Goal: Task Accomplishment & Management: Use online tool/utility

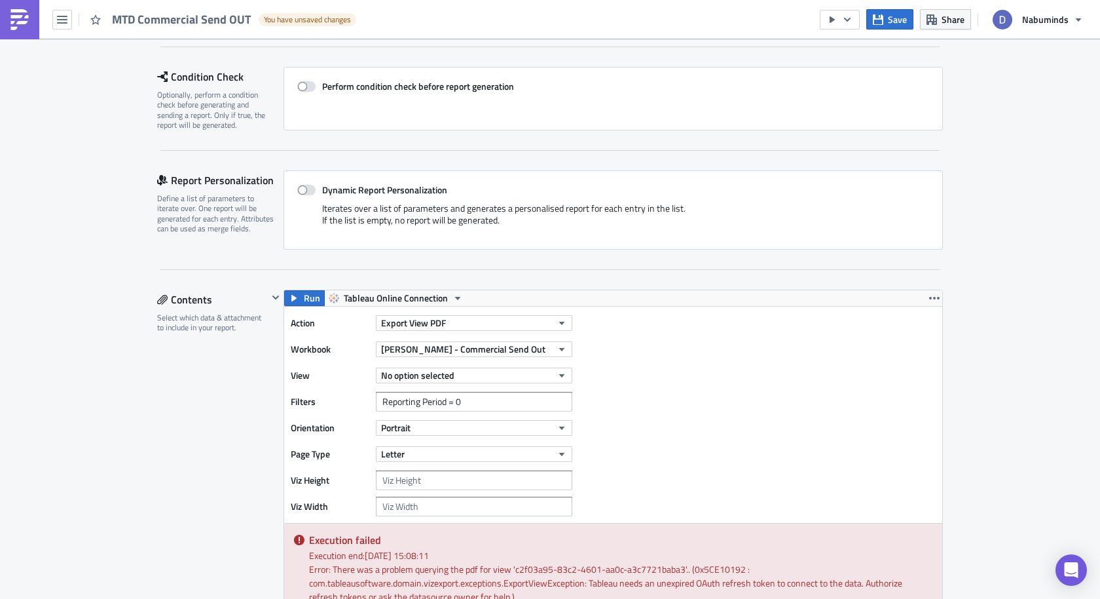
scroll to position [213, 0]
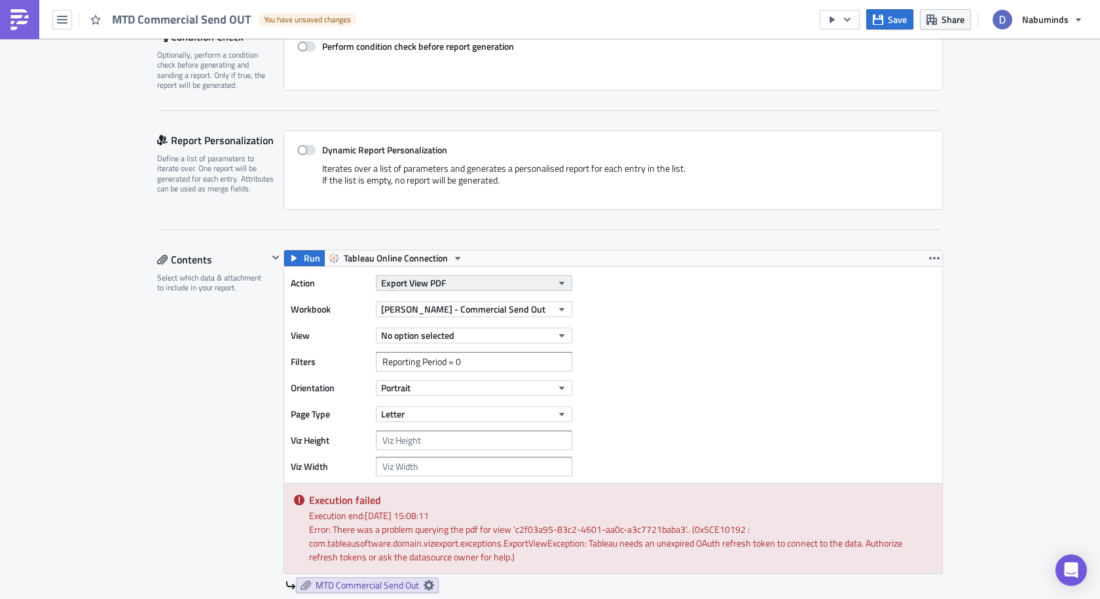
click at [542, 282] on button "Export View PDF" at bounding box center [474, 283] width 196 height 16
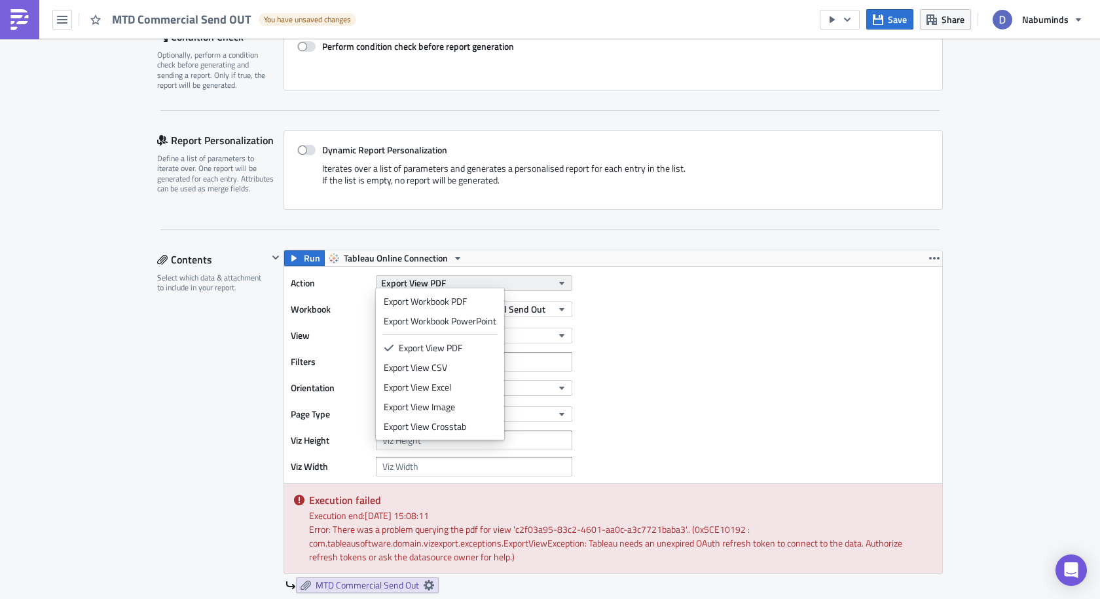
click at [542, 282] on button "Export View PDF" at bounding box center [474, 283] width 196 height 16
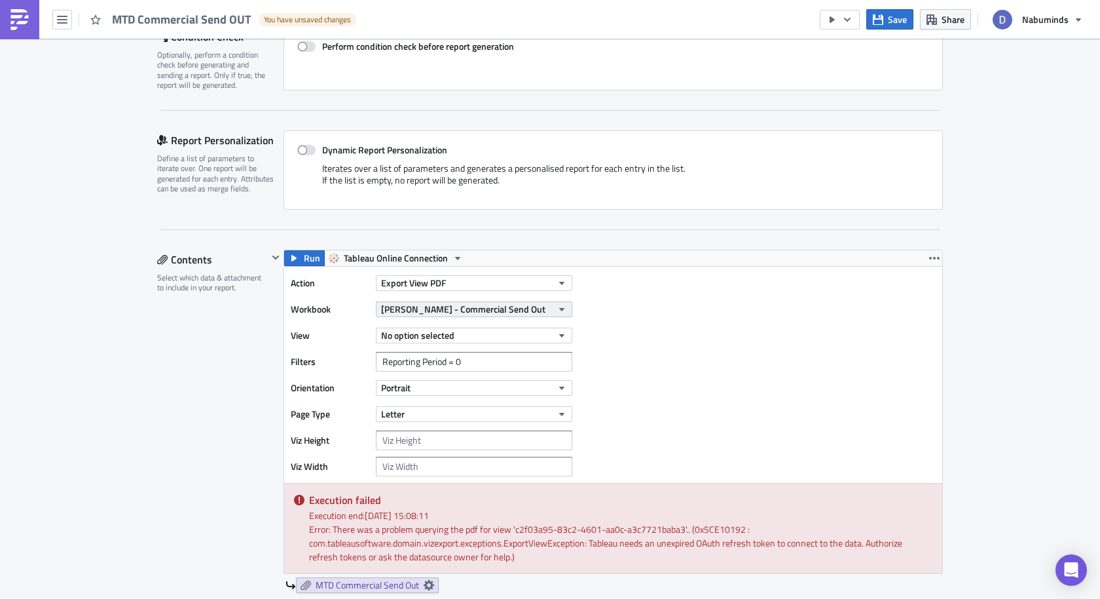
click at [420, 307] on span "[PERSON_NAME] - Commercial Send Out" at bounding box center [463, 309] width 164 height 14
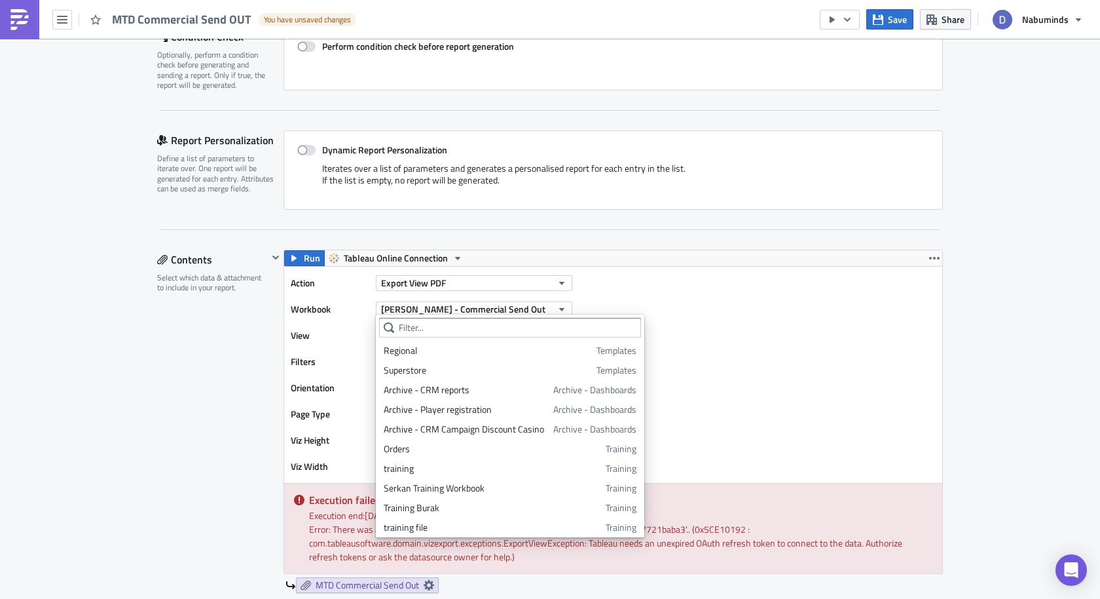
click at [661, 276] on div "Action Export View PDF Workbook Yuri - Commercial Send Out View No option selec…" at bounding box center [613, 375] width 658 height 216
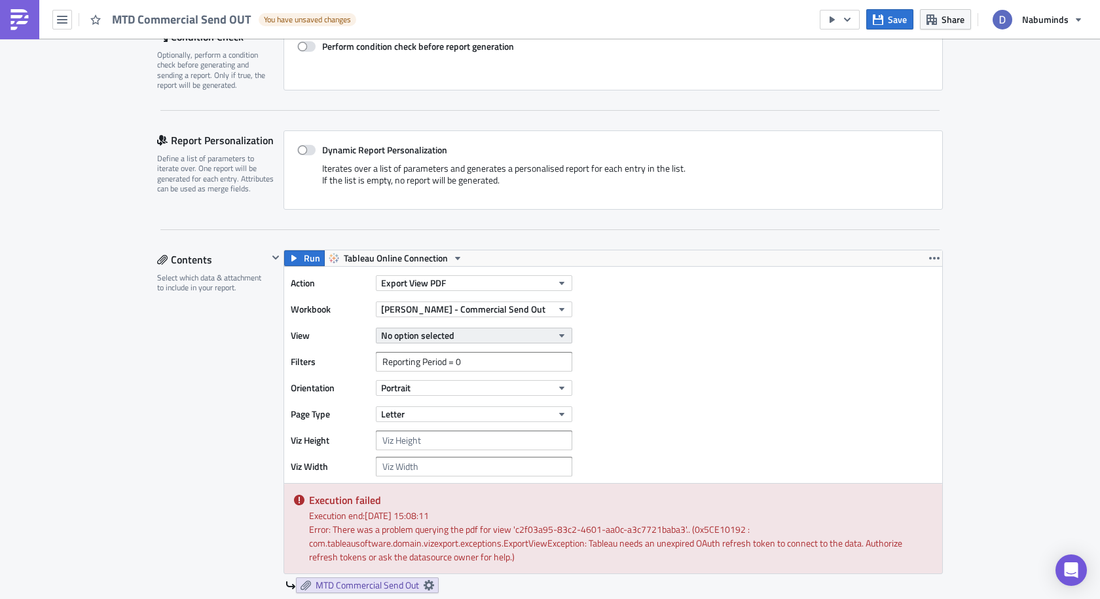
click at [562, 330] on icon "button" at bounding box center [562, 335] width 10 height 10
click at [629, 306] on div "Action Export View PDF Workbook Yuri - Commercial Send Out View No option selec…" at bounding box center [613, 375] width 658 height 216
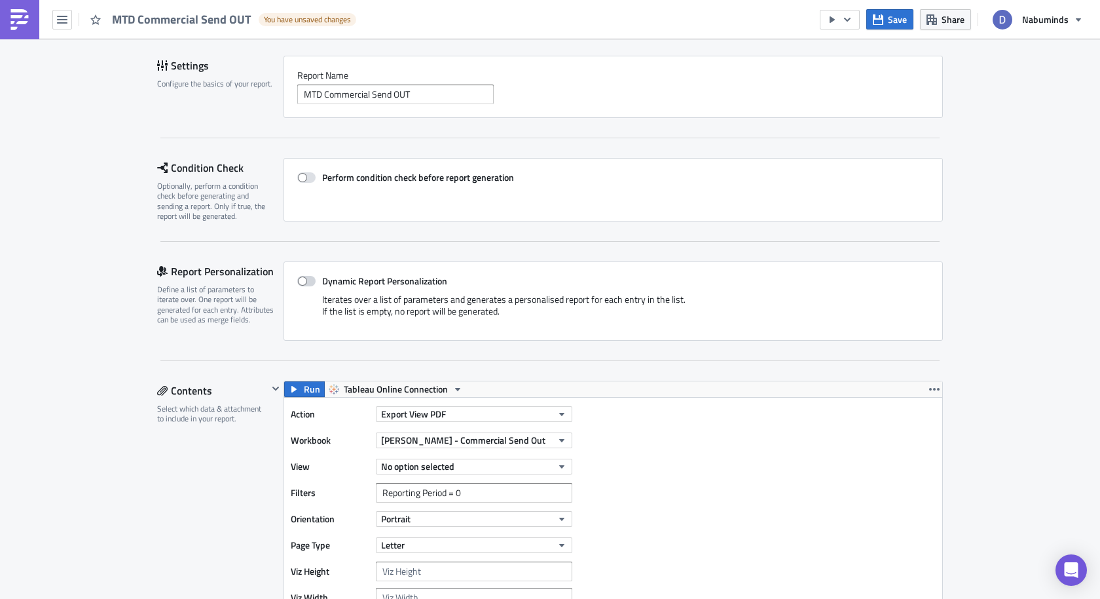
scroll to position [138, 0]
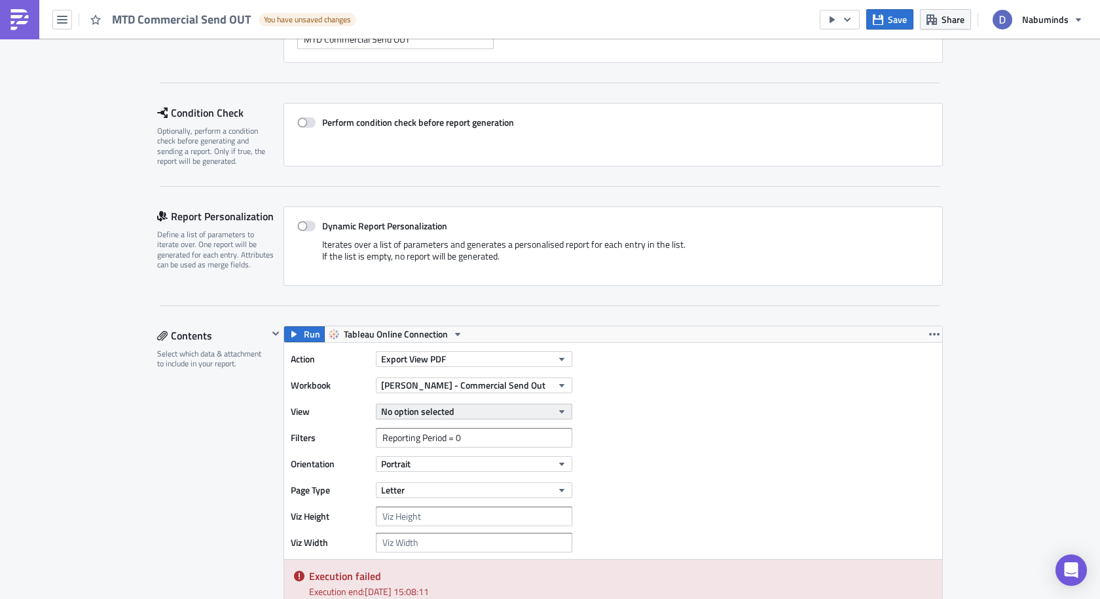
click at [401, 406] on span "No option selected" at bounding box center [417, 411] width 73 height 14
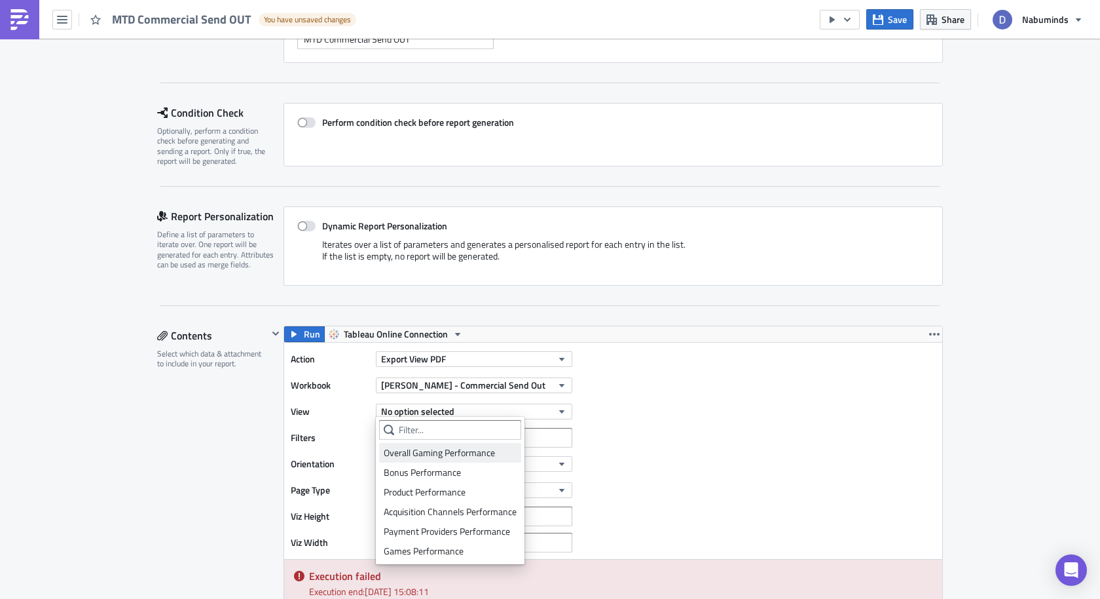
click at [403, 447] on div "Overall Gaming Performance" at bounding box center [450, 452] width 133 height 13
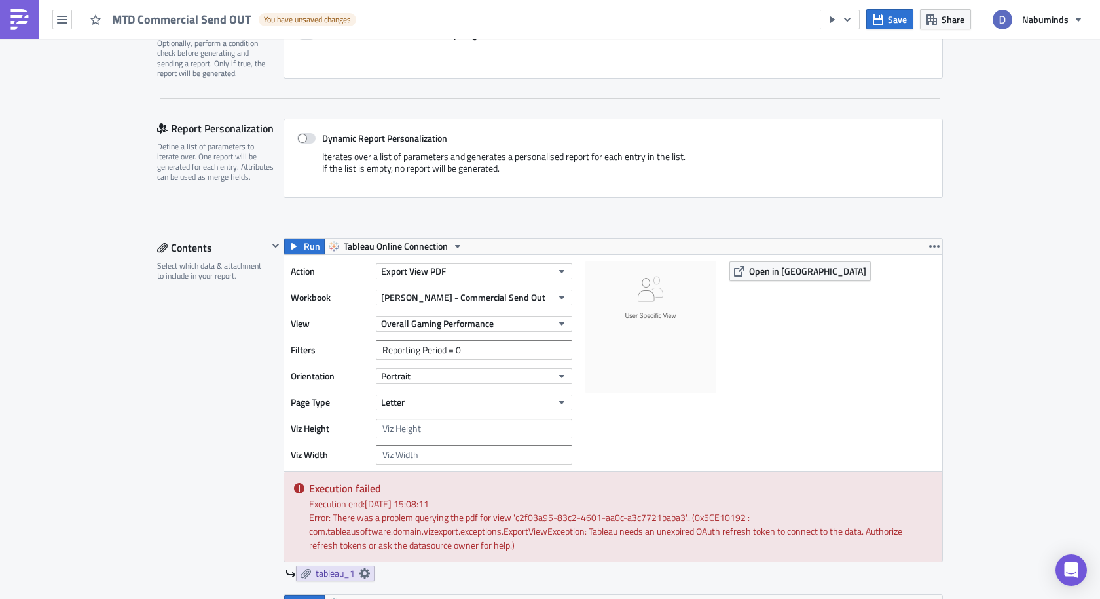
scroll to position [227, 0]
click at [317, 244] on span "Run" at bounding box center [312, 245] width 16 height 16
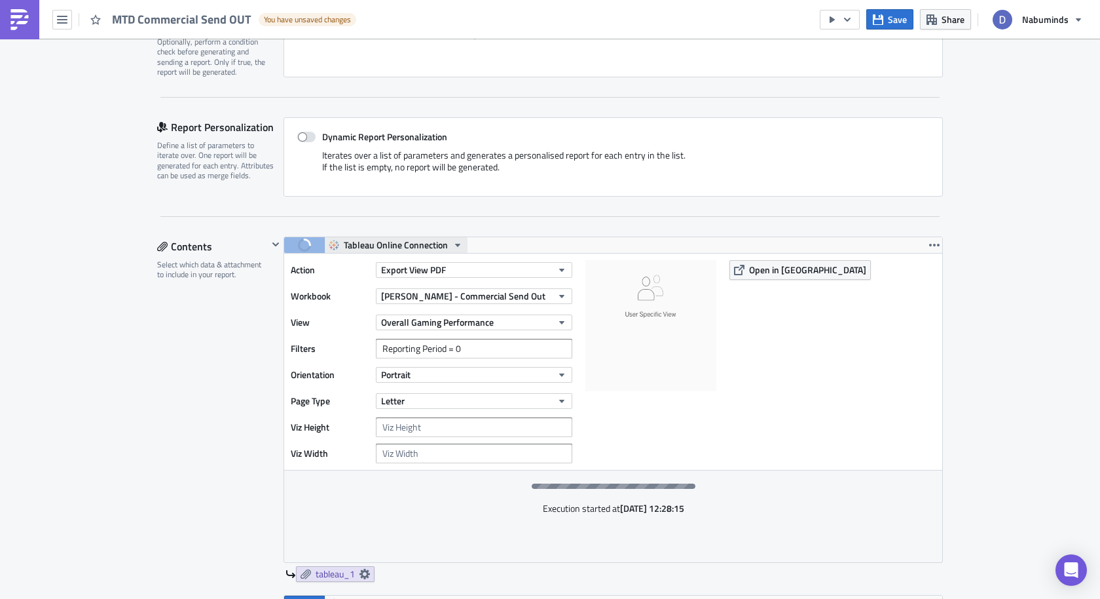
click at [445, 244] on span "Tableau Online Connection" at bounding box center [396, 245] width 104 height 16
click at [430, 267] on div "Tableau Online Connection" at bounding box center [397, 263] width 102 height 13
click at [457, 244] on icon "button" at bounding box center [457, 245] width 5 height 3
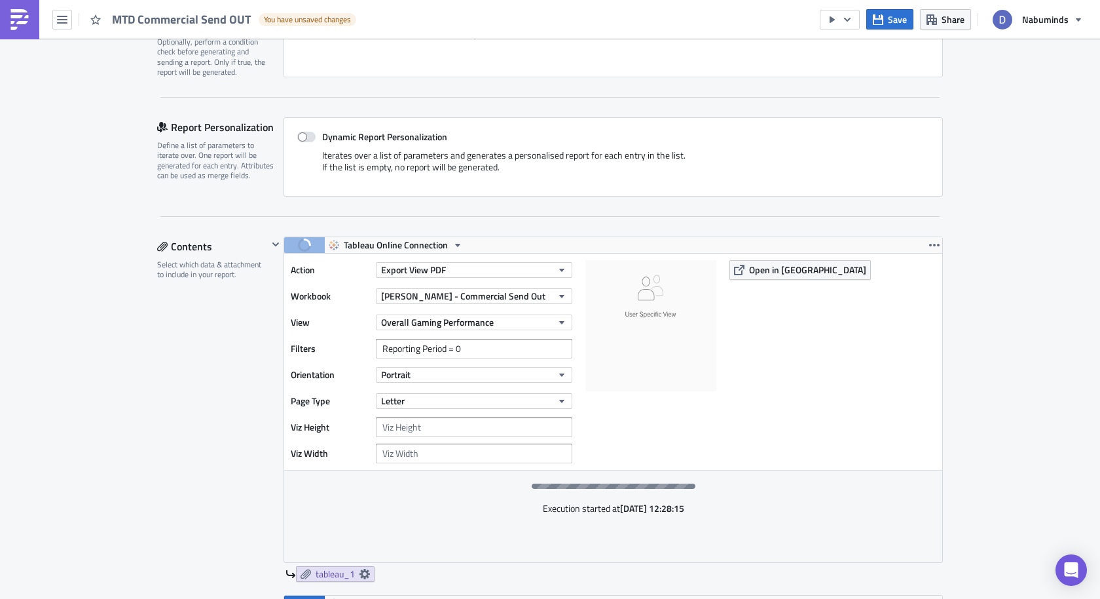
click at [508, 237] on div "Run Tableau Online Connection" at bounding box center [613, 245] width 658 height 16
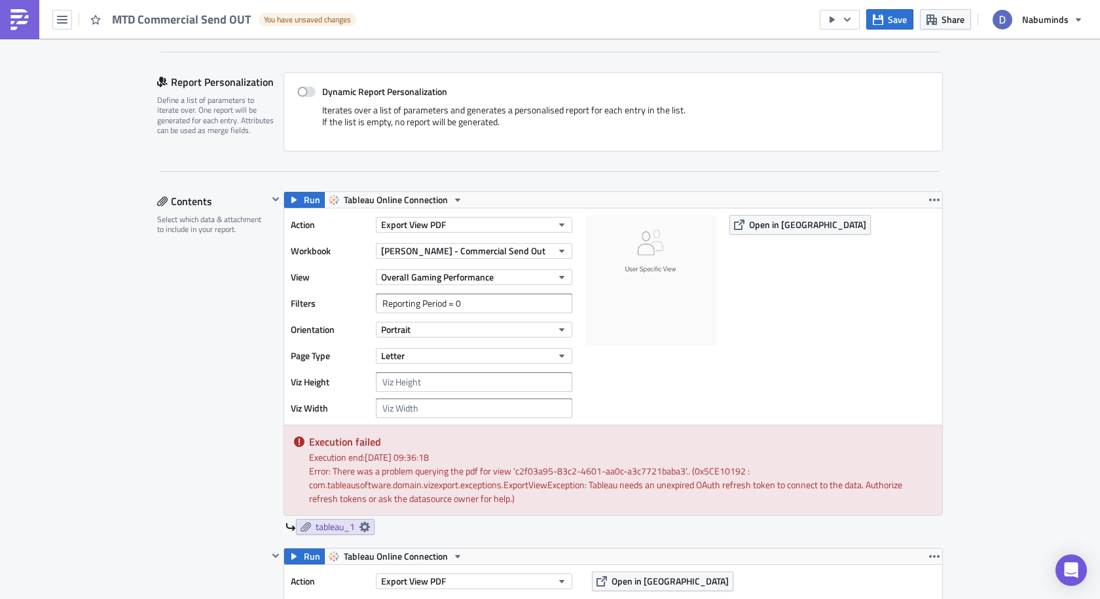
scroll to position [275, 0]
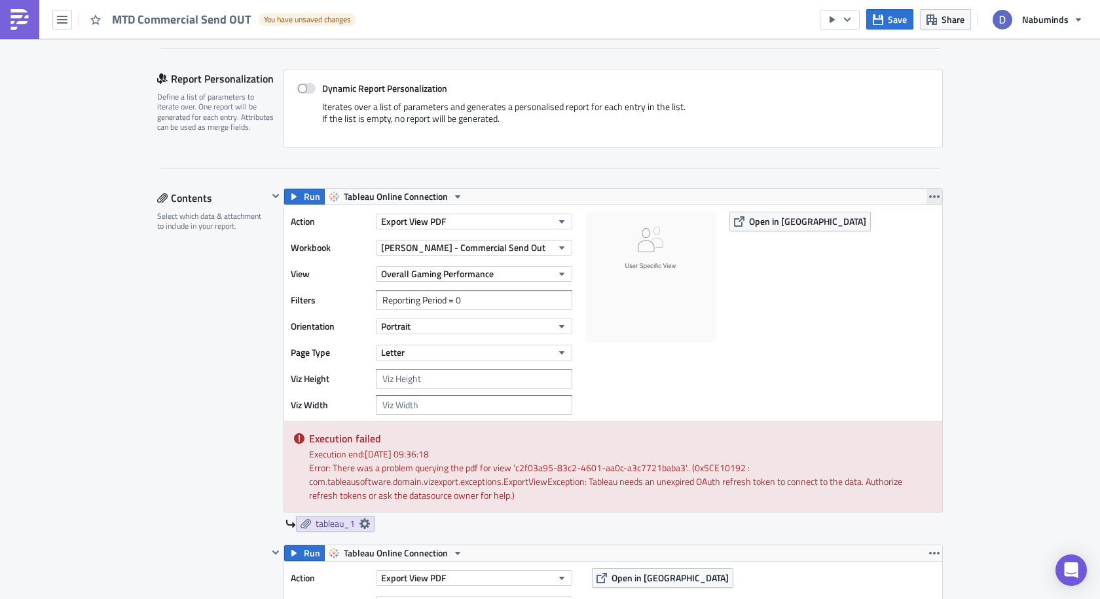
click at [931, 191] on icon "button" at bounding box center [934, 196] width 10 height 10
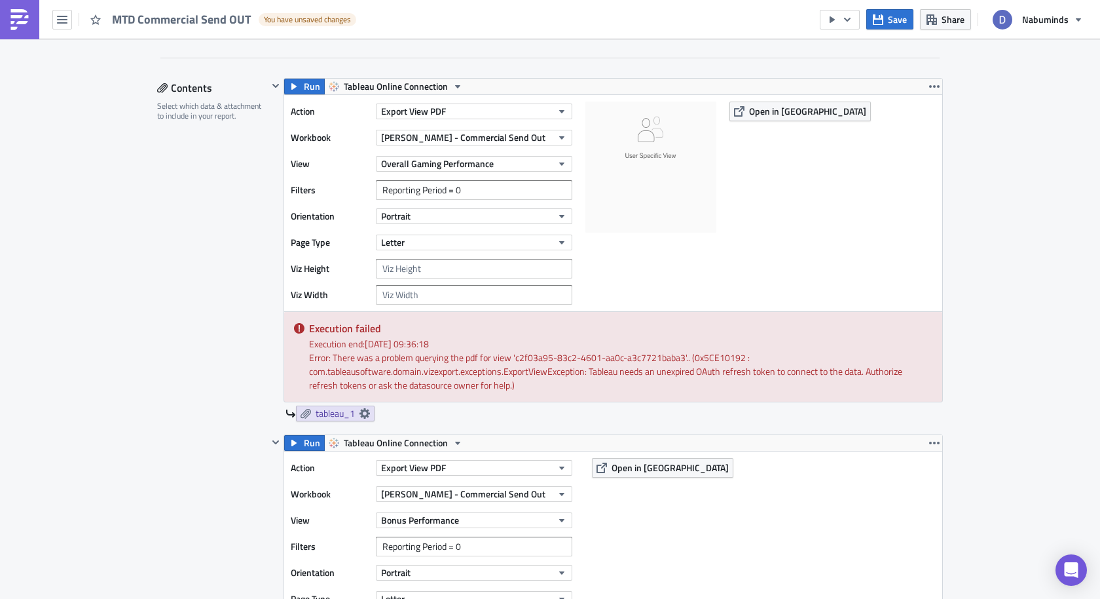
scroll to position [390, 0]
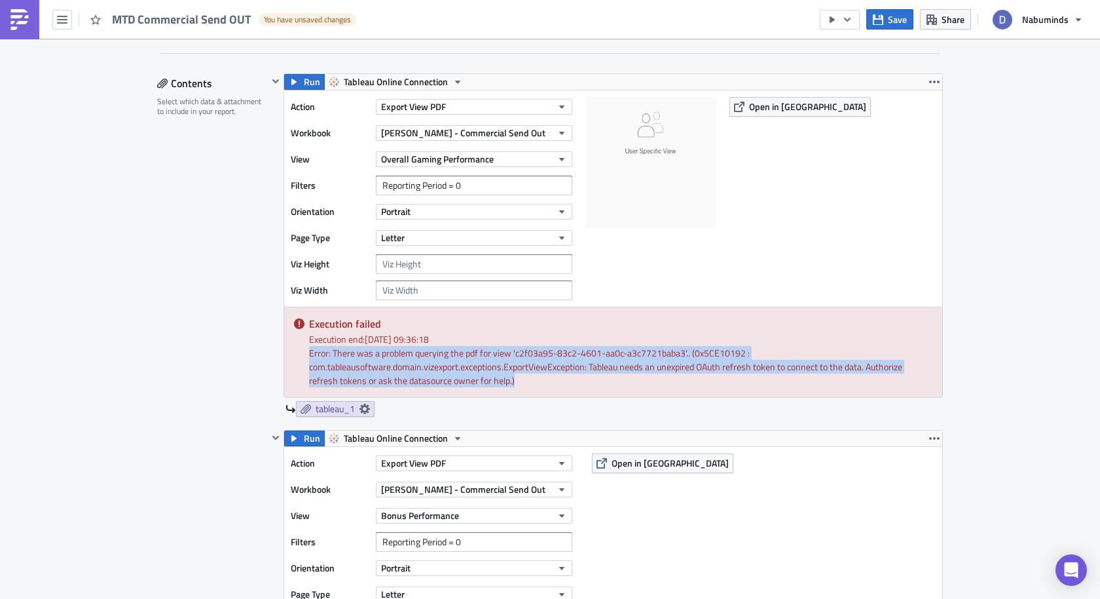
drag, startPoint x: 540, startPoint y: 381, endPoint x: 309, endPoint y: 354, distance: 232.2
click at [309, 352] on div "Error: There was a problem querying the pdf for view 'c2f03a95-83c2-4601-aa0c-a…" at bounding box center [620, 366] width 623 height 41
copy div "Error: There was a problem querying the pdf for view 'c2f03a95-83c2-4601-aa0c-a…"
click at [510, 162] on button "Overall Gaming Performance" at bounding box center [474, 159] width 196 height 16
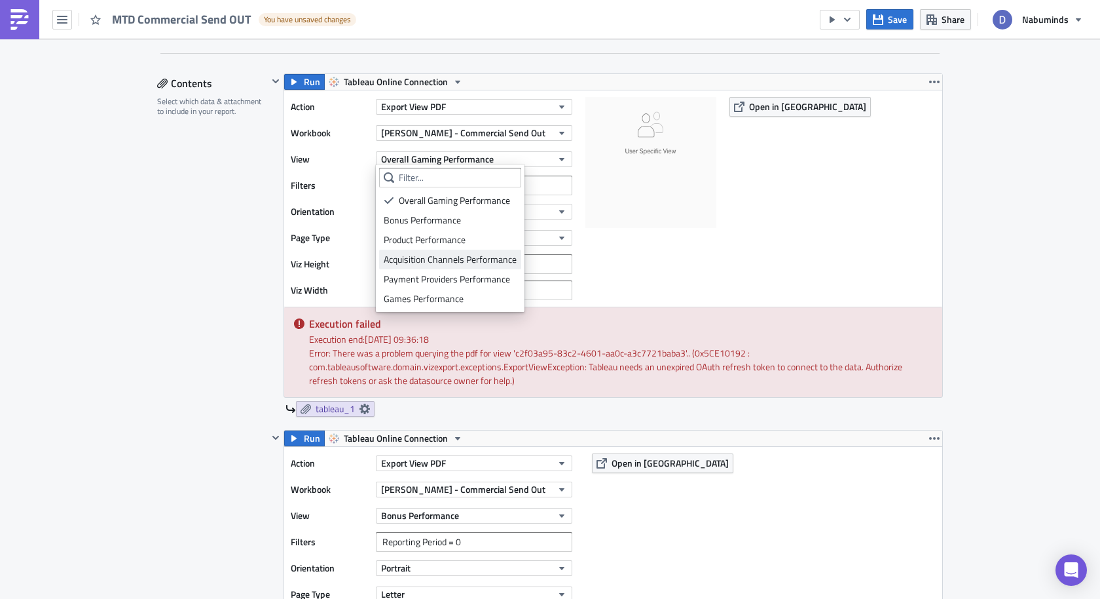
click at [468, 253] on div "Acquisition Channels Performance" at bounding box center [450, 259] width 133 height 13
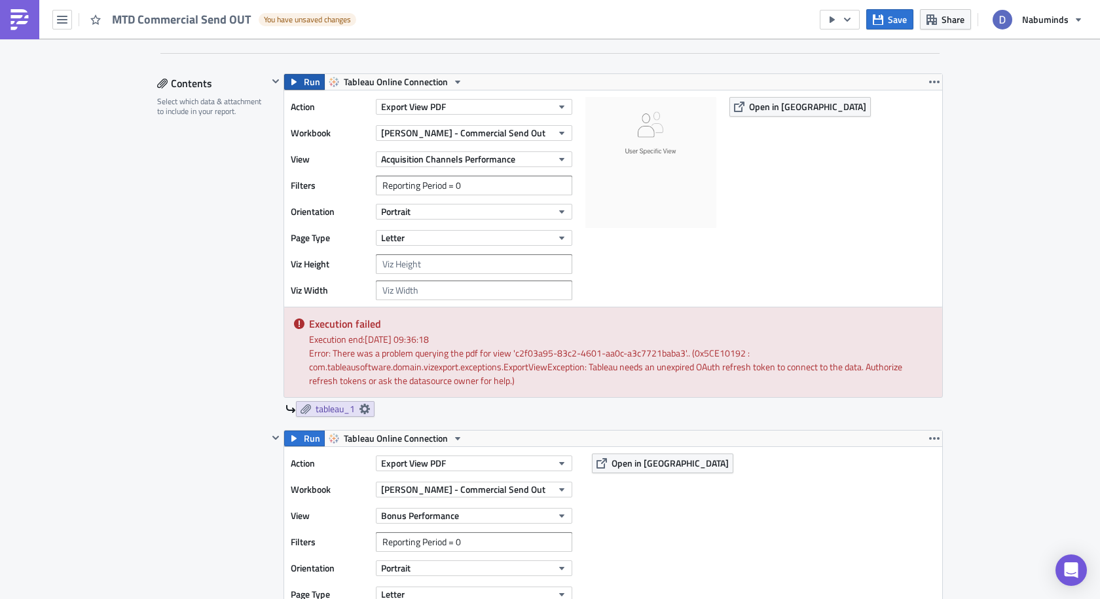
click at [299, 83] on button "Run" at bounding box center [304, 82] width 41 height 16
click at [1020, 18] on button "Nabuminds" at bounding box center [1037, 19] width 105 height 29
click at [55, 20] on button "button" at bounding box center [62, 20] width 20 height 20
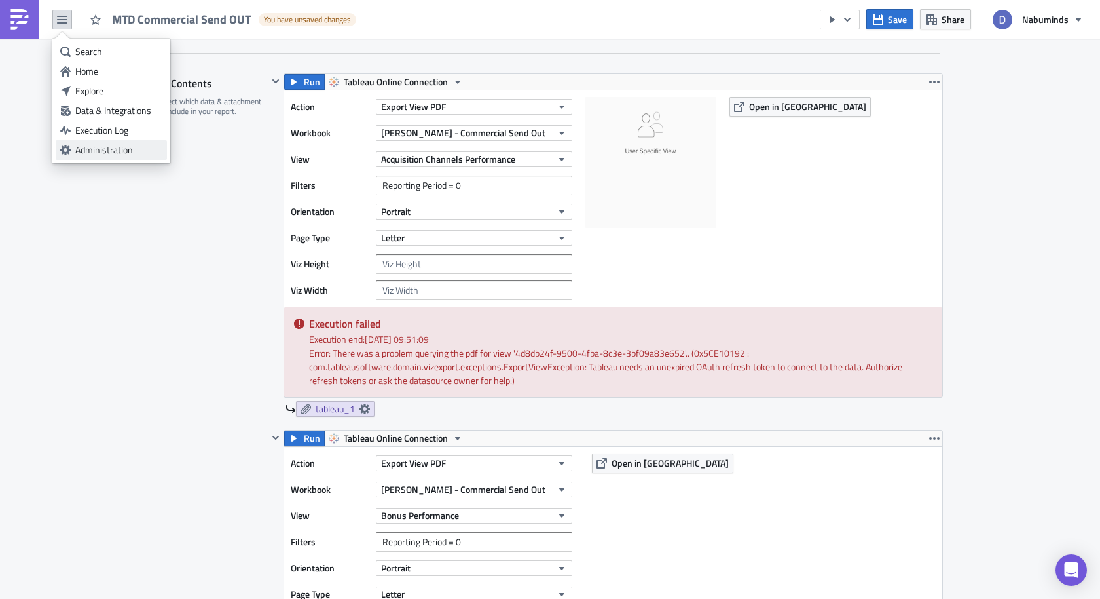
click at [80, 141] on link "Administration" at bounding box center [111, 150] width 111 height 20
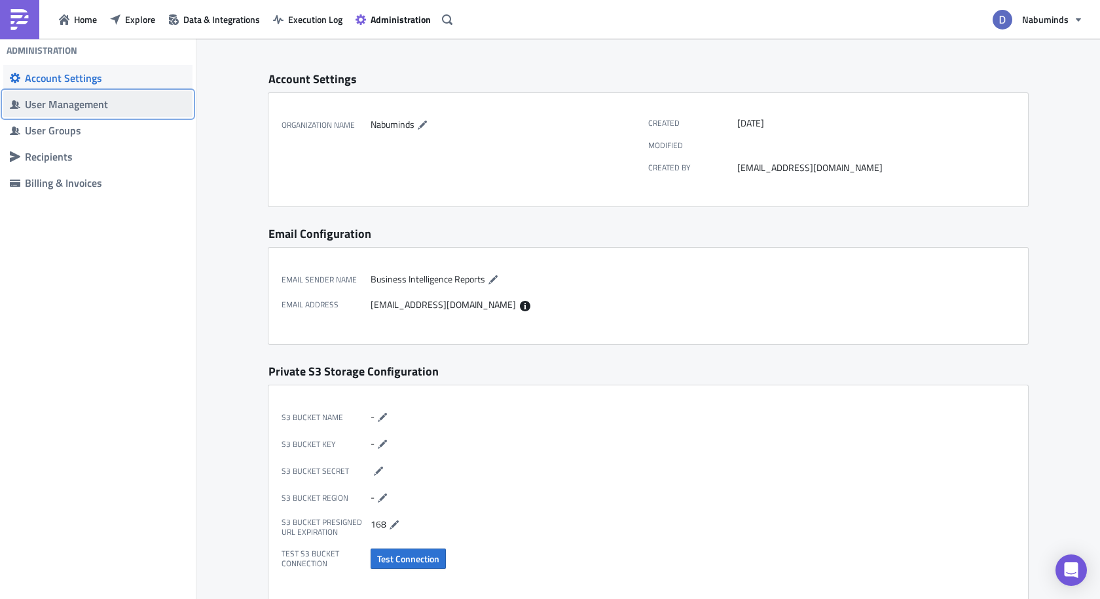
click at [115, 110] on div "User Management" at bounding box center [105, 104] width 161 height 13
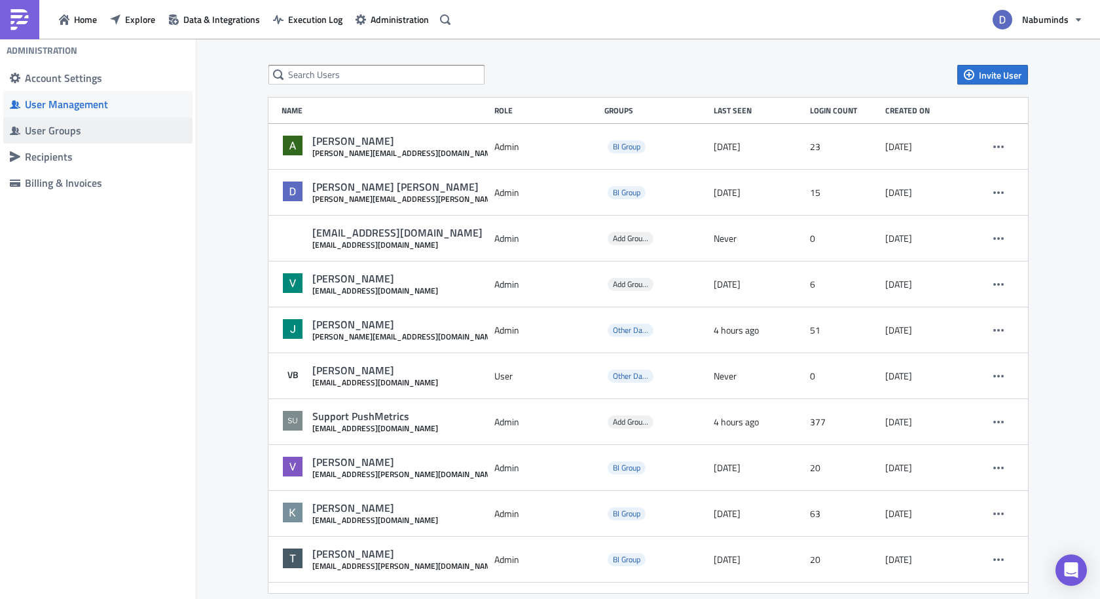
click at [111, 130] on div "User Groups" at bounding box center [105, 130] width 161 height 13
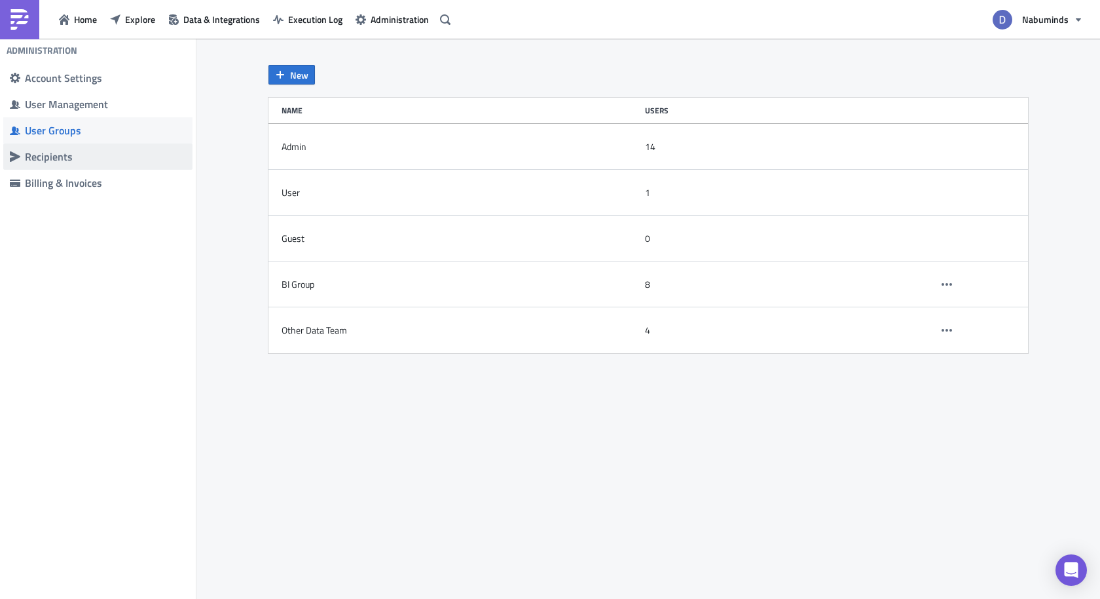
click at [112, 143] on span "Recipients" at bounding box center [97, 156] width 189 height 26
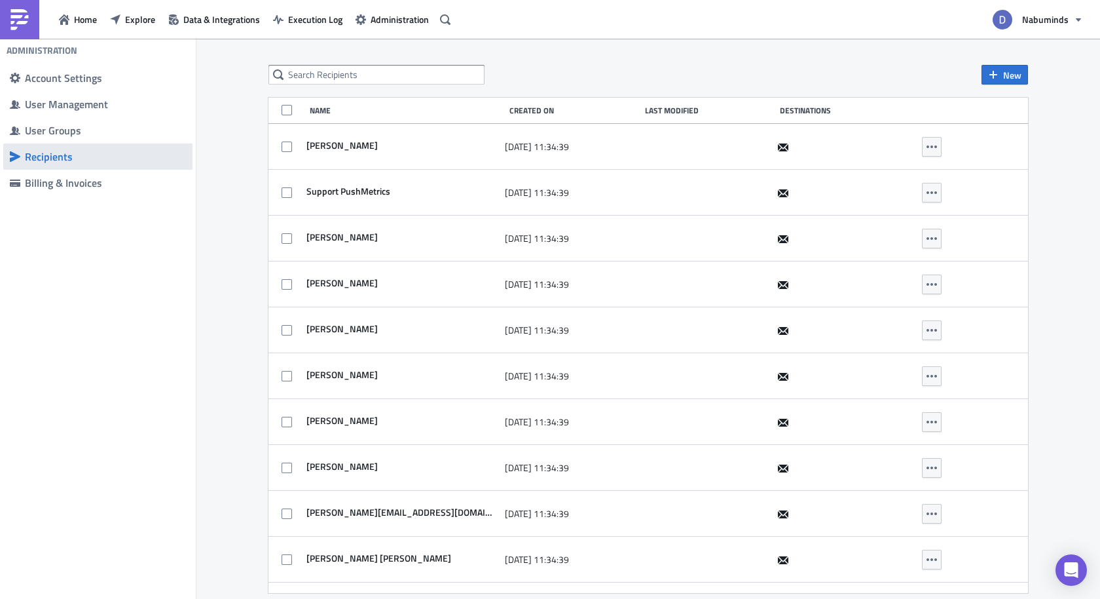
click at [113, 164] on span "Recipients" at bounding box center [97, 156] width 189 height 26
click at [111, 177] on div "Billing & Invoices" at bounding box center [105, 182] width 161 height 13
click at [228, 26] on span "Data & Integrations" at bounding box center [221, 19] width 77 height 14
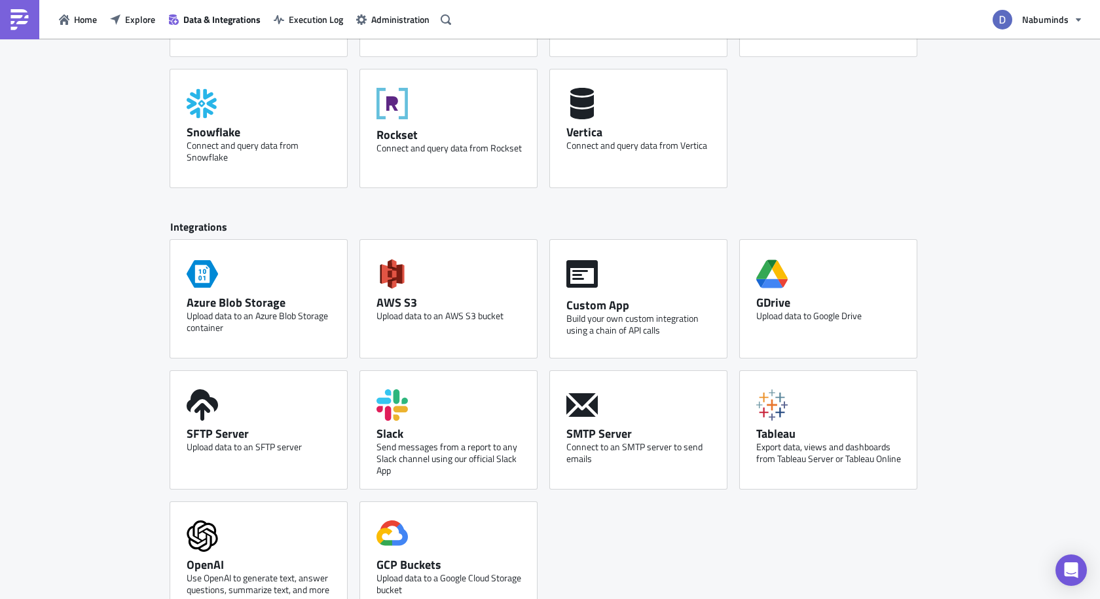
scroll to position [466, 0]
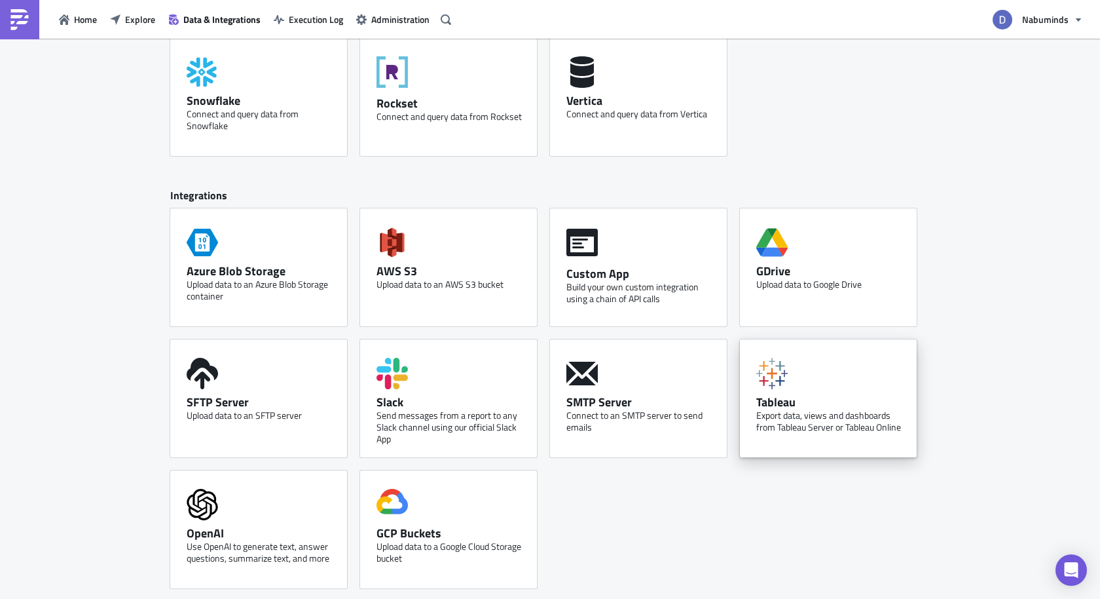
click at [770, 374] on icon at bounding box center [771, 373] width 31 height 31
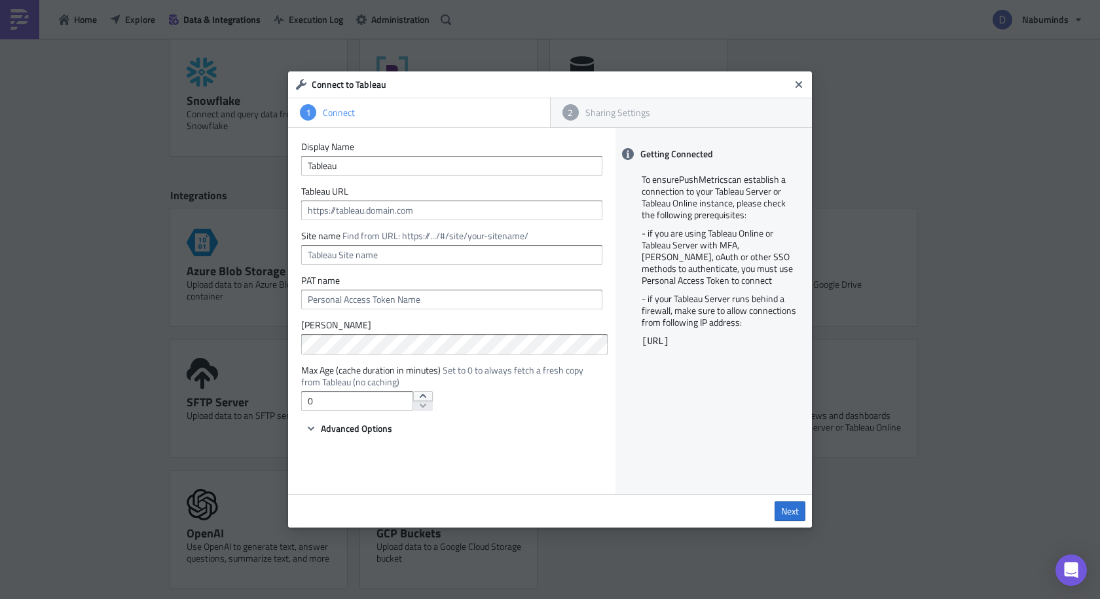
click at [498, 221] on form "Display Name Tableau Tableau URL Site name Find from URL: https://.../#/site/yo…" at bounding box center [451, 288] width 301 height 295
click at [499, 209] on input "text" at bounding box center [451, 210] width 301 height 20
click at [439, 307] on input "text" at bounding box center [451, 299] width 301 height 20
paste input "Pushmetrics"
type input "Pushmetrics"
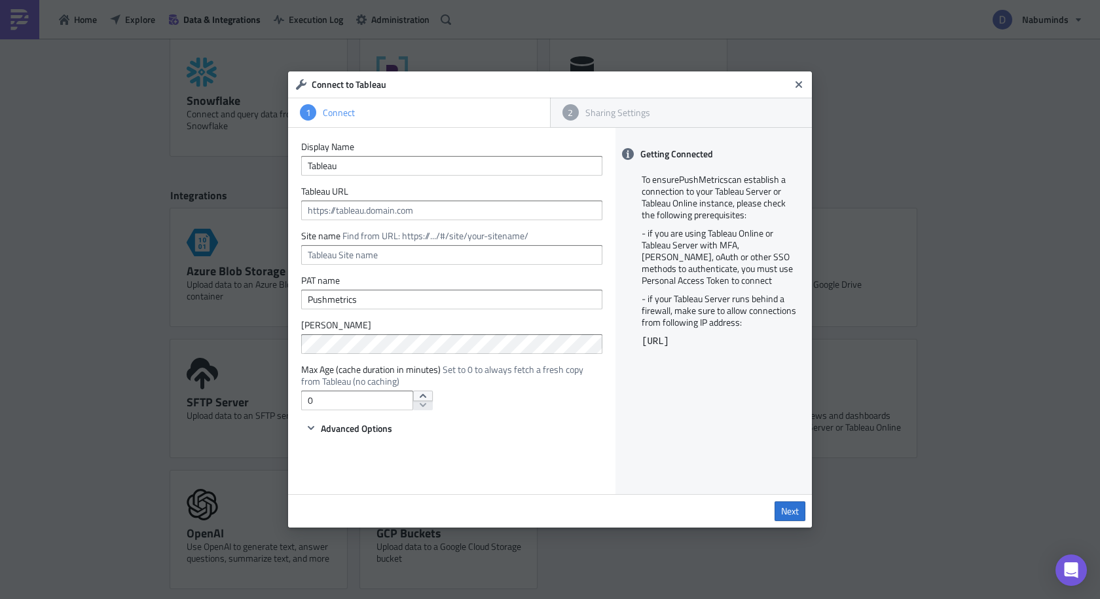
click at [527, 456] on div "Display Name Tableau Tableau URL Site name Find from URL: https://.../#/site/yo…" at bounding box center [451, 311] width 327 height 366
click at [375, 428] on span "Advanced Options" at bounding box center [356, 428] width 71 height 14
click at [446, 437] on div "Disable SSL Verification" at bounding box center [451, 447] width 301 height 23
click at [435, 202] on input "text" at bounding box center [451, 210] width 301 height 20
paste input "https://eu-west-1a.online.tableau.com/#/site/neatplay/home"
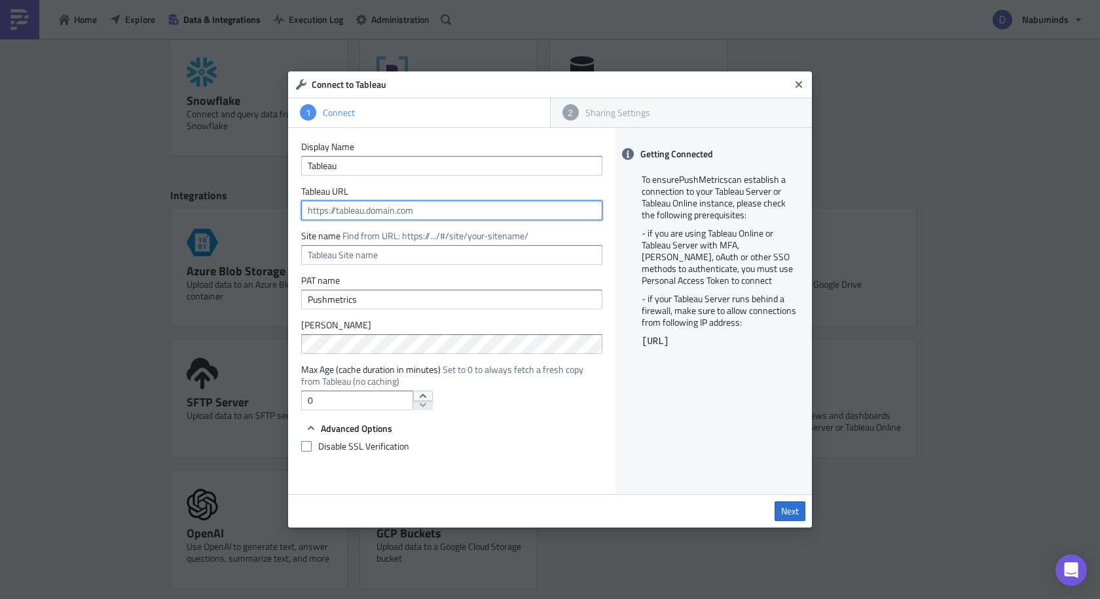
type input "https://eu-west-1a.online.tableau.com/#/site/neatplay/home"
type input "neatplay"
type input "https://eu-west-1a.online.tableau.com/#/site/neatplay/home"
click at [542, 442] on label "Disable SSL Verification" at bounding box center [451, 446] width 301 height 12
click at [312, 442] on input "Disable SSL Verification" at bounding box center [308, 446] width 9 height 9
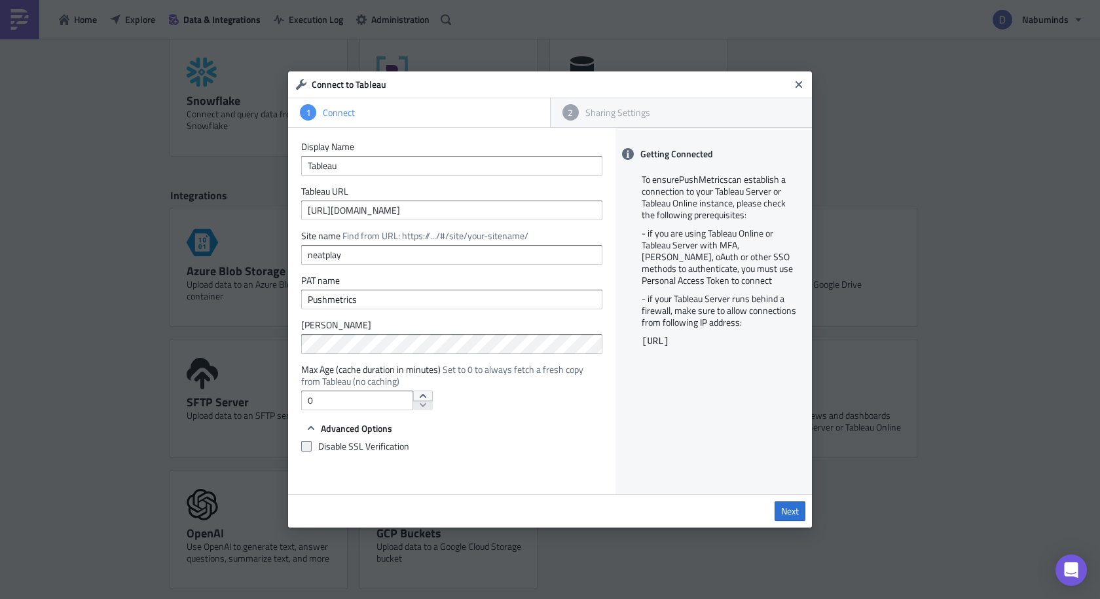
checkbox input "true"
click at [783, 508] on span "Next" at bounding box center [790, 511] width 18 height 12
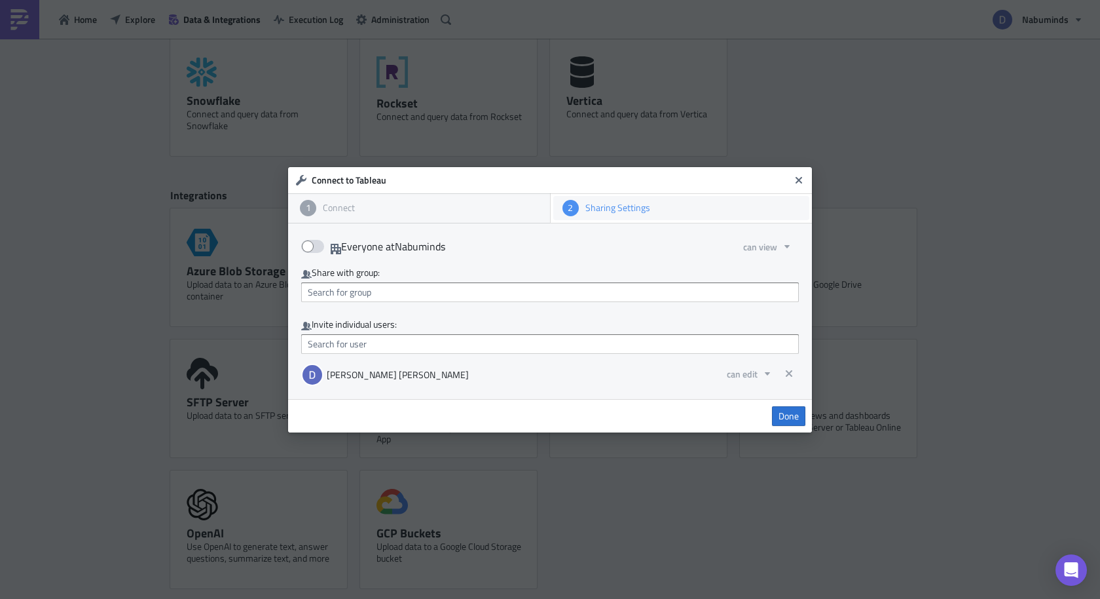
click at [633, 212] on div "Sharing Settings" at bounding box center [690, 208] width 222 height 12
click at [319, 242] on span at bounding box center [312, 246] width 23 height 13
click at [312, 242] on input "Everyone at Nabuminds" at bounding box center [308, 242] width 9 height 9
checkbox input "true"
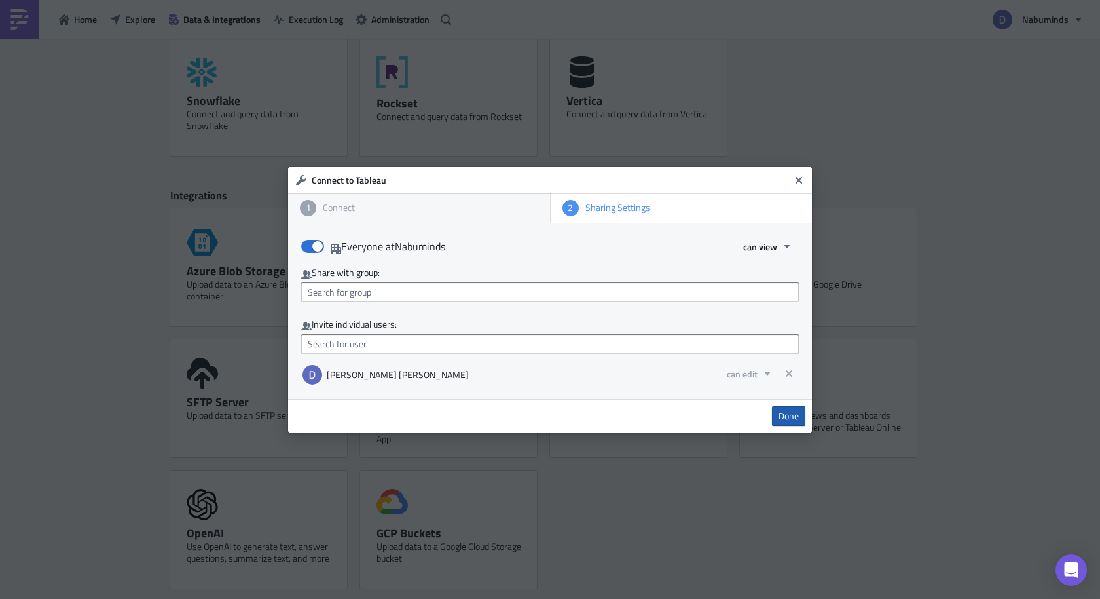
click at [792, 420] on span "Done" at bounding box center [789, 416] width 20 height 12
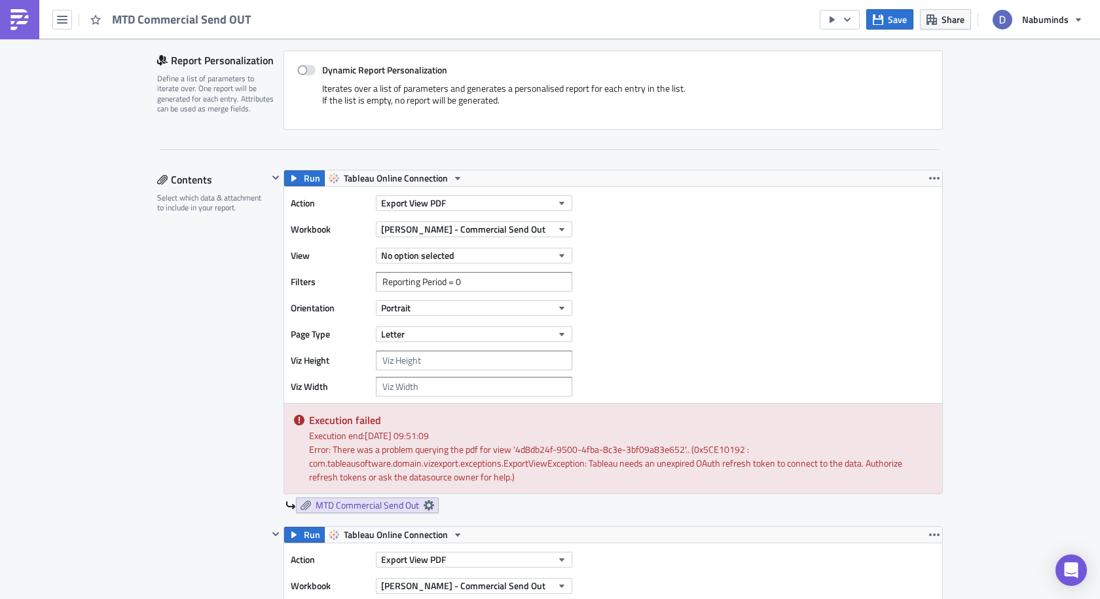
scroll to position [237, 0]
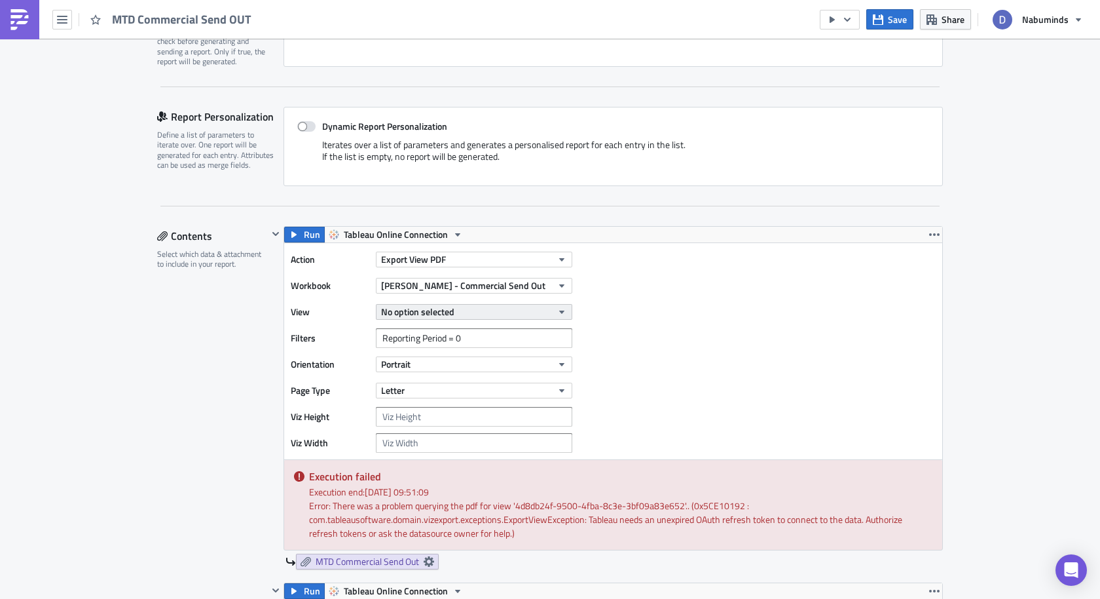
click at [552, 304] on button "No option selected" at bounding box center [474, 312] width 196 height 16
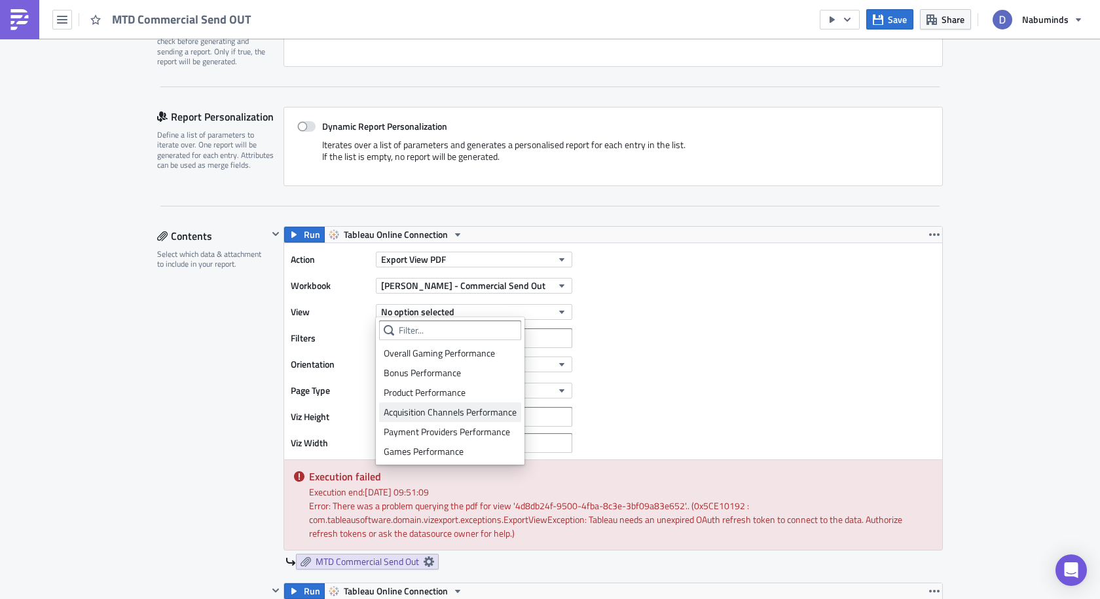
click at [476, 407] on div "Acquisition Channels Performance" at bounding box center [450, 411] width 133 height 13
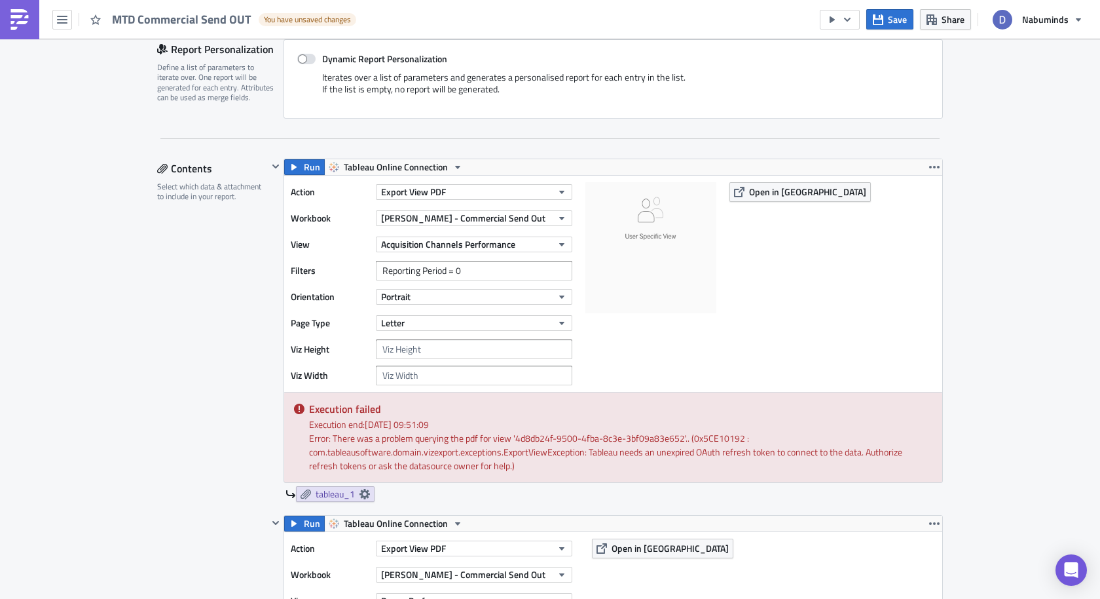
scroll to position [324, 0]
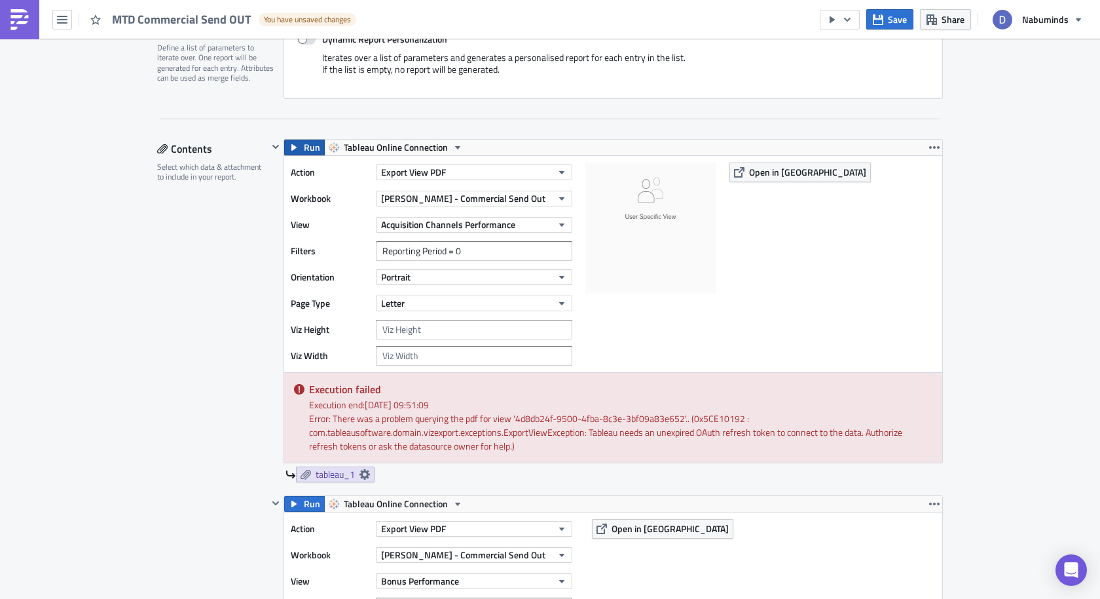
click at [301, 144] on button "Run" at bounding box center [304, 147] width 41 height 16
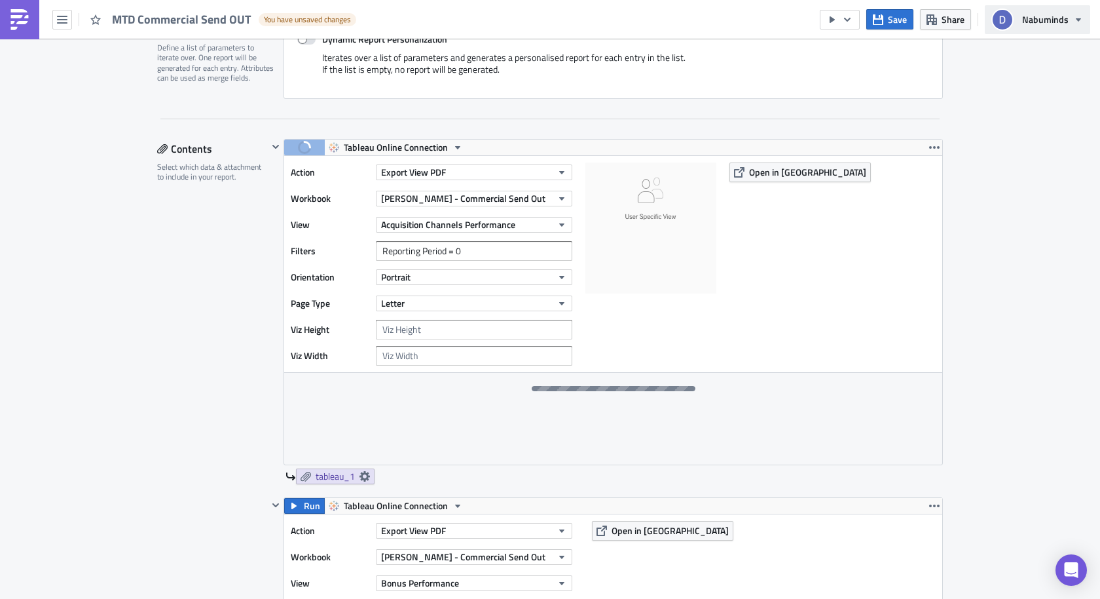
click at [1064, 28] on button "Nabuminds" at bounding box center [1037, 19] width 105 height 29
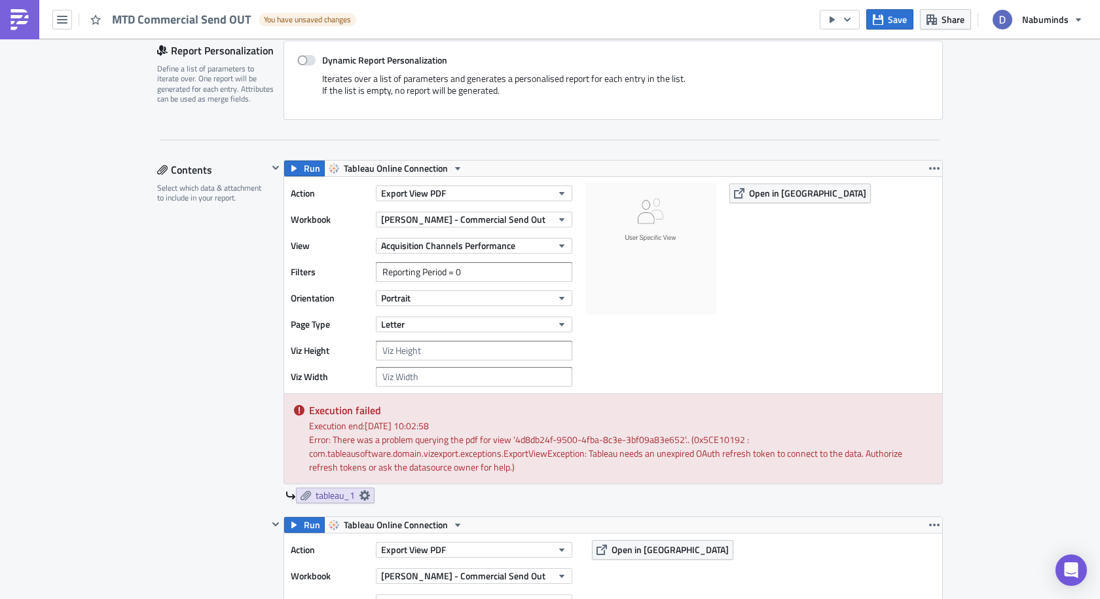
scroll to position [311, 0]
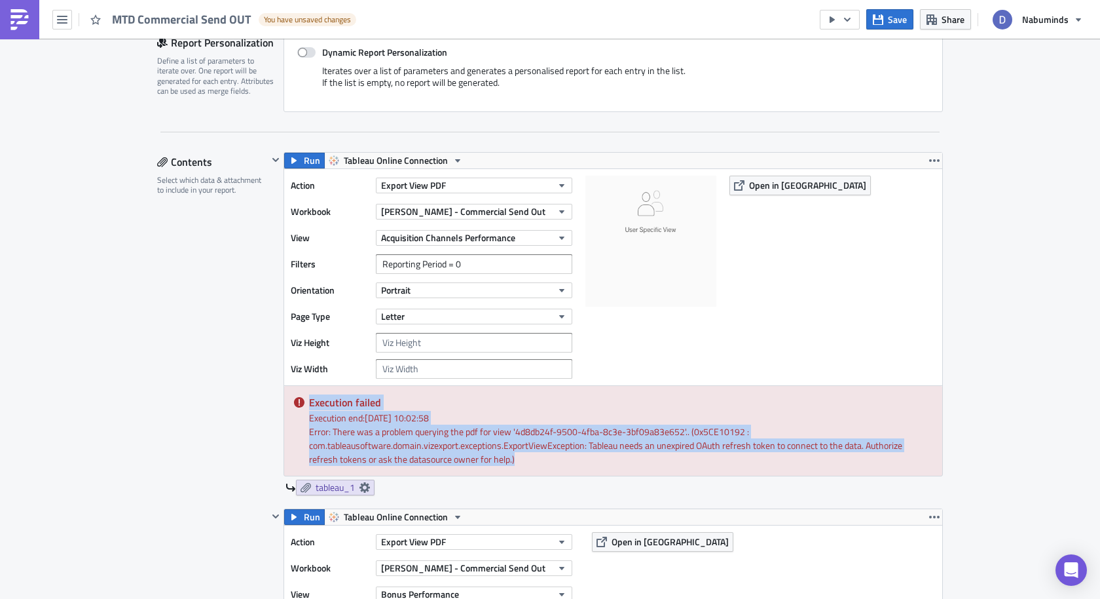
drag, startPoint x: 529, startPoint y: 462, endPoint x: 305, endPoint y: 399, distance: 231.8
click at [304, 399] on div "Execution failed Execution end: 15/08/2025, 10:02:58 Error: There was a problem…" at bounding box center [613, 431] width 658 height 90
copy div "Execution failed Execution end: 15/08/2025, 10:02:58 Error: There was a problem…"
click at [483, 211] on span "Yuri - Commercial Send Out" at bounding box center [463, 211] width 164 height 14
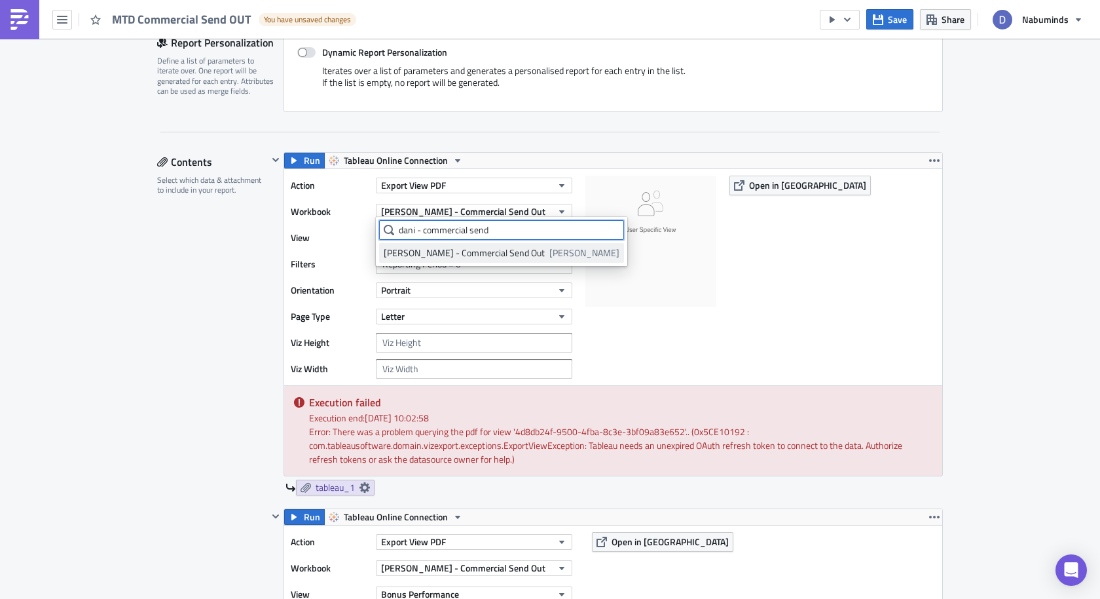
type input "dani - commercial send"
click at [478, 255] on div "Dani - Commercial Send Out" at bounding box center [464, 252] width 161 height 13
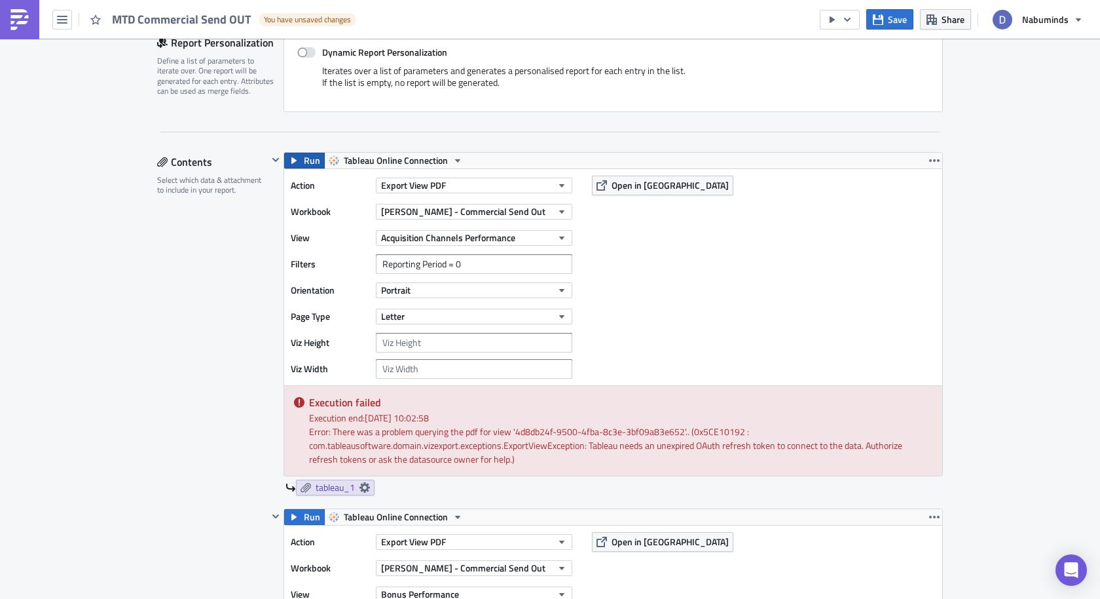
click at [301, 157] on button "Run" at bounding box center [304, 161] width 41 height 16
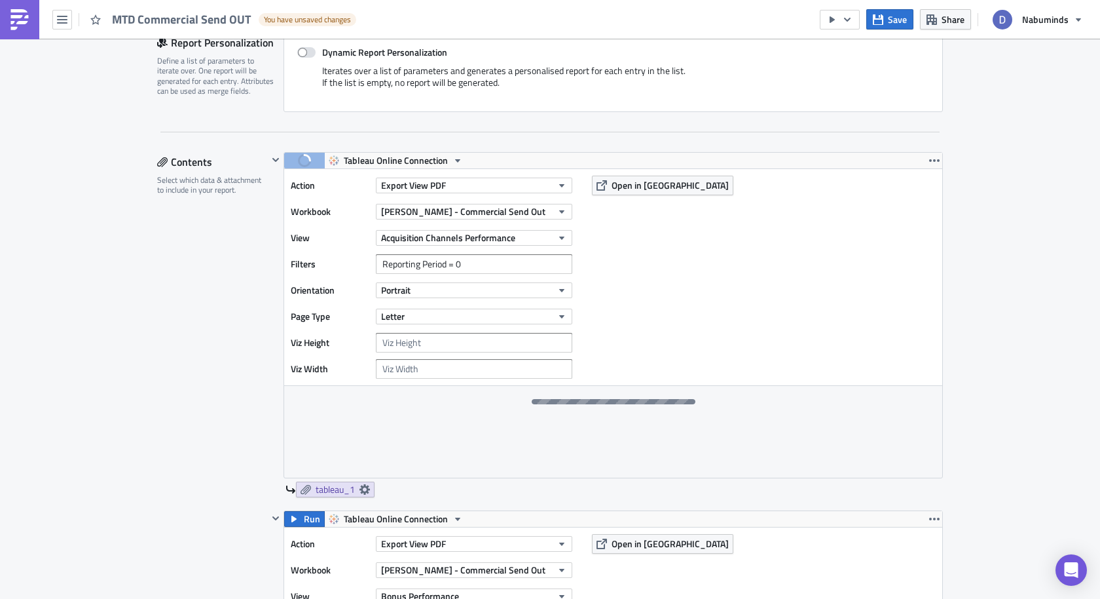
scroll to position [367, 0]
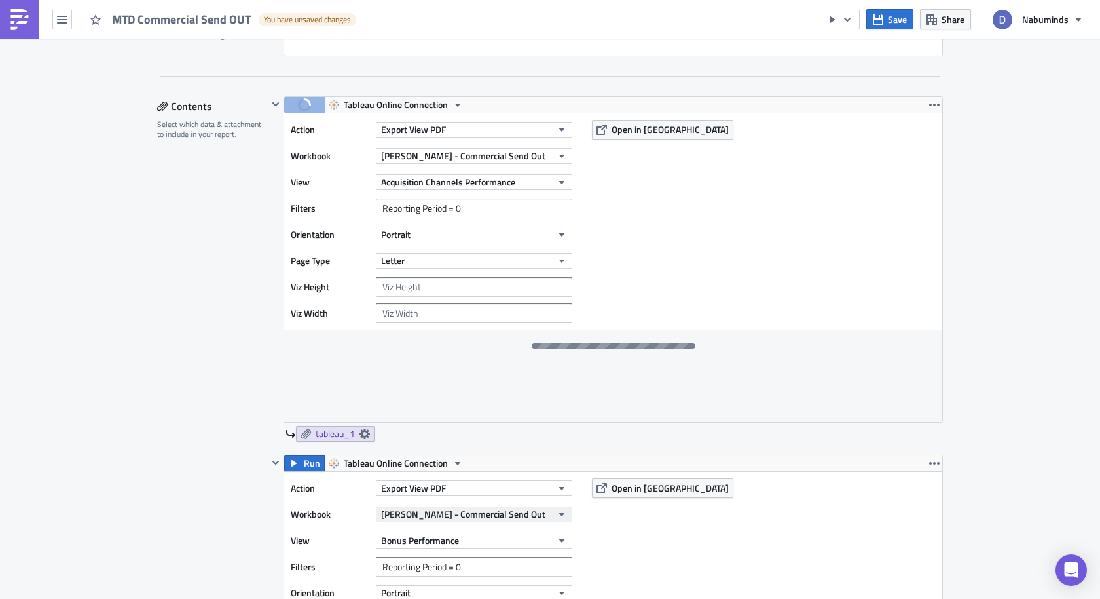
click at [439, 507] on span "Yuri - Commercial Send Out" at bounding box center [463, 514] width 164 height 14
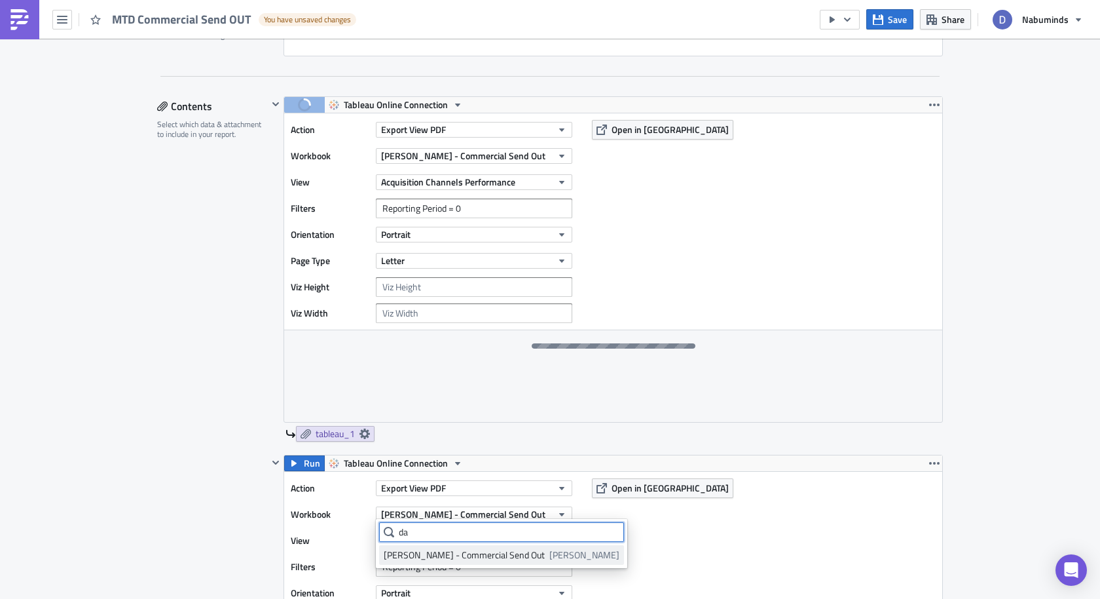
type input "da"
click at [432, 558] on div "Dani - Commercial Send Out" at bounding box center [464, 554] width 161 height 13
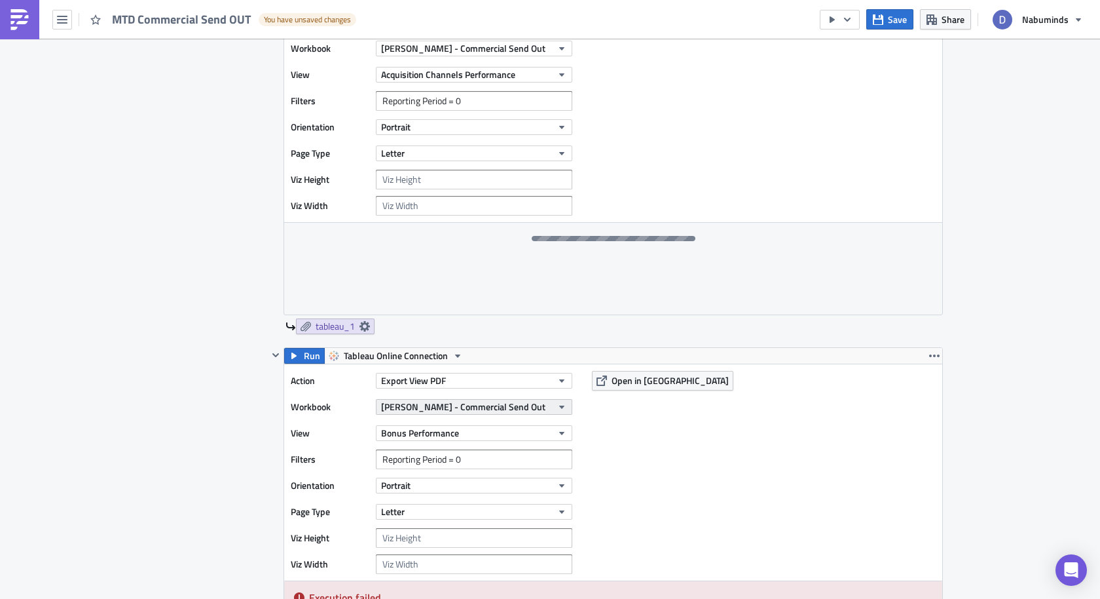
scroll to position [591, 0]
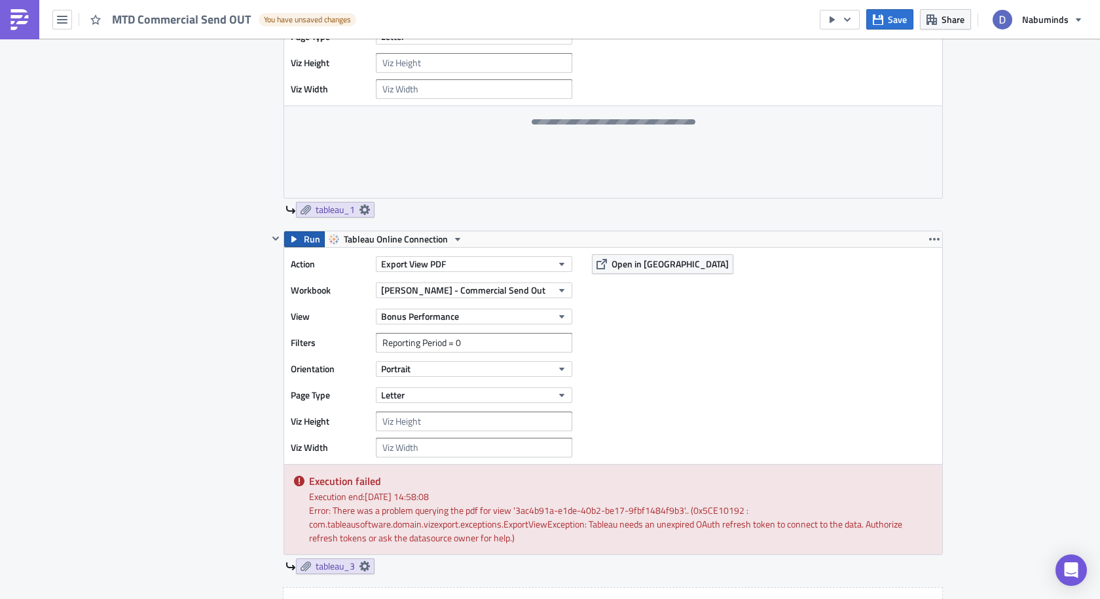
click at [304, 242] on span "Run" at bounding box center [312, 239] width 16 height 16
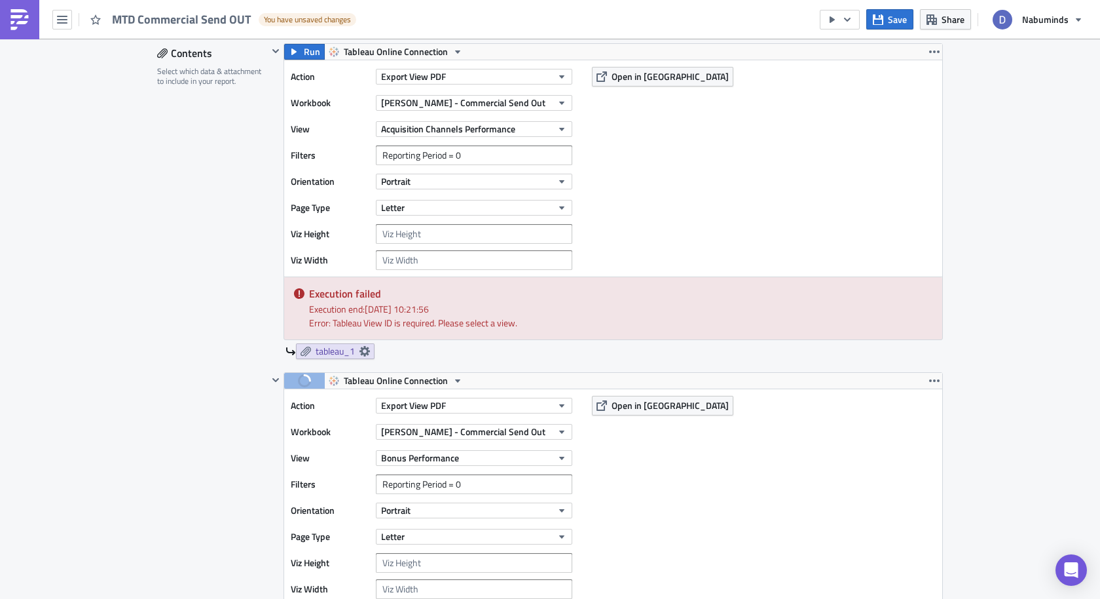
scroll to position [417, 0]
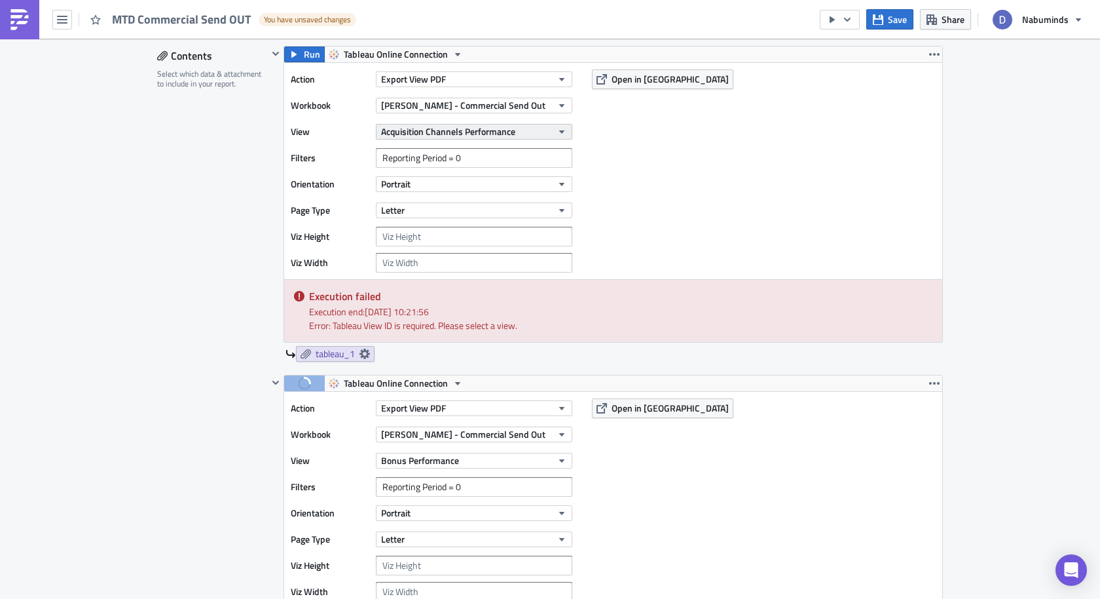
click at [519, 126] on button "Acquisition Channels Performance" at bounding box center [474, 132] width 196 height 16
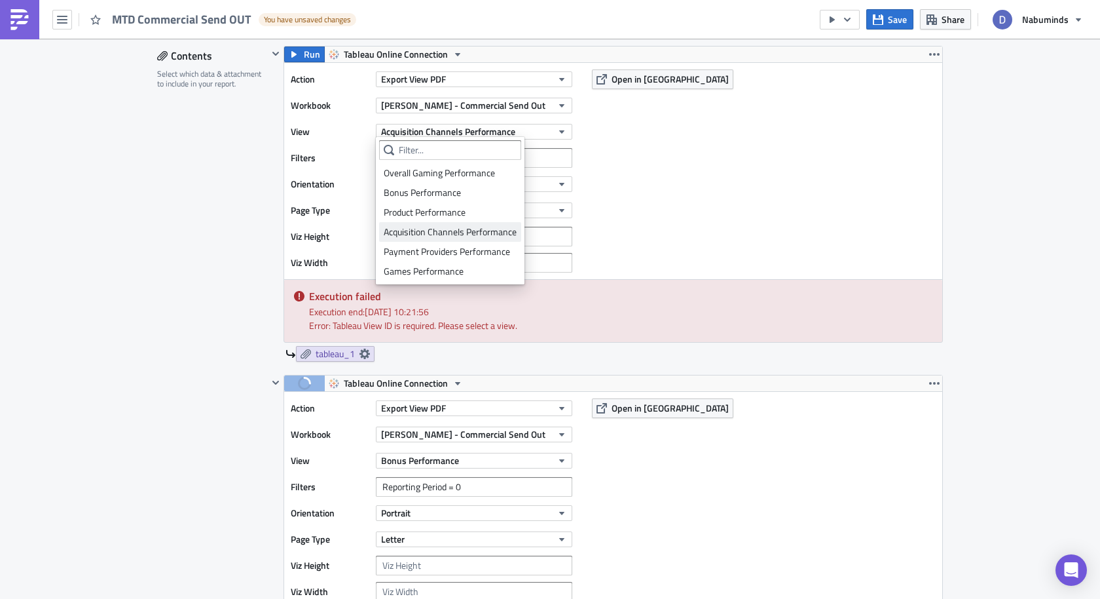
click at [471, 234] on div "Acquisition Channels Performance" at bounding box center [450, 231] width 133 height 13
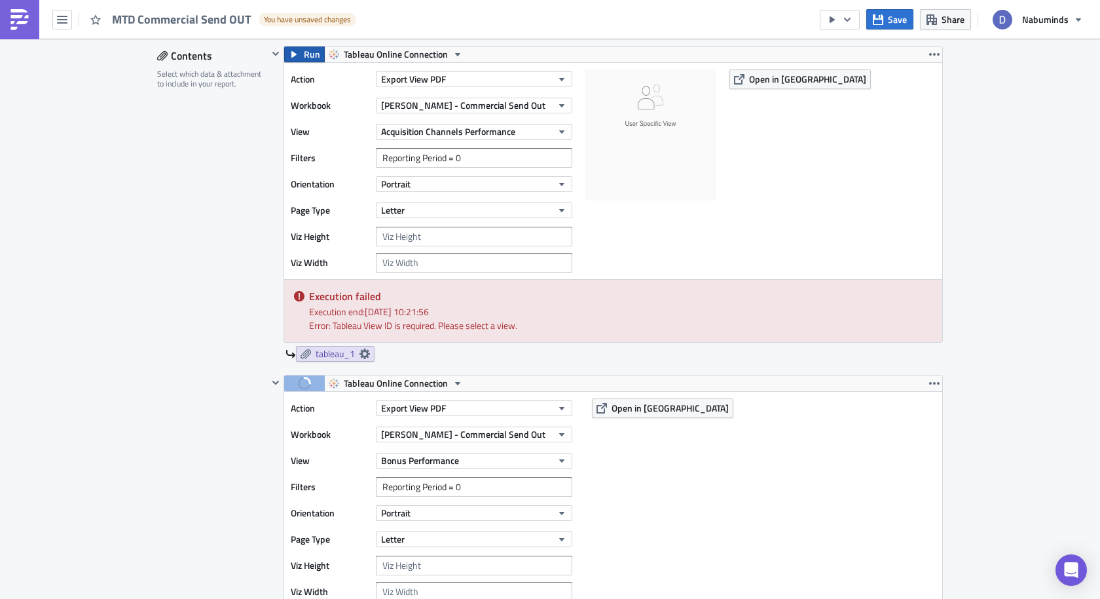
click at [304, 55] on span "Run" at bounding box center [312, 54] width 16 height 16
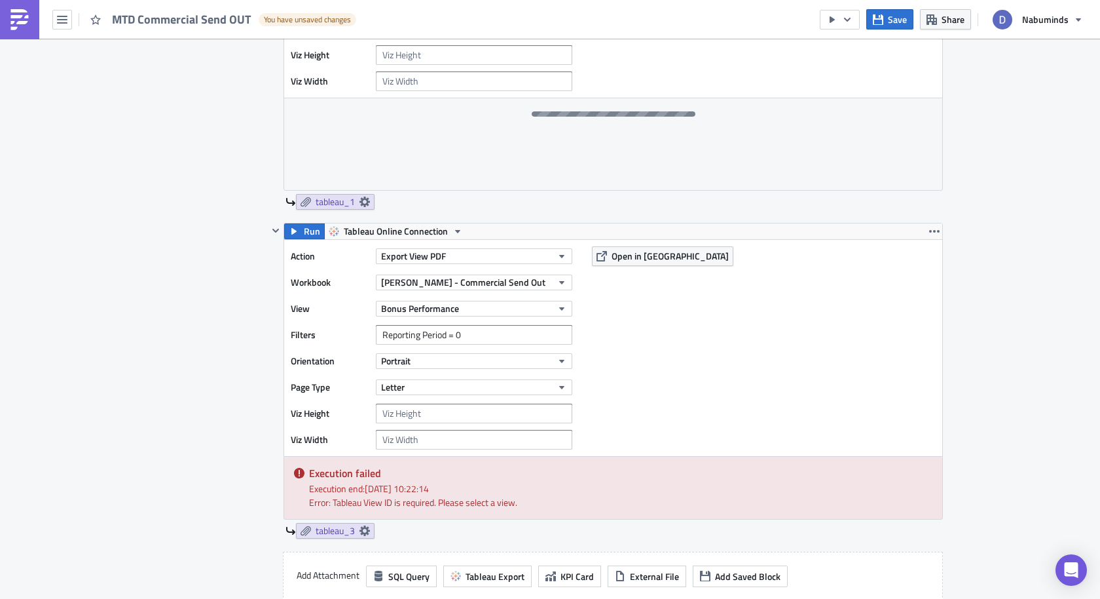
scroll to position [629, 0]
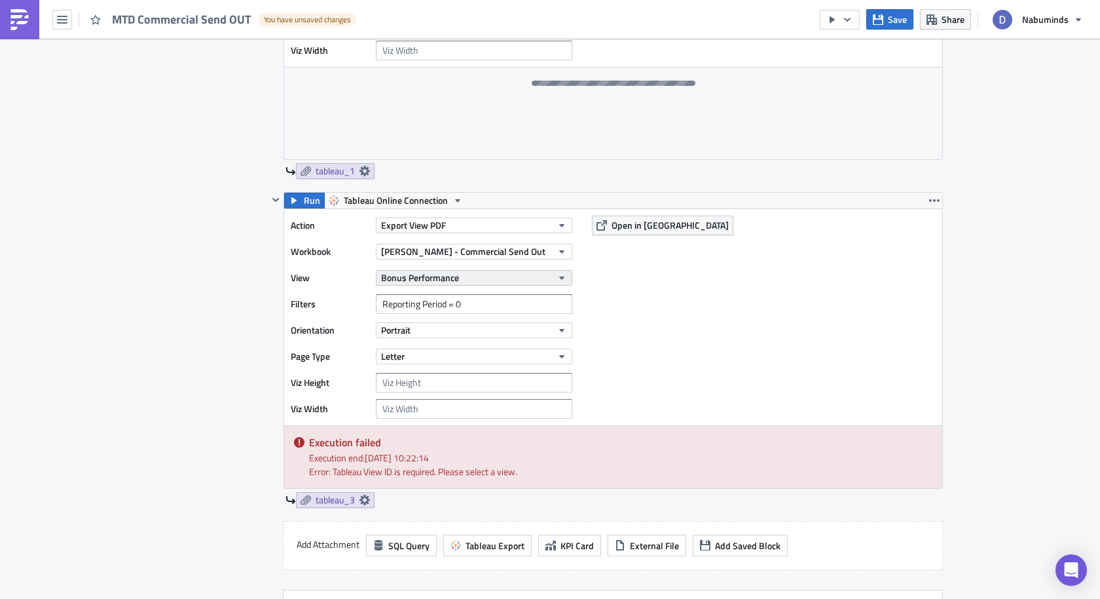
click at [506, 277] on button "Bonus Performance" at bounding box center [474, 278] width 196 height 16
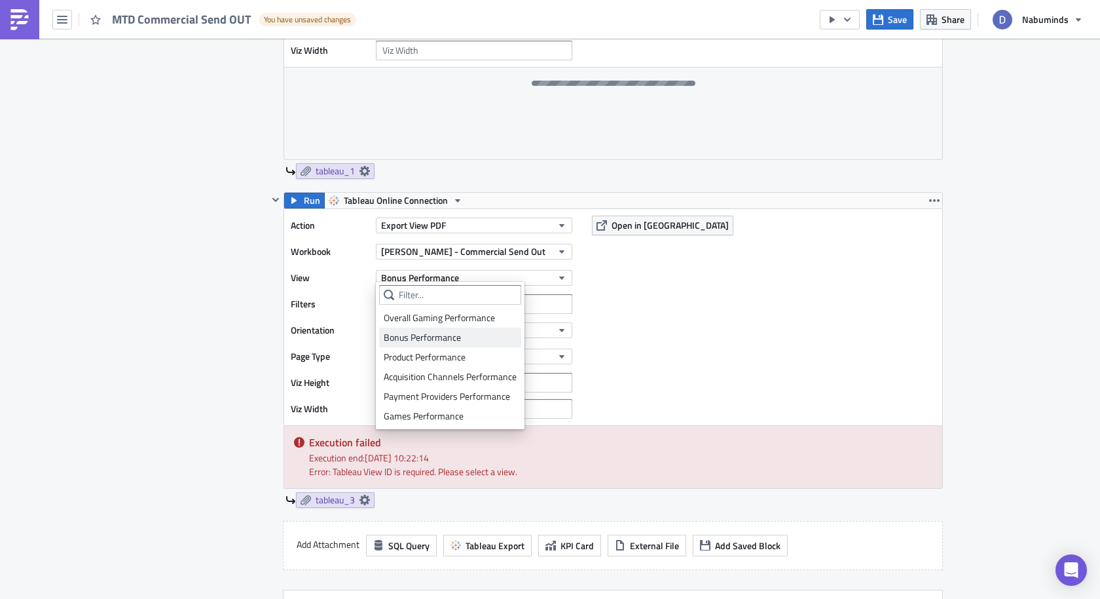
click at [474, 342] on div "Bonus Performance" at bounding box center [450, 337] width 133 height 13
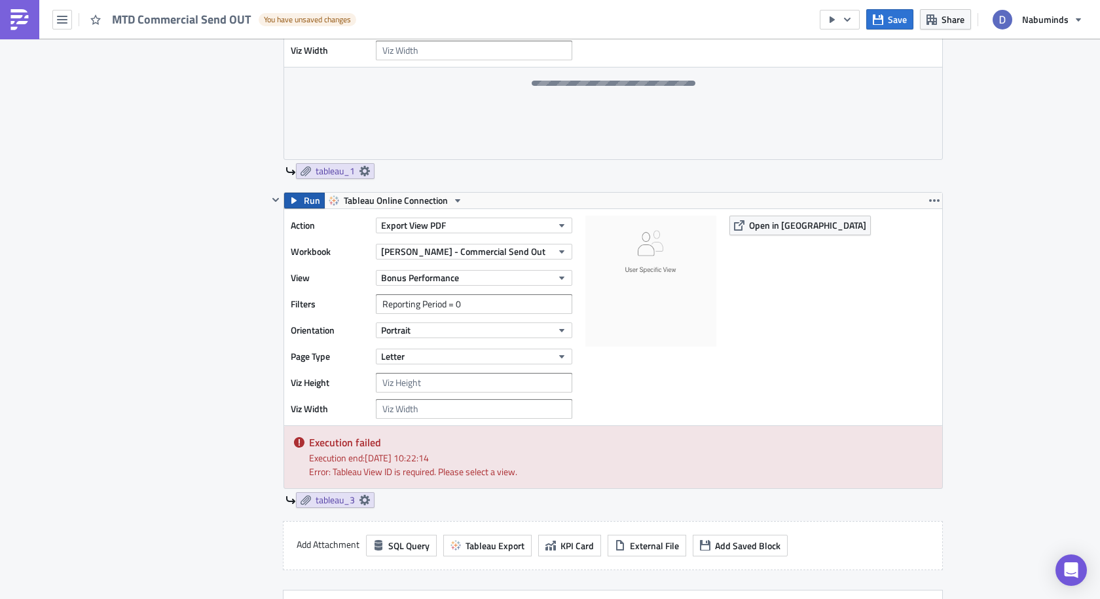
click at [303, 193] on button "Run" at bounding box center [304, 201] width 41 height 16
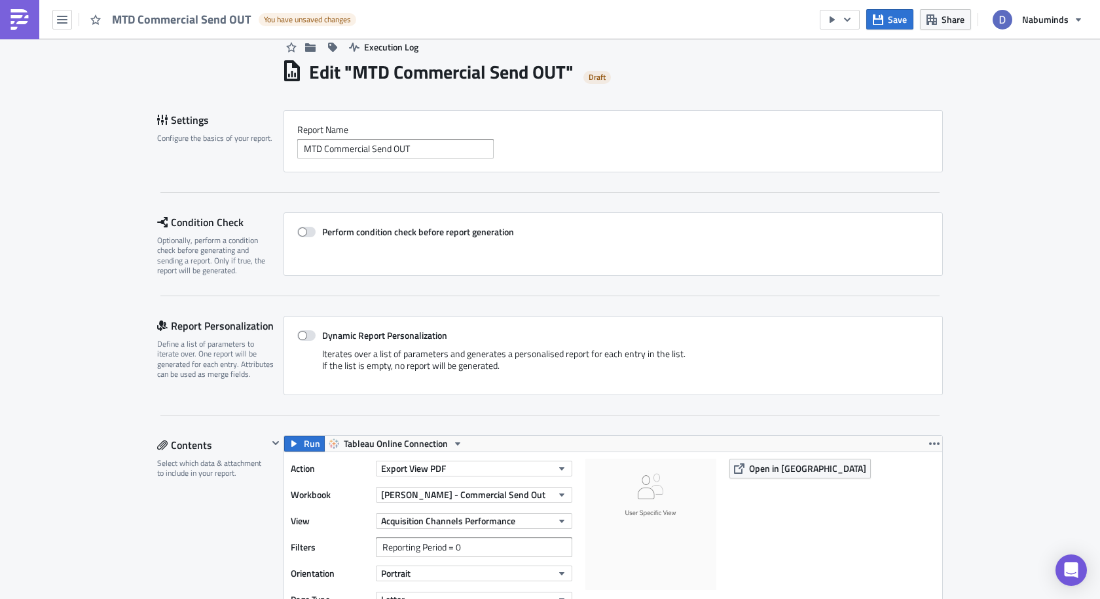
scroll to position [22, 0]
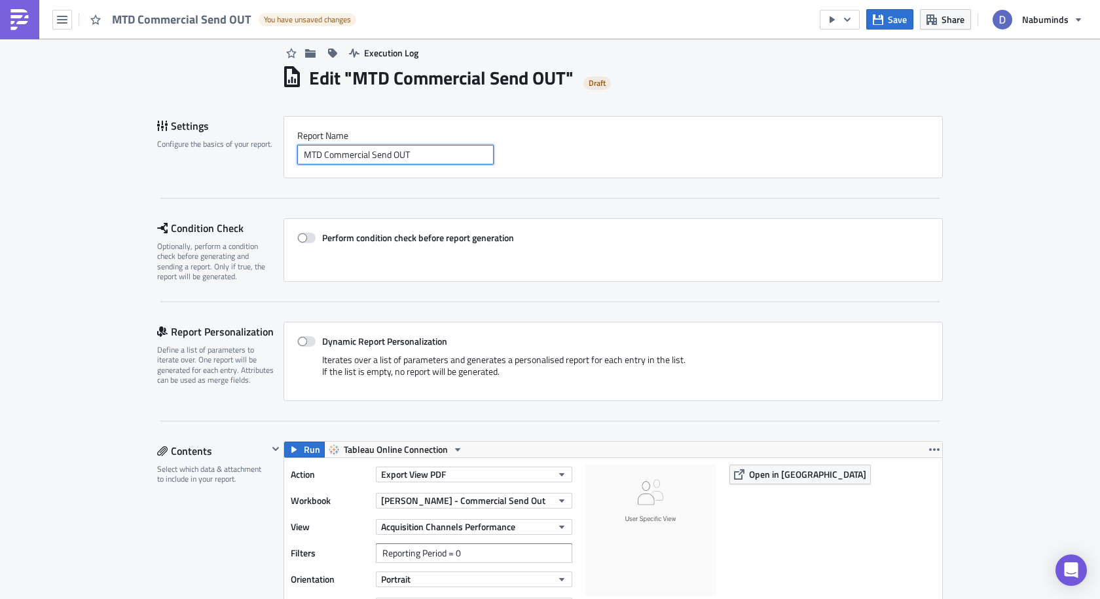
click at [452, 145] on input "MTD Commercial Send OUT" at bounding box center [395, 155] width 196 height 20
click at [453, 145] on input "MTD Commercial Send OUT" at bounding box center [395, 155] width 196 height 20
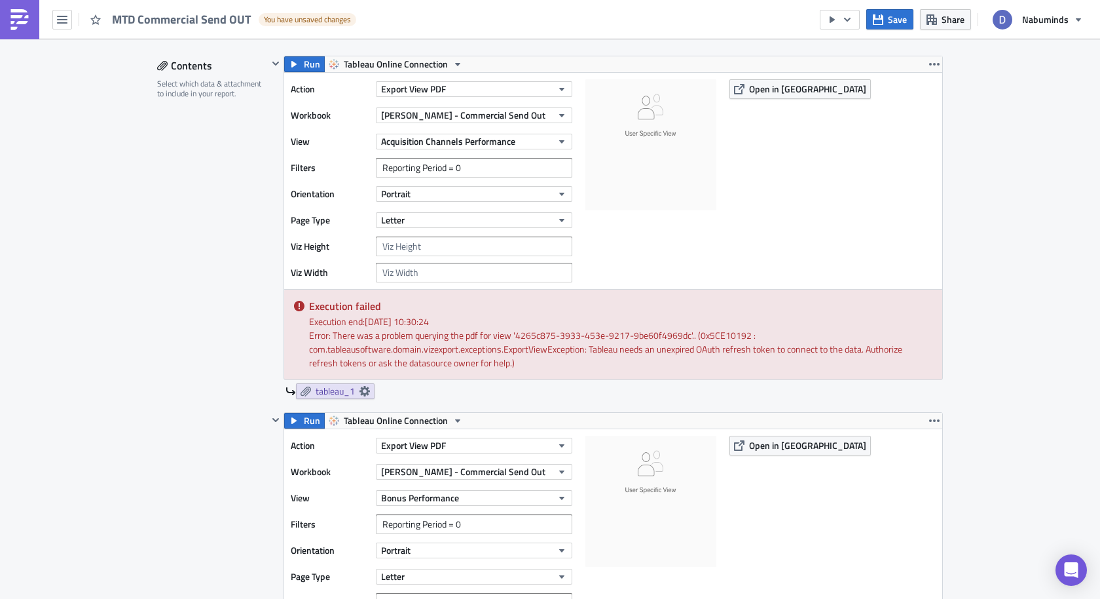
scroll to position [367, 0]
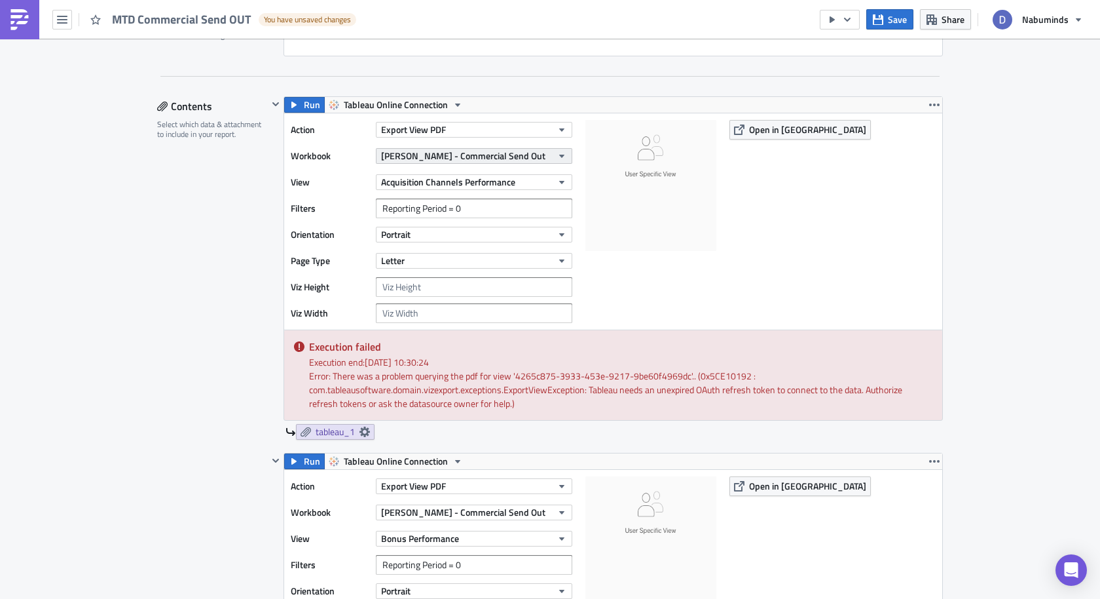
click at [415, 155] on span "Dani - Commercial Send Out" at bounding box center [463, 156] width 164 height 14
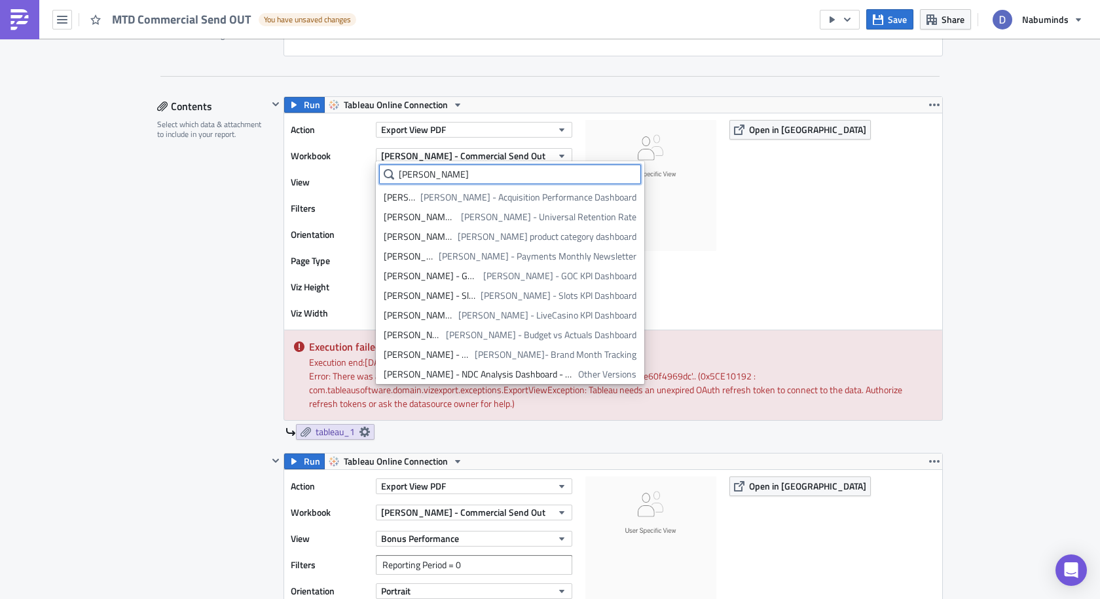
type input "yuri"
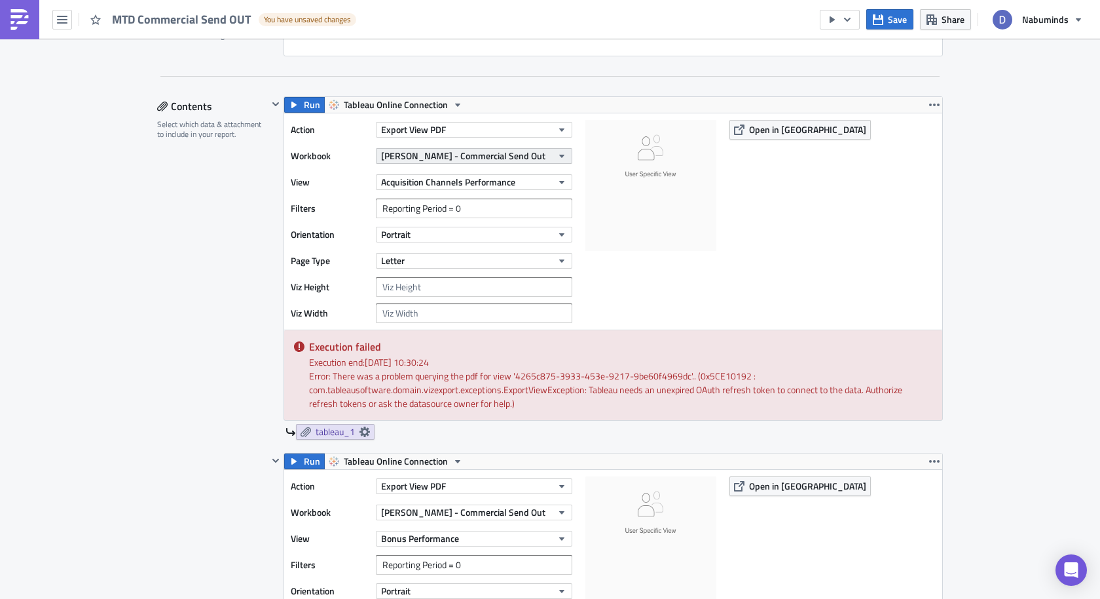
click at [432, 155] on span "Dani - Commercial Send Out" at bounding box center [463, 156] width 164 height 14
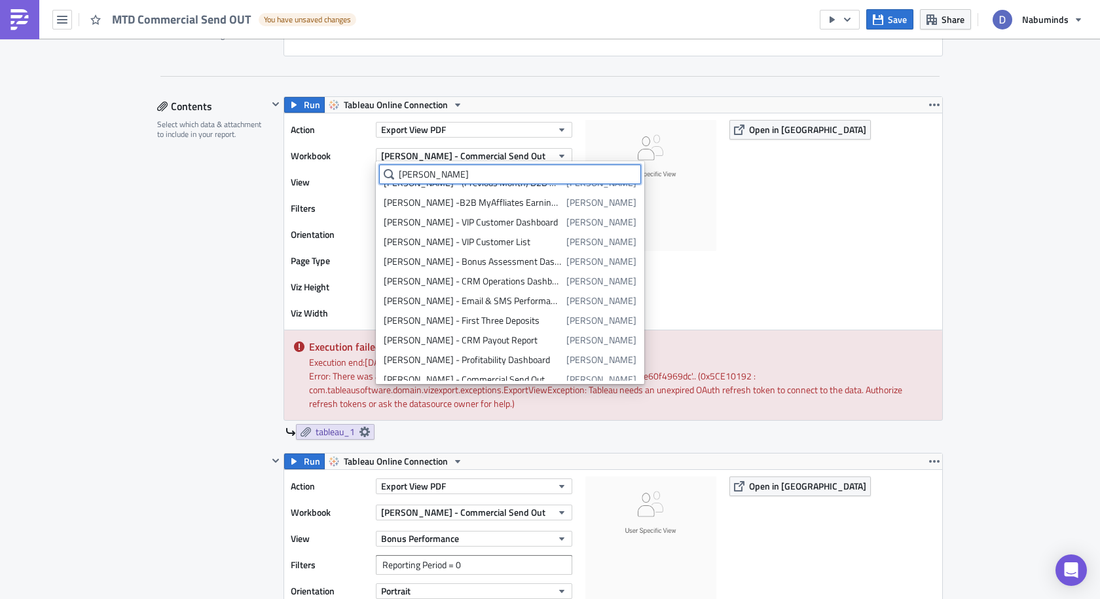
scroll to position [573, 0]
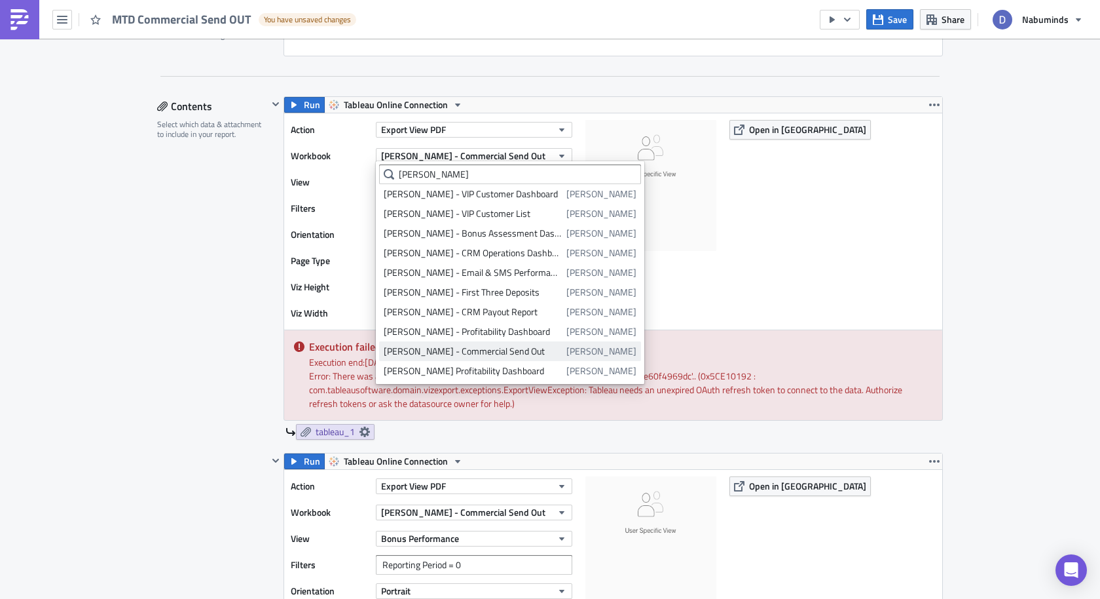
click at [415, 352] on div "Yuri - Commercial Send Out" at bounding box center [473, 350] width 178 height 13
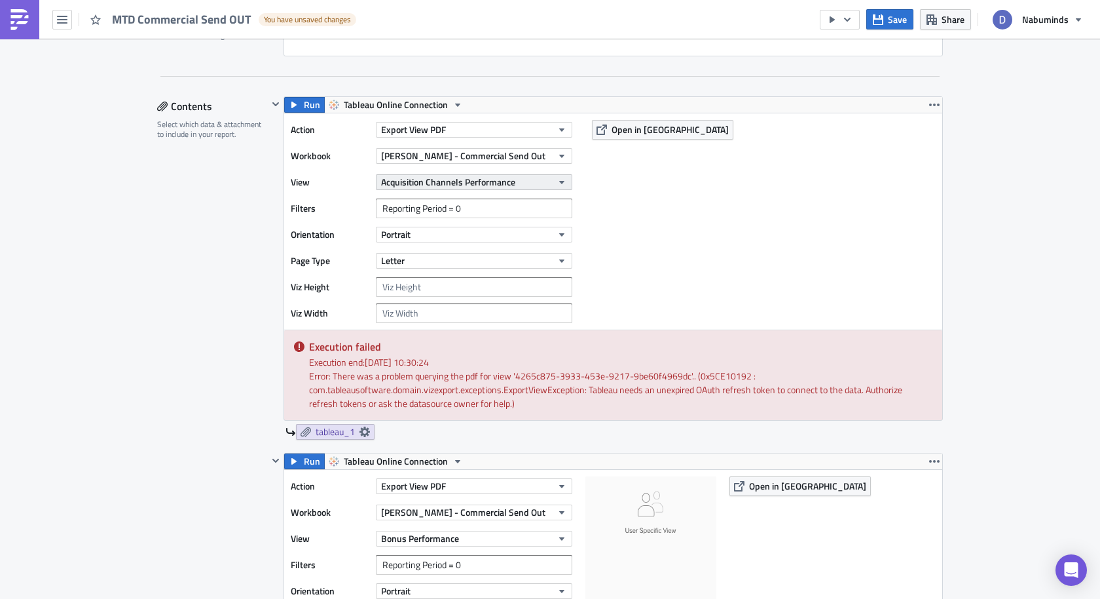
click at [500, 175] on span "Acquisition Channels Performance" at bounding box center [448, 182] width 134 height 14
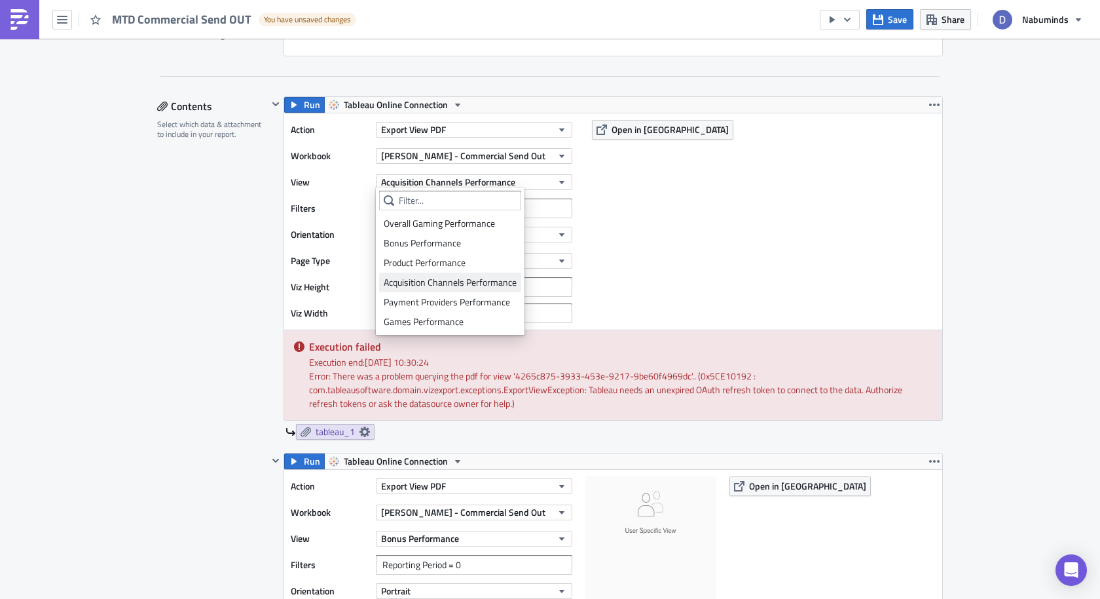
click at [450, 278] on div "Acquisition Channels Performance" at bounding box center [450, 282] width 133 height 13
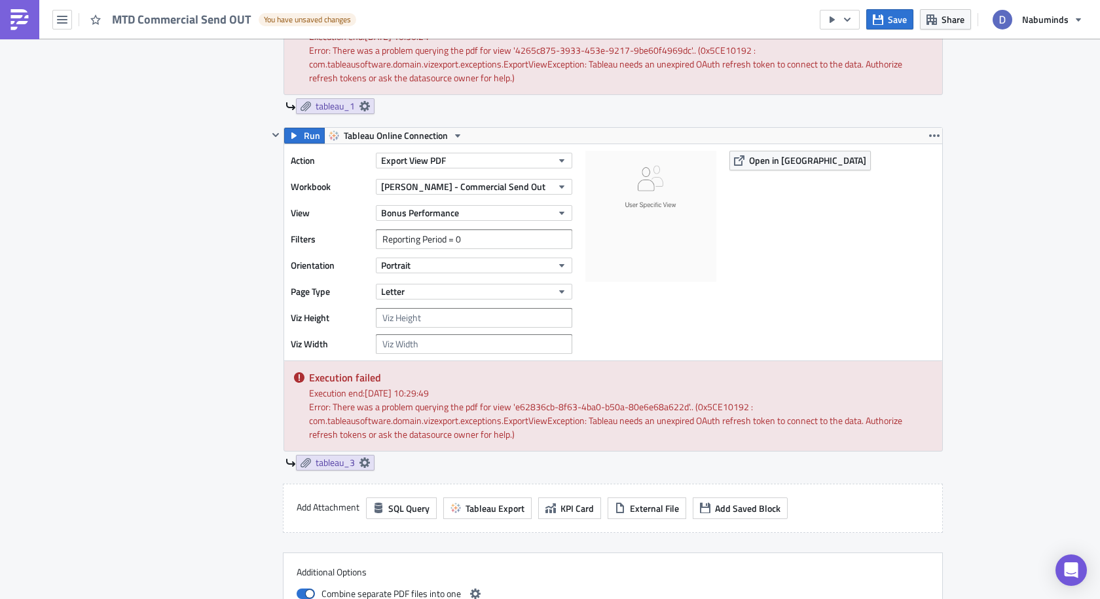
scroll to position [737, 0]
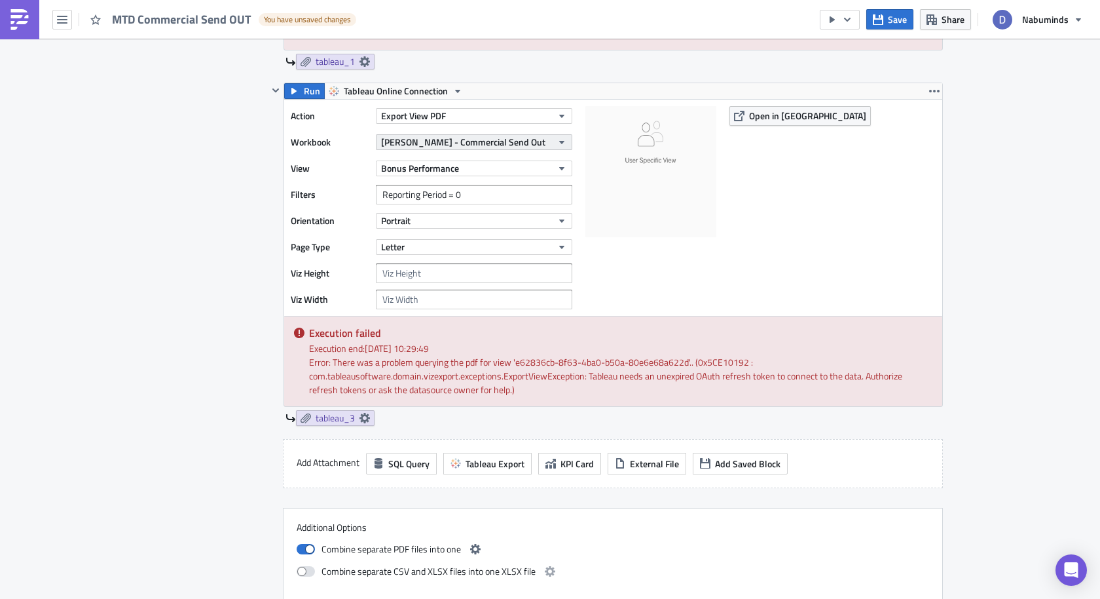
click at [476, 137] on span "Dani - Commercial Send Out" at bounding box center [463, 142] width 164 height 14
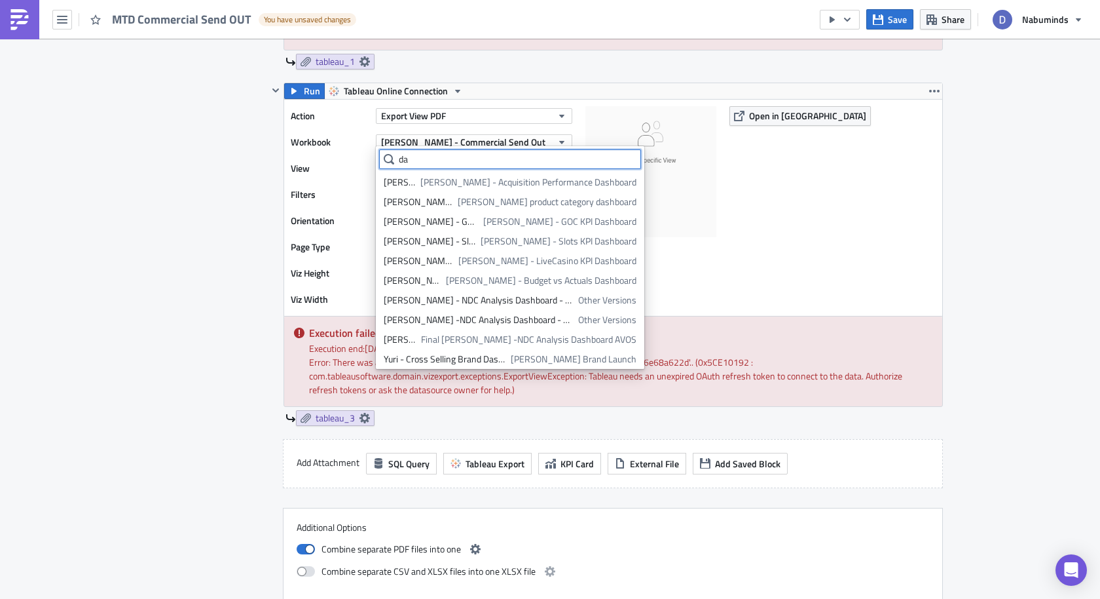
scroll to position [259, 0]
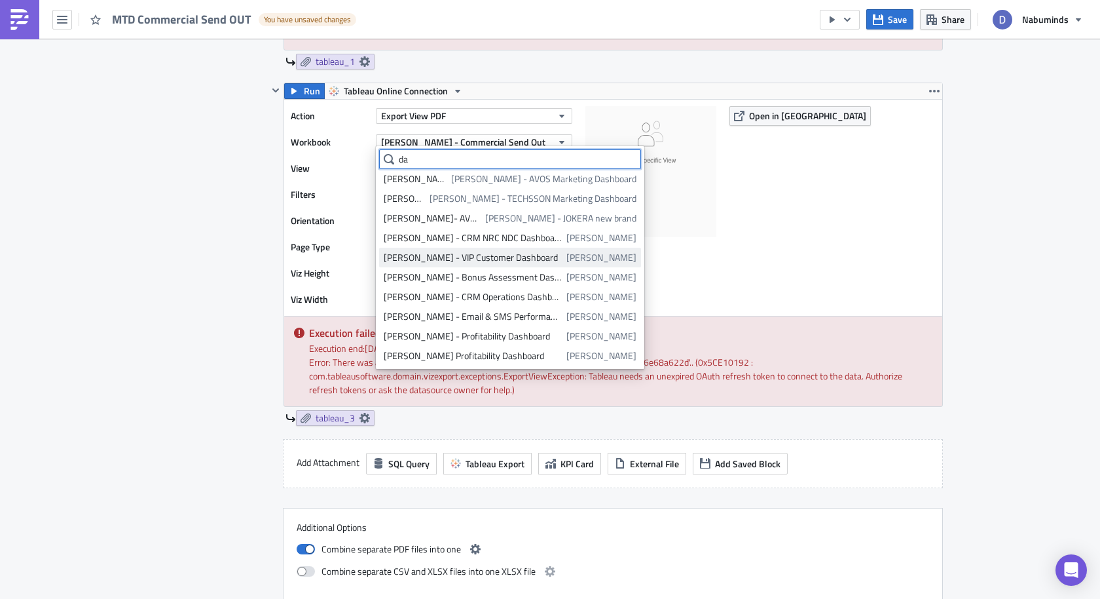
type input "d"
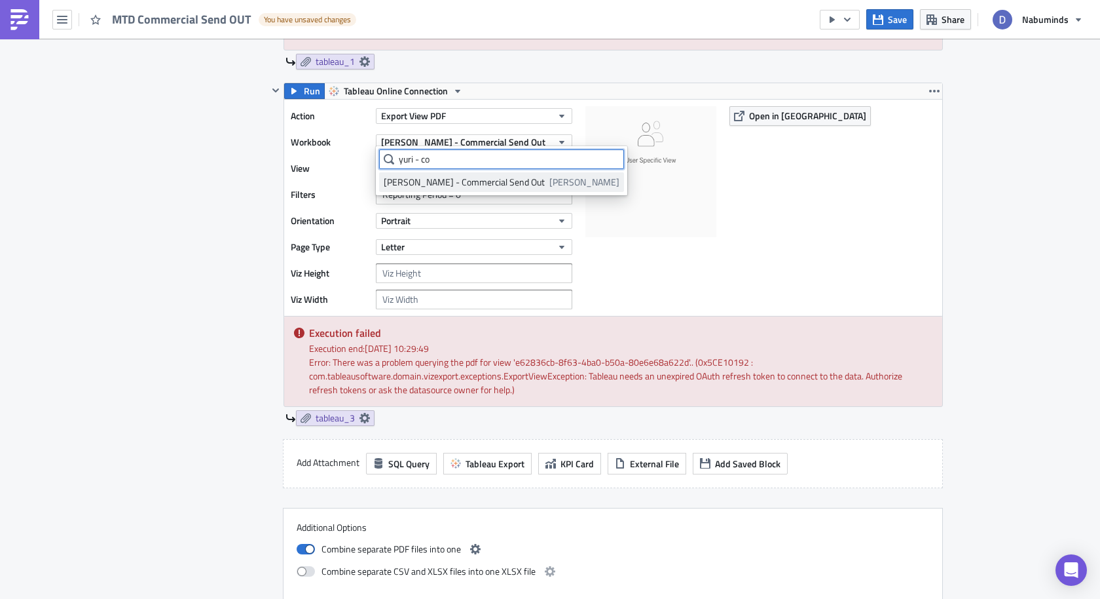
type input "yuri - co"
click at [451, 185] on div "Yuri - Commercial Send Out" at bounding box center [464, 182] width 161 height 13
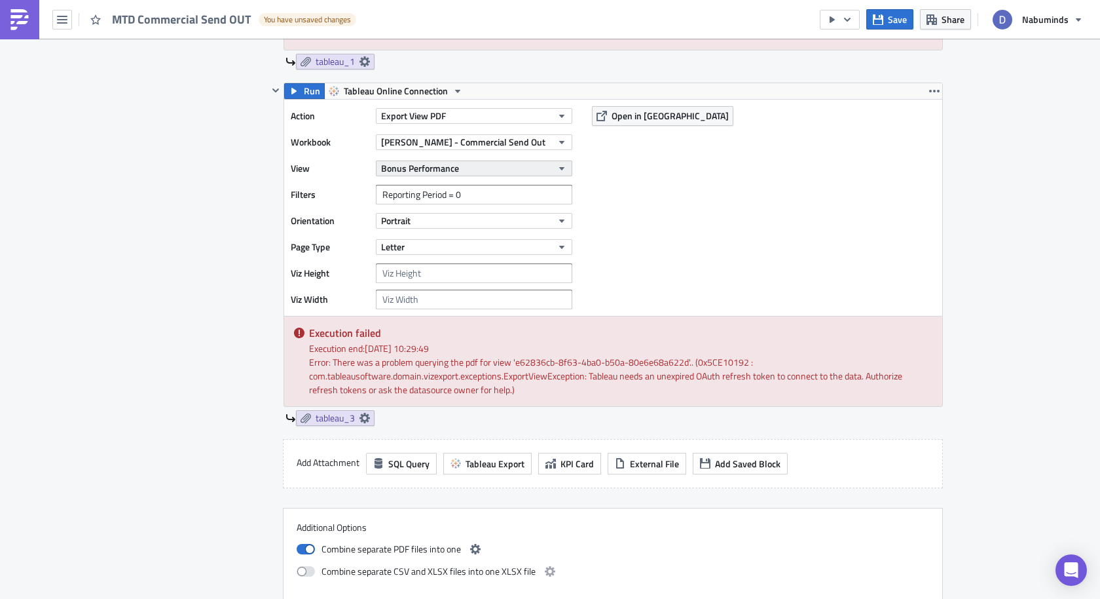
click at [497, 166] on button "Bonus Performance" at bounding box center [474, 168] width 196 height 16
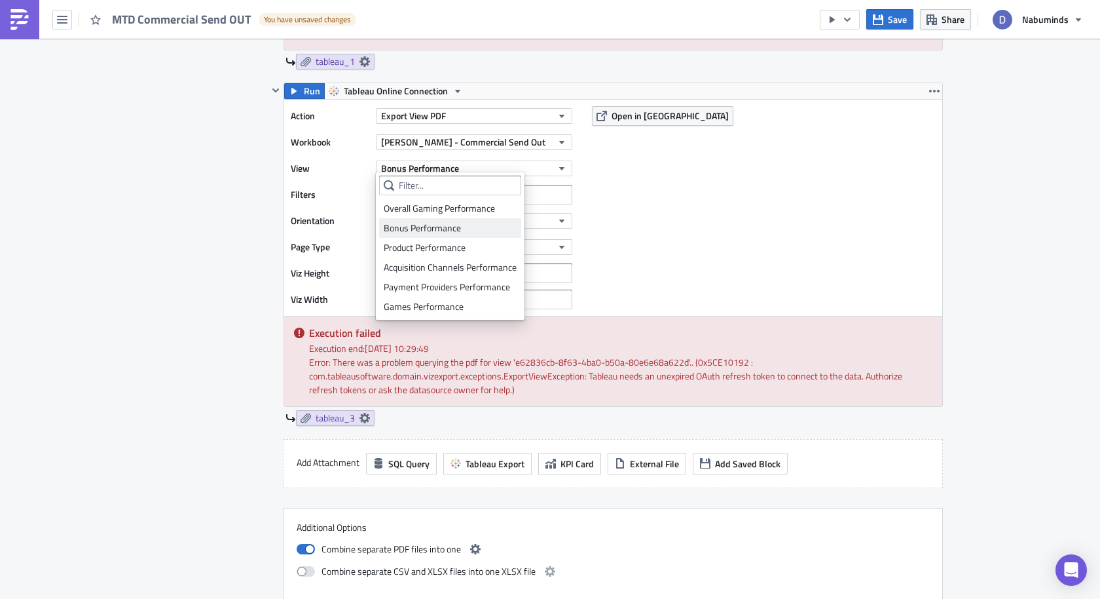
click at [458, 231] on div "Bonus Performance" at bounding box center [450, 227] width 133 height 13
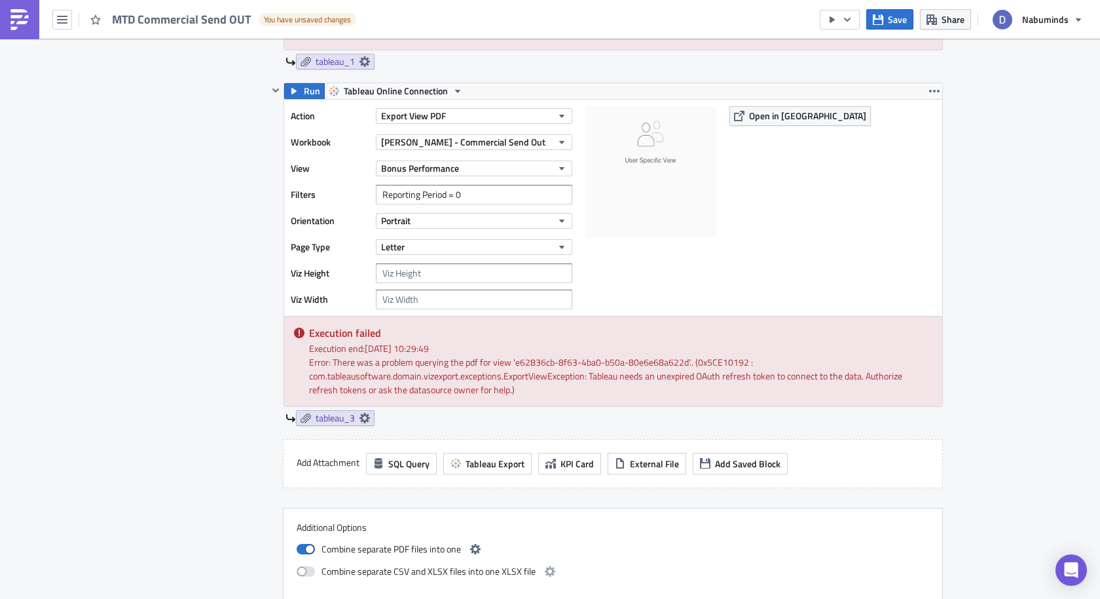
click at [631, 251] on div at bounding box center [650, 207] width 131 height 203
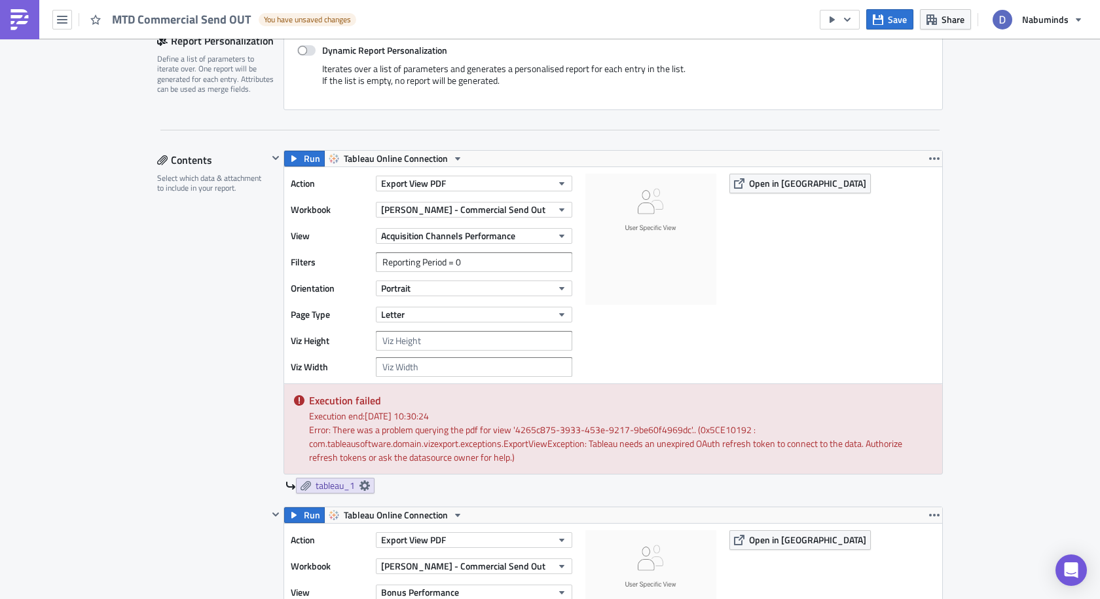
scroll to position [276, 0]
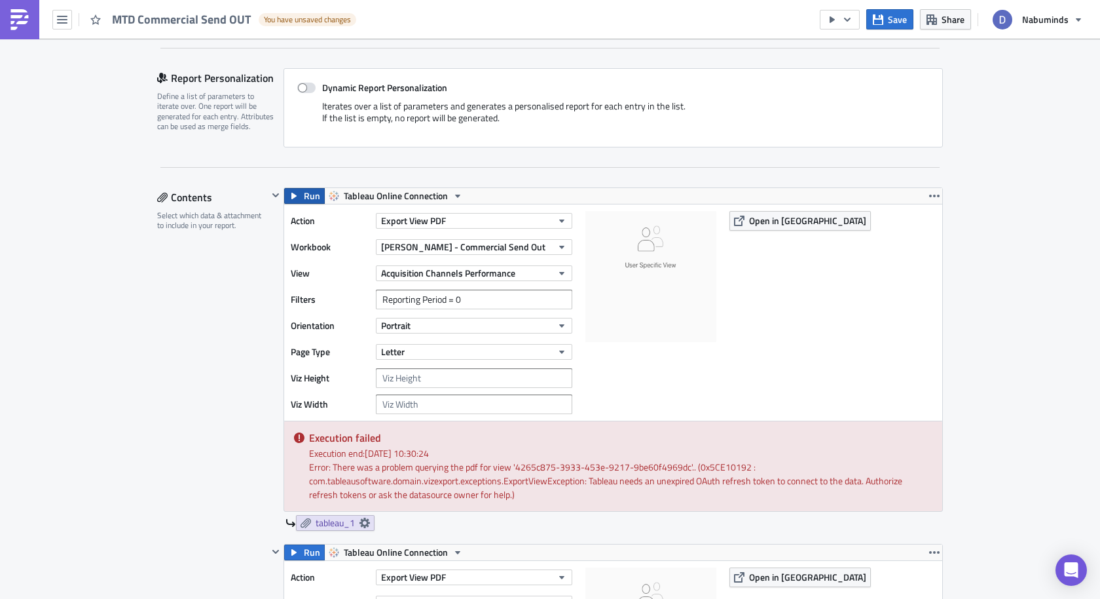
click at [289, 192] on icon "button" at bounding box center [294, 196] width 10 height 10
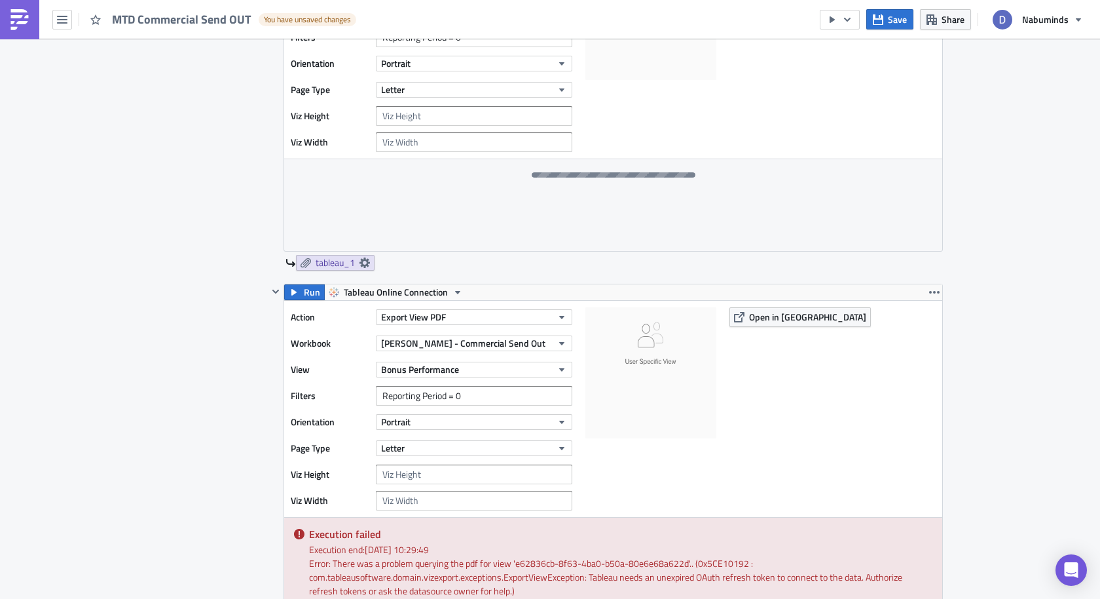
scroll to position [591, 0]
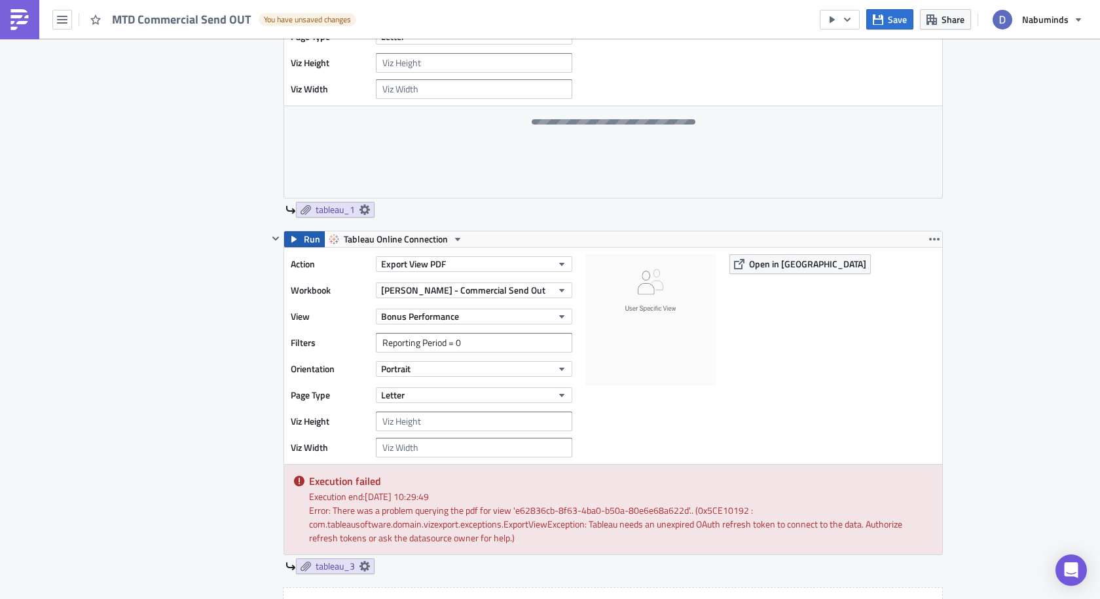
click at [308, 237] on span "Run" at bounding box center [312, 239] width 16 height 16
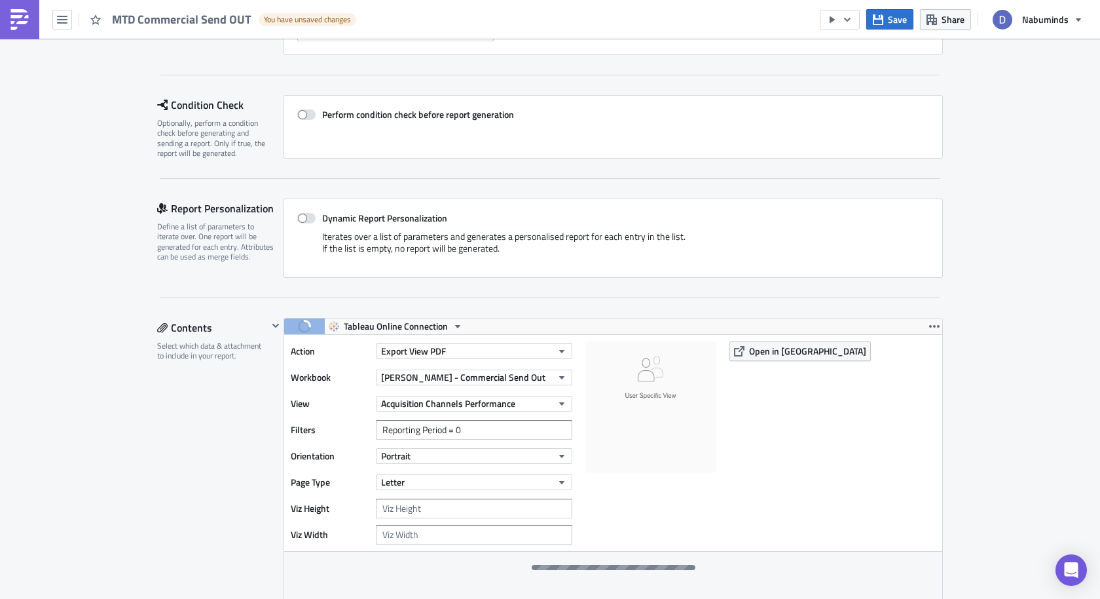
scroll to position [105, 0]
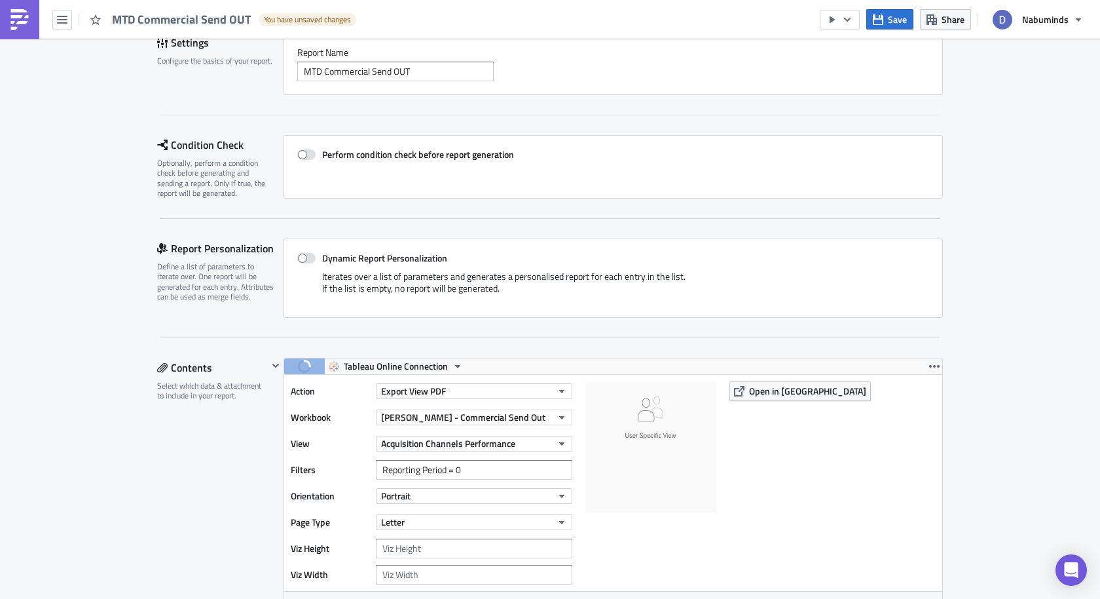
click at [177, 22] on span "MTD Commercial Send OUT" at bounding box center [182, 19] width 140 height 15
click at [13, 28] on img at bounding box center [19, 19] width 21 height 21
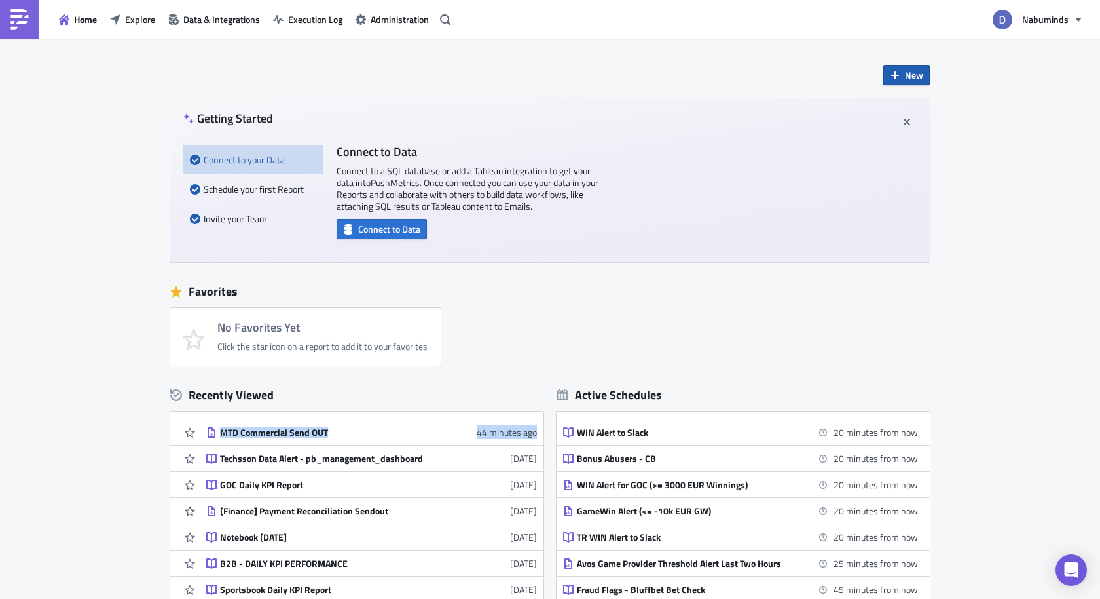
click at [908, 74] on span "New" at bounding box center [914, 75] width 18 height 14
click at [909, 113] on div "Report" at bounding box center [949, 108] width 87 height 13
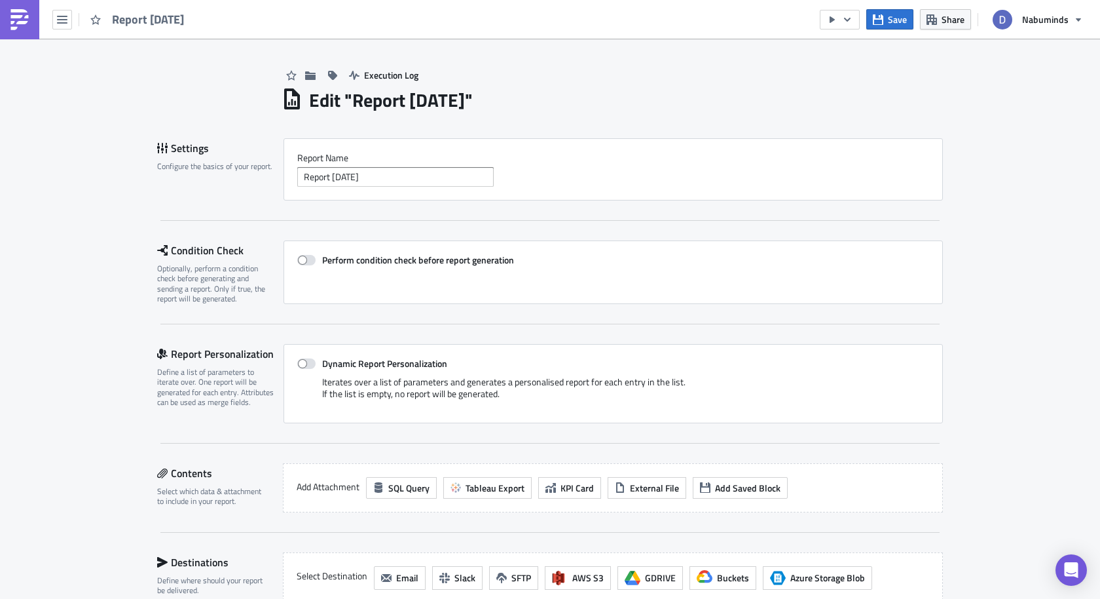
click at [488, 188] on div "Report Nam﻿e Report 2025-08-15" at bounding box center [613, 169] width 659 height 62
click at [446, 171] on input "Report 2025-08-15" at bounding box center [395, 177] width 196 height 20
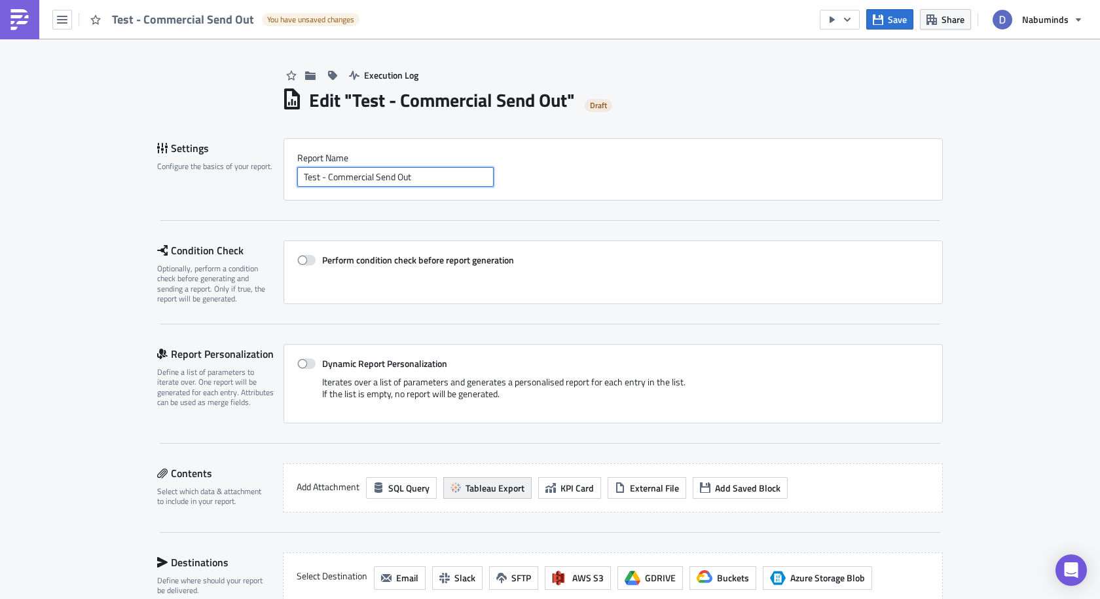
type input "Test - Commercial Send Out"
click at [467, 484] on span "Tableau Export" at bounding box center [495, 488] width 59 height 14
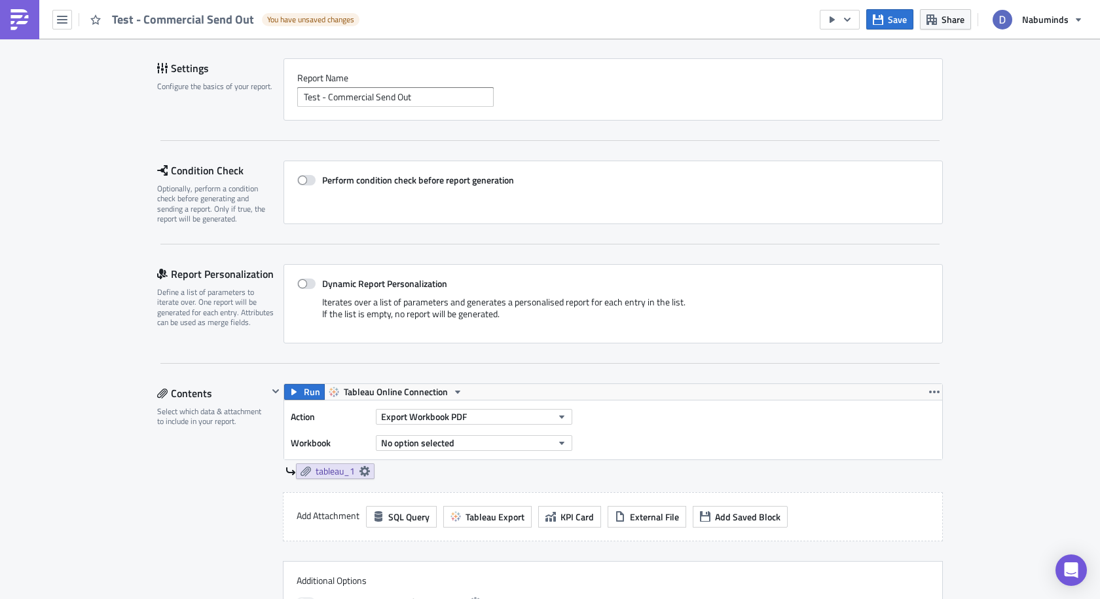
scroll to position [119, 0]
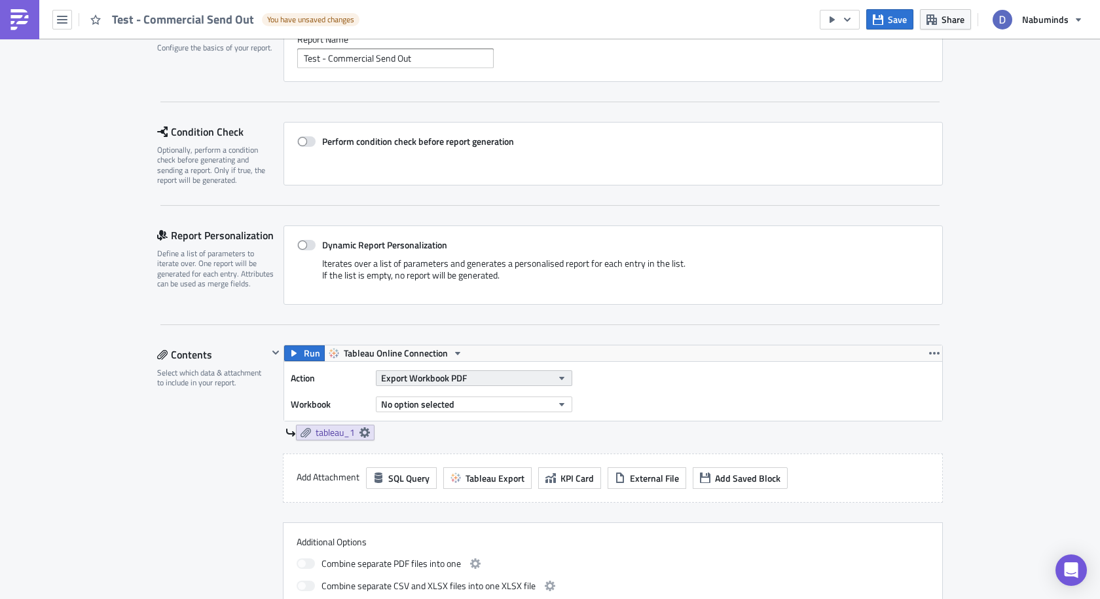
click at [469, 381] on button "Export Workbook PDF" at bounding box center [474, 378] width 196 height 16
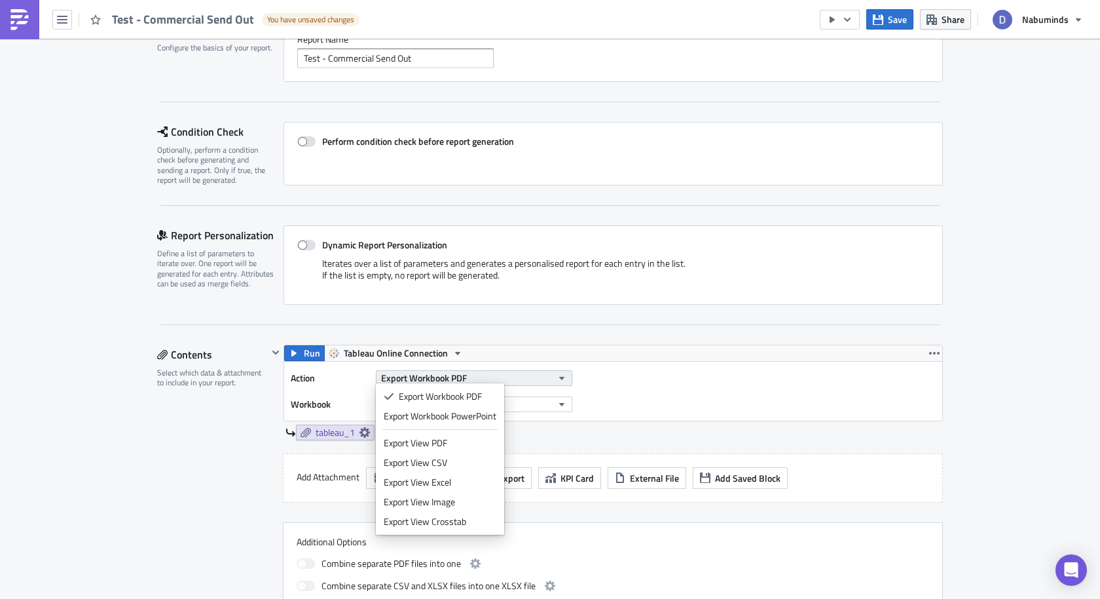
click at [470, 381] on button "Export Workbook PDF" at bounding box center [474, 378] width 196 height 16
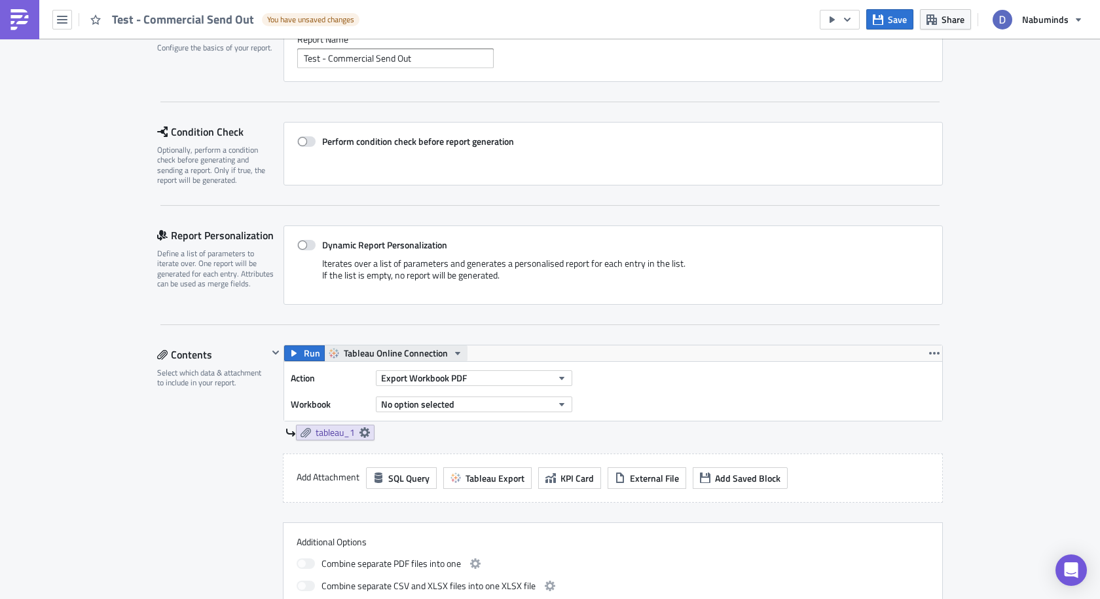
click at [449, 350] on button "Tableau Online Connection" at bounding box center [395, 353] width 143 height 16
drag, startPoint x: 432, startPoint y: 369, endPoint x: 425, endPoint y: 389, distance: 21.5
click at [425, 389] on ul "Tableau Online Connection Tableau" at bounding box center [389, 381] width 126 height 39
click at [425, 389] on div "Tableau" at bounding box center [397, 391] width 102 height 13
click at [422, 371] on span "Export Workbook PDF" at bounding box center [424, 378] width 86 height 14
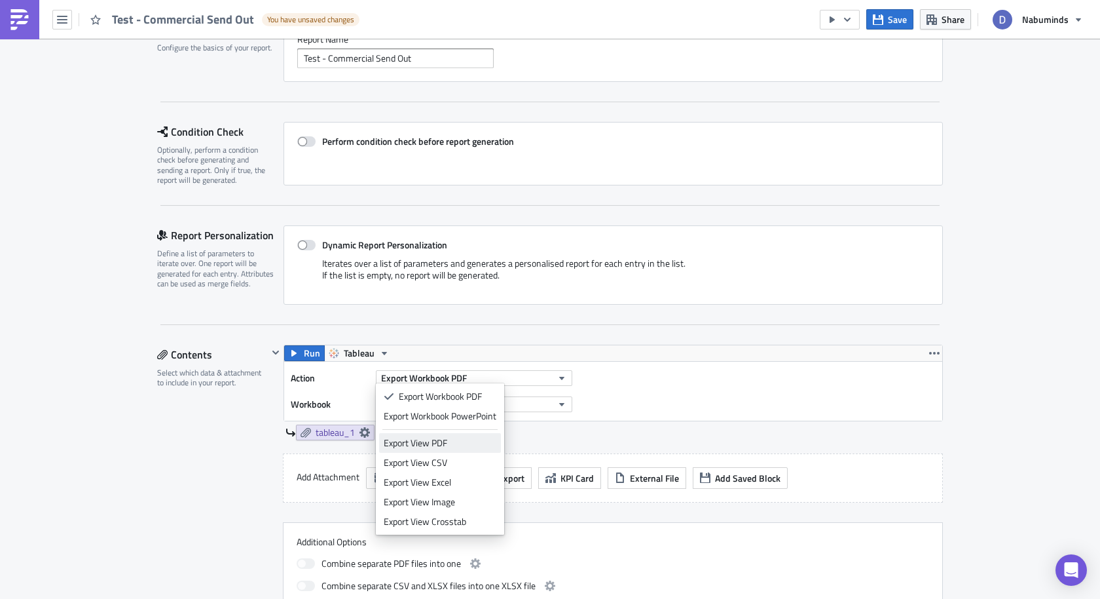
click at [458, 441] on div "Export View PDF" at bounding box center [440, 442] width 113 height 13
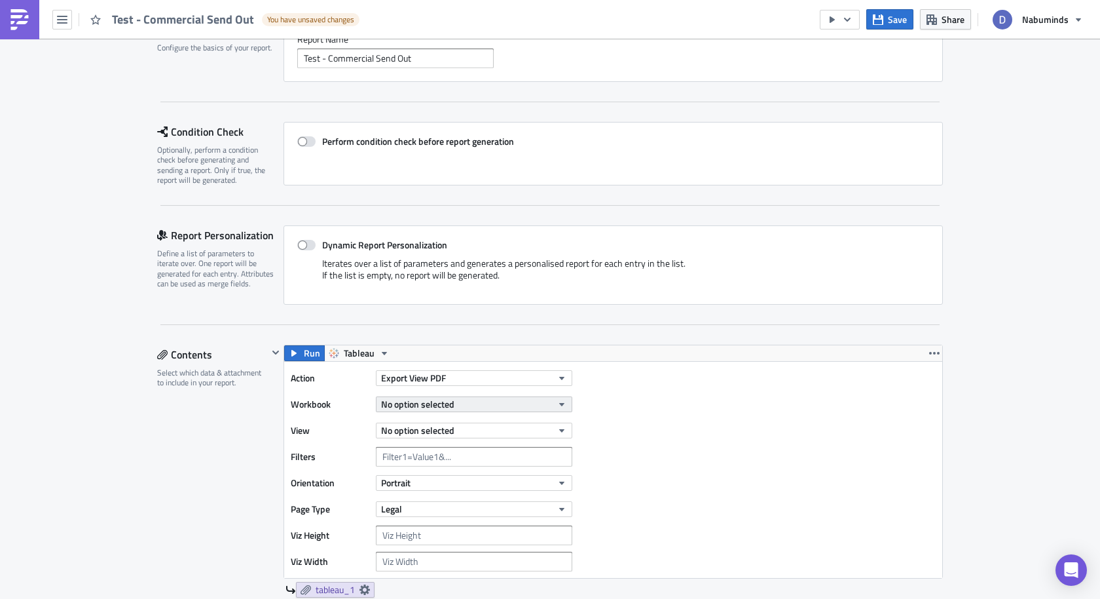
click at [483, 405] on button "No option selected" at bounding box center [474, 404] width 196 height 16
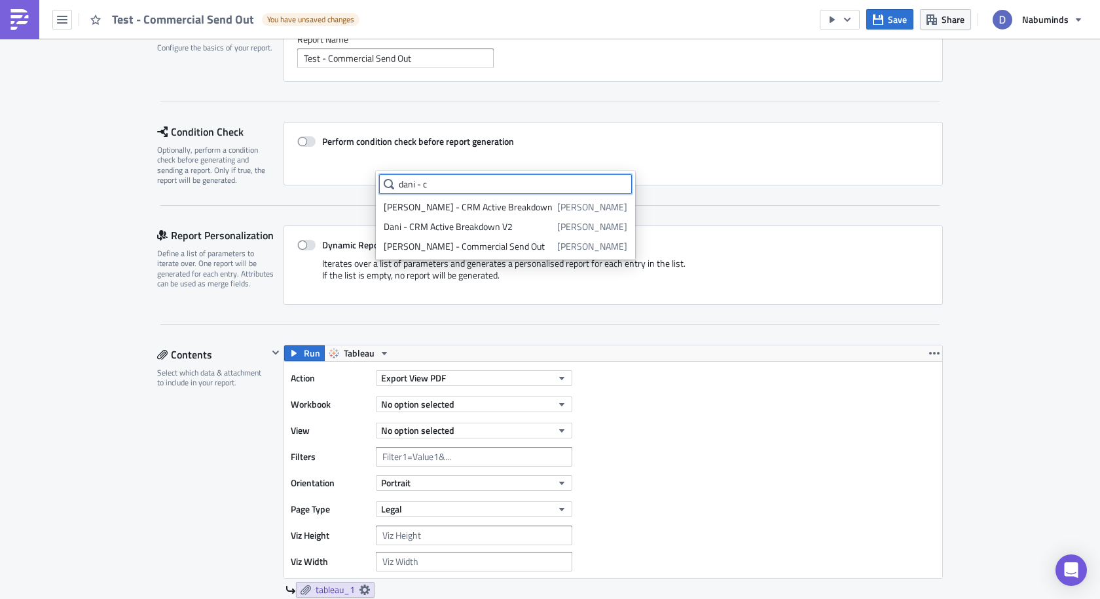
scroll to position [0, 0]
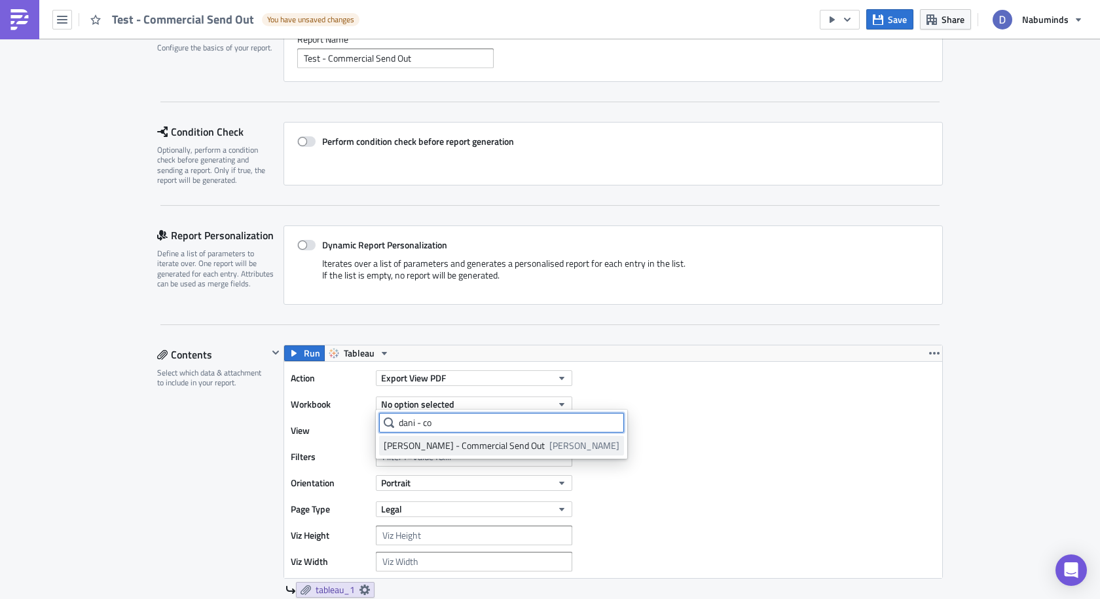
type input "dani - co"
click at [436, 446] on div "Dani - Commercial Send Out" at bounding box center [464, 445] width 161 height 13
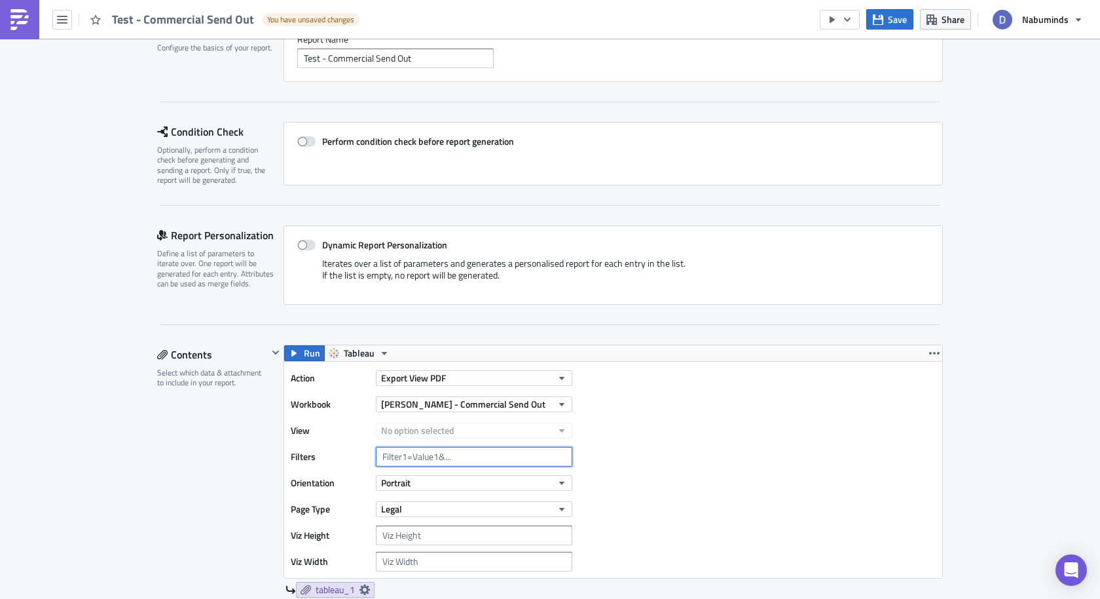
click at [434, 457] on input "text" at bounding box center [474, 457] width 196 height 20
click at [434, 426] on span "No option selected" at bounding box center [417, 430] width 73 height 14
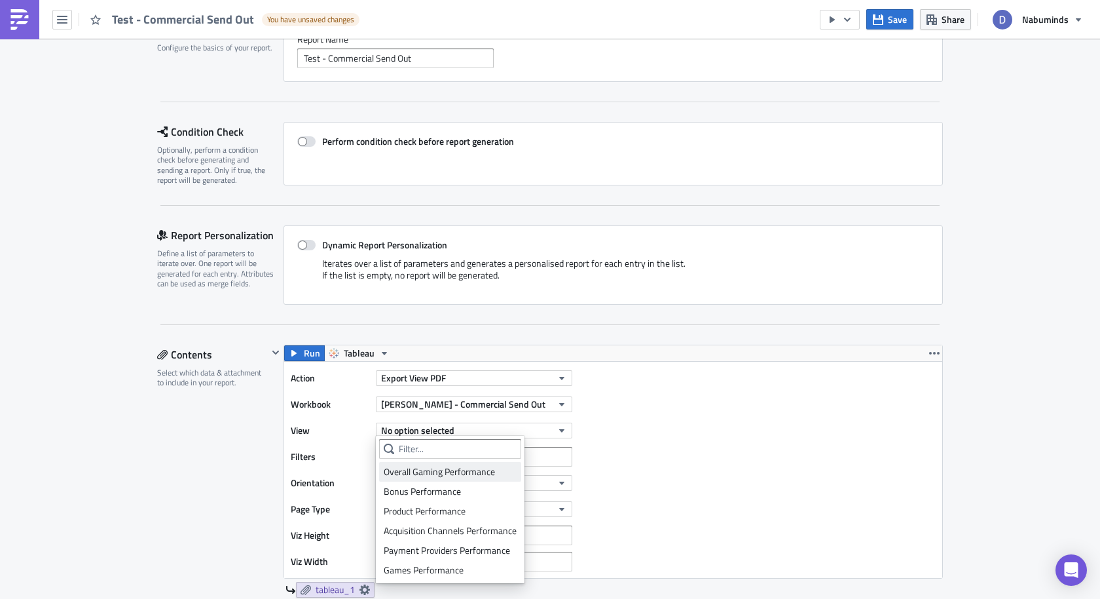
click at [431, 465] on div "Overall Gaming Performance" at bounding box center [450, 471] width 133 height 13
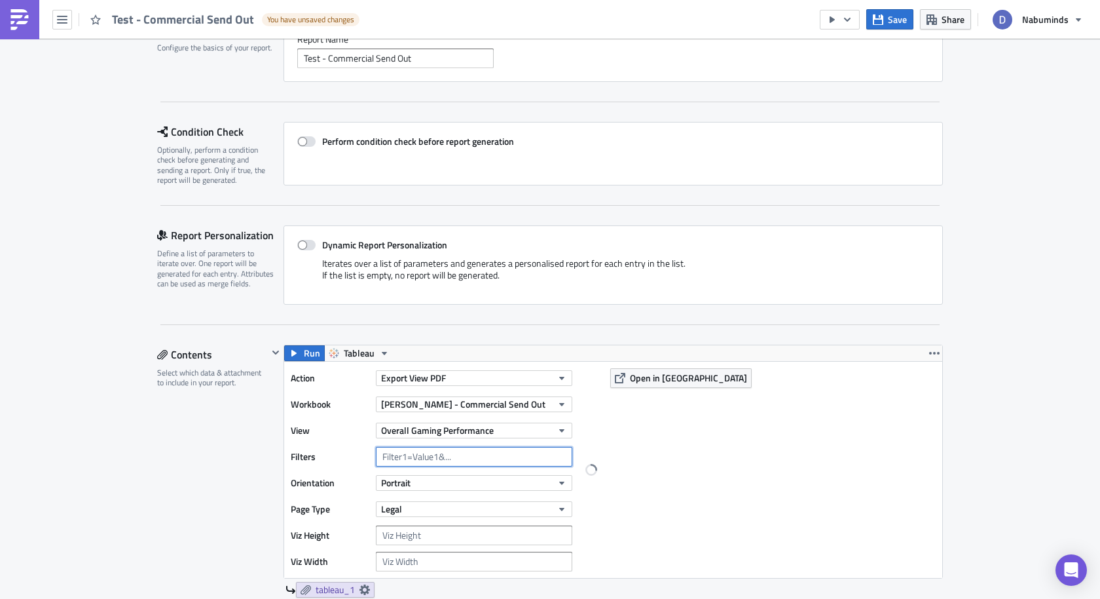
click at [431, 455] on input "text" at bounding box center [474, 457] width 196 height 20
type input "Reporting Period = 0"
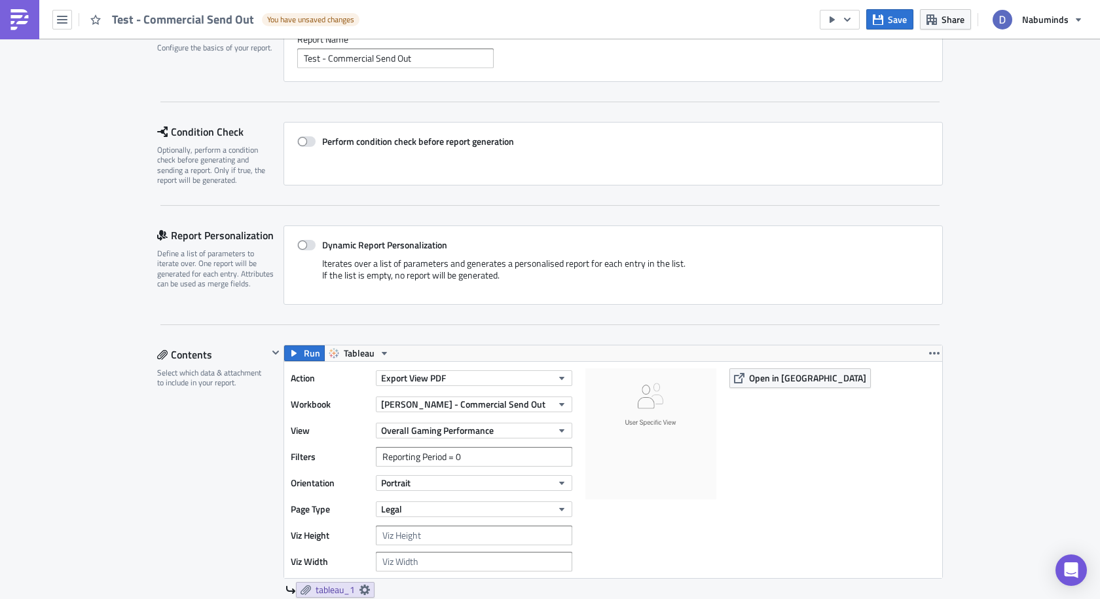
click at [799, 434] on div "Action Export View PDF Workbook Dani - Commercial Send Out View Overall Gaming …" at bounding box center [613, 470] width 658 height 216
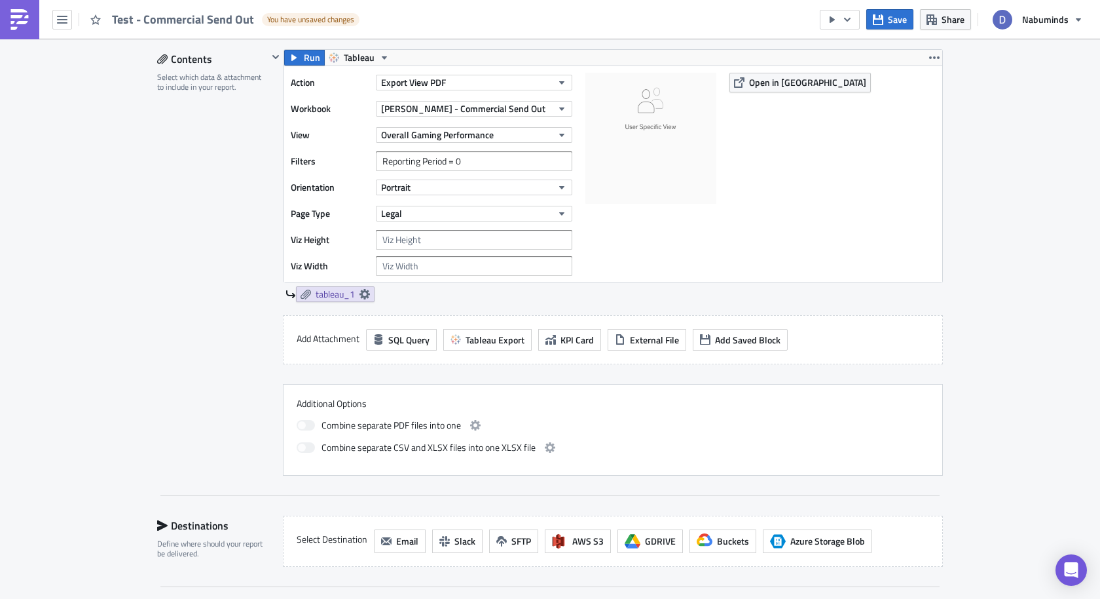
scroll to position [420, 0]
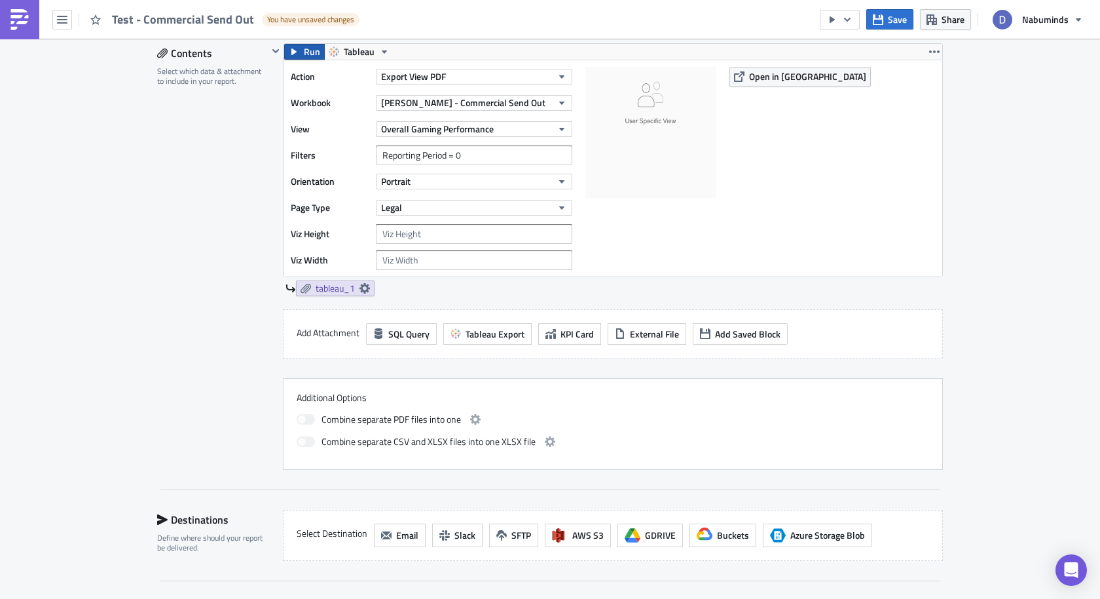
click at [304, 54] on span "Run" at bounding box center [312, 52] width 16 height 16
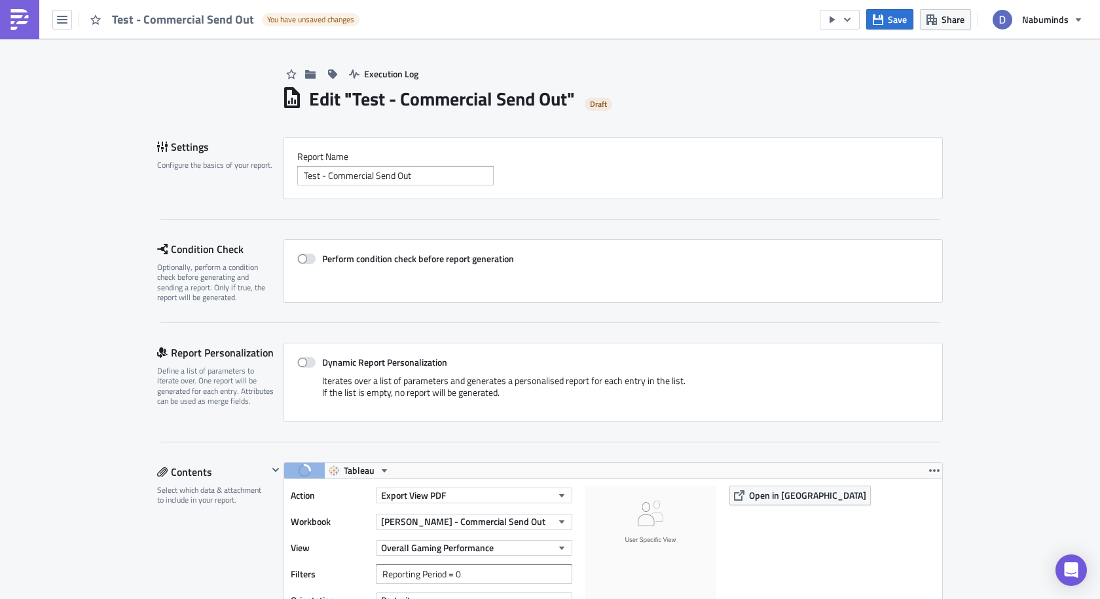
scroll to position [0, 0]
click at [432, 174] on input "Test - Commercial Send Out" at bounding box center [395, 177] width 196 height 20
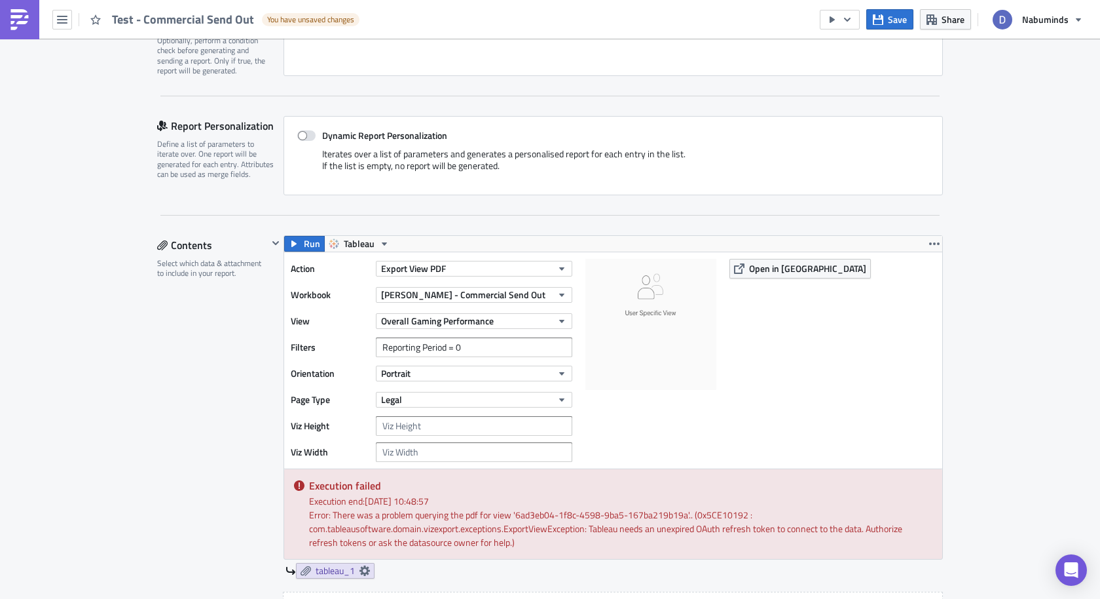
scroll to position [349, 0]
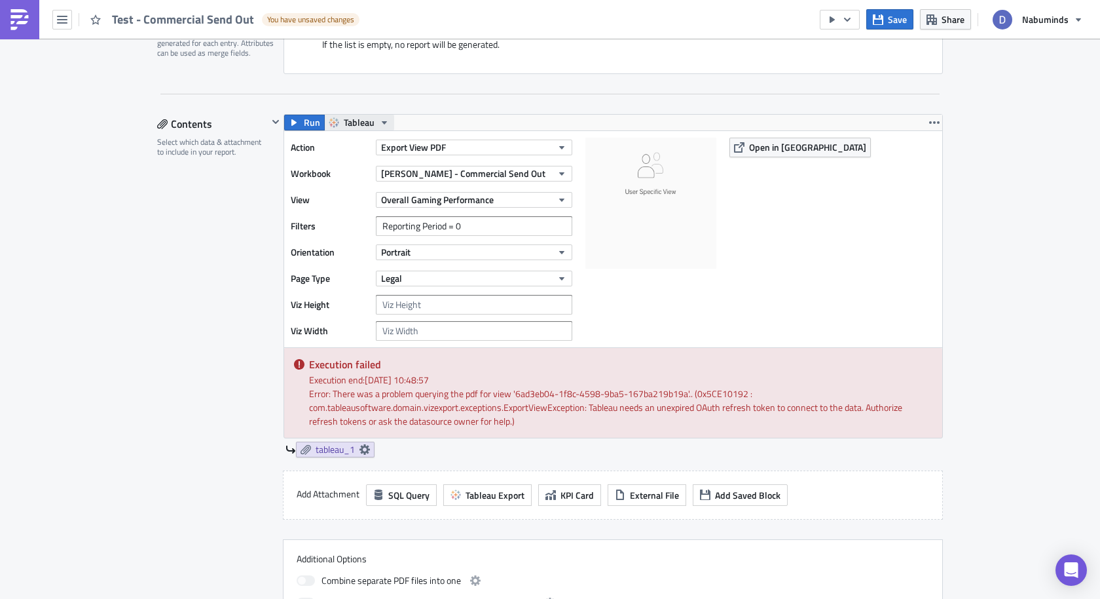
click at [380, 120] on icon "button" at bounding box center [384, 122] width 10 height 10
click at [358, 161] on div "Tableau" at bounding box center [397, 160] width 102 height 13
click at [934, 121] on icon "button" at bounding box center [934, 122] width 10 height 3
click at [367, 444] on icon at bounding box center [365, 449] width 10 height 10
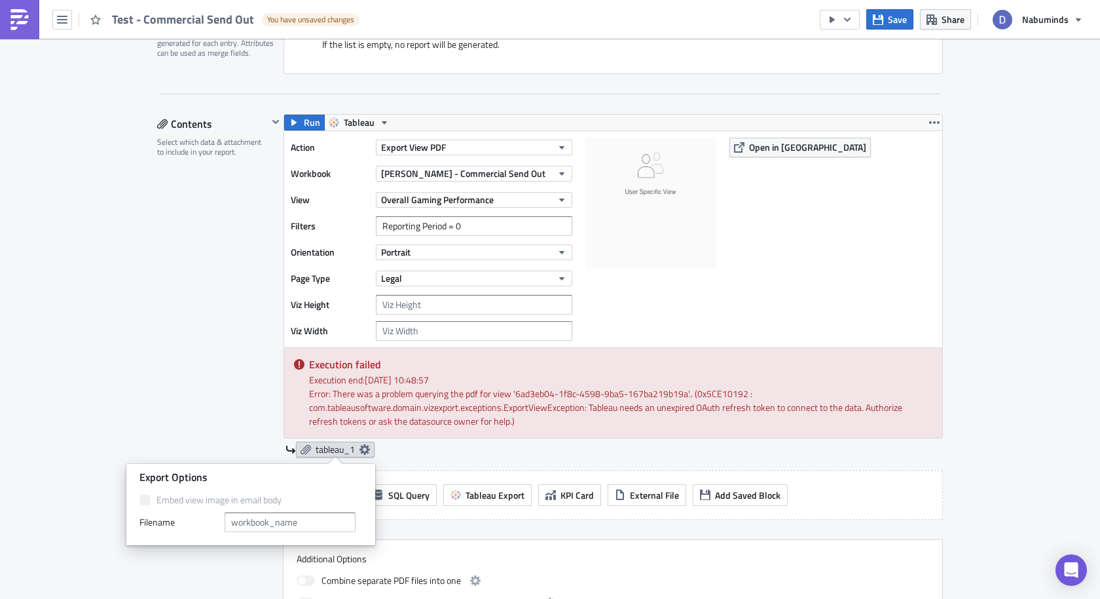
click at [367, 444] on icon at bounding box center [365, 449] width 10 height 10
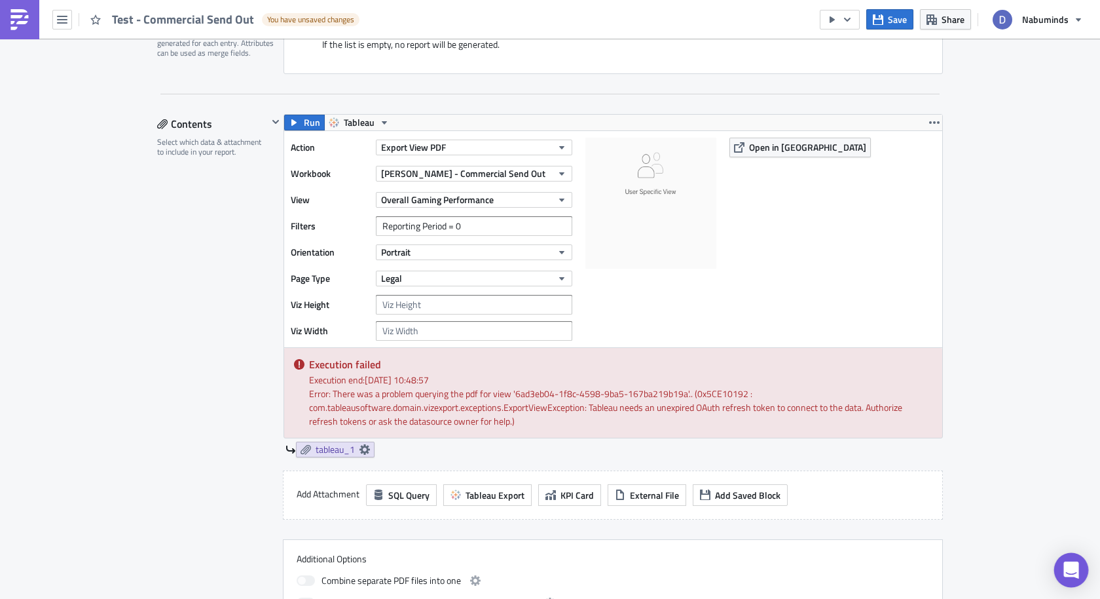
click at [1070, 565] on icon "Open Intercom Messenger" at bounding box center [1071, 569] width 15 height 17
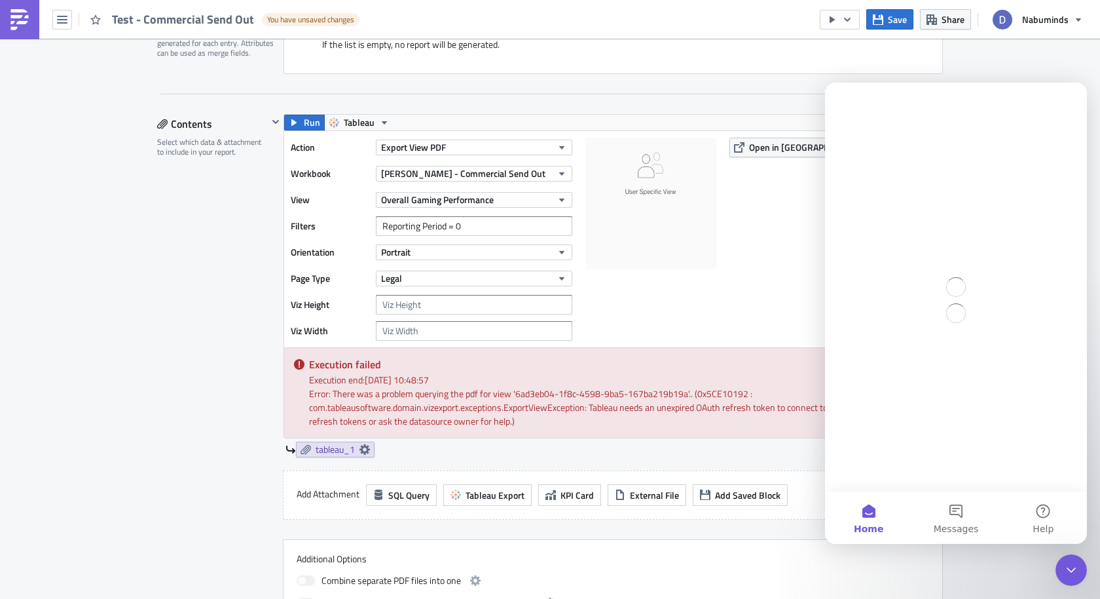
scroll to position [0, 0]
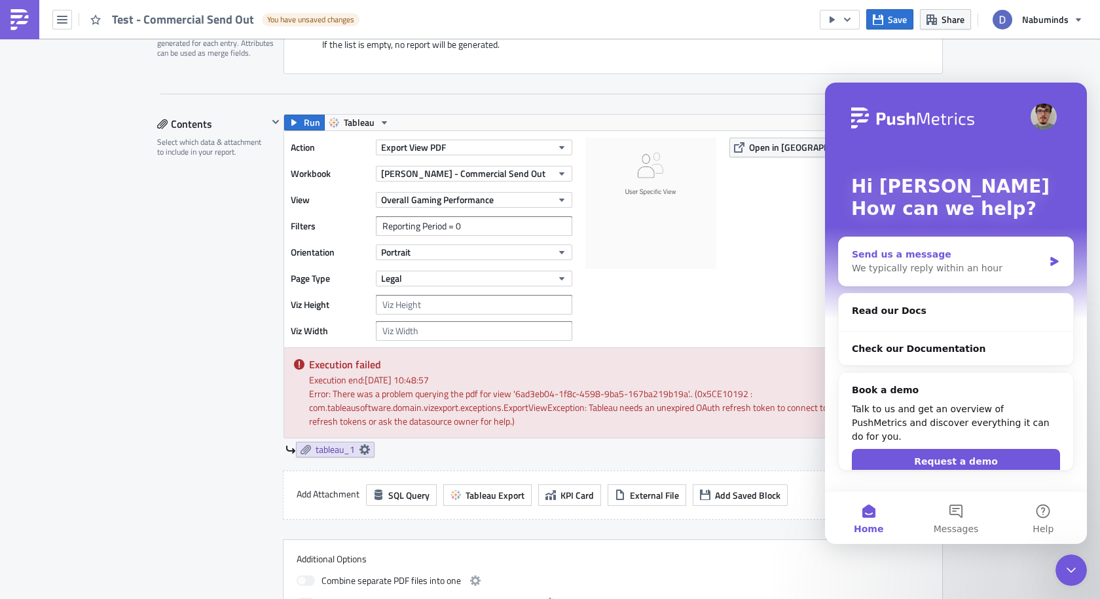
click at [949, 263] on div "We typically reply within an hour" at bounding box center [948, 268] width 192 height 14
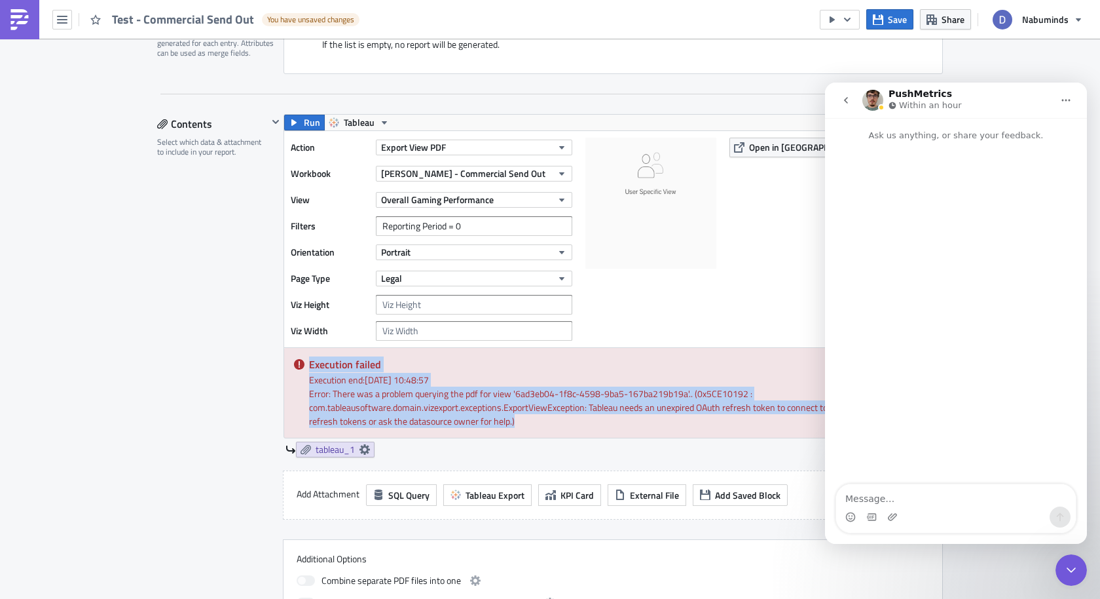
drag, startPoint x: 543, startPoint y: 417, endPoint x: 306, endPoint y: 363, distance: 243.2
click at [306, 363] on div "Execution failed Execution end: 15/08/2025, 10:48:57 Error: There was a problem…" at bounding box center [613, 393] width 658 height 90
copy div "Execution failed Execution end: 15/08/2025, 10:48:57 Error: There was a problem…"
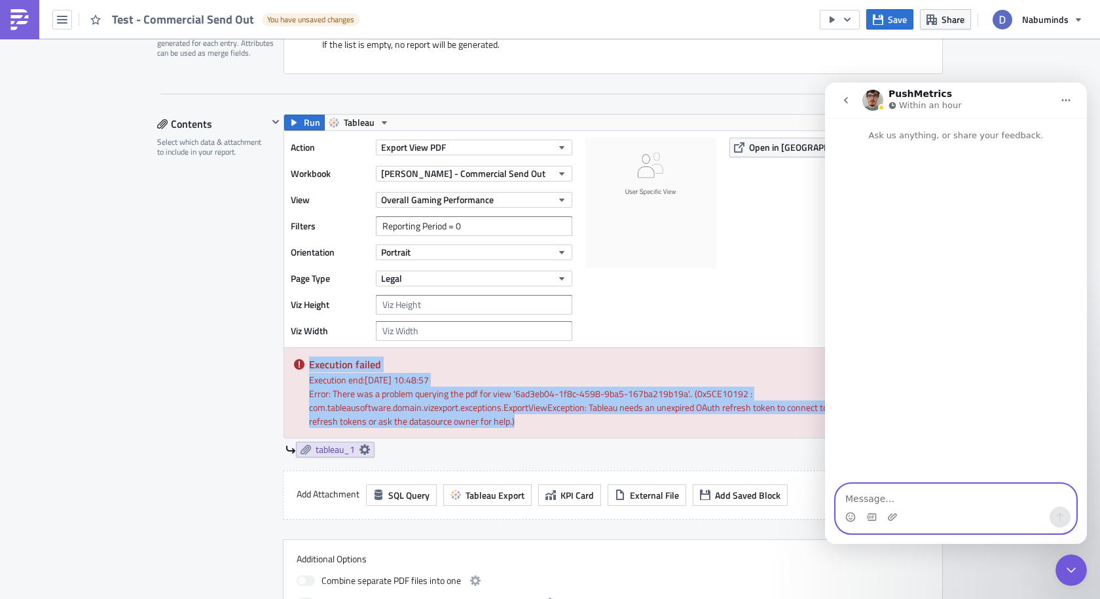
click at [891, 498] on textarea "Message…" at bounding box center [956, 495] width 240 height 22
paste textarea "Execution failed Execution end: 15/08/2025, 10:48:57 Error: There was a problem…"
type textarea "Execution failed Execution end: 15/08/2025, 10:48:57 Error: There was a problem…"
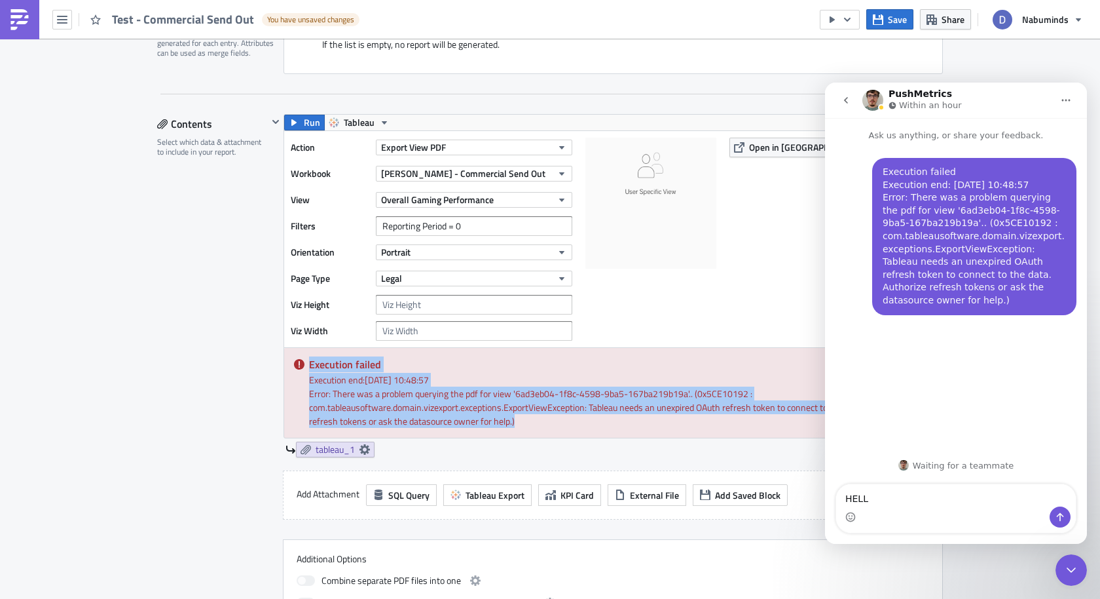
type textarea "HELLO"
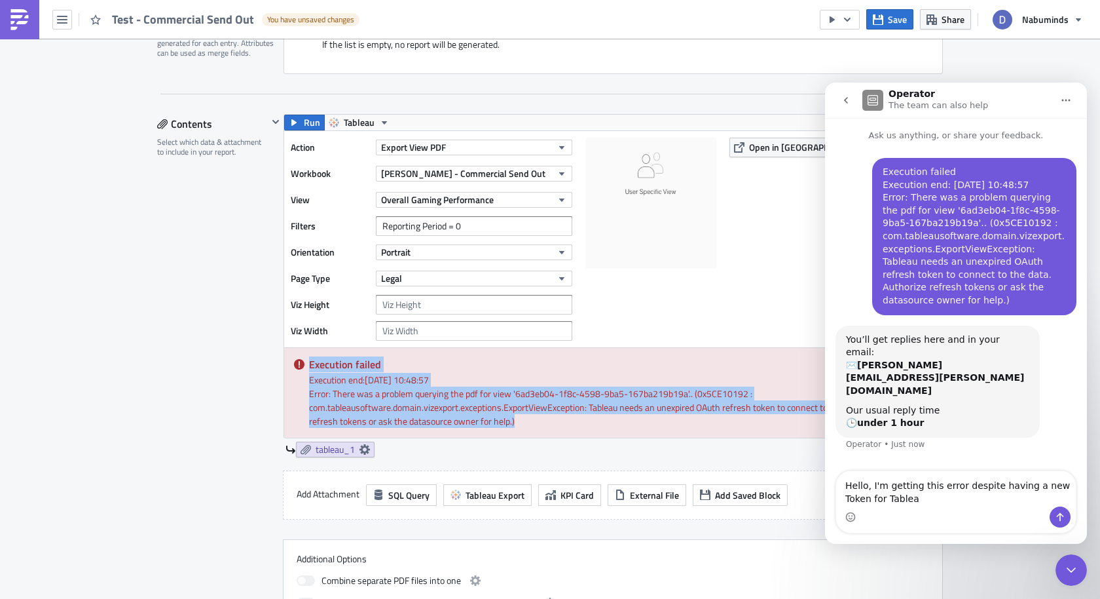
type textarea "Hello, I'm getting this error despite having a new Token for Tableau"
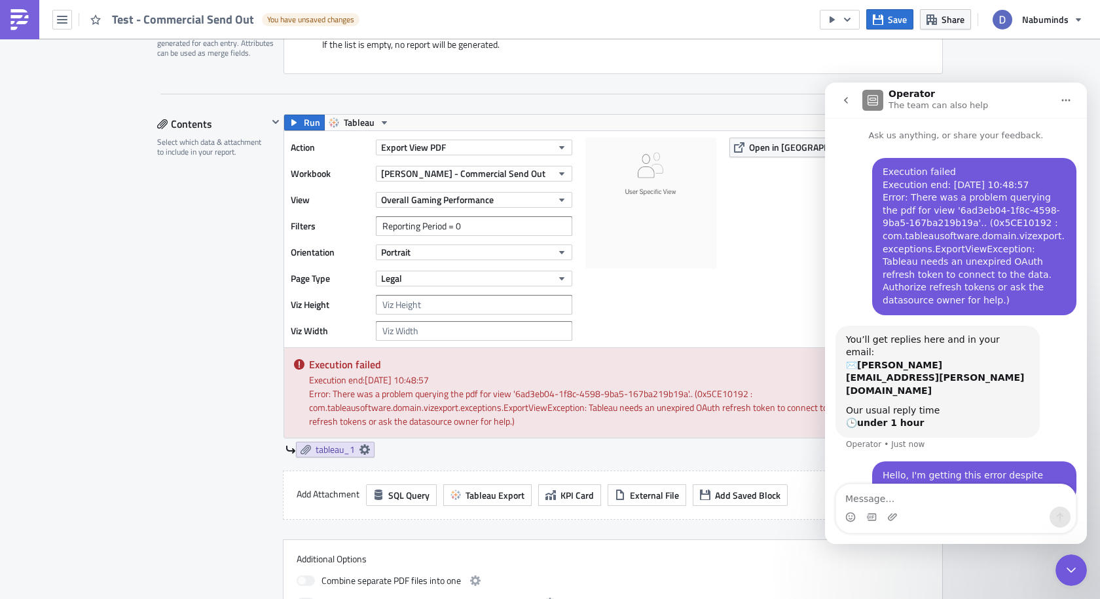
click at [515, 160] on div "Action Export View PDF Workbook Dani - Commercial Send Out View Overall Gaming …" at bounding box center [435, 239] width 288 height 203
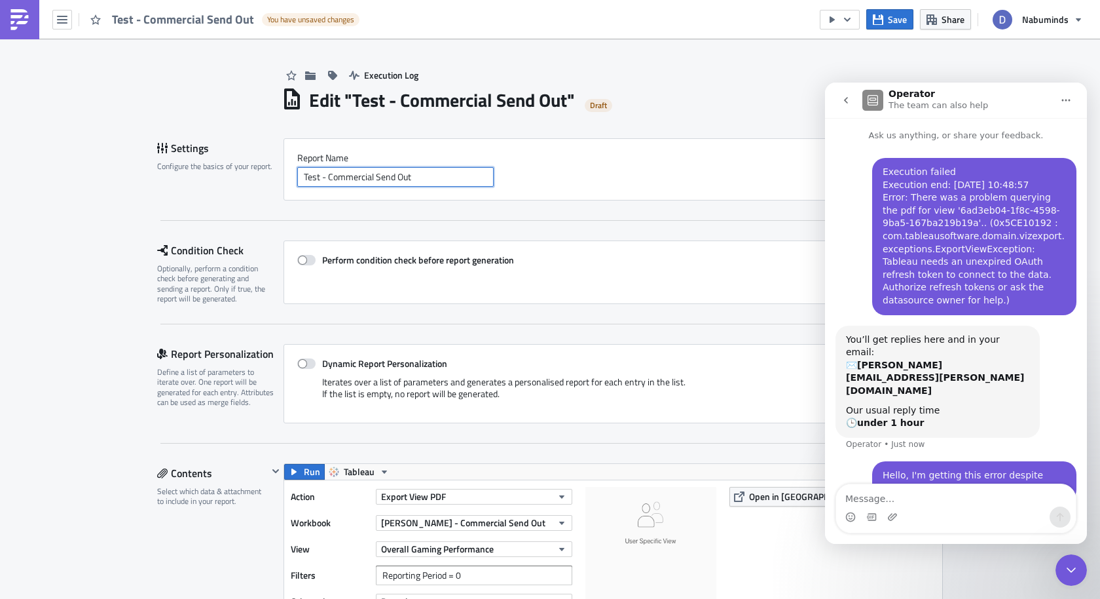
click at [328, 181] on input "Test - Commercial Send Out" at bounding box center [395, 177] width 196 height 20
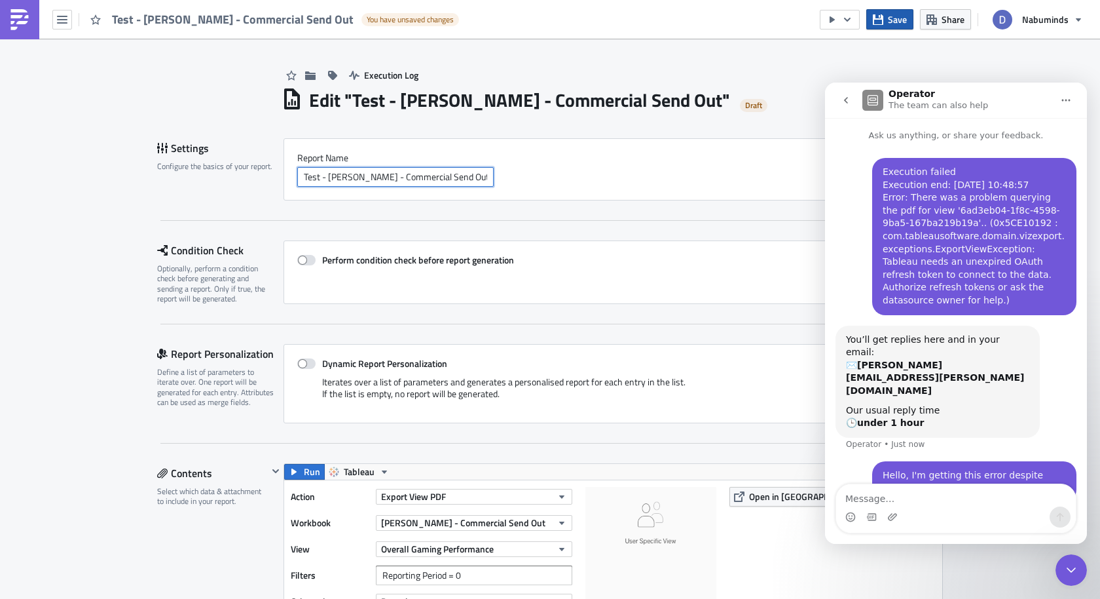
type input "Test - Dani - Commercial Send Out"
click at [895, 29] on button "Save" at bounding box center [889, 19] width 47 height 20
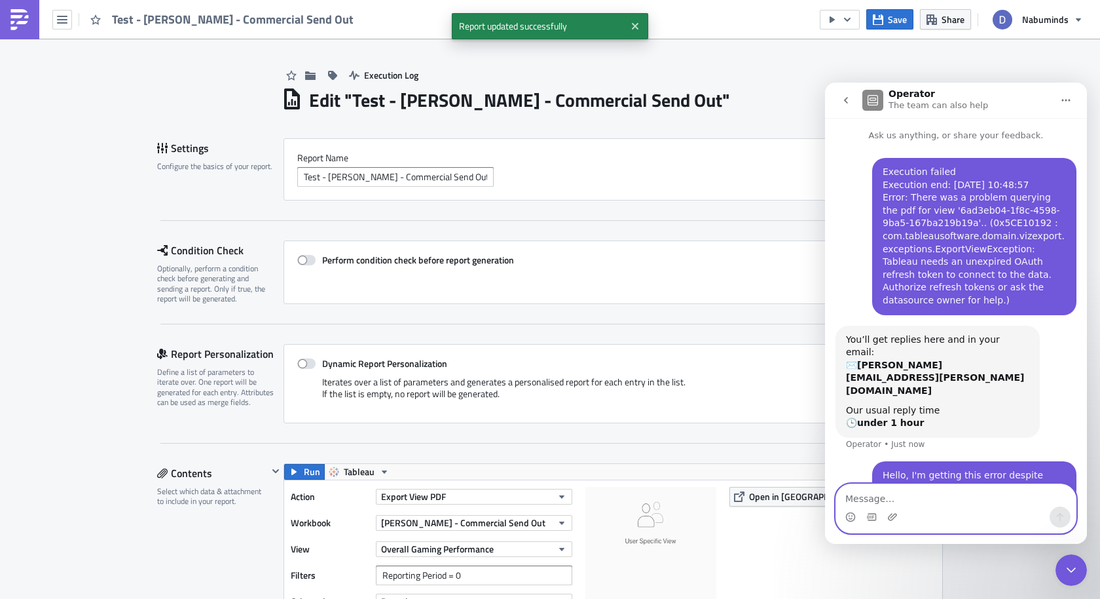
click at [928, 498] on textarea "Message…" at bounding box center [956, 495] width 240 height 22
paste textarea "https://pushmetrics.io/r/edit/OXopa6GrK0"
type textarea "https://pushmetrics.io/r/edit/OXopa6GrK0"
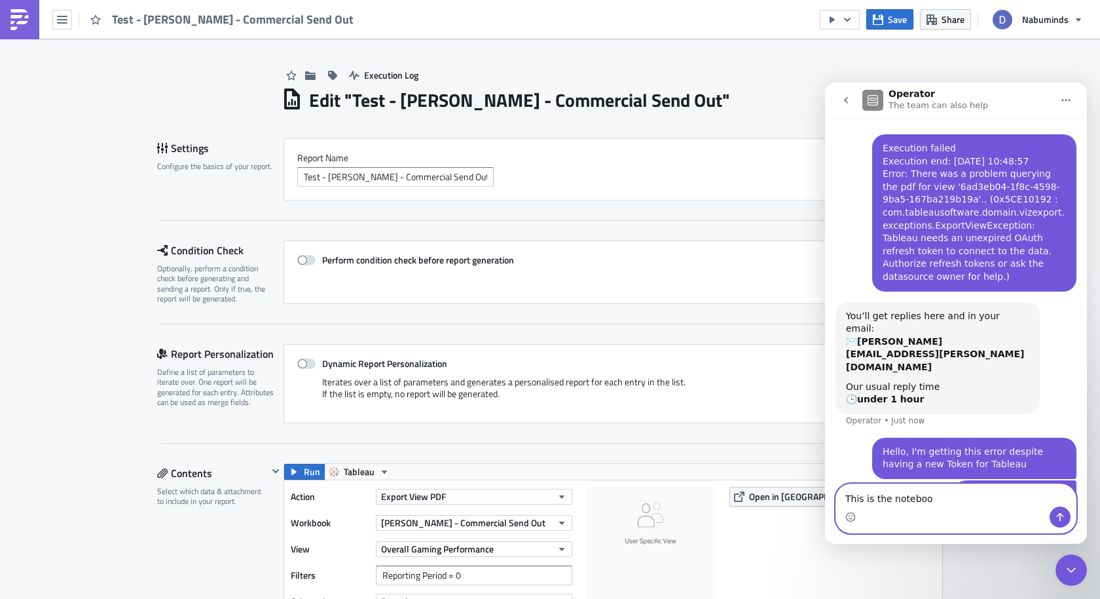
type textarea "This is the notebook"
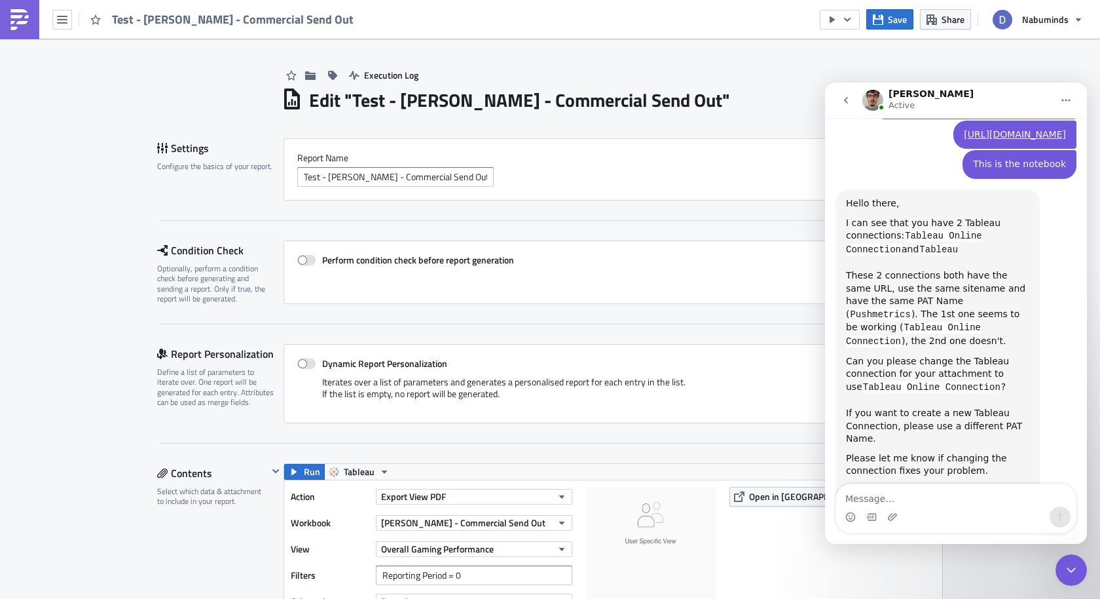
scroll to position [390, 0]
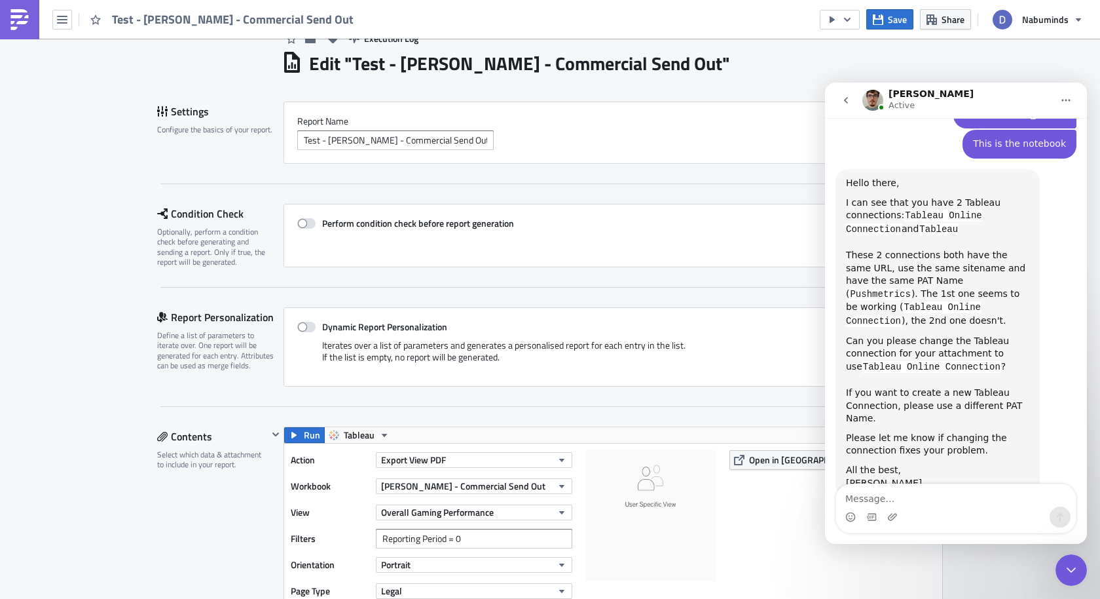
scroll to position [48, 0]
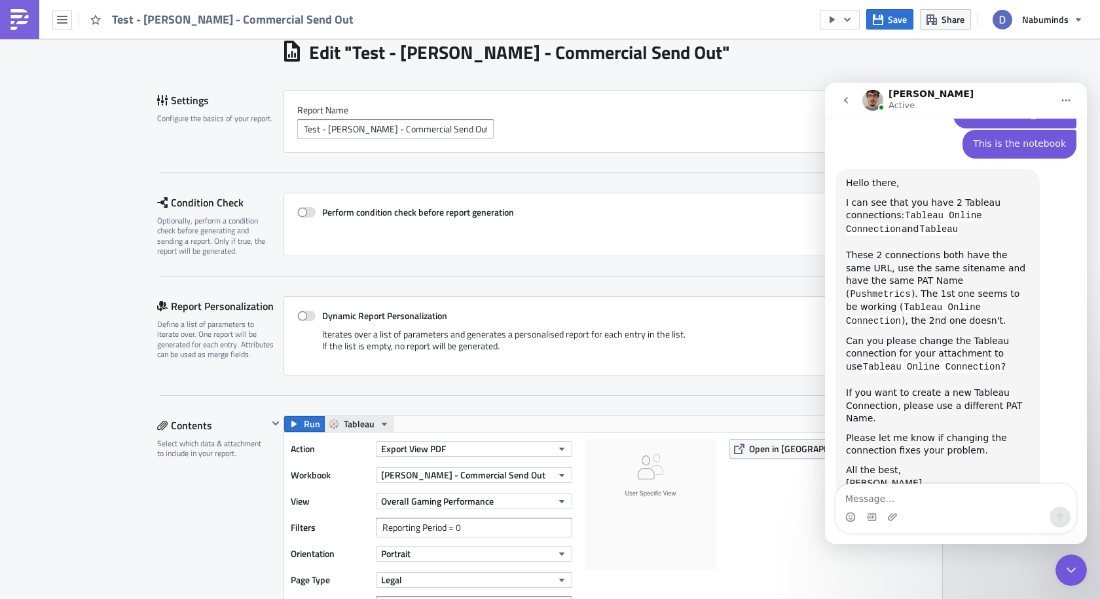
click at [371, 421] on span "Tableau" at bounding box center [359, 424] width 31 height 16
click at [383, 437] on div "Tableau Online Connection" at bounding box center [397, 442] width 102 height 13
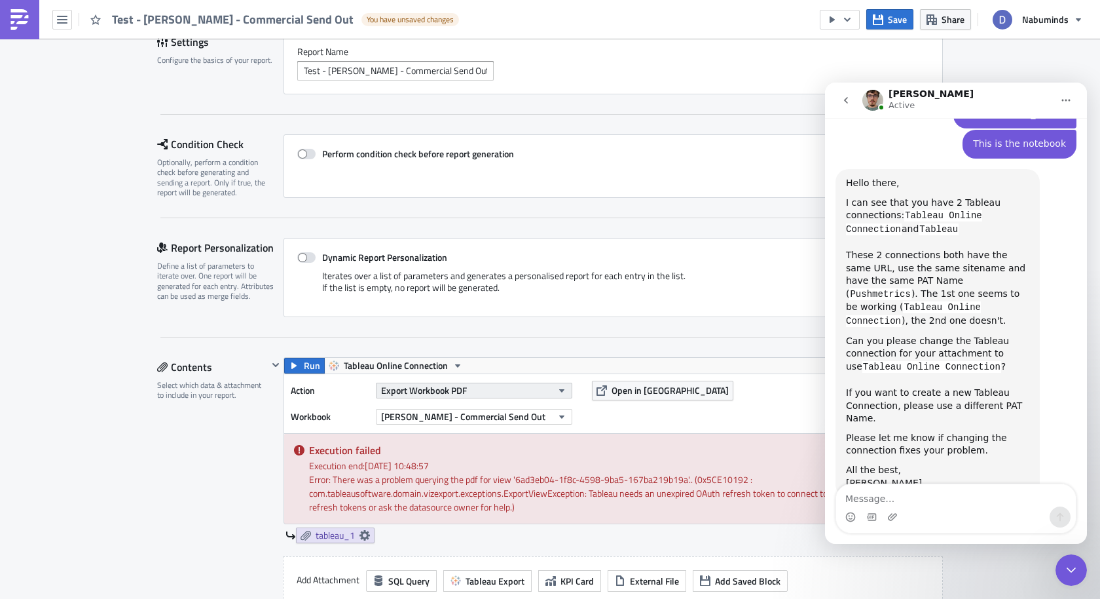
scroll to position [118, 0]
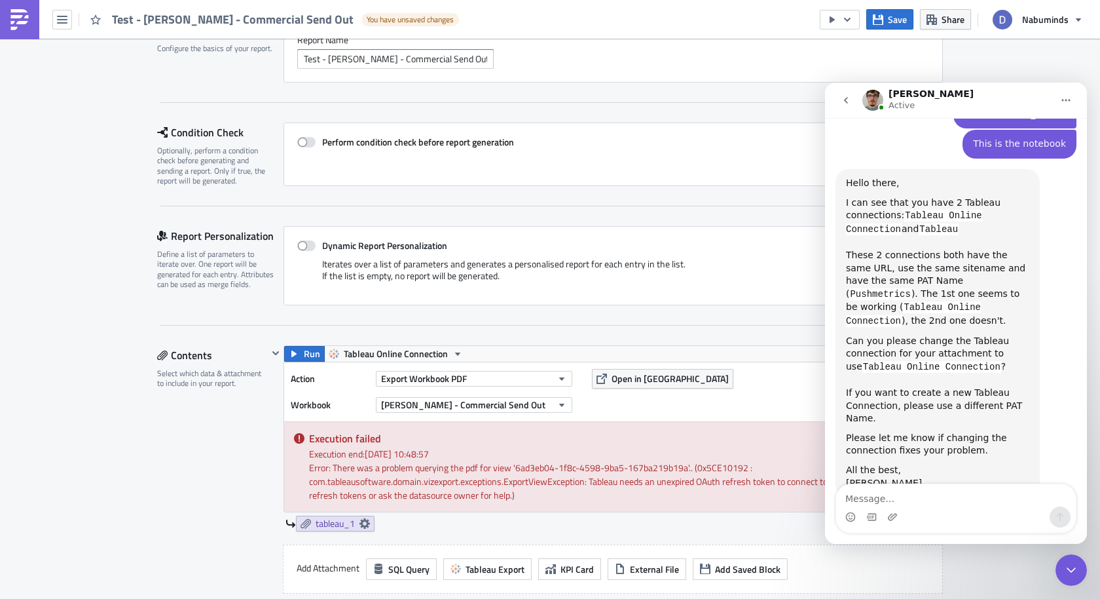
click at [329, 396] on label "Workbook" at bounding box center [330, 405] width 79 height 20
click at [556, 346] on div "Run Tableau Online Connection" at bounding box center [613, 354] width 658 height 16
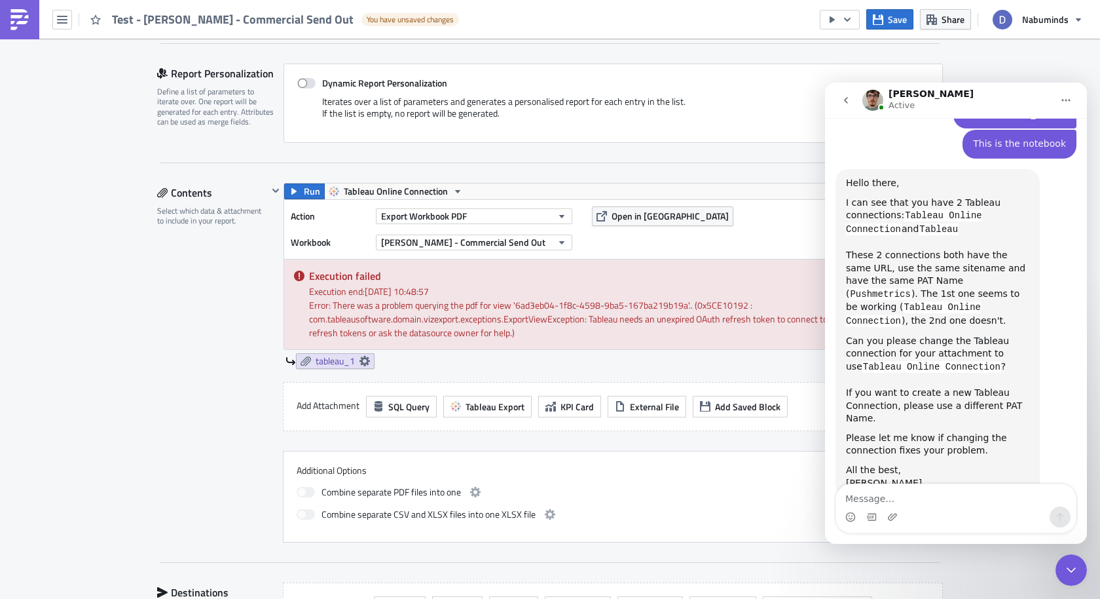
scroll to position [286, 0]
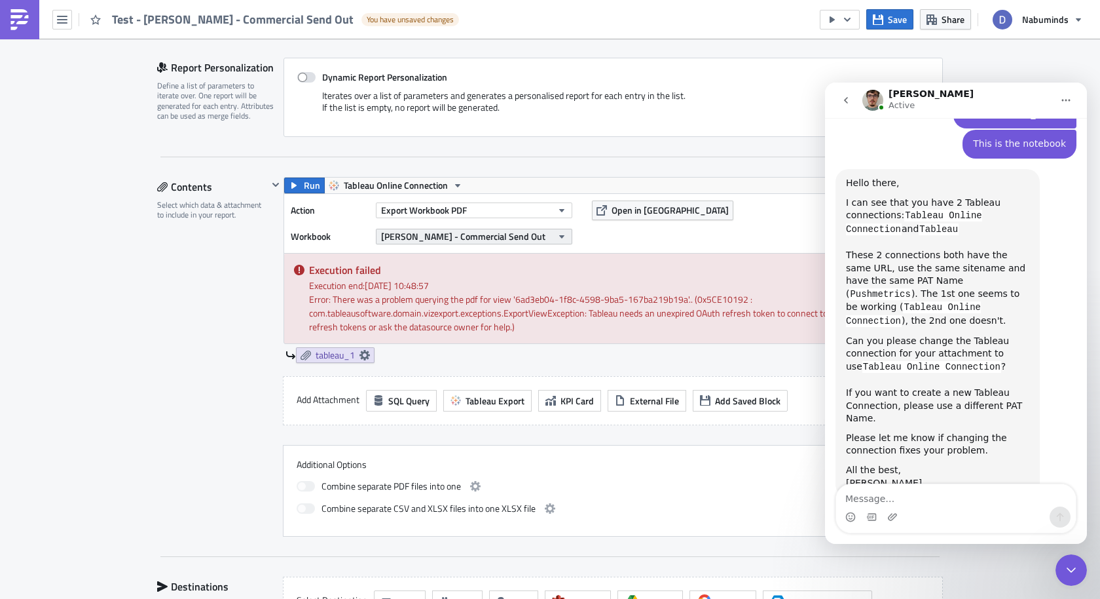
click at [449, 232] on span "Dani - Commercial Send Out" at bounding box center [463, 236] width 164 height 14
click at [294, 182] on icon "button" at bounding box center [293, 185] width 5 height 7
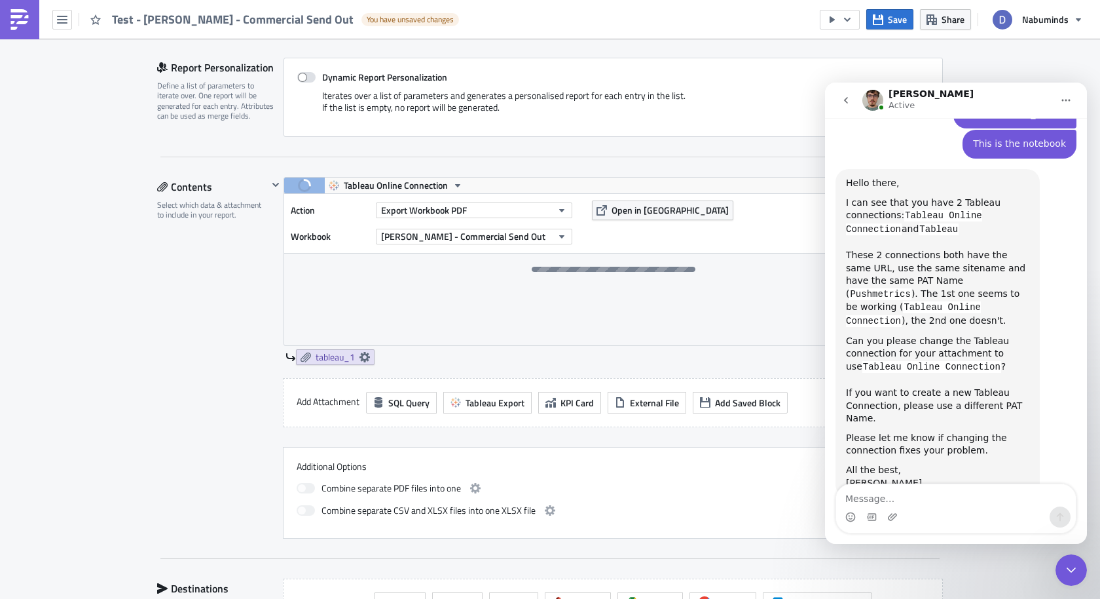
click at [174, 483] on div "Contents Select which data & attachment to include in your report." at bounding box center [212, 358] width 111 height 362
click at [963, 60] on div "Execution Log Edit " Test - Dani - Commercial Send Out " Draft Settings Configu…" at bounding box center [550, 311] width 1100 height 1119
click at [56, 28] on button "button" at bounding box center [62, 20] width 20 height 20
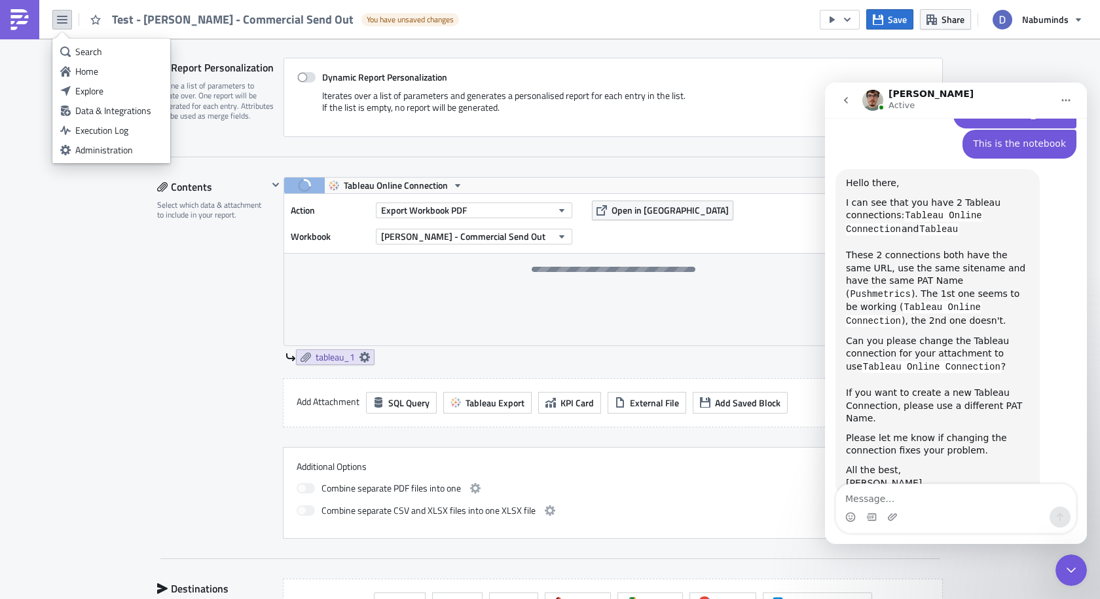
click at [98, 69] on div "Home" at bounding box center [118, 71] width 87 height 13
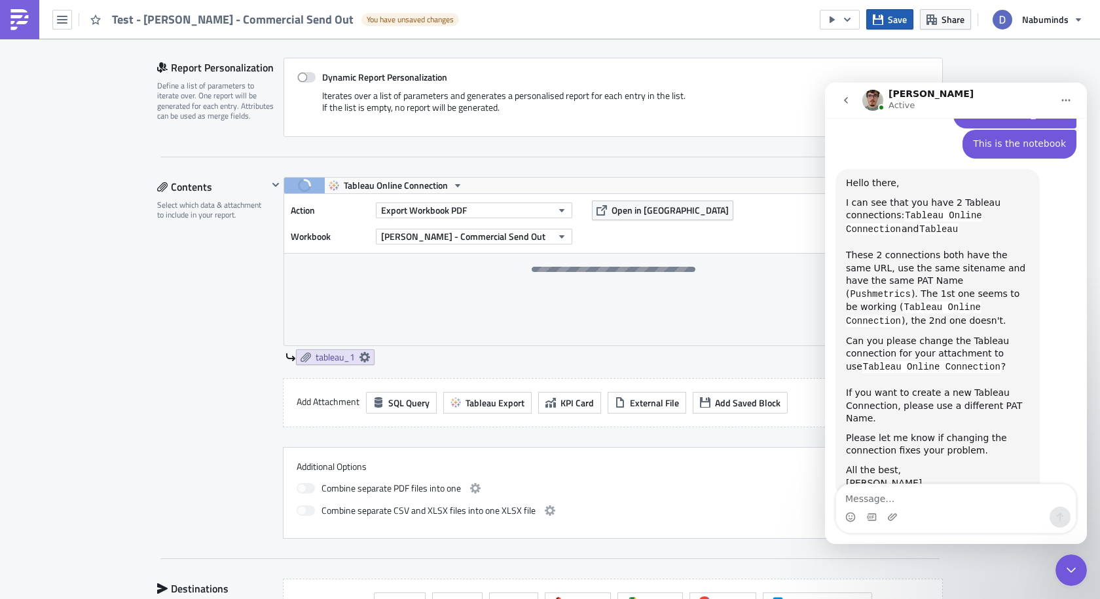
click at [887, 18] on button "Save" at bounding box center [889, 19] width 47 height 20
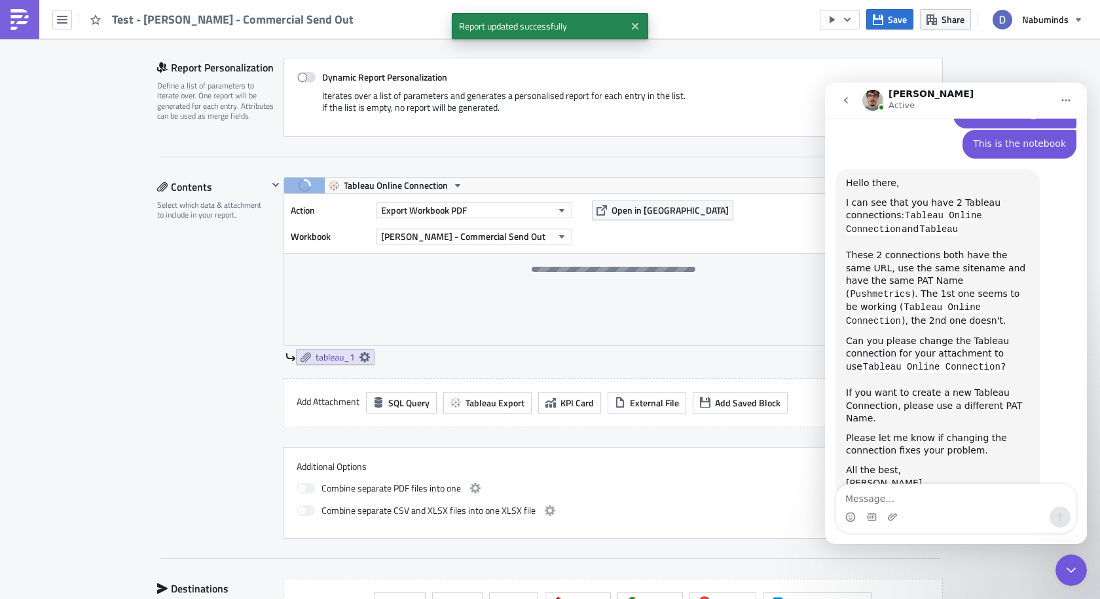
click at [12, 21] on img at bounding box center [19, 19] width 21 height 21
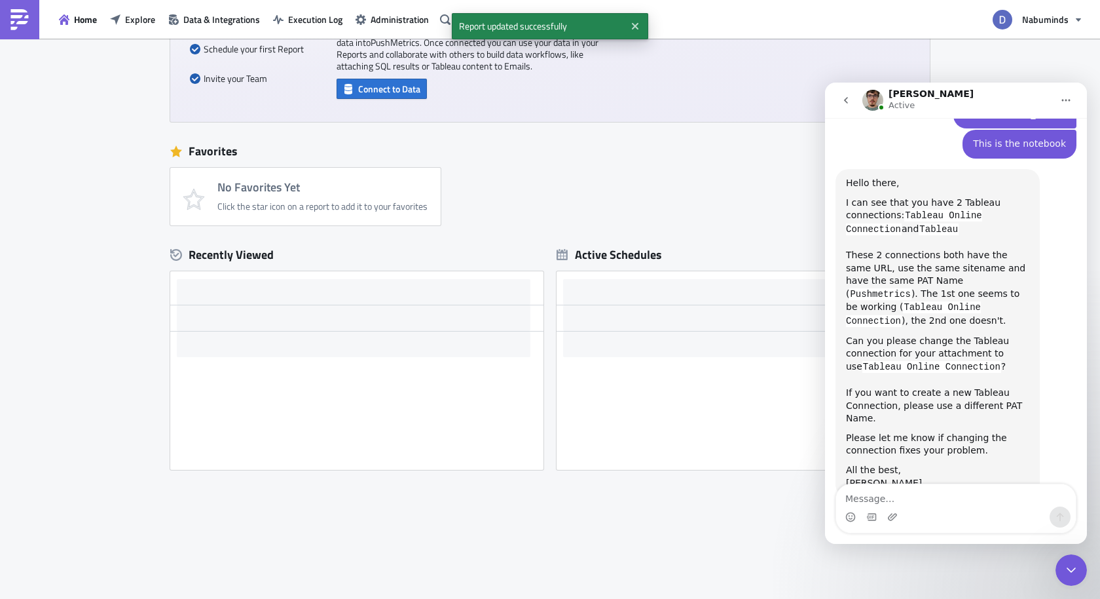
scroll to position [140, 0]
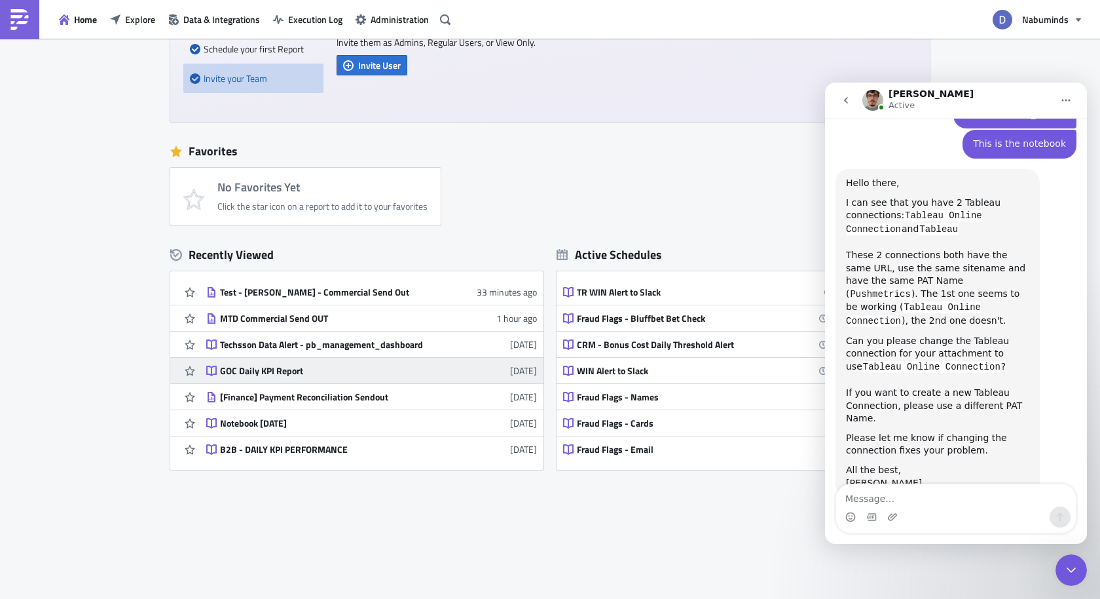
click at [281, 374] on div "GOC Daily KPI Report" at bounding box center [334, 371] width 229 height 12
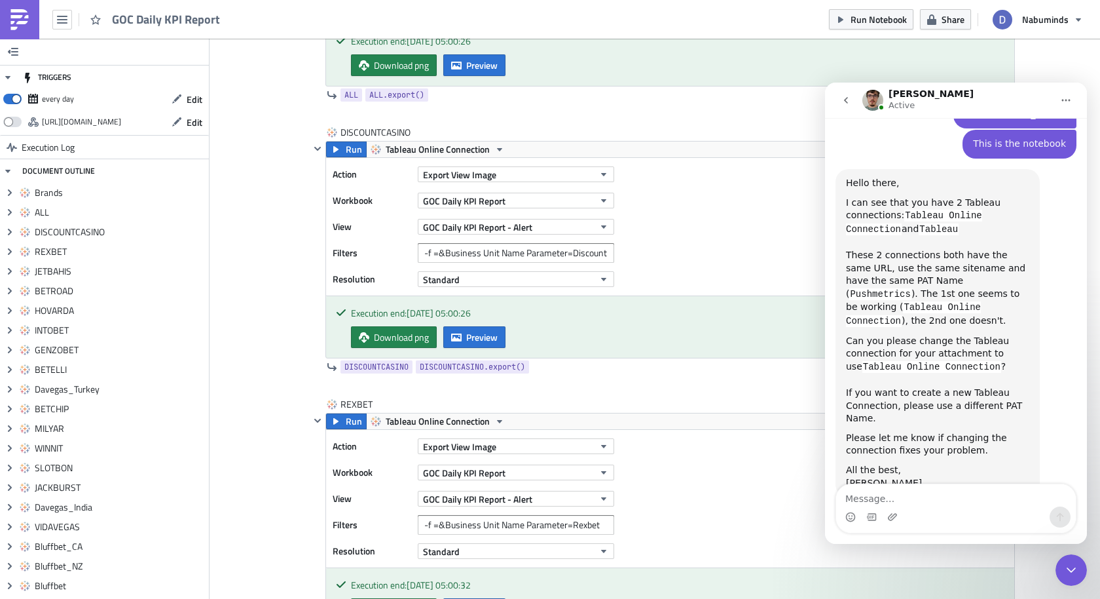
scroll to position [881, 0]
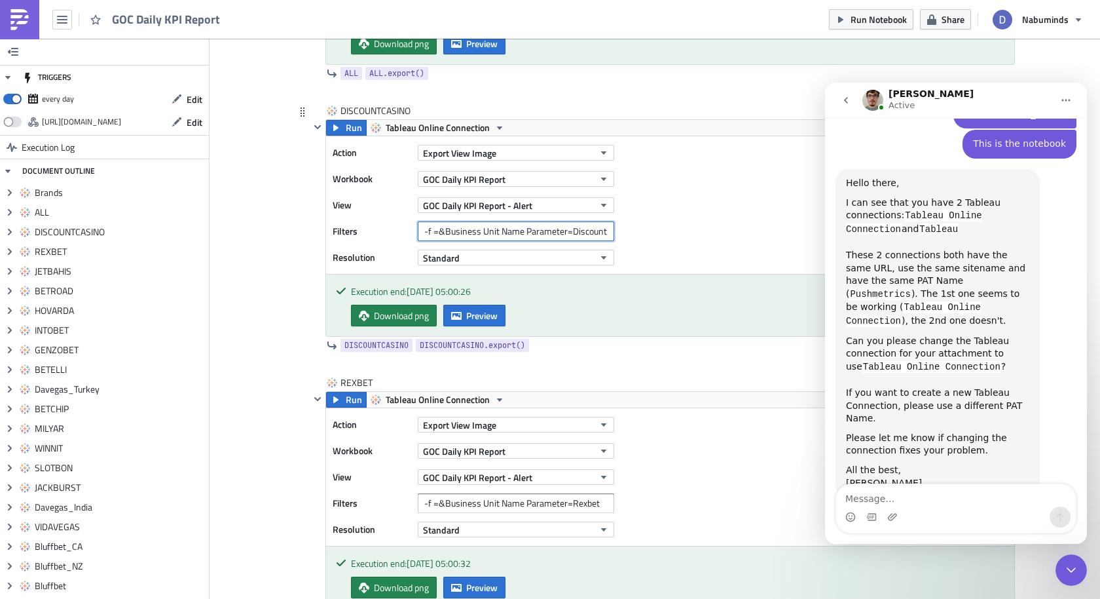
drag, startPoint x: 422, startPoint y: 226, endPoint x: 565, endPoint y: 229, distance: 143.5
click at [565, 229] on input "-f =&Business Unit Name Parameter=Discount Casino" at bounding box center [516, 231] width 196 height 20
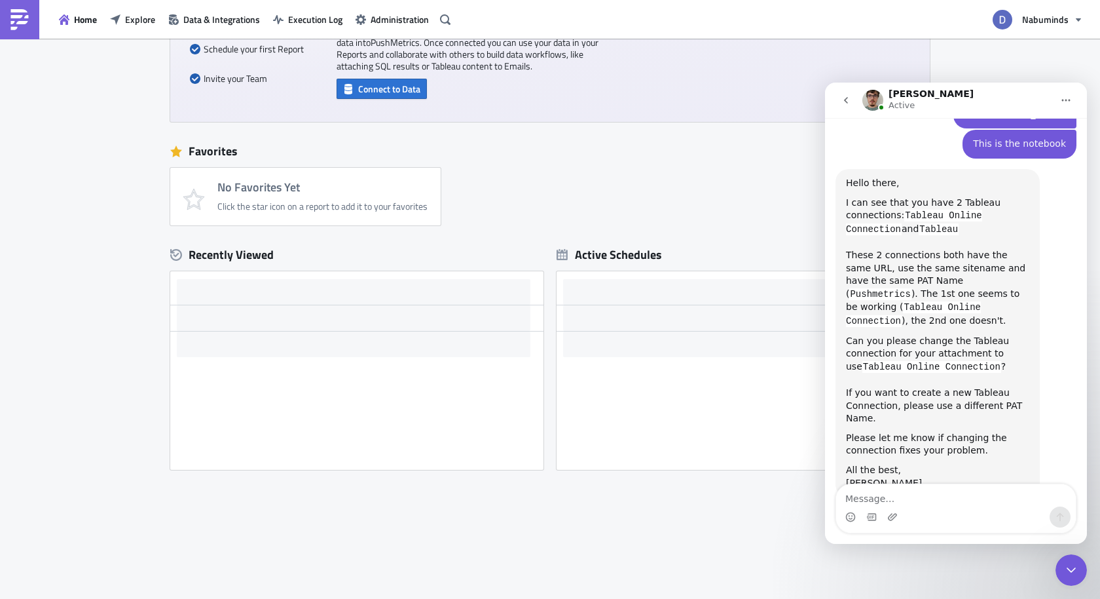
scroll to position [140, 0]
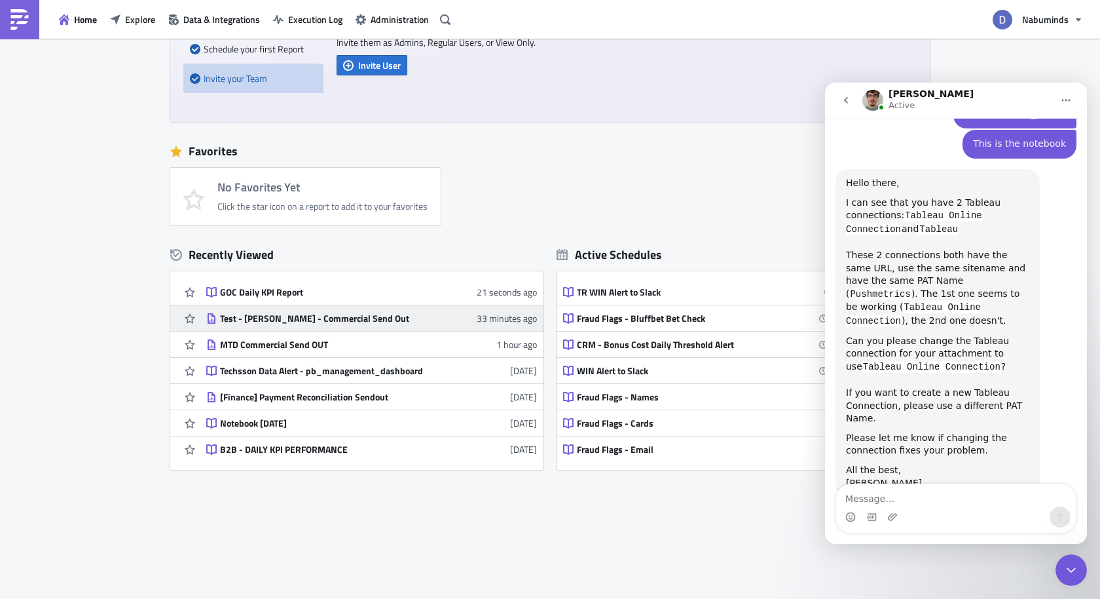
click at [263, 322] on div "Test - Dani - Commercial Send Out" at bounding box center [334, 318] width 229 height 12
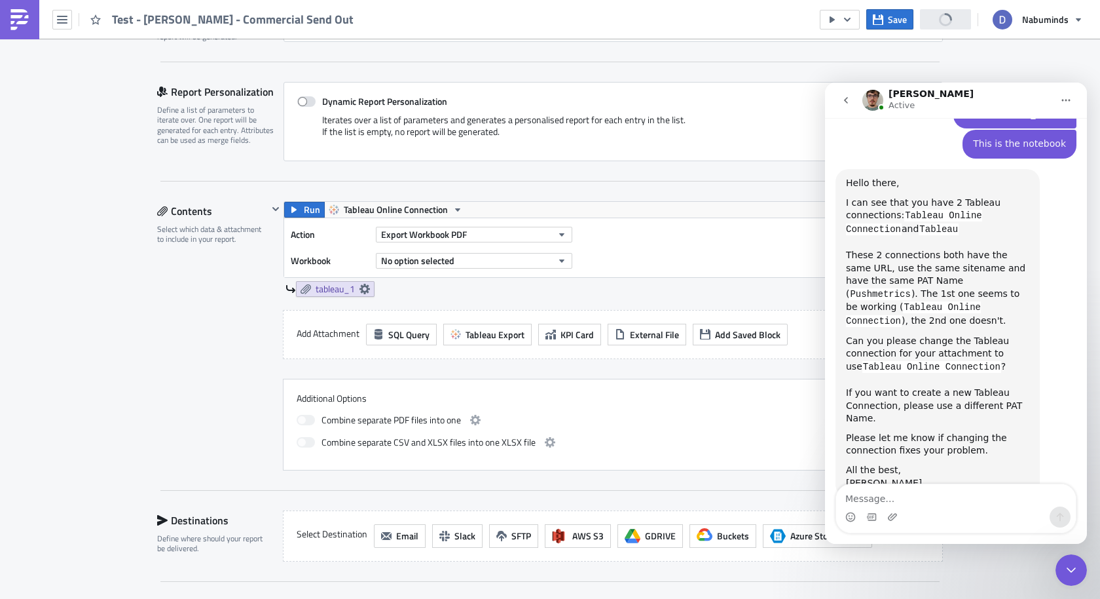
scroll to position [371, 0]
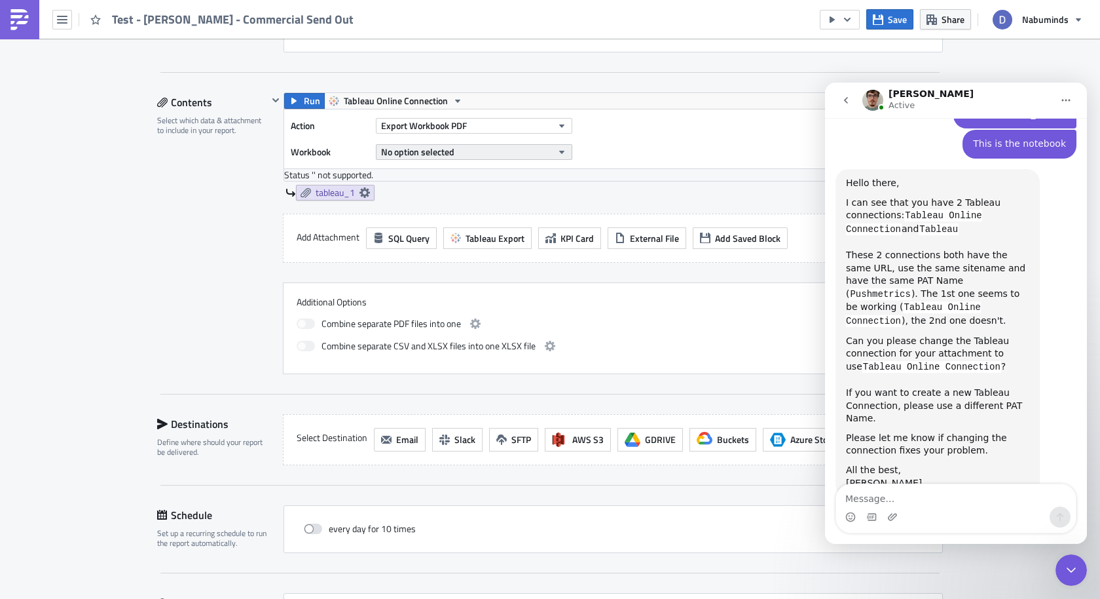
click at [449, 145] on span "No option selected" at bounding box center [417, 152] width 73 height 14
type input "dani"
click at [449, 152] on span "No option selected" at bounding box center [417, 152] width 73 height 14
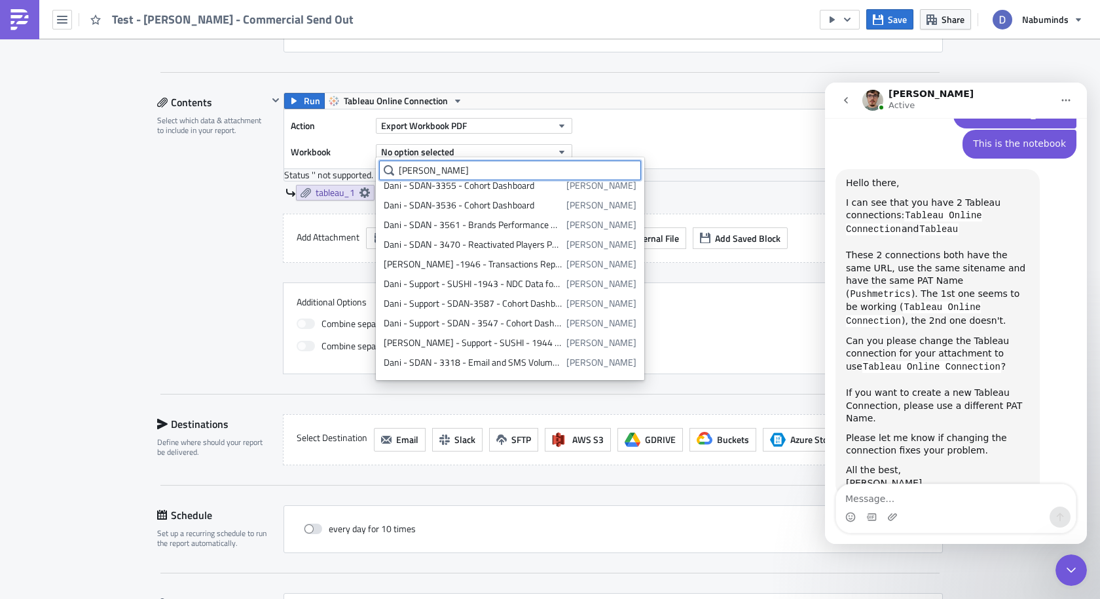
scroll to position [946, 0]
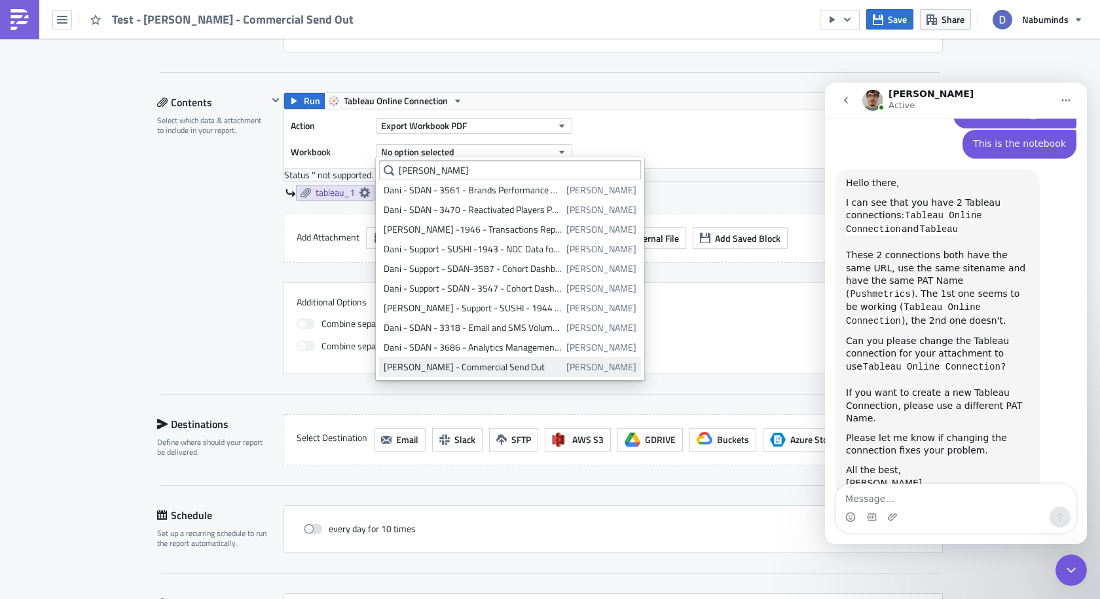
click at [417, 365] on div "Dani - Commercial Send Out" at bounding box center [473, 366] width 178 height 13
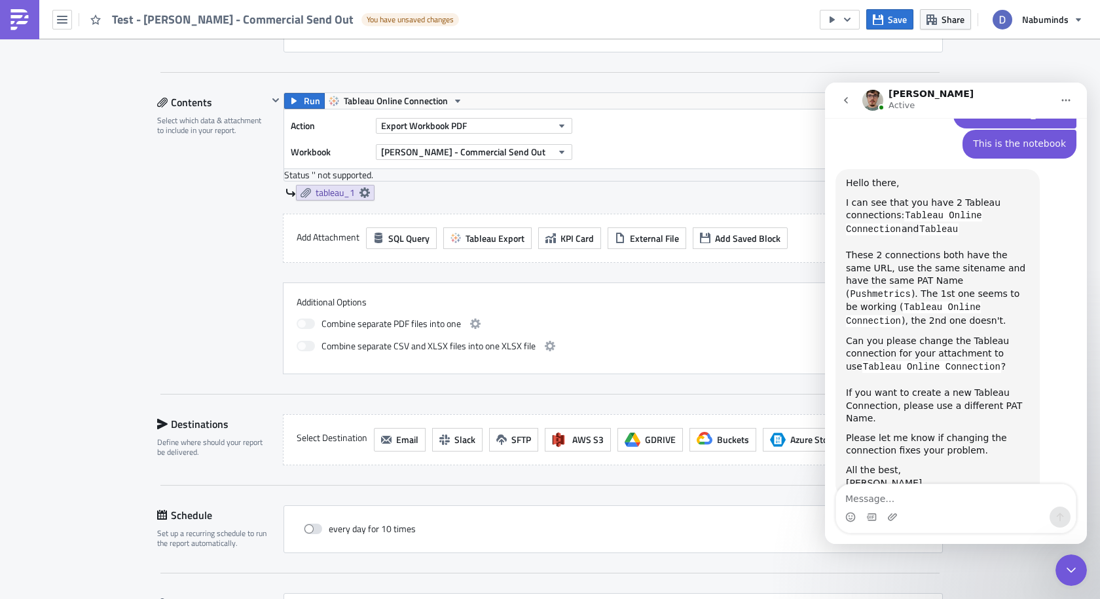
click at [371, 172] on div "Status ' ' not supported." at bounding box center [613, 175] width 658 height 12
click at [330, 169] on div "Status ' ' not supported." at bounding box center [613, 175] width 658 height 12
click at [1071, 96] on icon "Home" at bounding box center [1066, 100] width 10 height 10
click at [1065, 96] on icon "Home" at bounding box center [1066, 100] width 10 height 10
click at [842, 94] on button "go back" at bounding box center [846, 100] width 25 height 25
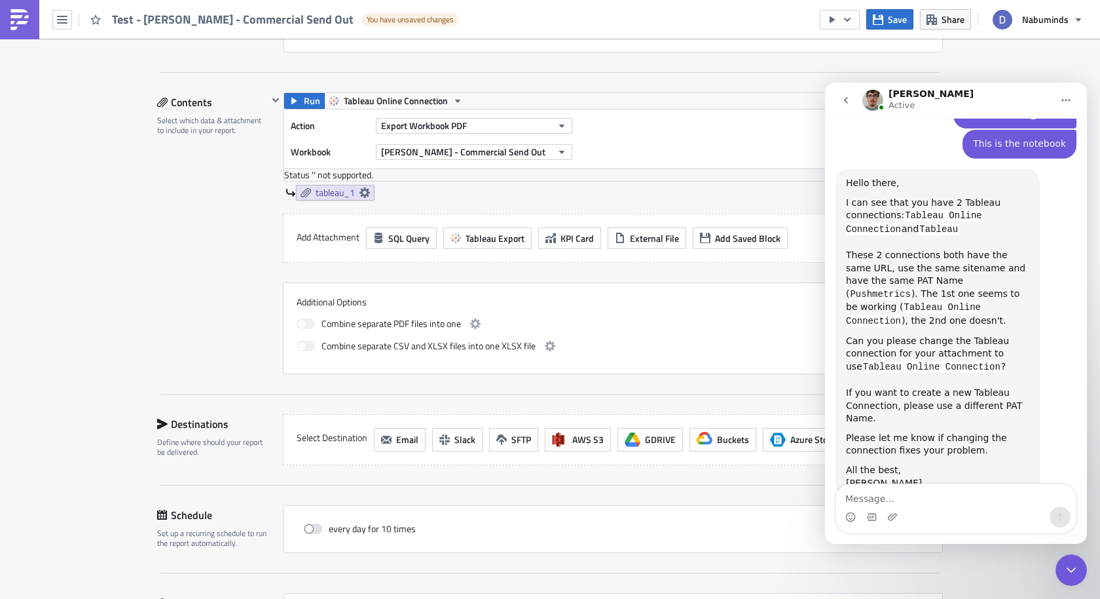
scroll to position [0, 0]
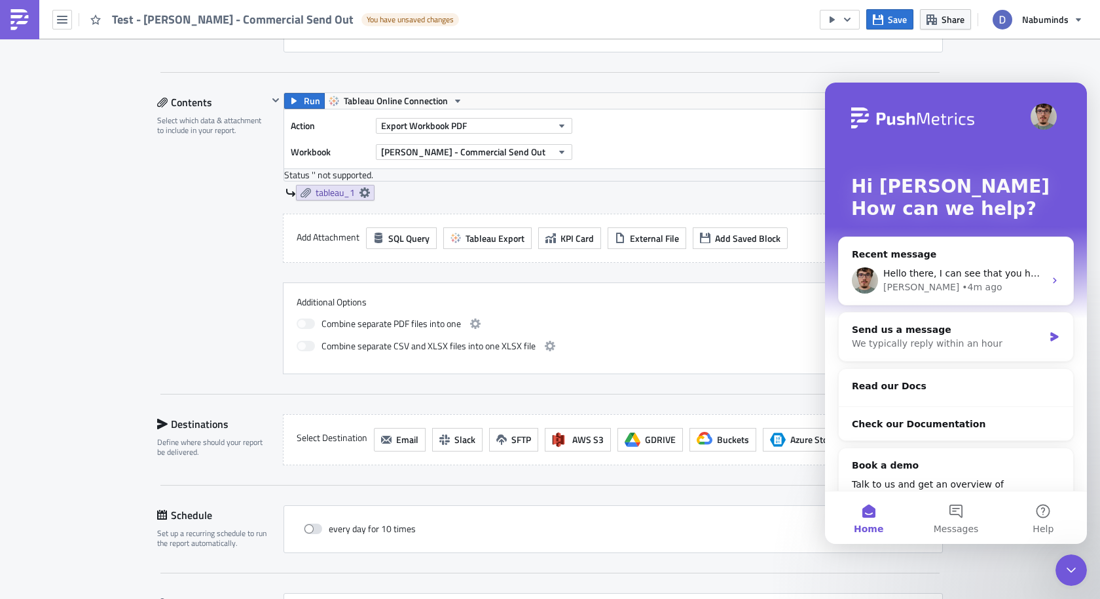
click at [739, 194] on div "tableau_1" at bounding box center [615, 193] width 658 height 16
click at [1067, 565] on icon "Close Intercom Messenger" at bounding box center [1072, 570] width 16 height 16
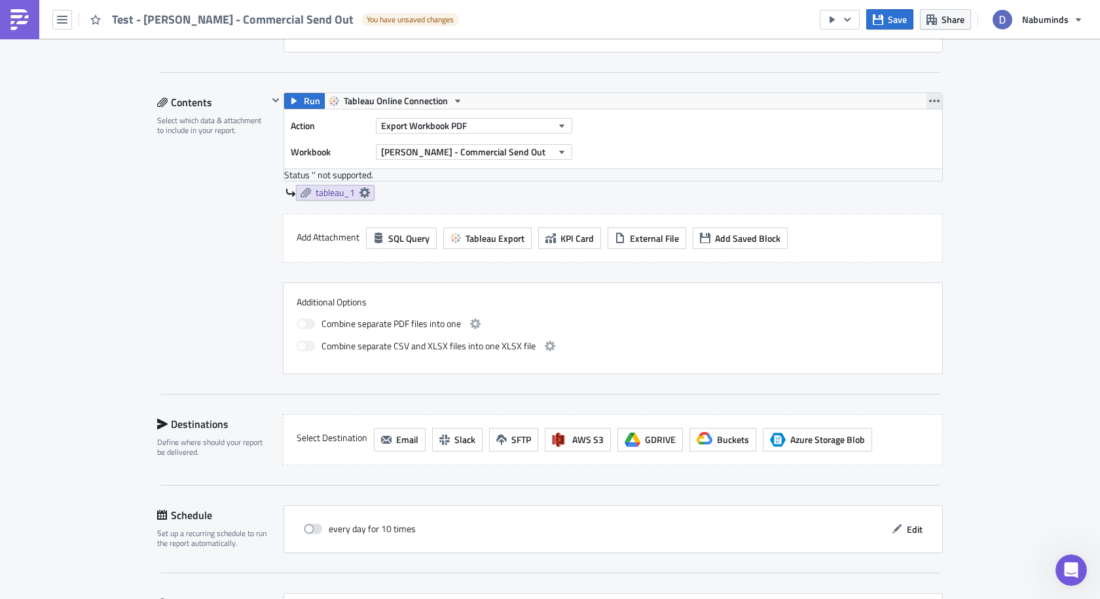
click at [932, 96] on icon "button" at bounding box center [934, 101] width 10 height 10
click at [899, 176] on div "Remove" at bounding box center [942, 176] width 87 height 13
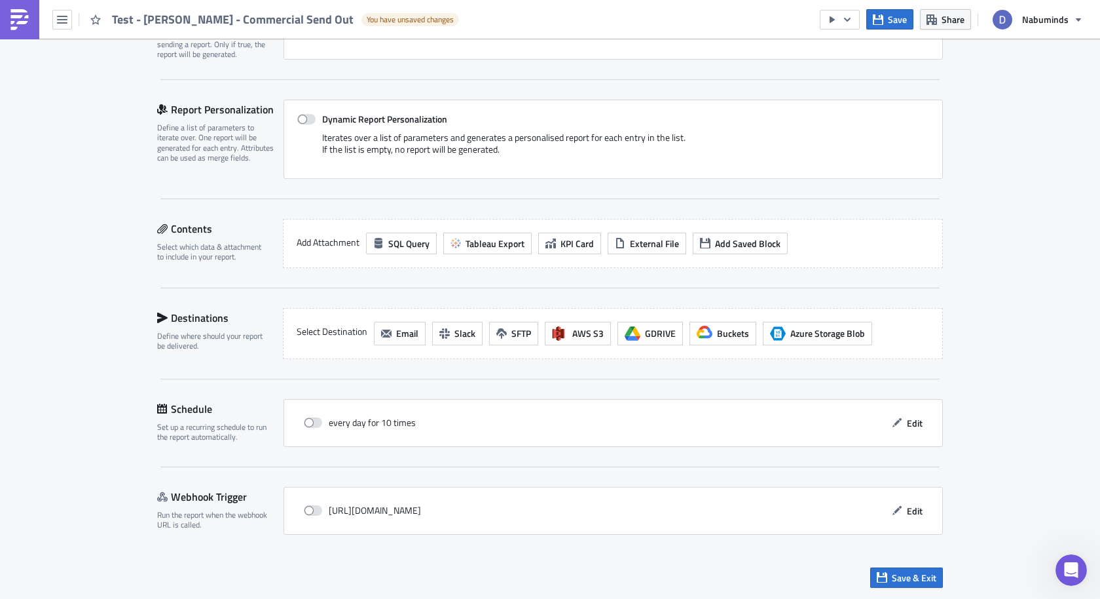
scroll to position [240, 0]
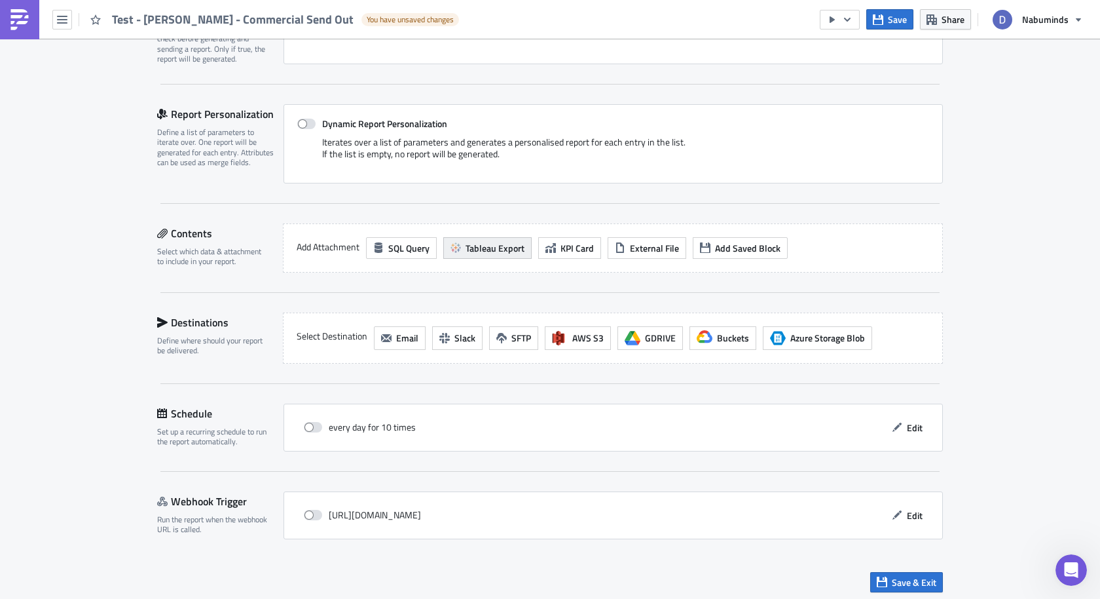
click at [459, 243] on icon "button" at bounding box center [456, 247] width 10 height 10
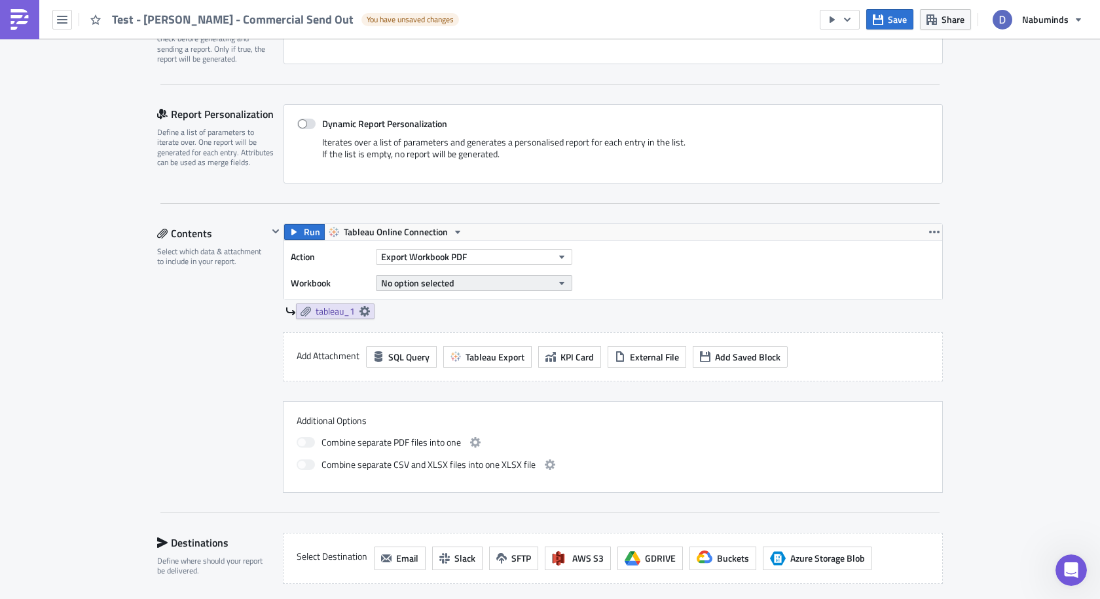
click at [430, 280] on span "No option selected" at bounding box center [417, 283] width 73 height 14
type input "dani - commer"
click at [410, 273] on div "No option selected" at bounding box center [474, 283] width 196 height 20
click at [410, 276] on span "No option selected" at bounding box center [417, 283] width 73 height 14
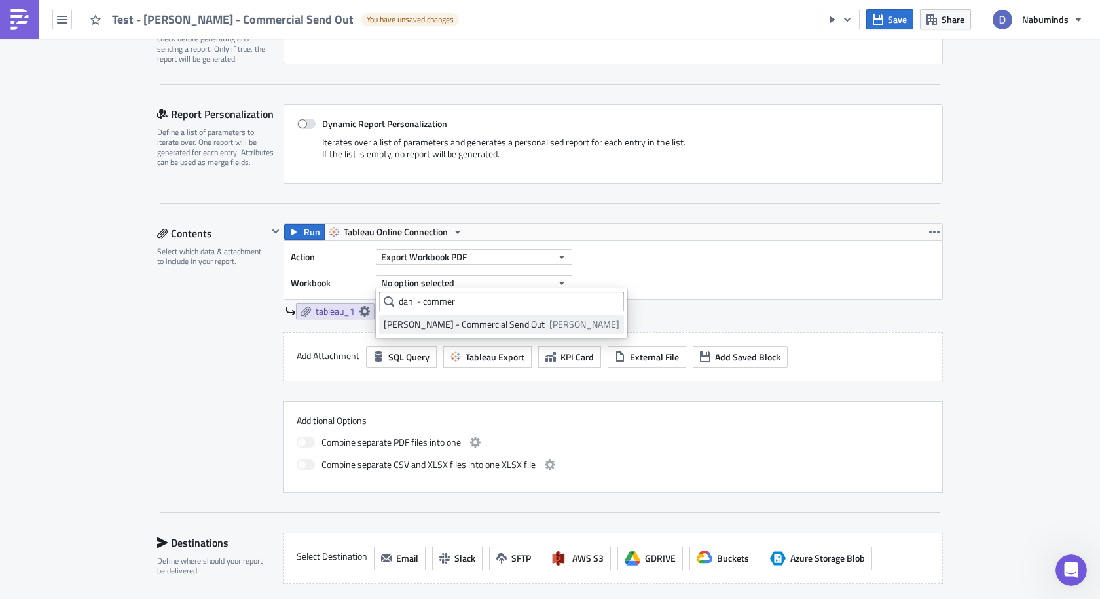
click at [426, 322] on div "Dani - Commercial Send Out" at bounding box center [464, 324] width 161 height 13
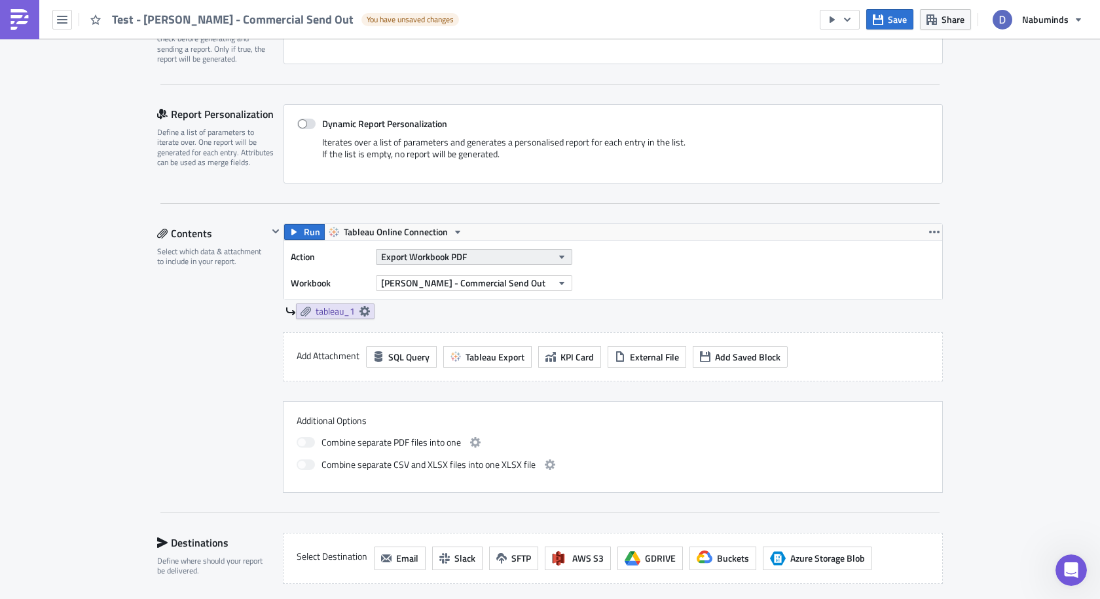
click at [455, 256] on span "Export Workbook PDF" at bounding box center [424, 257] width 86 height 14
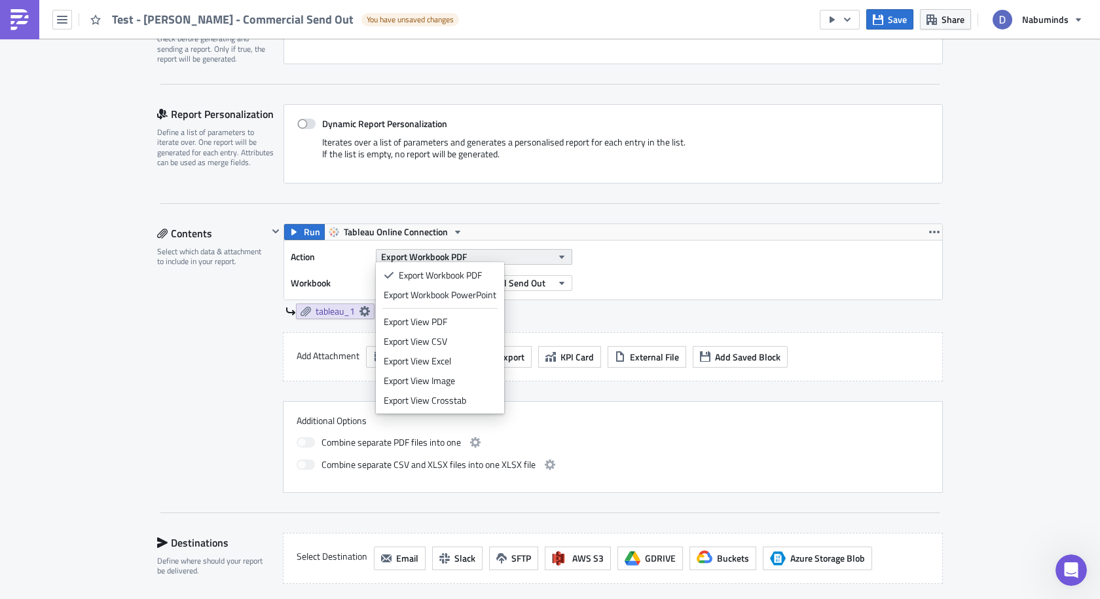
click at [455, 256] on span "Export Workbook PDF" at bounding box center [424, 257] width 86 height 14
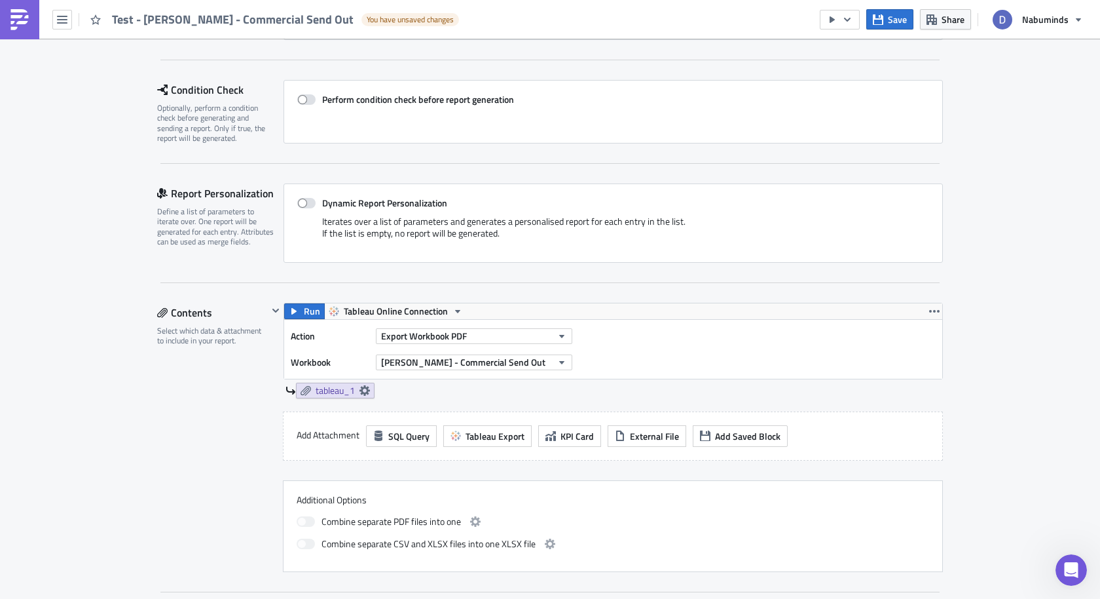
scroll to position [267, 0]
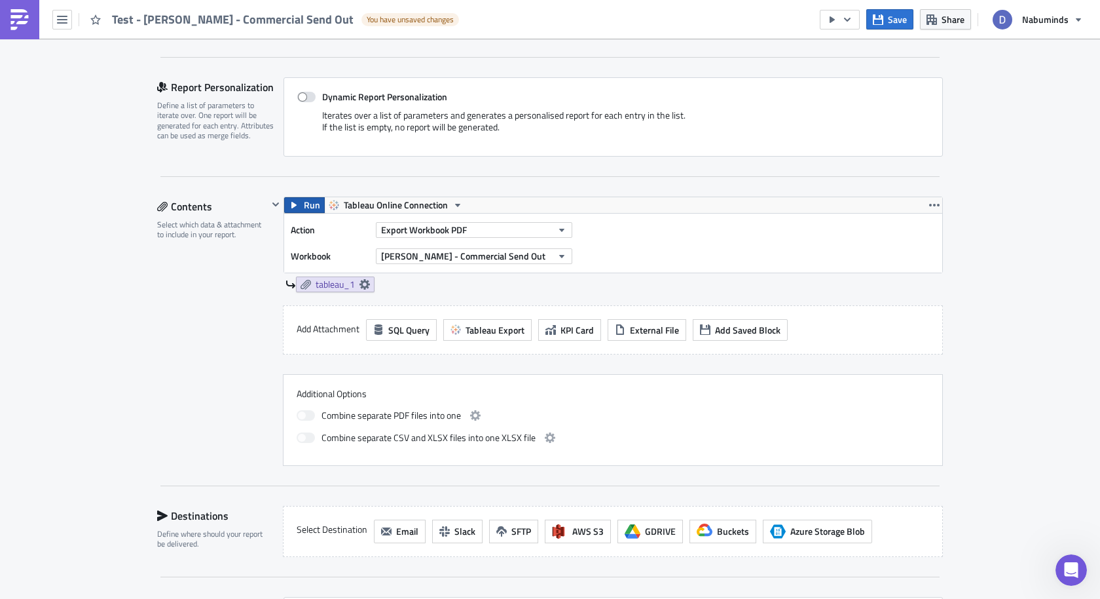
click at [299, 202] on icon "button" at bounding box center [294, 205] width 10 height 10
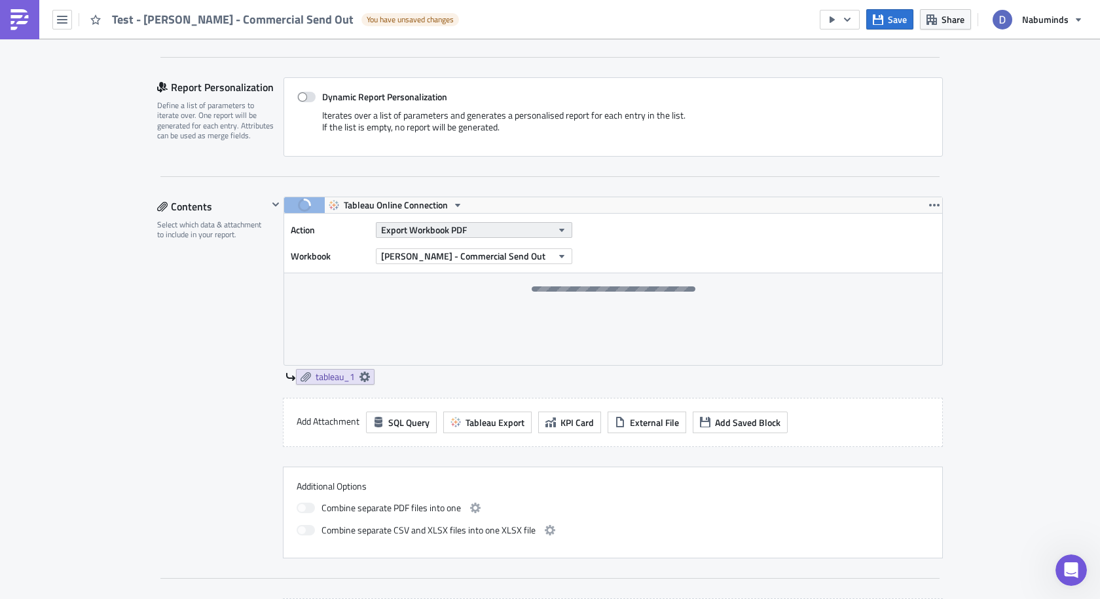
click at [489, 232] on button "Export Workbook PDF" at bounding box center [474, 230] width 196 height 16
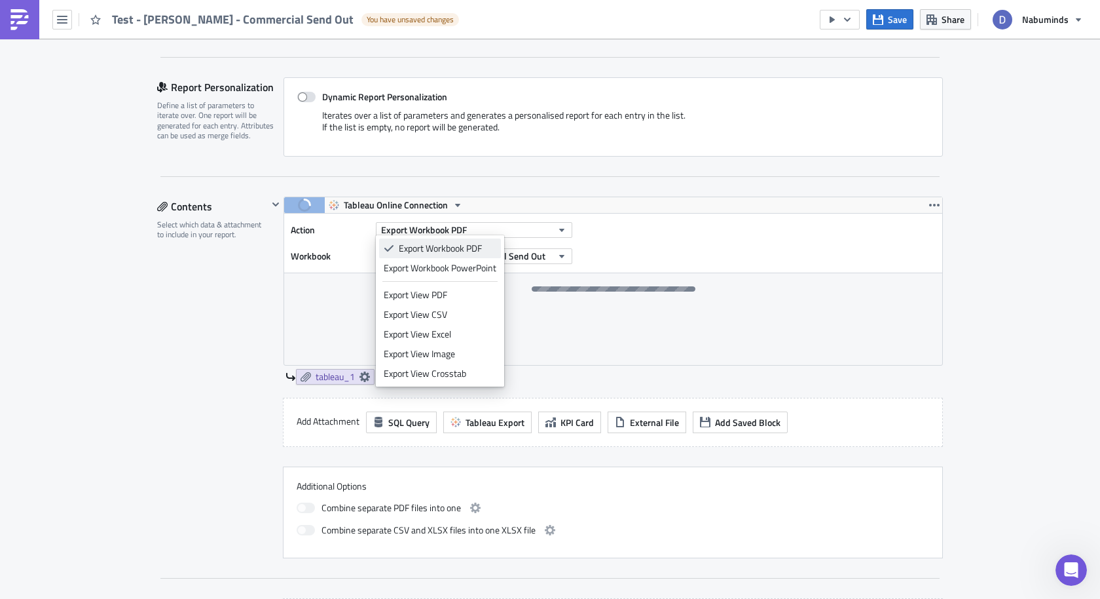
click at [470, 245] on div "Export Workbook PDF" at bounding box center [448, 248] width 98 height 13
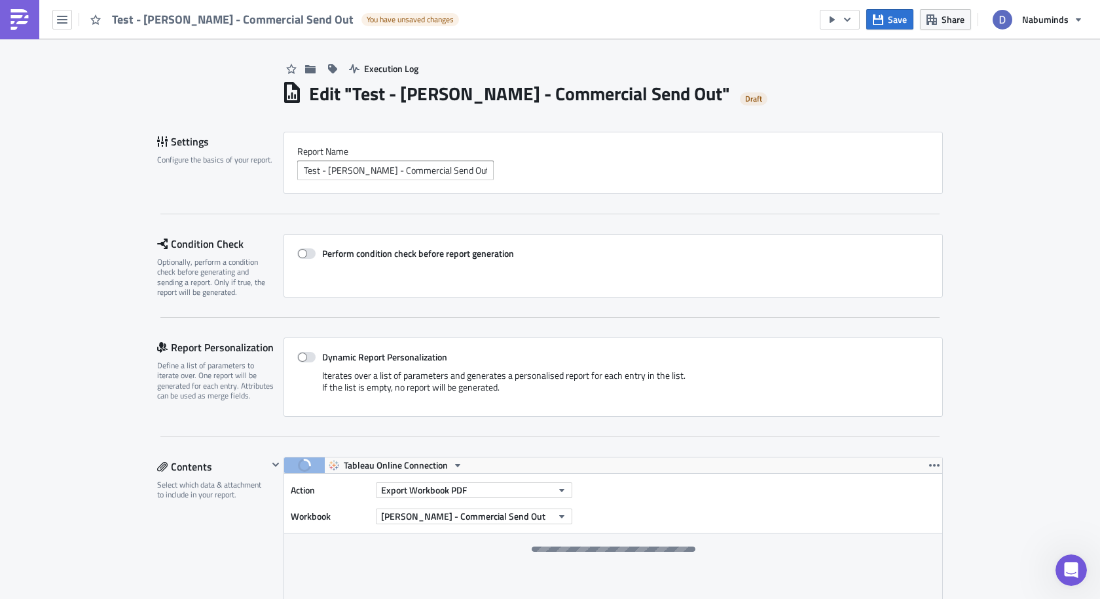
scroll to position [0, 0]
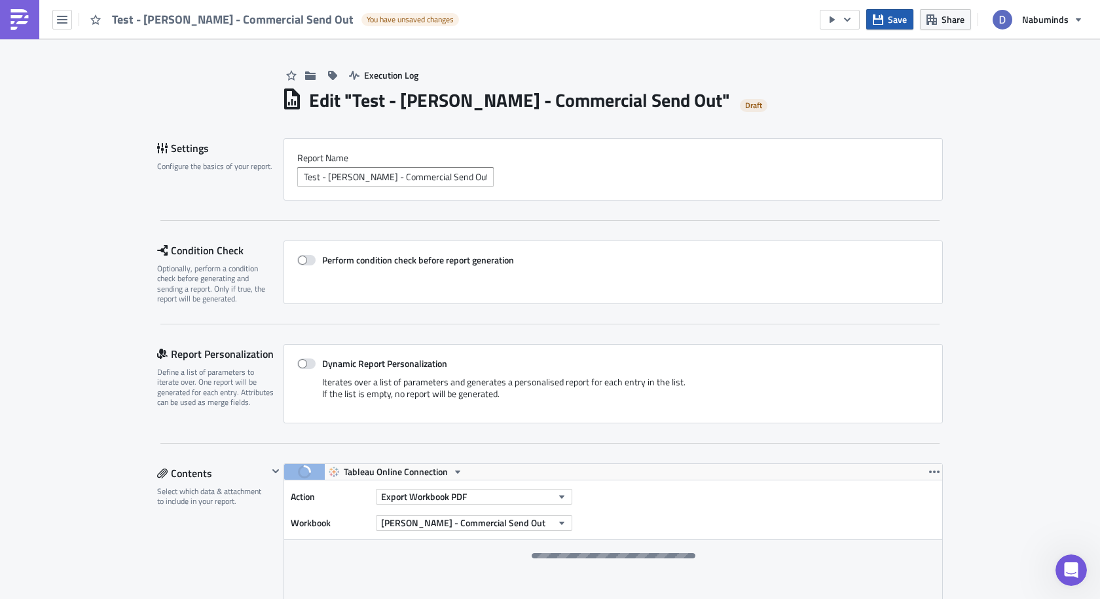
click at [888, 22] on button "Save" at bounding box center [889, 19] width 47 height 20
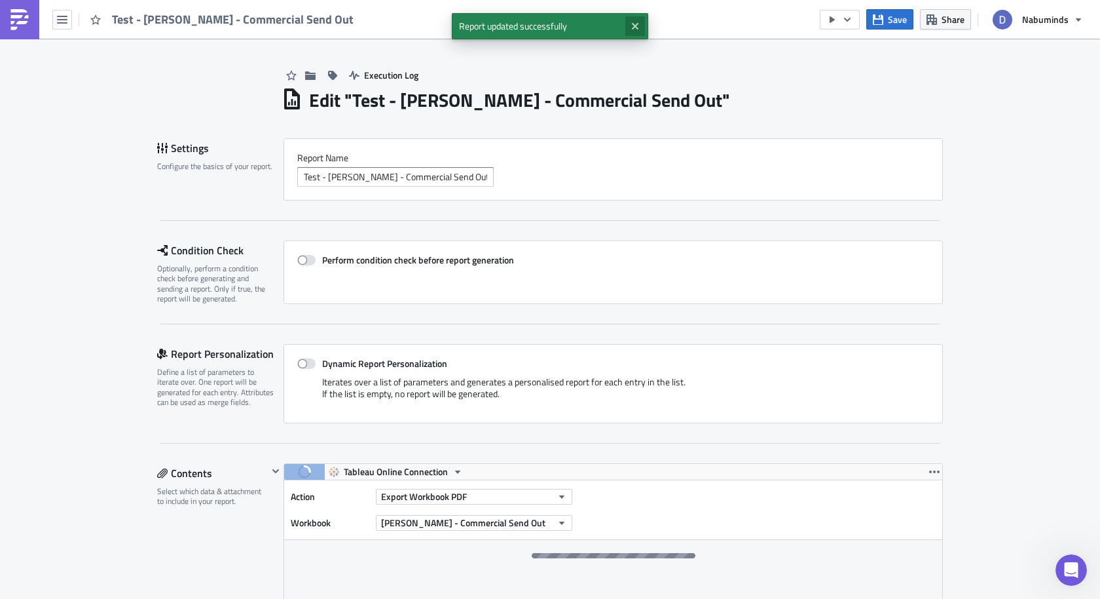
click at [634, 29] on icon "Close" at bounding box center [635, 26] width 10 height 10
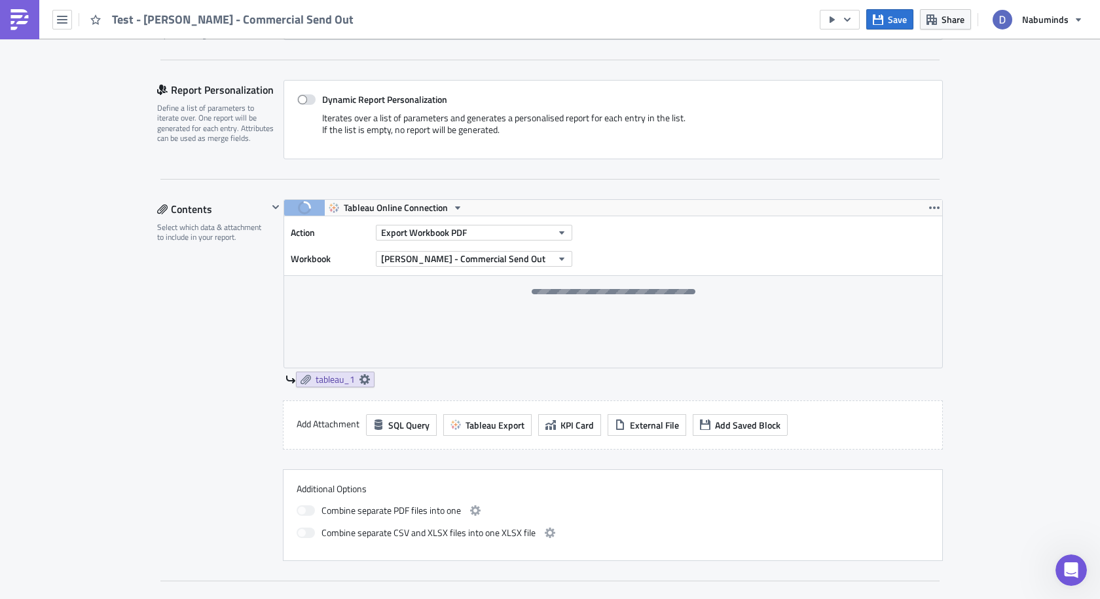
scroll to position [266, 0]
click at [1072, 566] on icon "Open Intercom Messenger" at bounding box center [1071, 570] width 9 height 10
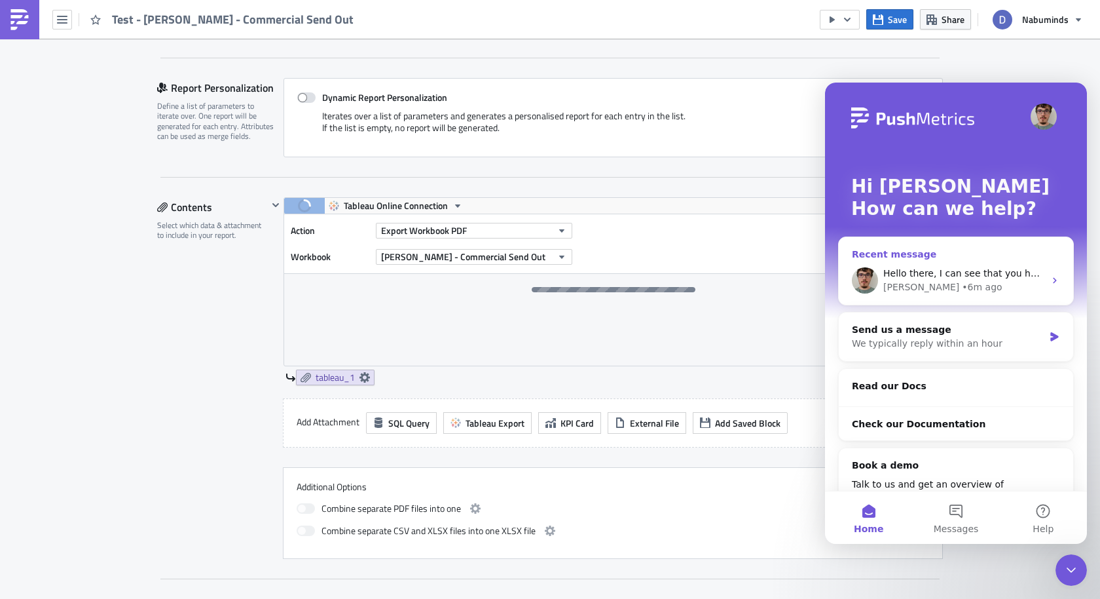
click at [995, 289] on div "Zsolt • 6m ago" at bounding box center [963, 287] width 161 height 14
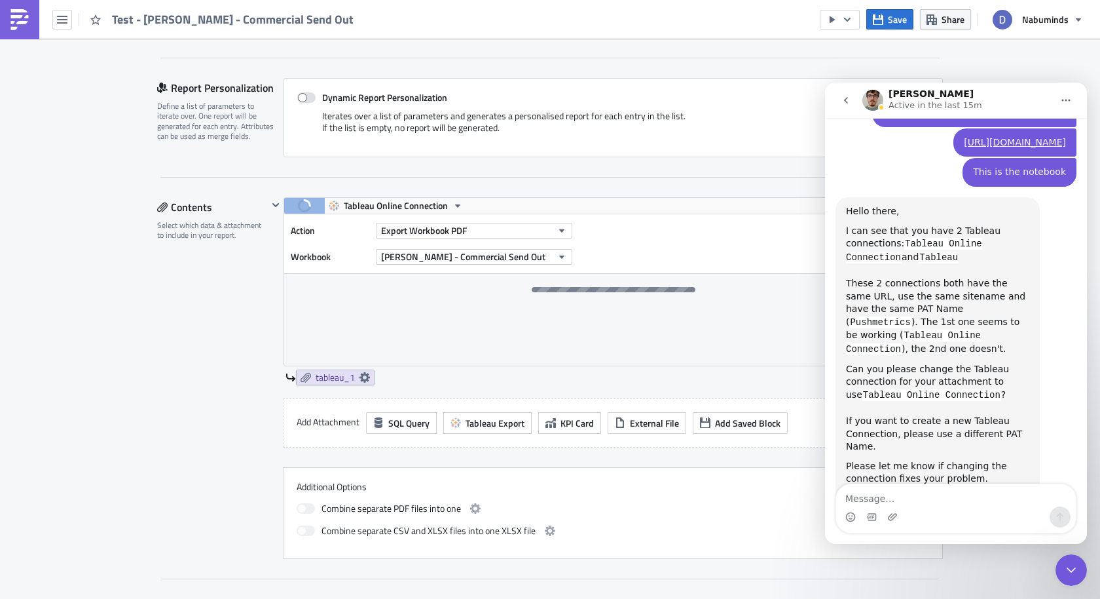
scroll to position [390, 0]
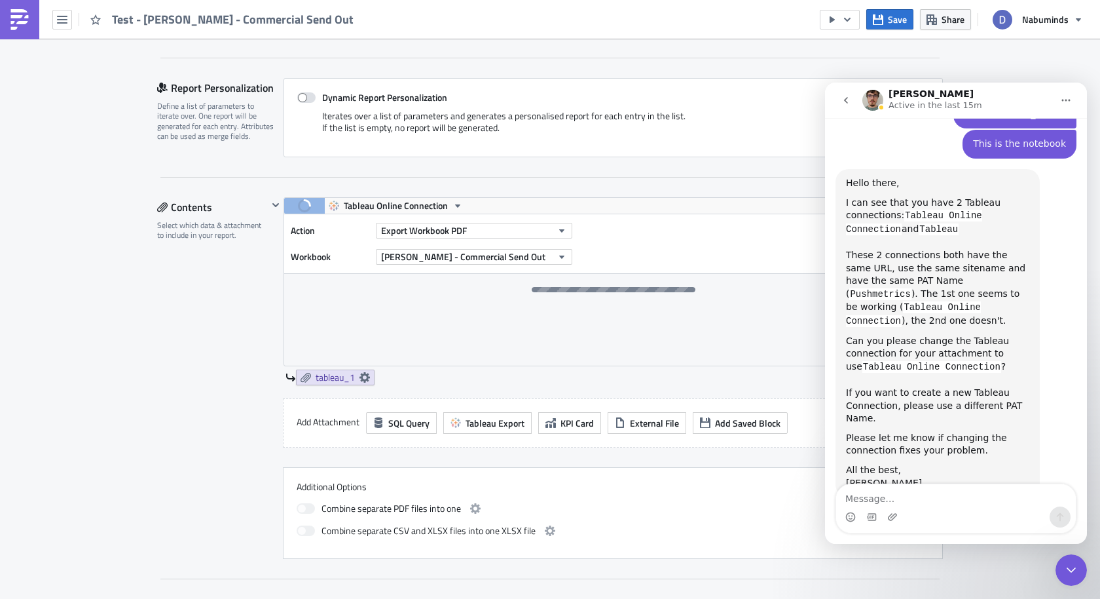
click at [927, 499] on textarea "Message…" at bounding box center [956, 495] width 240 height 22
type textarea "Checkinggg"
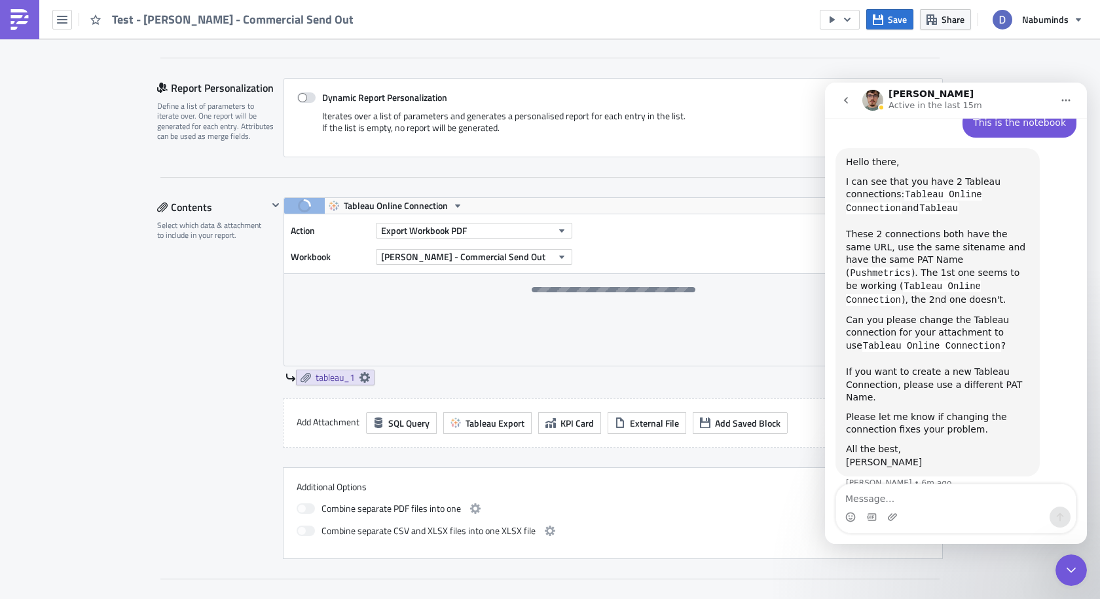
scroll to position [429, 0]
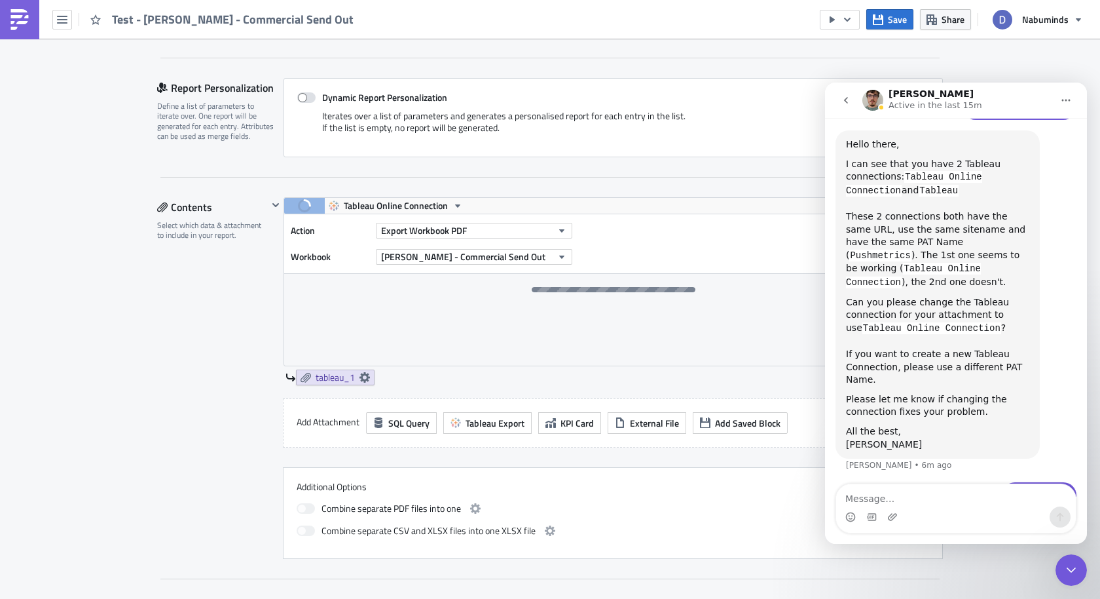
click at [836, 94] on button "go back" at bounding box center [846, 100] width 25 height 25
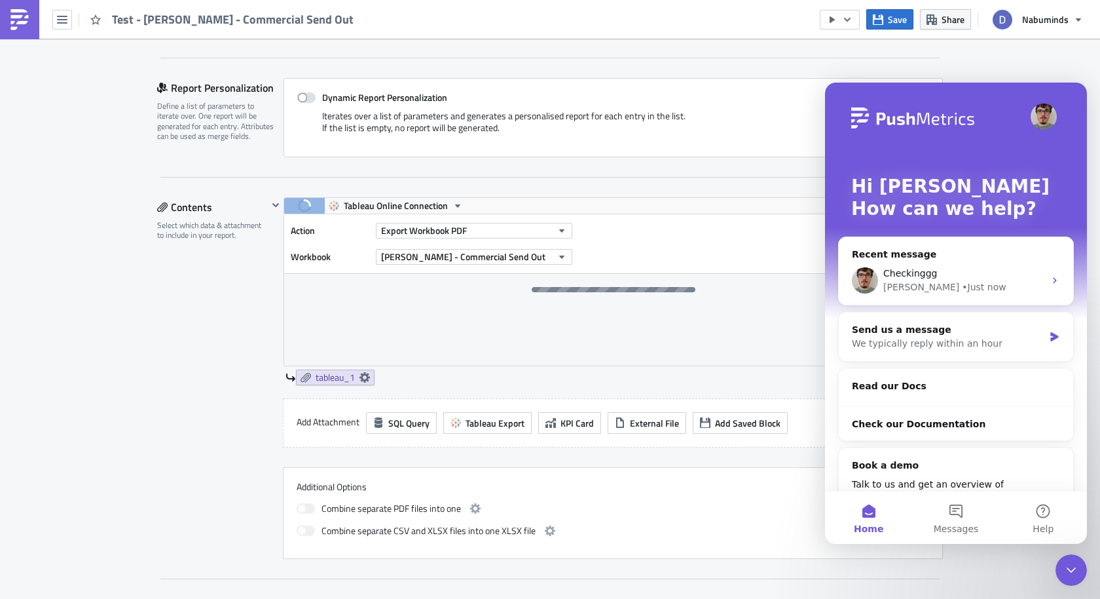
click at [900, 71] on div "Settings Configure the basics of your report. Report Nam﻿e Test - Dani - Commer…" at bounding box center [550, 358] width 786 height 973
click at [914, 74] on div "Settings Configure the basics of your report. Report Nam﻿e Test - Dani - Commer…" at bounding box center [550, 358] width 786 height 973
click at [261, 373] on div "Contents Select which data & attachment to include in your report." at bounding box center [212, 378] width 111 height 362
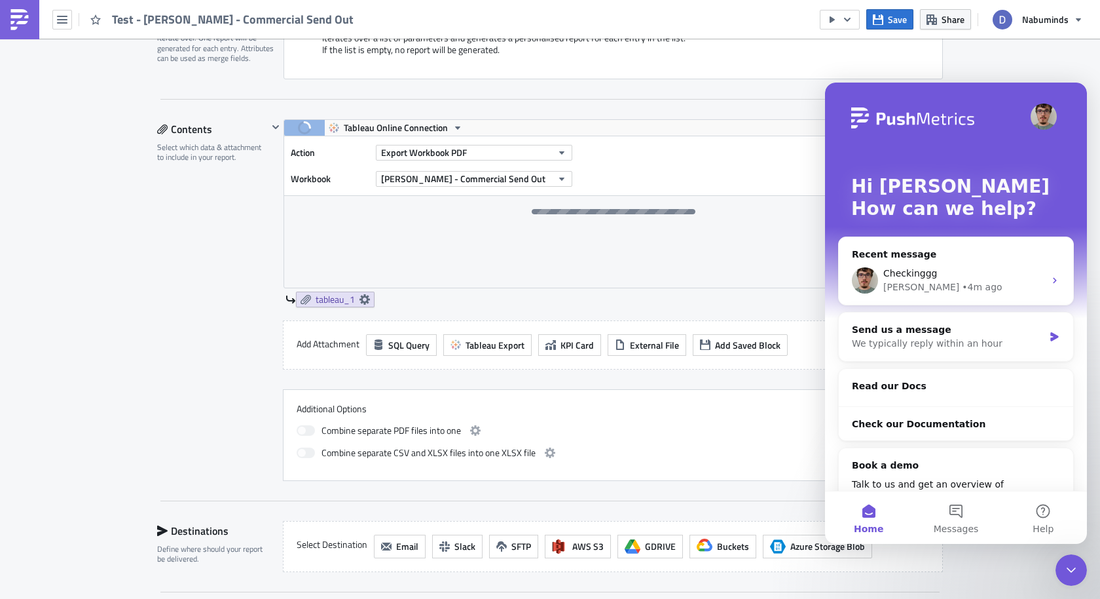
scroll to position [242, 0]
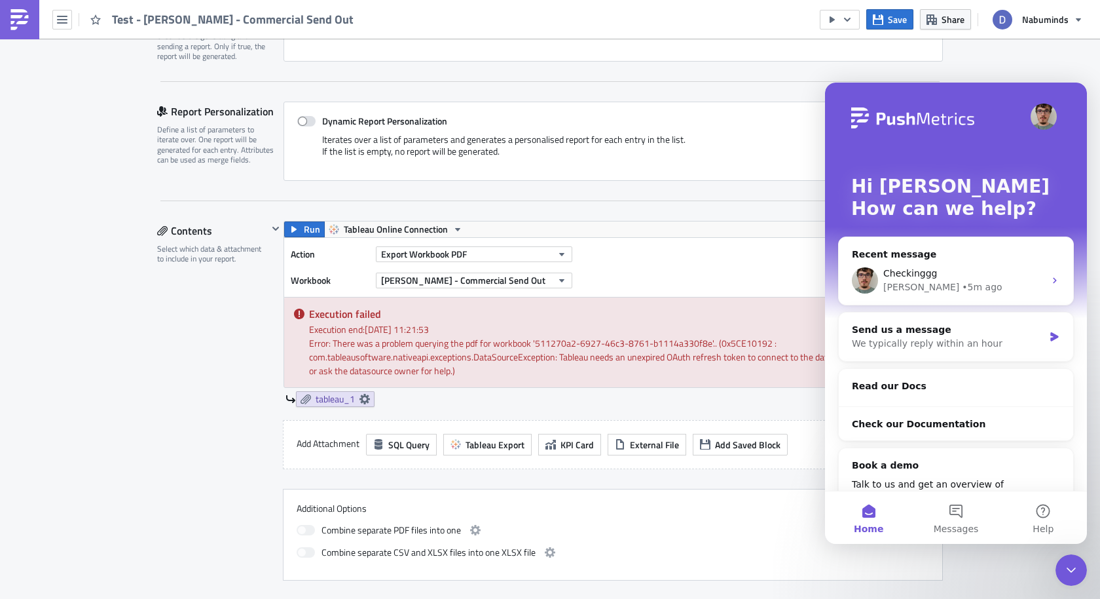
click at [192, 333] on div "Contents Select which data & attachment to include in your report." at bounding box center [212, 401] width 111 height 360
click at [631, 205] on div "Settings Configure the basics of your report. Report Nam﻿e Test - Dani - Commer…" at bounding box center [550, 381] width 786 height 971
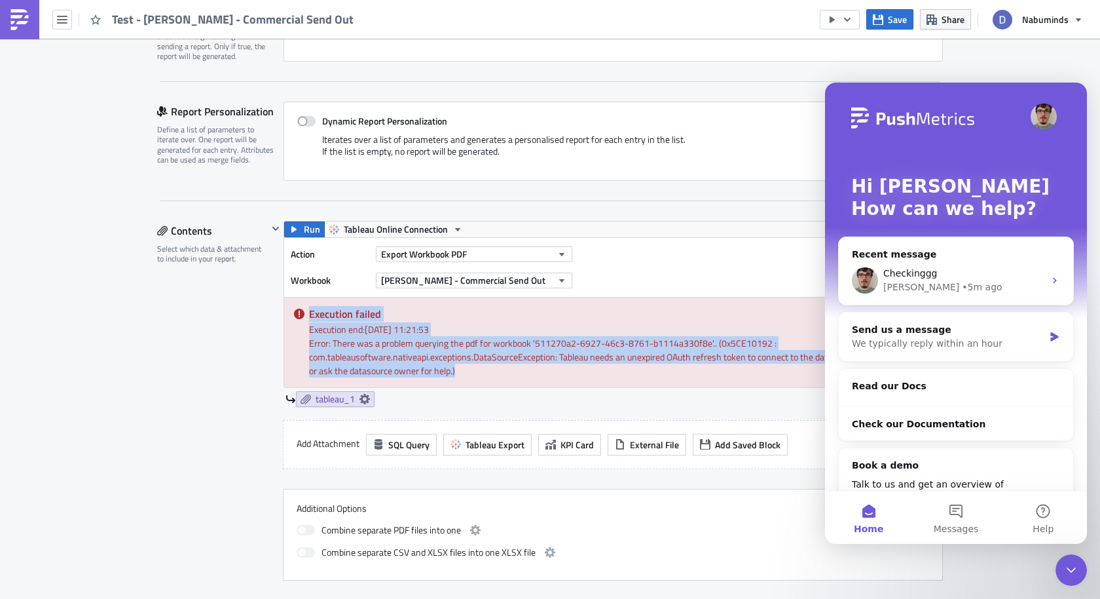
drag, startPoint x: 459, startPoint y: 367, endPoint x: 299, endPoint y: 312, distance: 169.0
click at [299, 312] on div "Execution failed Execution end: 15/08/2025, 11:21:53 Error: There was a problem…" at bounding box center [613, 342] width 658 height 90
copy div "Execution failed Execution end: 15/08/2025, 11:21:53 Error: There was a problem…"
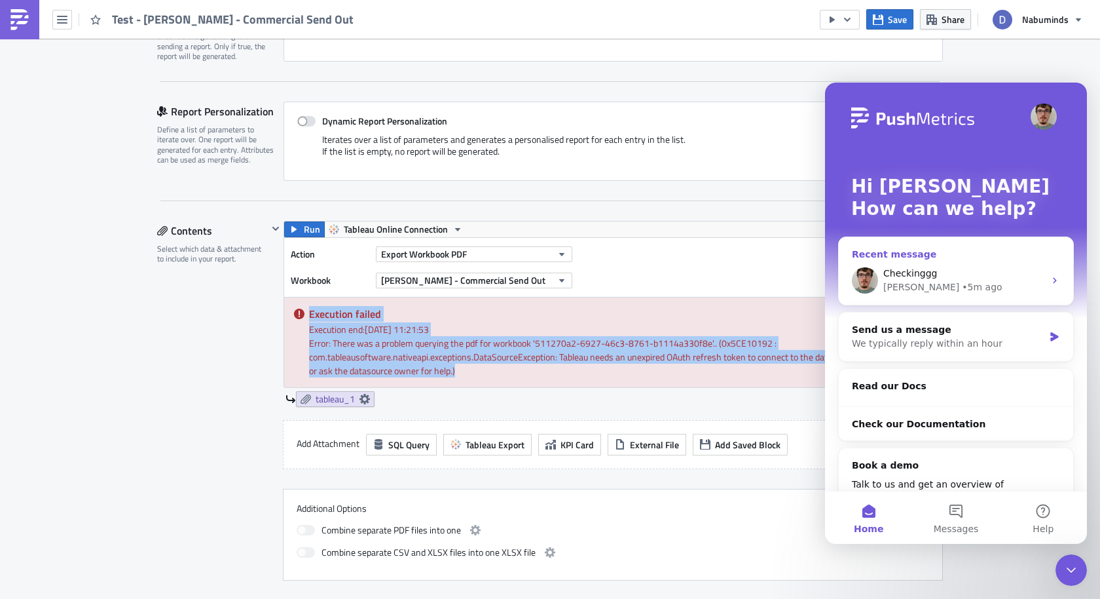
click at [918, 253] on div "Recent message" at bounding box center [956, 255] width 208 height 14
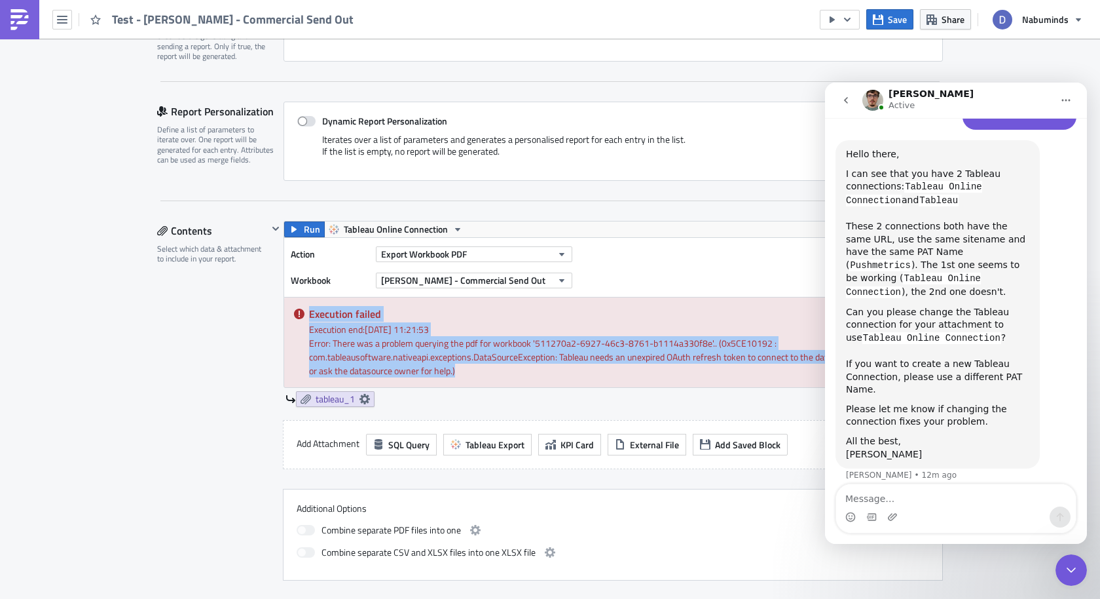
scroll to position [429, 0]
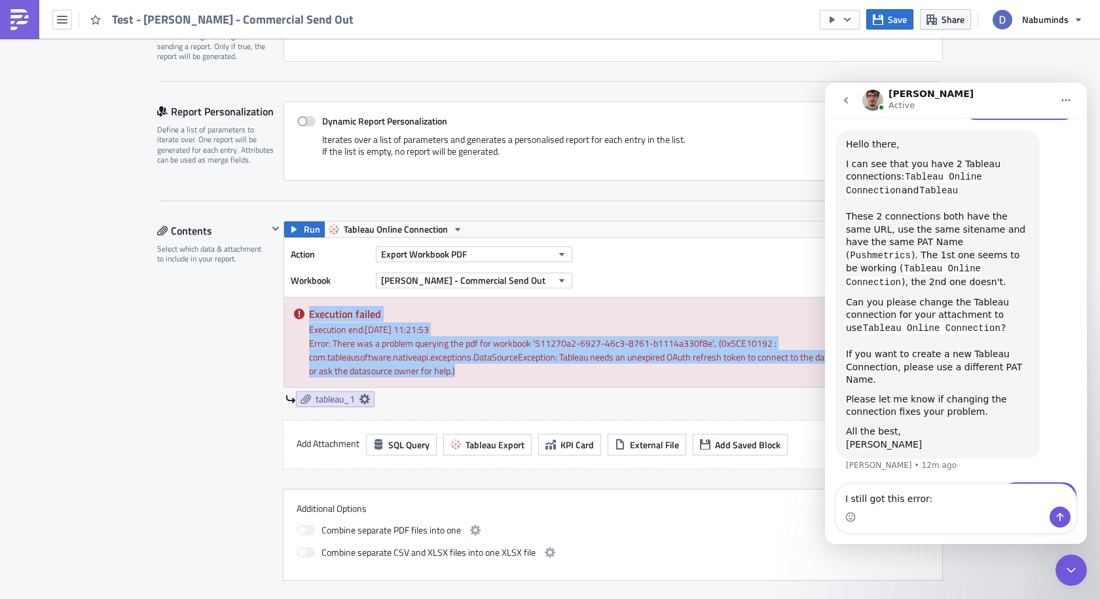
type textarea "I still got this error: Execution failed Execution end: 15/08/2025, 11:21:53 Er…"
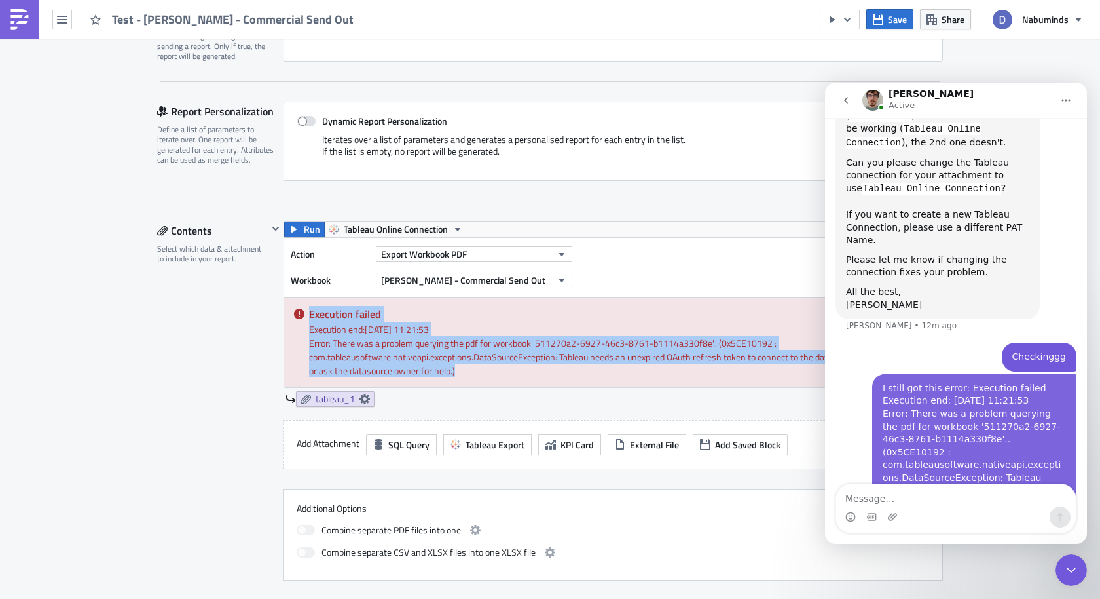
scroll to position [574, 0]
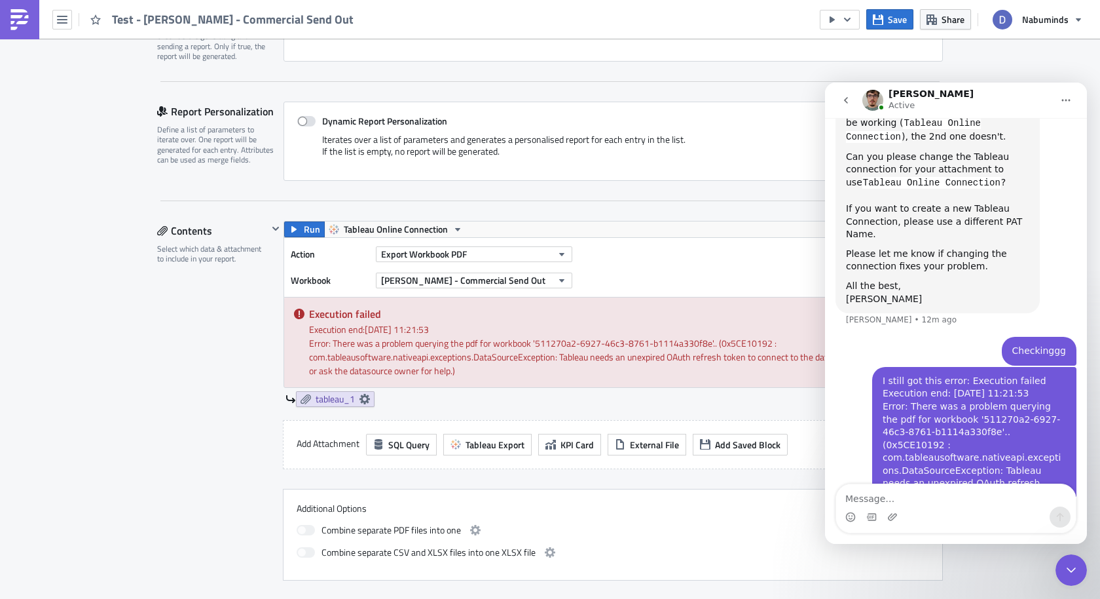
click at [498, 329] on div "Execution end: 15/08/2025, 11:21:53" at bounding box center [620, 329] width 623 height 14
click at [487, 248] on button "Export Workbook PDF" at bounding box center [474, 254] width 196 height 16
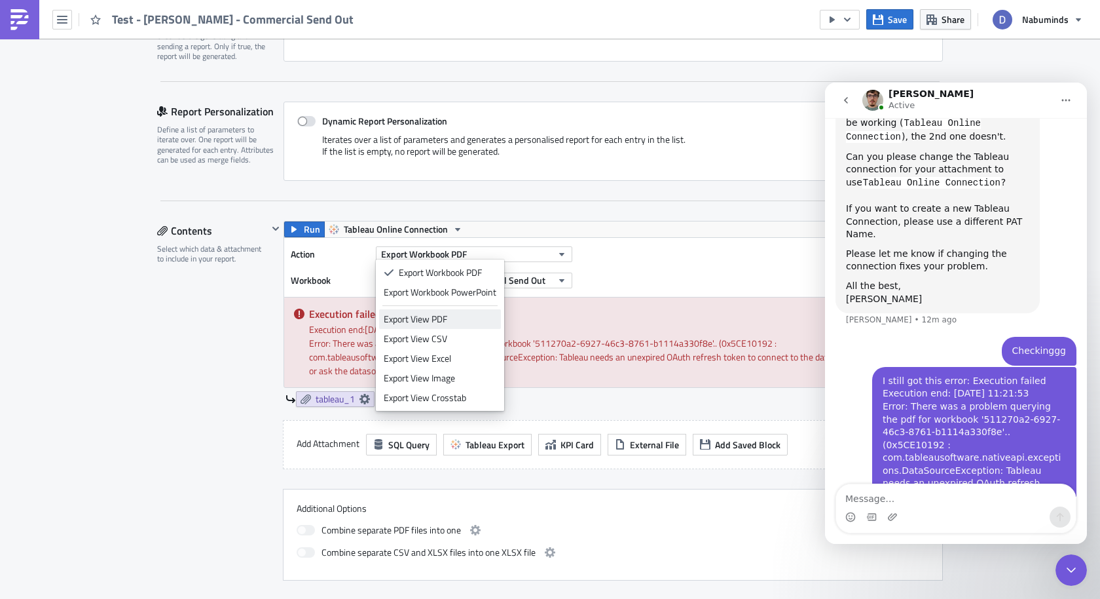
click at [453, 322] on div "Export View PDF" at bounding box center [440, 318] width 113 height 13
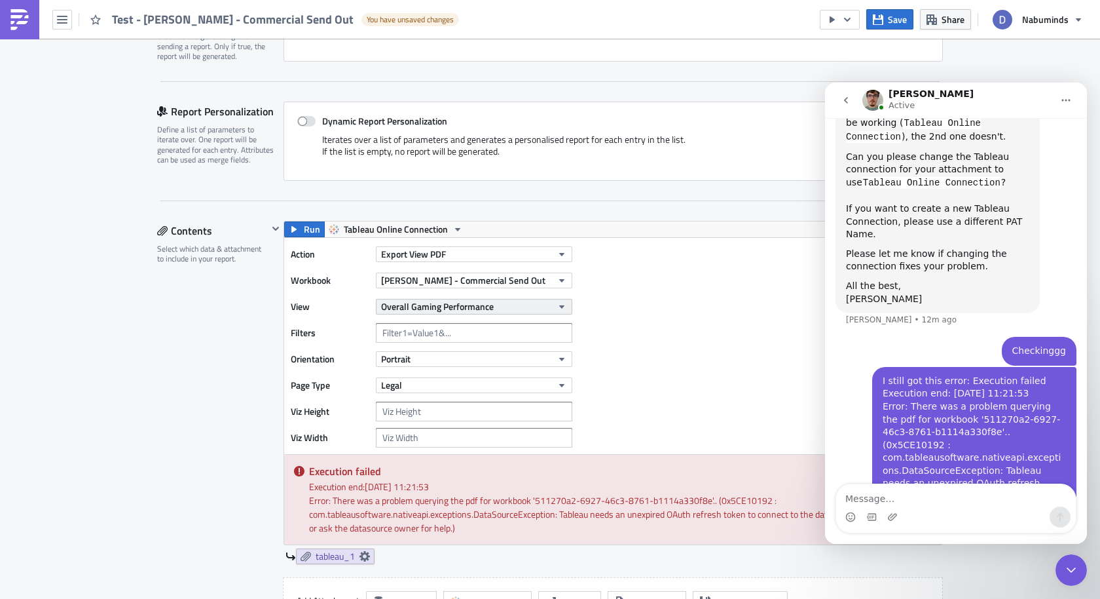
click at [473, 304] on span "Overall Gaming Performance" at bounding box center [437, 306] width 113 height 14
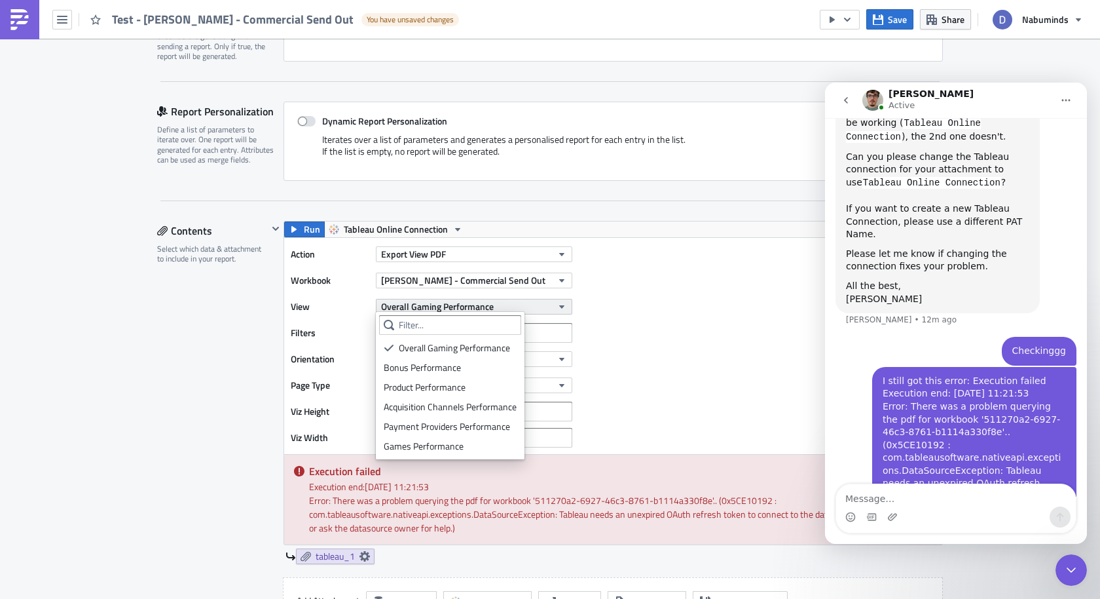
click at [473, 304] on span "Overall Gaming Performance" at bounding box center [437, 306] width 113 height 14
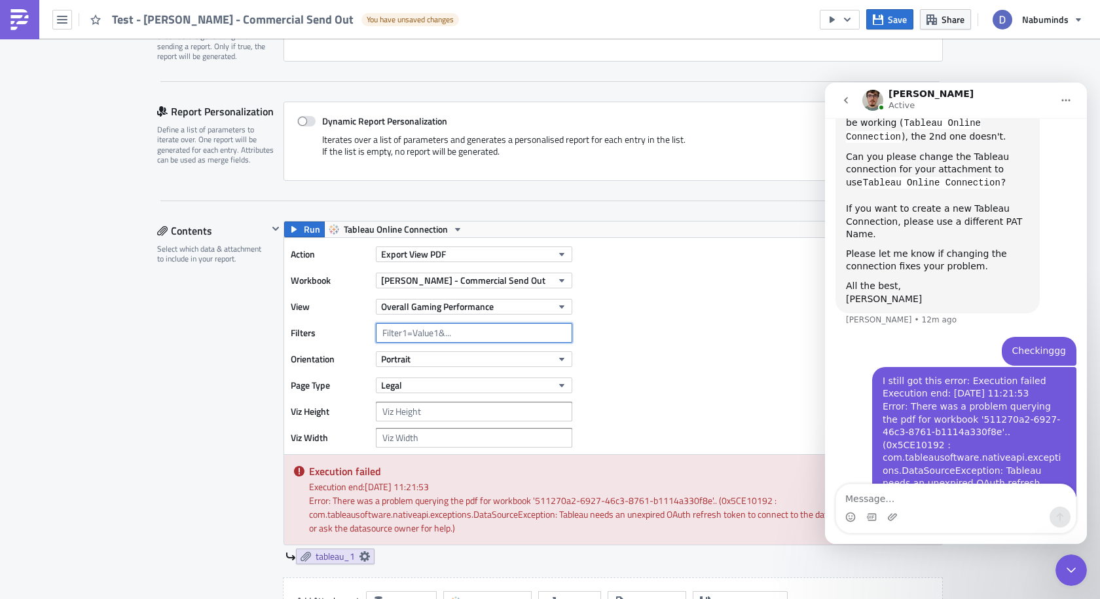
click at [466, 327] on input "text" at bounding box center [474, 333] width 196 height 20
click at [470, 333] on input "text" at bounding box center [474, 333] width 196 height 20
paste input "-f=&Reporting Period=0"
type input "-f=&Reporting Period=0"
click at [643, 329] on div "Action Export View PDF Workbook Dani - Commercial Send Out View Overall Gaming …" at bounding box center [613, 346] width 658 height 216
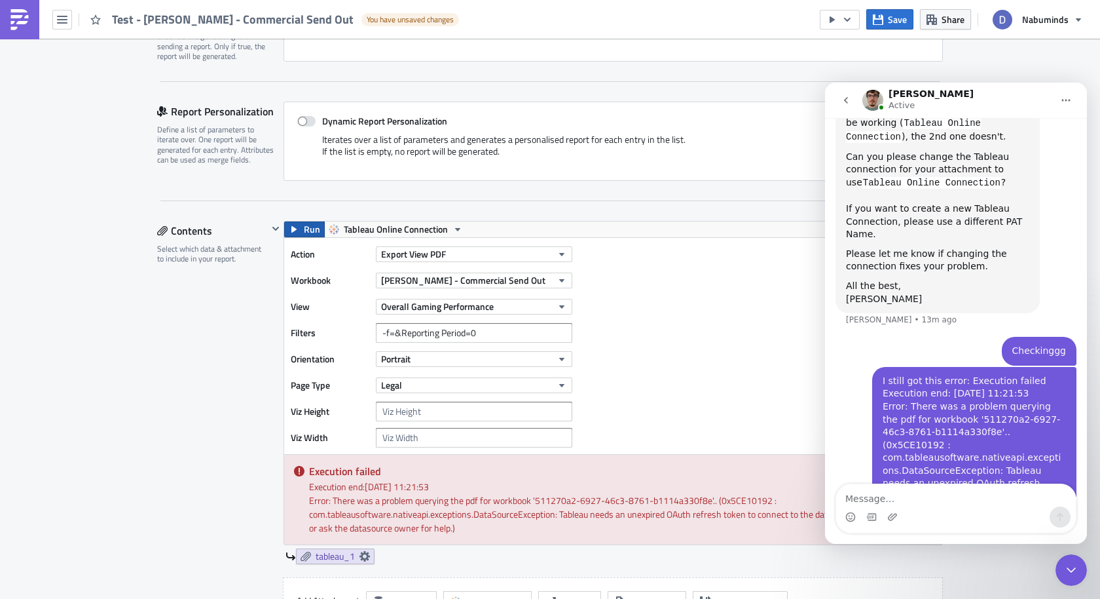
click at [306, 229] on span "Run" at bounding box center [312, 229] width 16 height 16
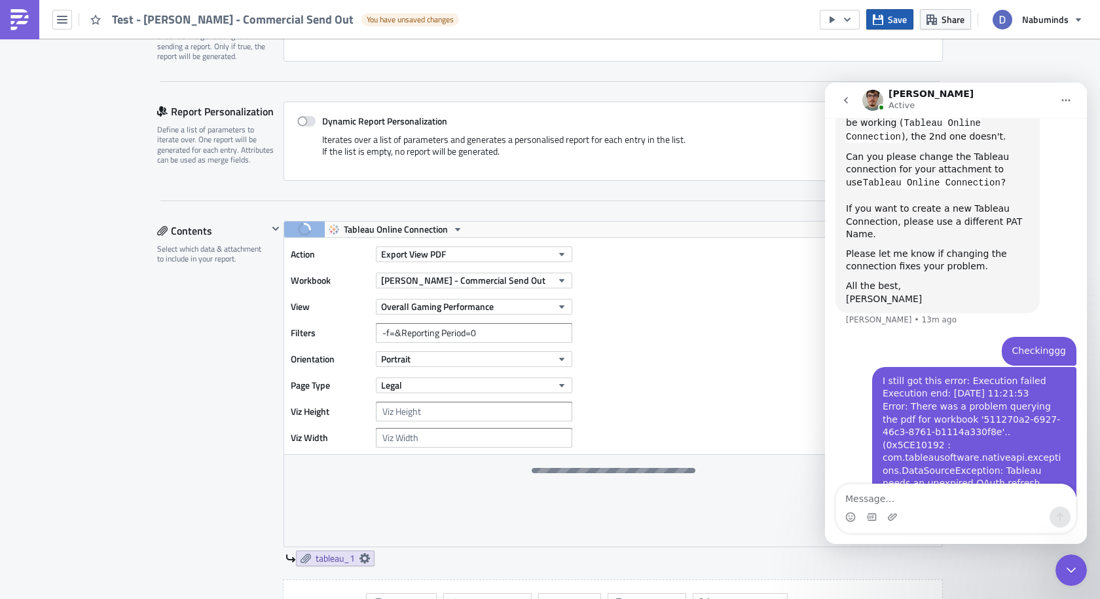
click at [883, 22] on icon "button" at bounding box center [878, 19] width 10 height 10
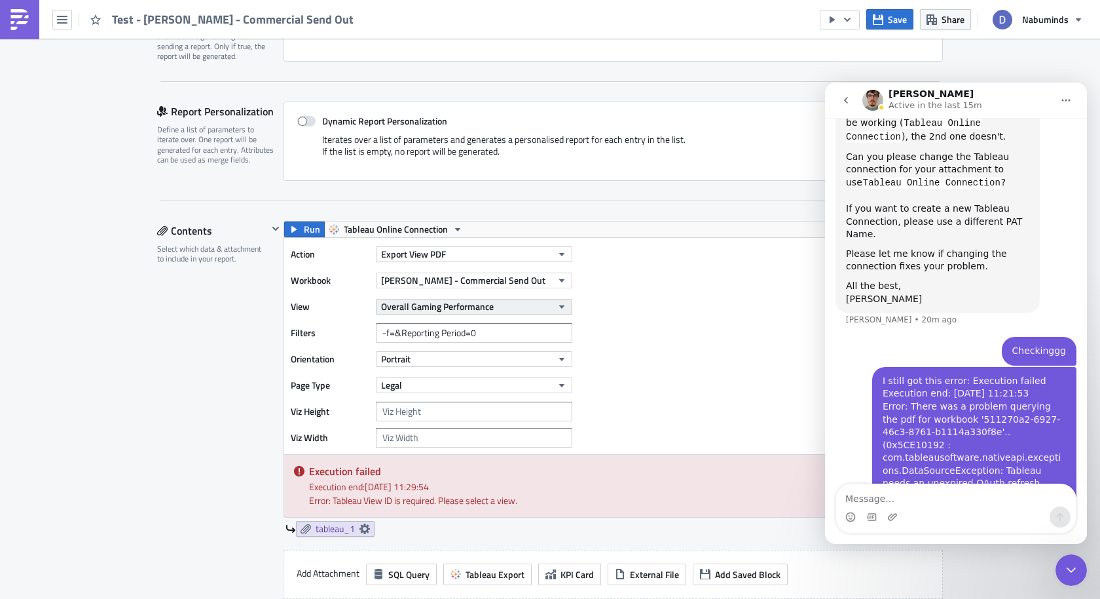
click at [536, 305] on button "Overall Gaming Performance" at bounding box center [474, 307] width 196 height 16
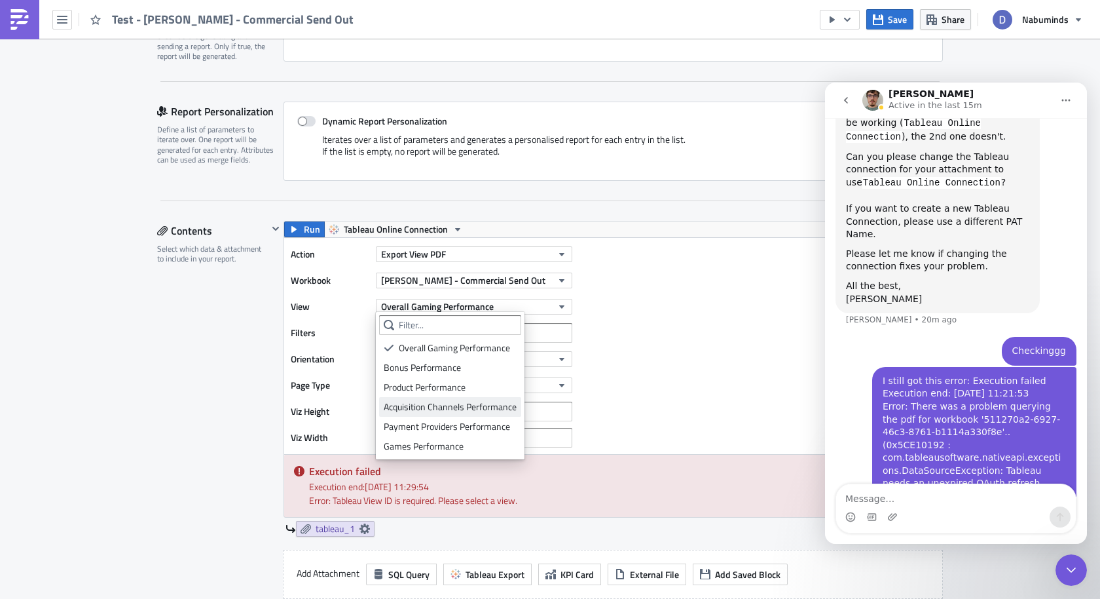
click at [463, 399] on link "Acquisition Channels Performance" at bounding box center [450, 407] width 142 height 20
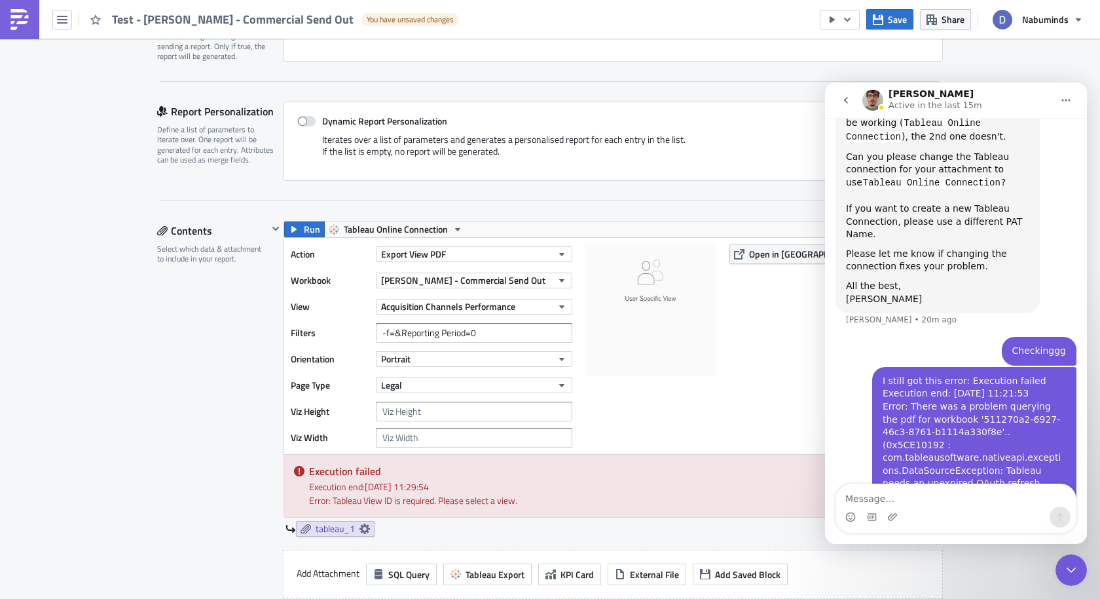
click at [614, 406] on div at bounding box center [650, 345] width 131 height 203
click at [299, 227] on icon "button" at bounding box center [294, 229] width 10 height 10
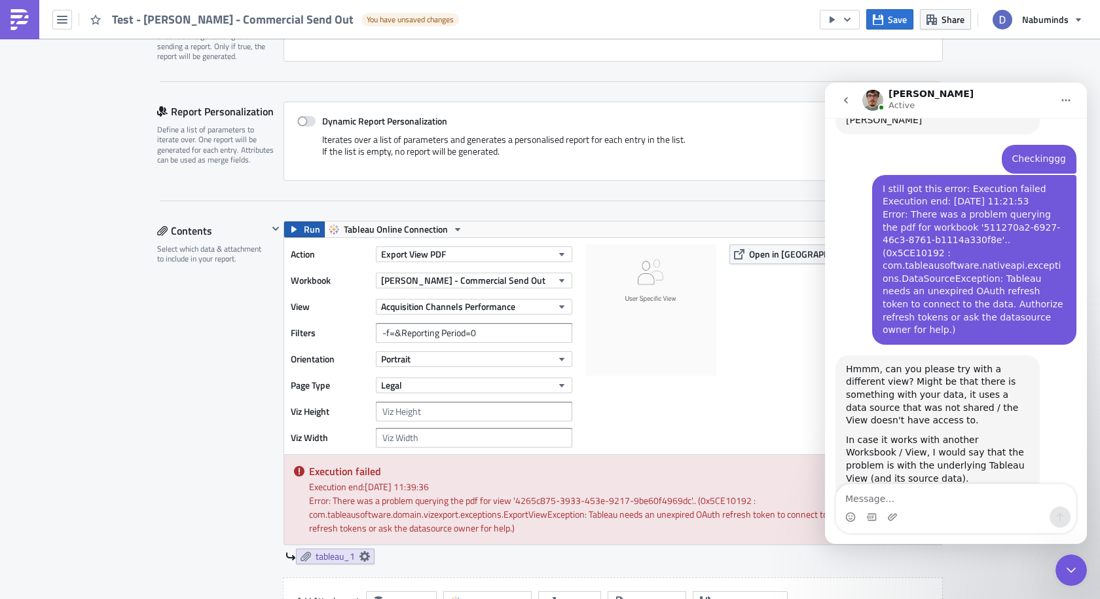
scroll to position [752, 0]
click at [409, 277] on span "Dani - Commercial Send Out" at bounding box center [463, 280] width 164 height 14
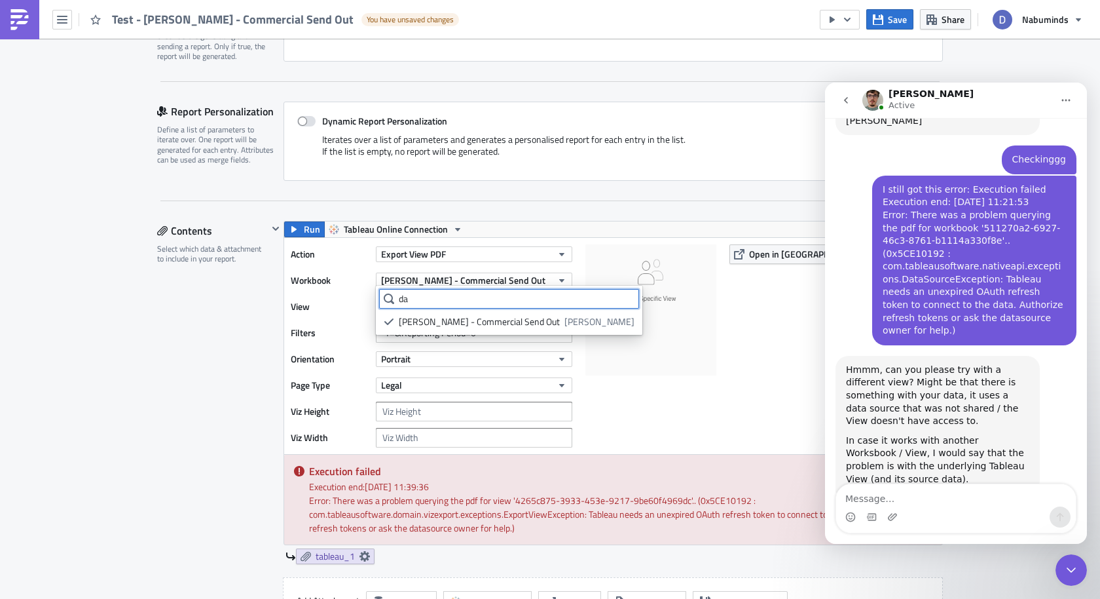
type input "d"
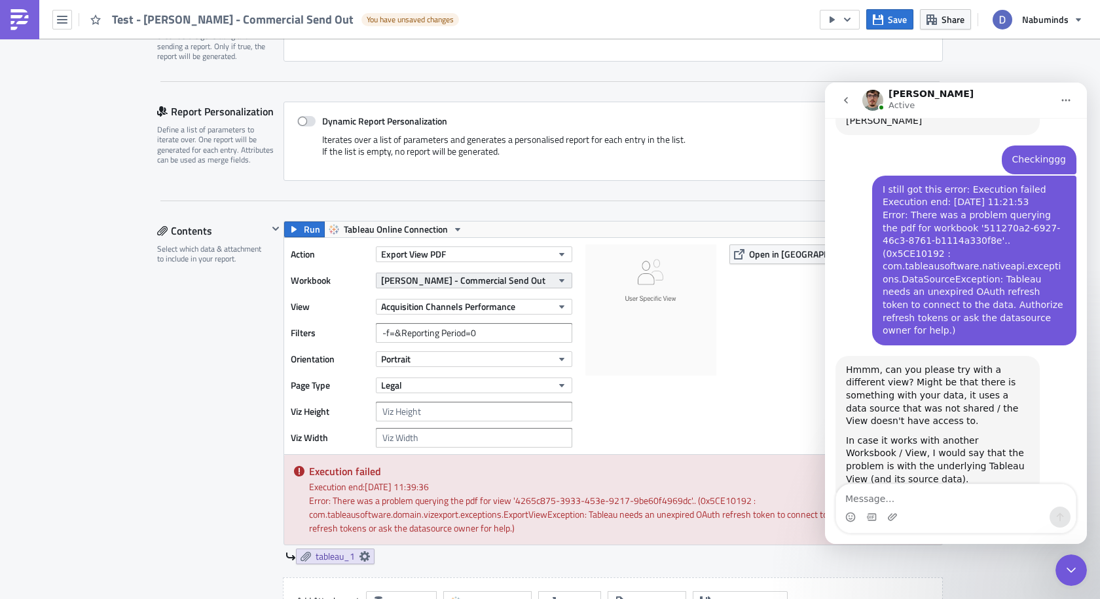
click at [475, 284] on span "Dani - Commercial Send Out" at bounding box center [463, 280] width 164 height 14
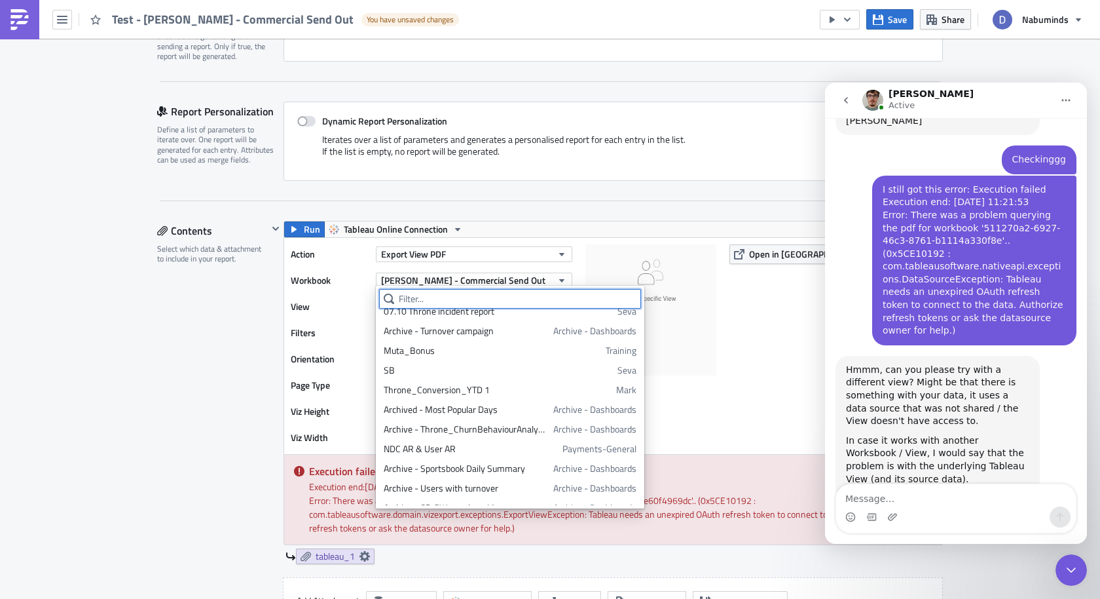
scroll to position [637, 0]
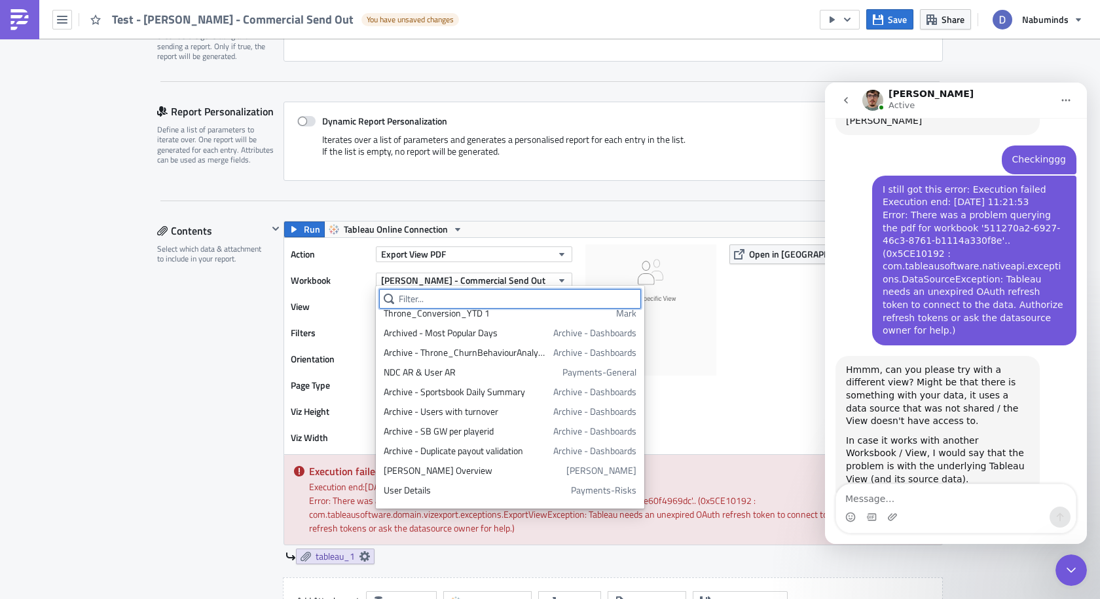
type input "s"
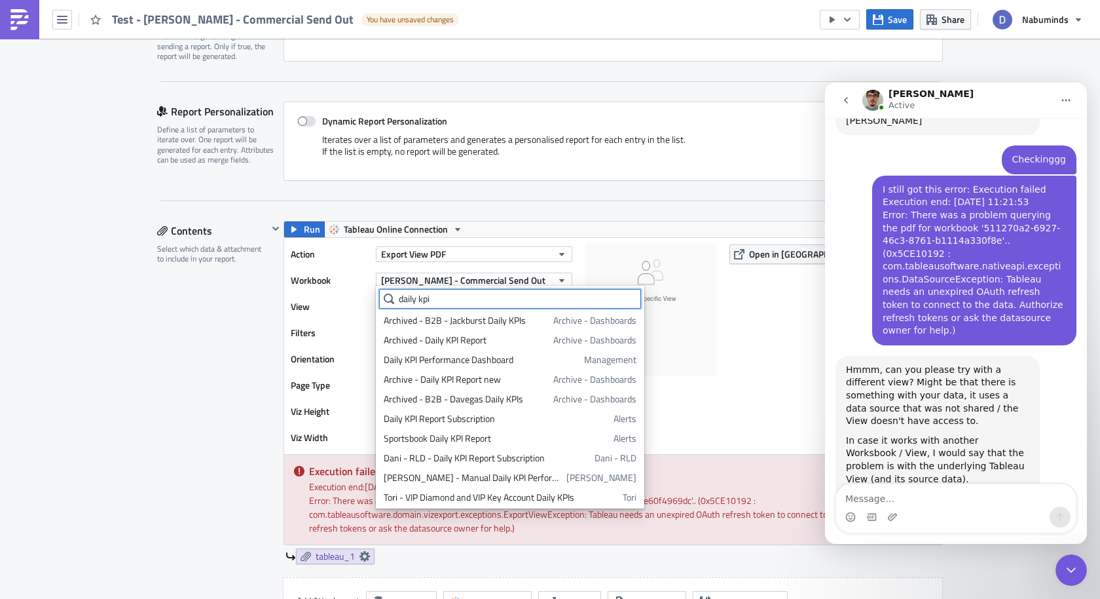
scroll to position [0, 0]
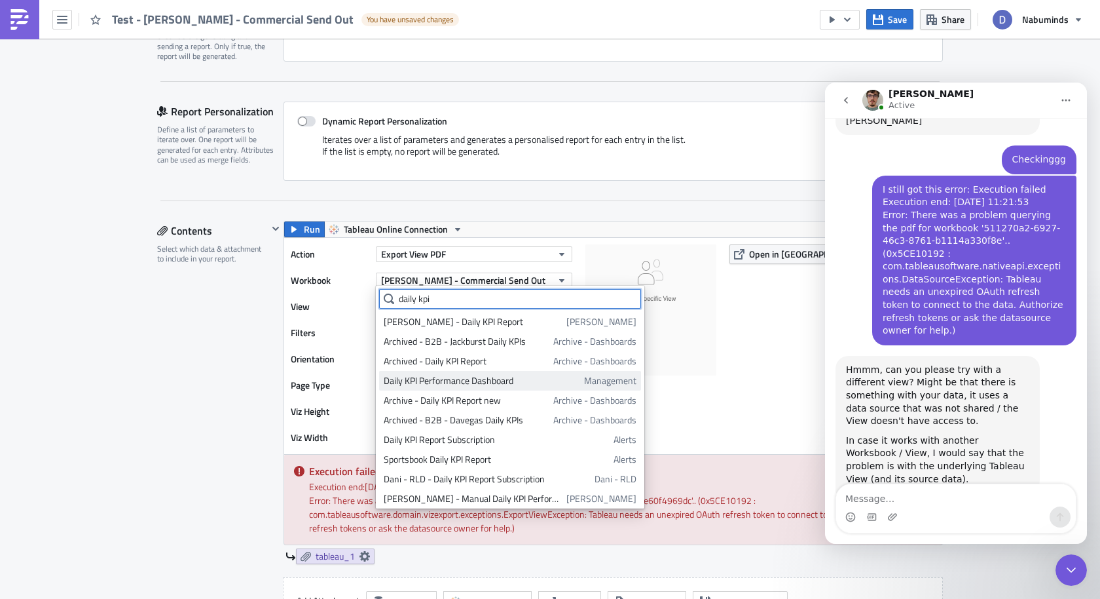
type input "daily kpi"
click at [494, 381] on div "Daily KPI Performance Dashboard" at bounding box center [482, 380] width 196 height 13
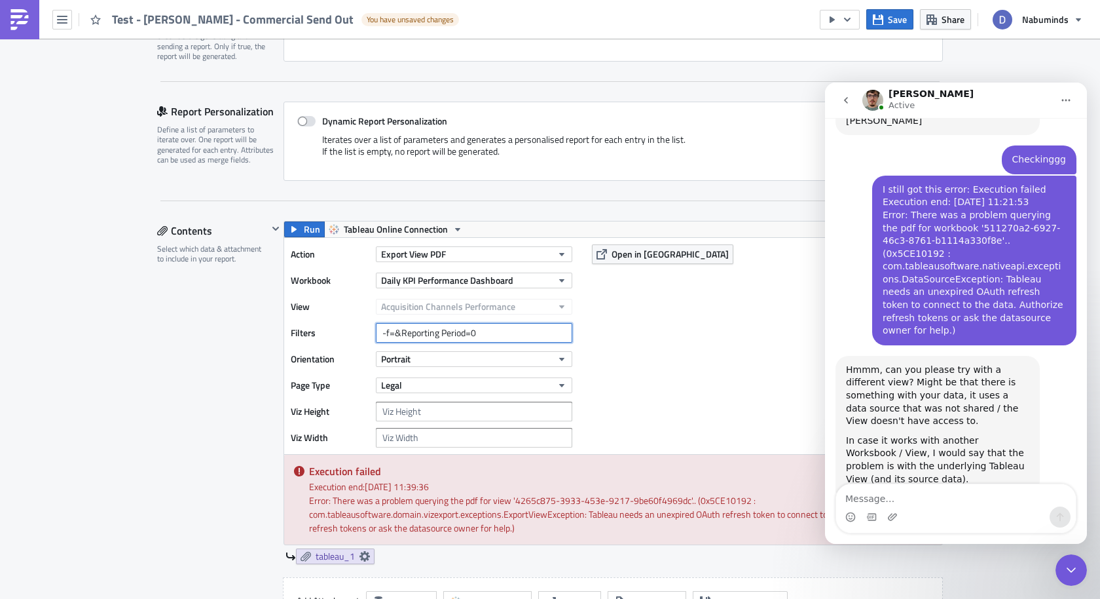
click at [500, 325] on input "-f=&Reporting Period=0" at bounding box center [474, 333] width 196 height 20
click at [510, 301] on span "Acquisition Channels Performance" at bounding box center [448, 306] width 134 height 14
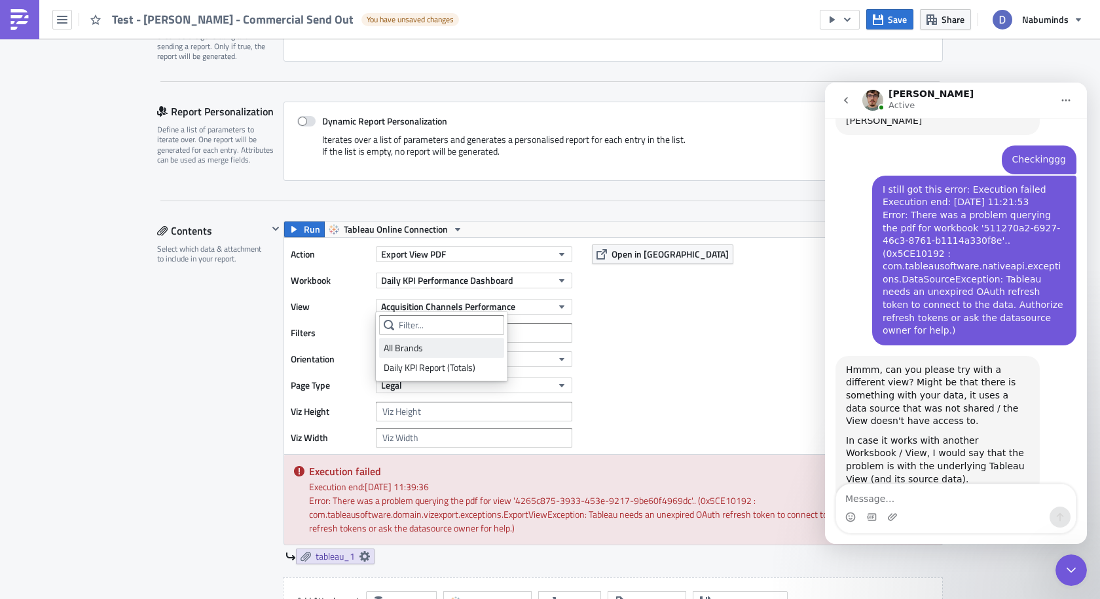
click at [472, 350] on div "All Brands" at bounding box center [442, 347] width 116 height 13
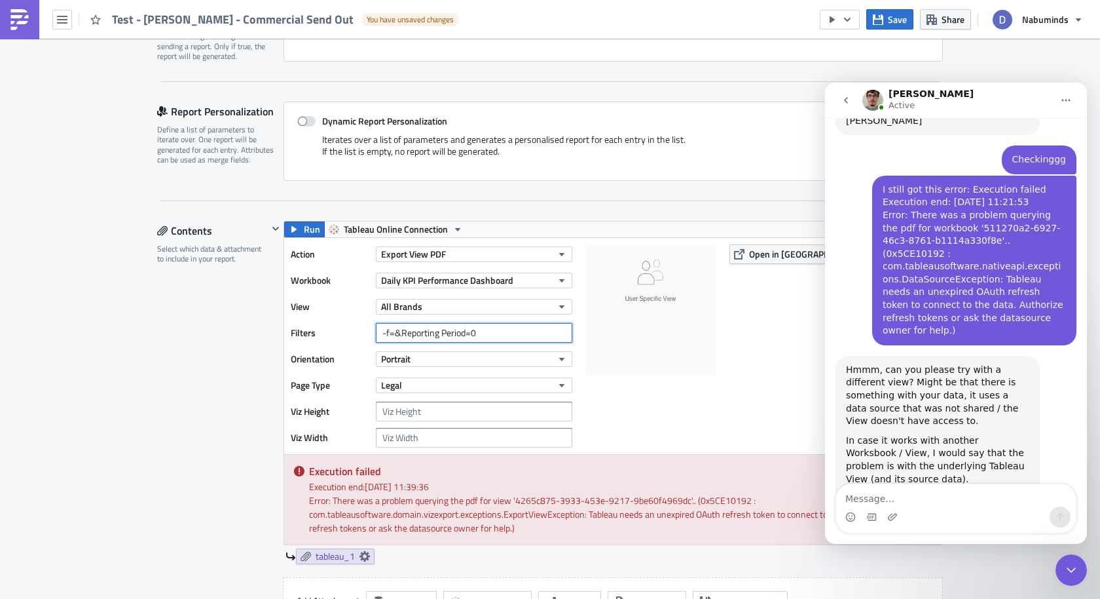
drag, startPoint x: 513, startPoint y: 334, endPoint x: 379, endPoint y: 332, distance: 134.3
click at [379, 332] on input "-f=&Reporting Period=0" at bounding box center [474, 333] width 196 height 20
click at [665, 406] on div at bounding box center [650, 345] width 131 height 203
click at [296, 231] on icon "button" at bounding box center [294, 229] width 10 height 10
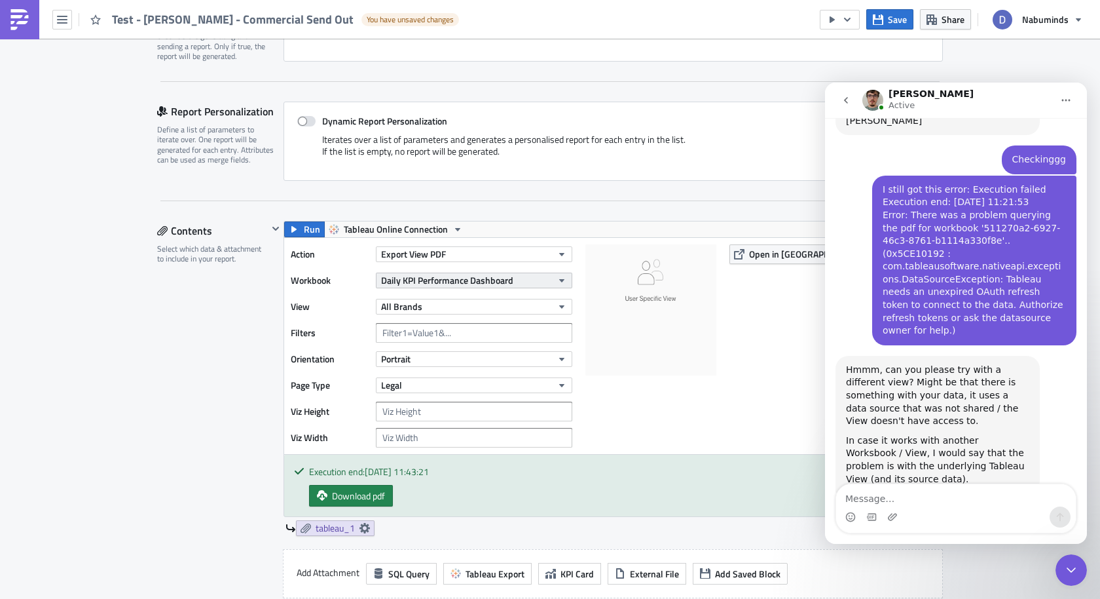
click at [525, 283] on button "Daily KPI Performance Dashboard" at bounding box center [474, 280] width 196 height 16
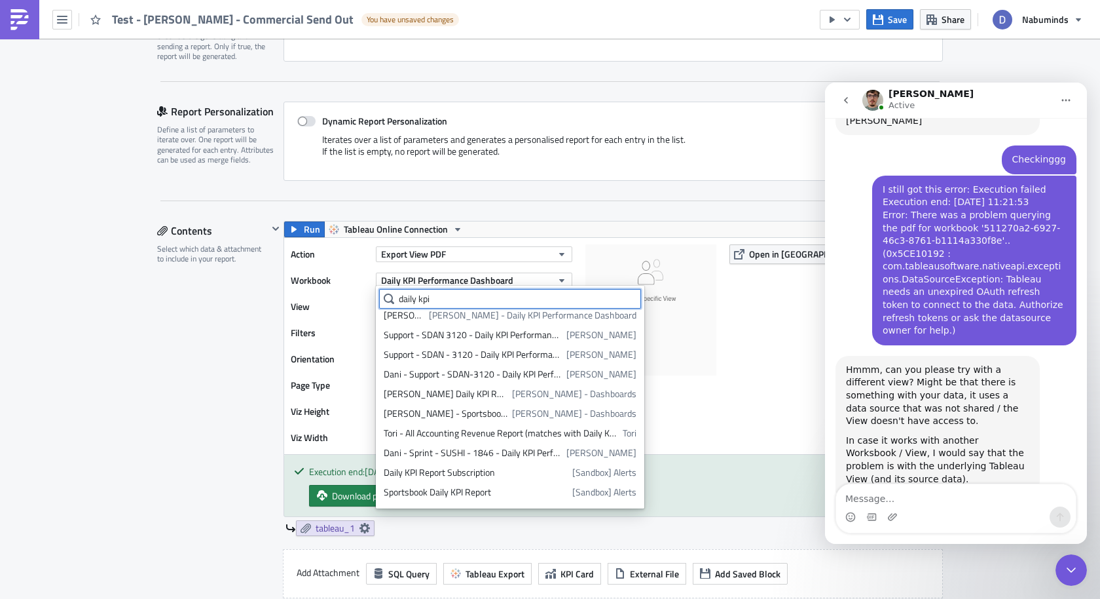
scroll to position [401, 0]
click at [495, 378] on div "Dani - Support - SDAN-3120 - Daily KPI Performance Dashboard V2" at bounding box center [473, 372] width 178 height 13
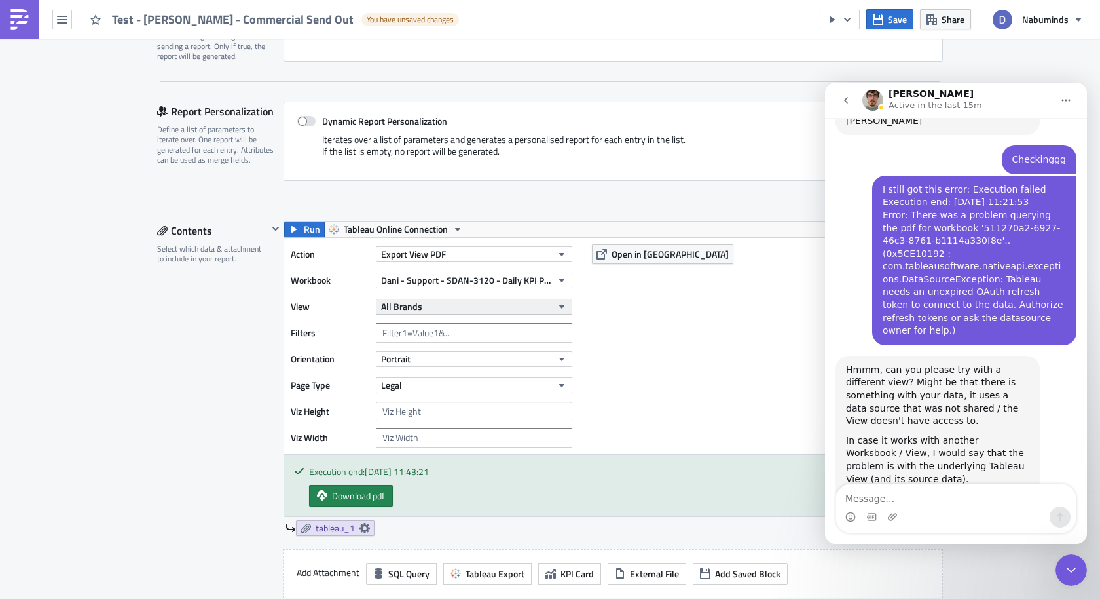
click at [405, 303] on span "All Brands" at bounding box center [401, 306] width 41 height 14
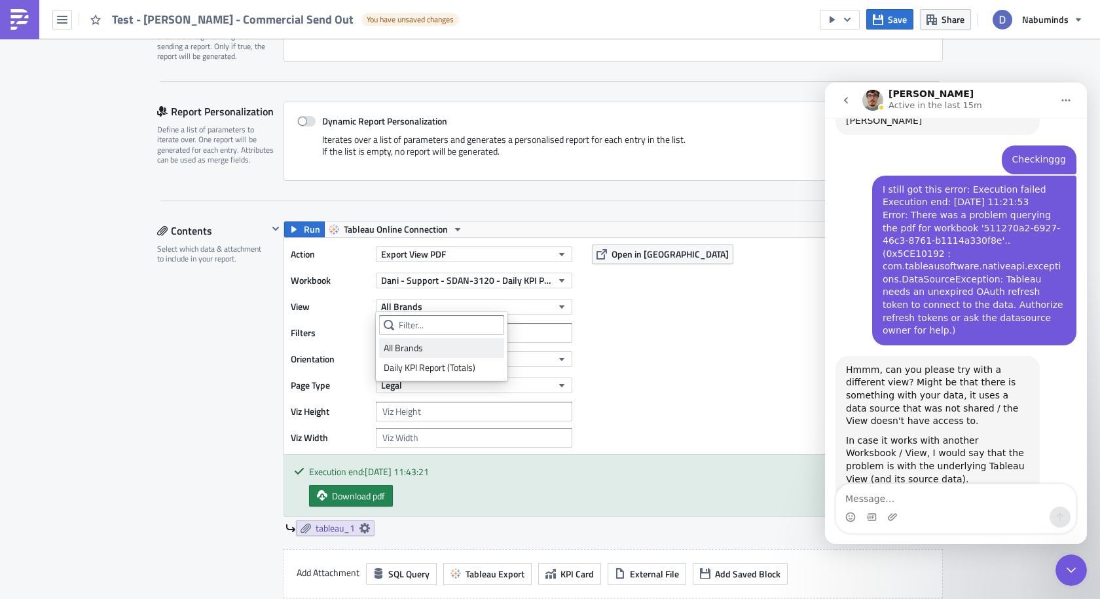
click at [405, 347] on div "All Brands" at bounding box center [442, 347] width 116 height 13
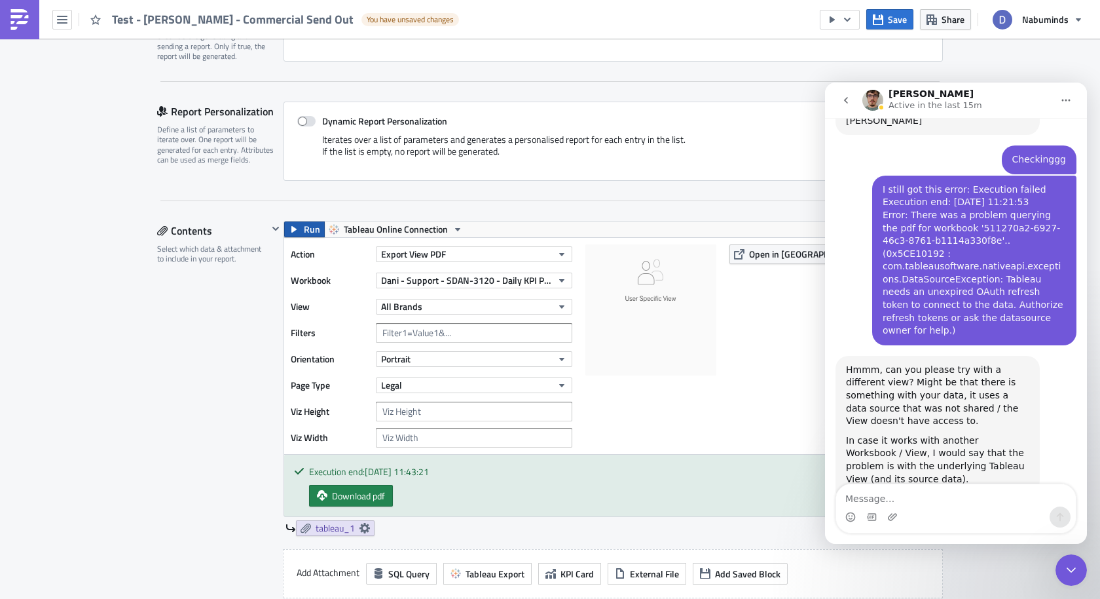
click at [301, 221] on button "Run" at bounding box center [304, 229] width 41 height 16
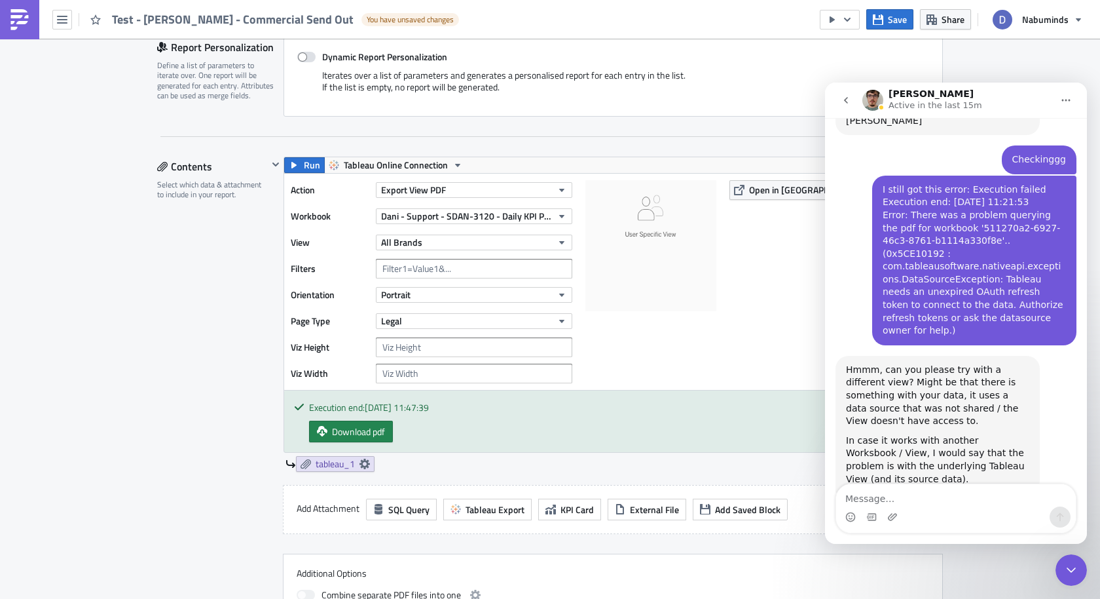
scroll to position [162, 0]
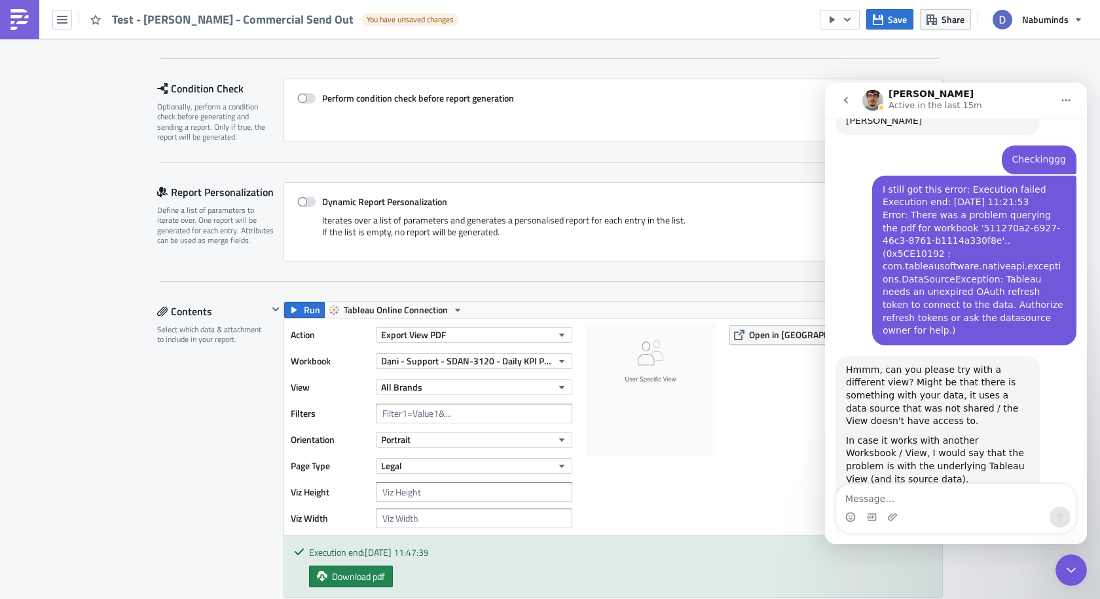
click at [848, 102] on icon "go back" at bounding box center [846, 100] width 10 height 10
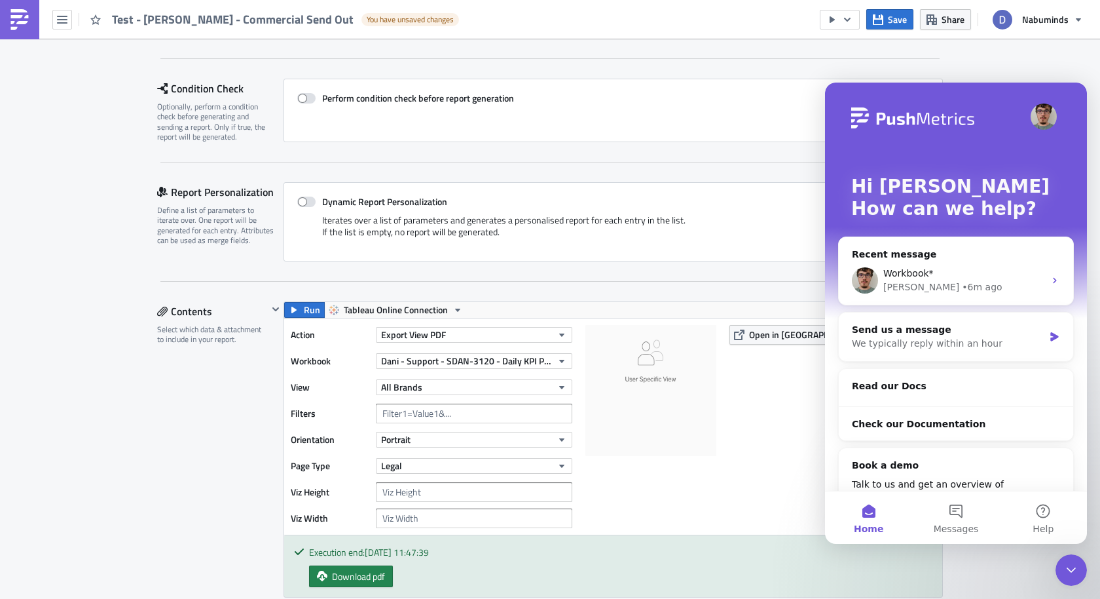
click at [1071, 563] on icon "Close Intercom Messenger" at bounding box center [1072, 570] width 16 height 16
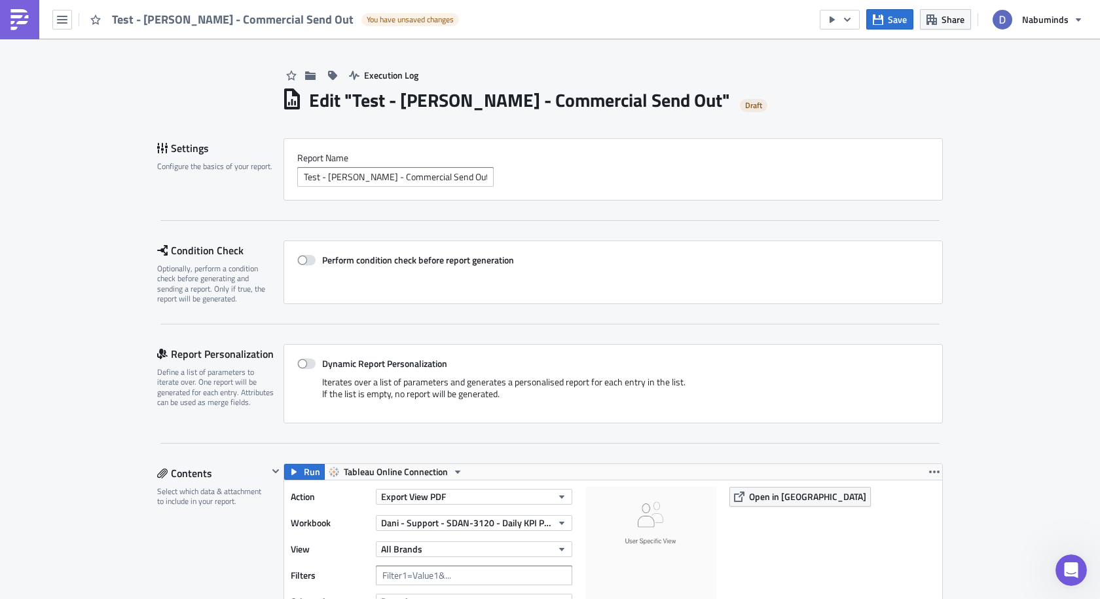
click at [18, 29] on link at bounding box center [19, 19] width 39 height 39
click at [891, 26] on button "Save" at bounding box center [889, 19] width 47 height 20
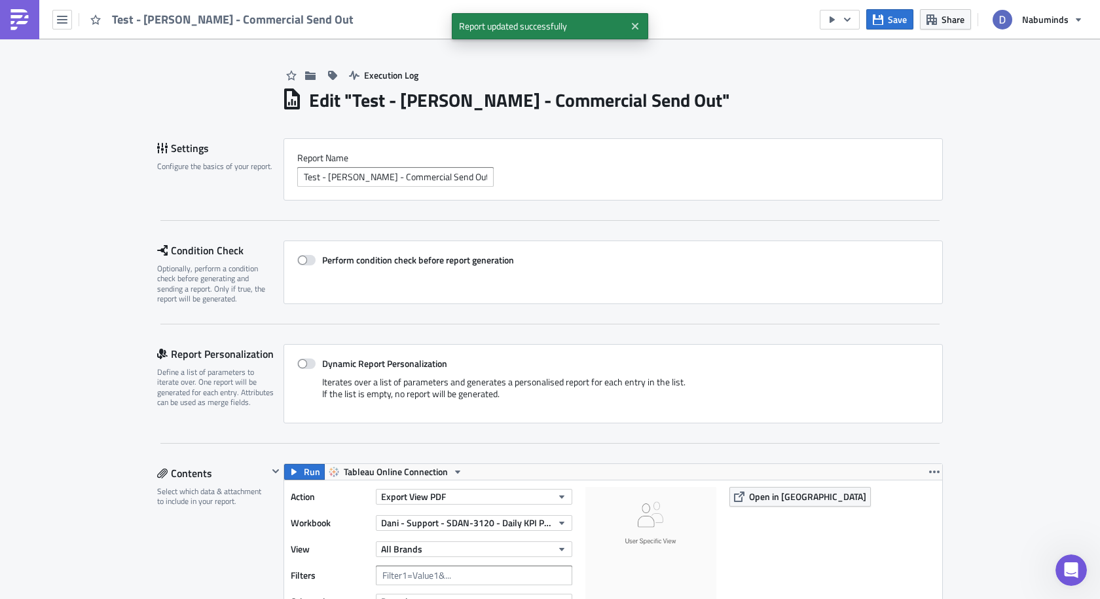
click at [19, 7] on link at bounding box center [19, 19] width 39 height 39
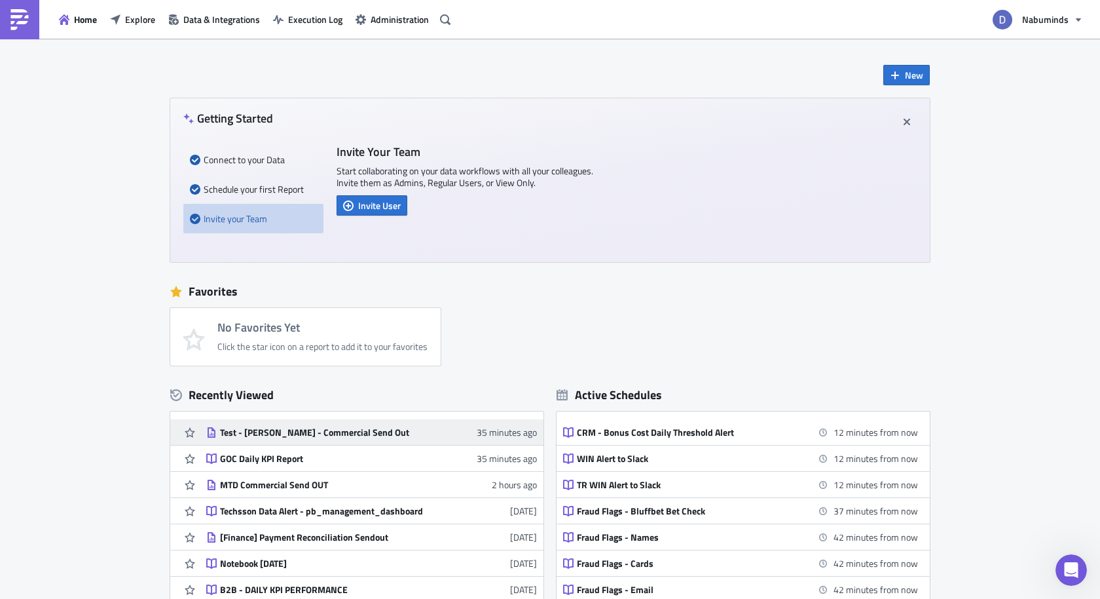
click at [298, 427] on div "Test - Dani - Commercial Send Out" at bounding box center [334, 432] width 229 height 12
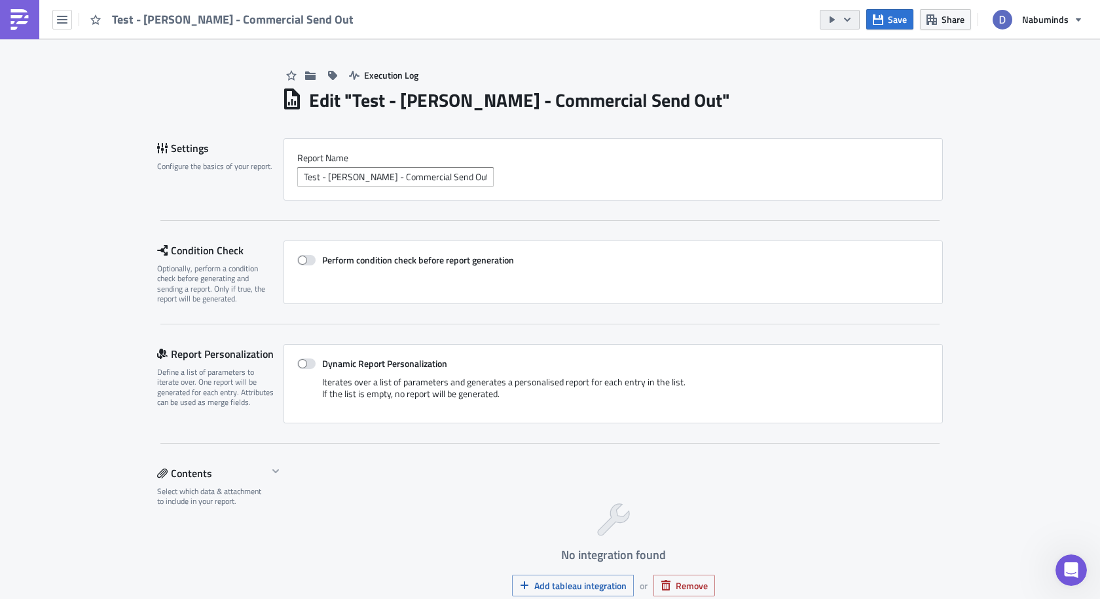
click at [853, 21] on icon "button" at bounding box center [847, 19] width 10 height 10
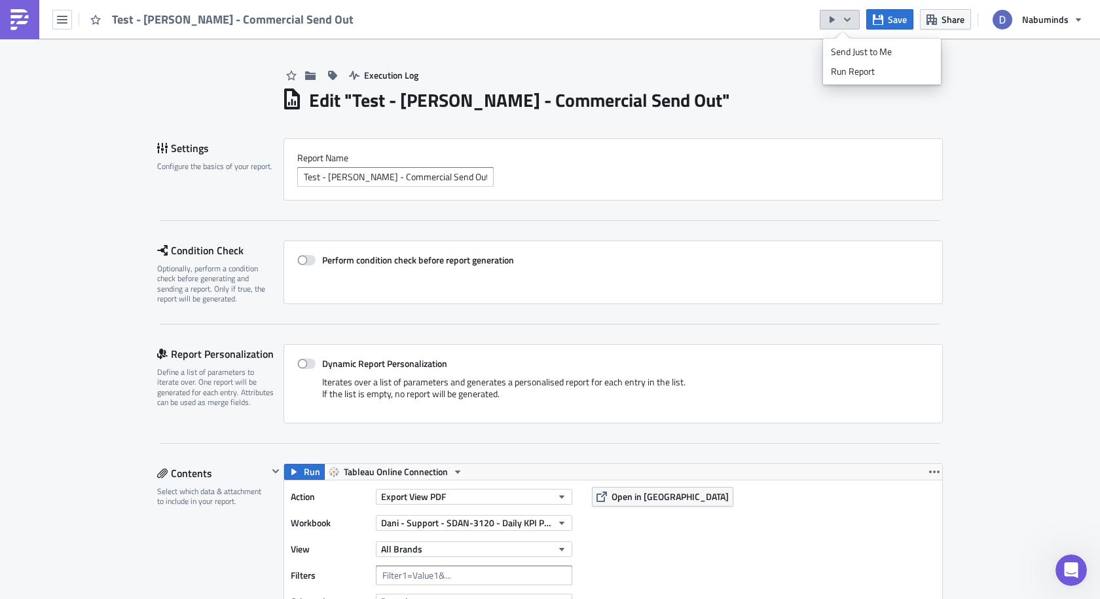
click at [853, 20] on icon "button" at bounding box center [847, 19] width 10 height 10
click at [56, 25] on button "button" at bounding box center [62, 20] width 20 height 20
click at [890, 21] on span "Save" at bounding box center [897, 19] width 19 height 14
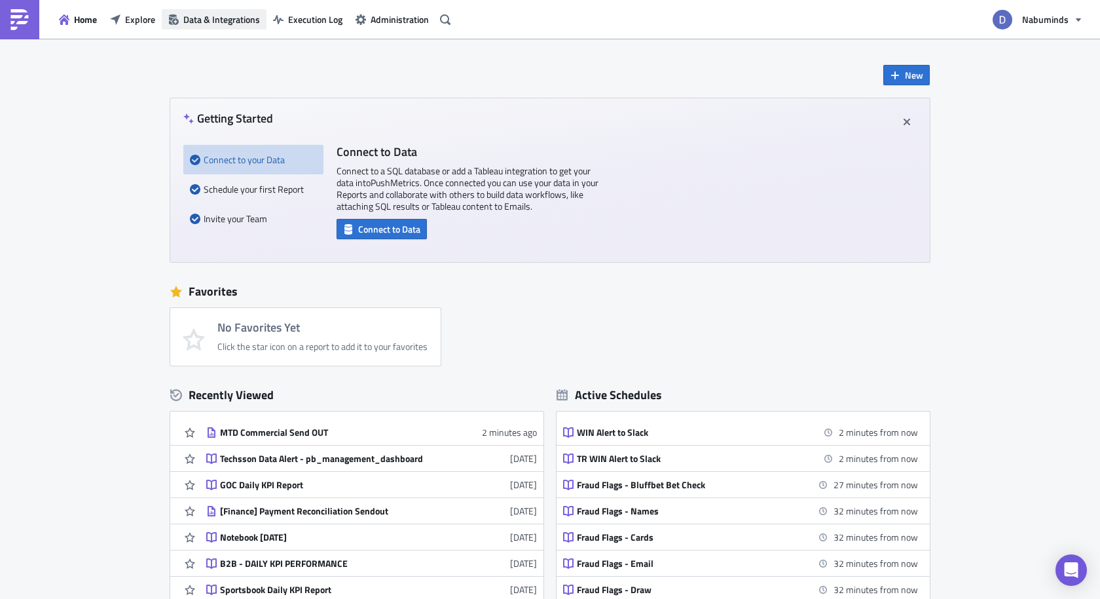
click at [237, 26] on span "Data & Integrations" at bounding box center [221, 19] width 77 height 14
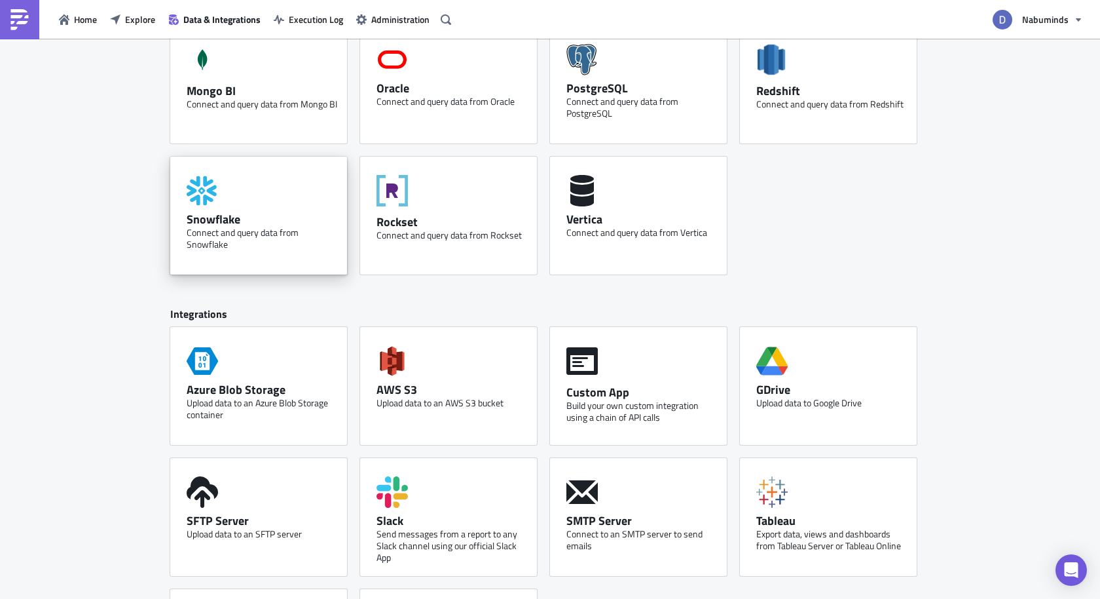
scroll to position [466, 0]
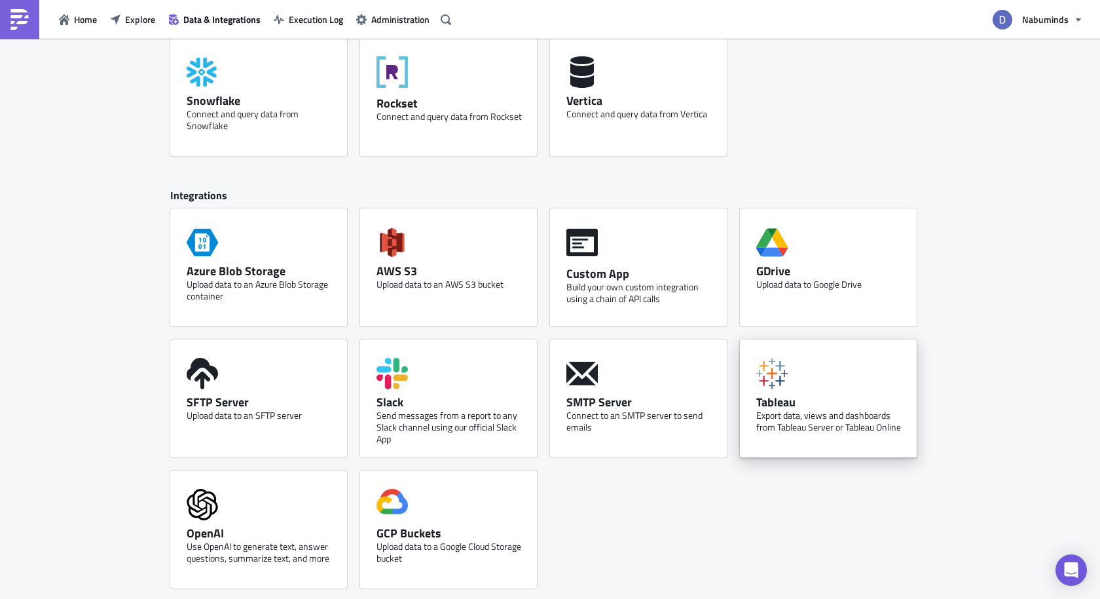
click at [809, 415] on div "Export data, views and dashboards from Tableau Server or Tableau Online" at bounding box center [831, 421] width 151 height 24
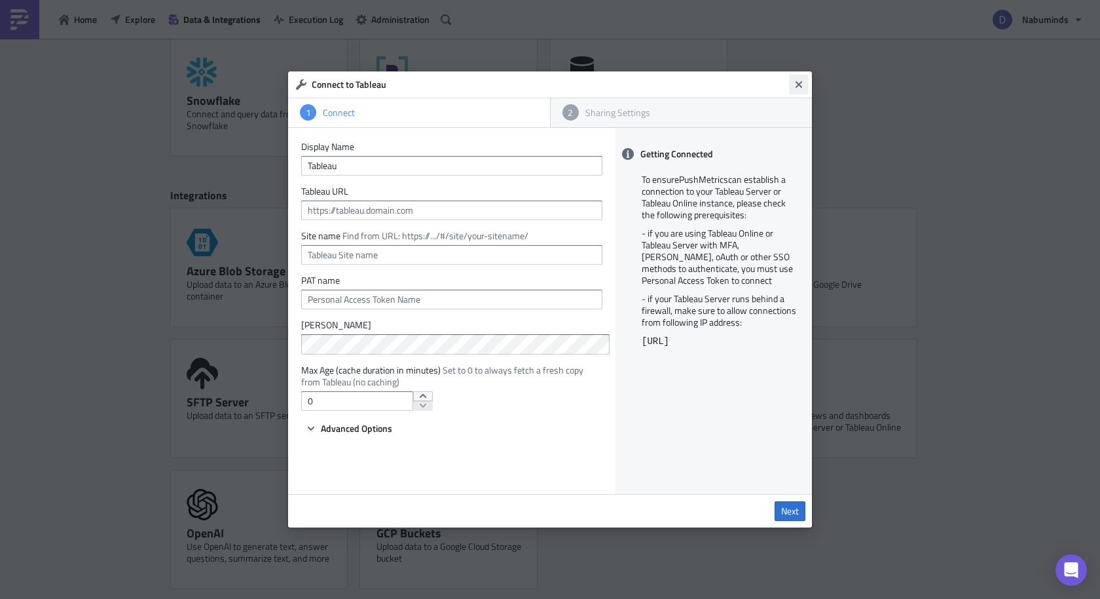
click at [796, 94] on button "Close" at bounding box center [799, 85] width 20 height 20
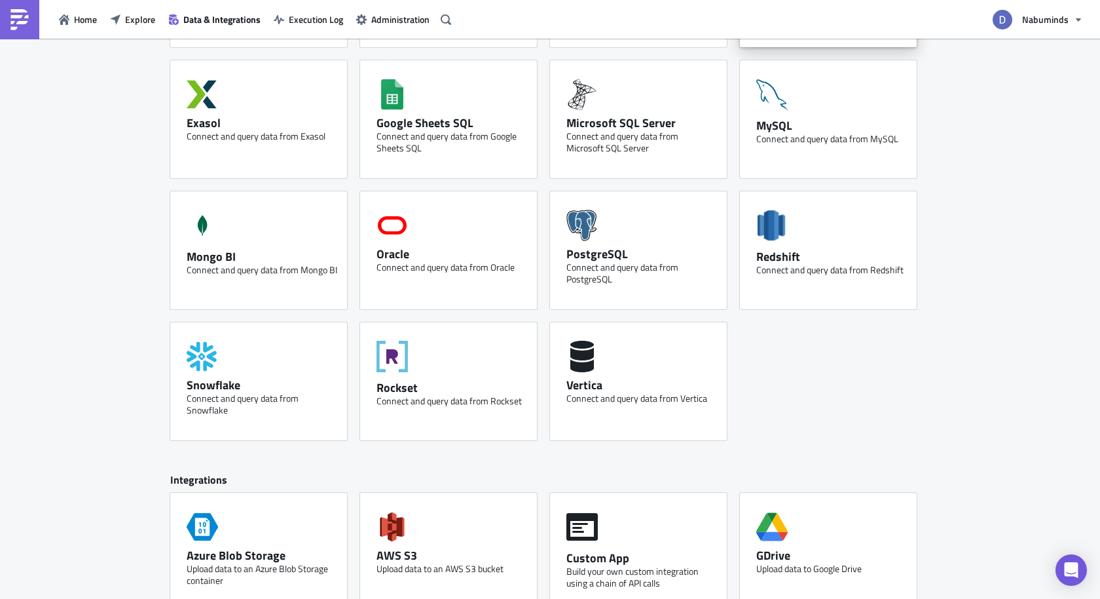
scroll to position [0, 0]
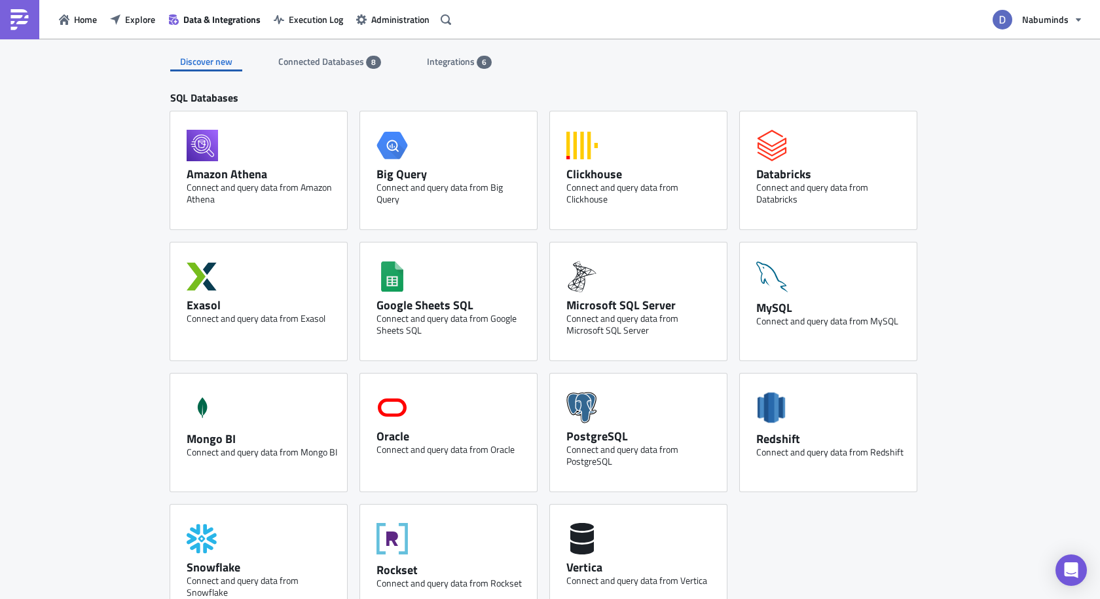
click at [443, 70] on div "Integrations 6" at bounding box center [459, 62] width 65 height 20
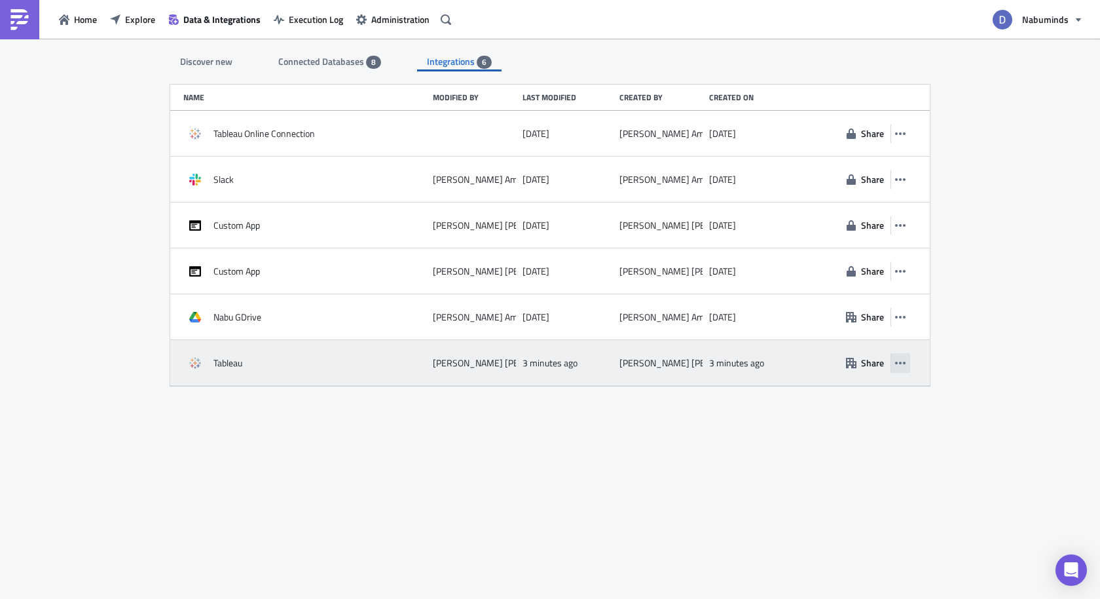
click at [900, 355] on button "button" at bounding box center [901, 363] width 20 height 20
click at [900, 356] on button "button" at bounding box center [901, 363] width 20 height 20
click at [897, 360] on icon "button" at bounding box center [900, 363] width 10 height 10
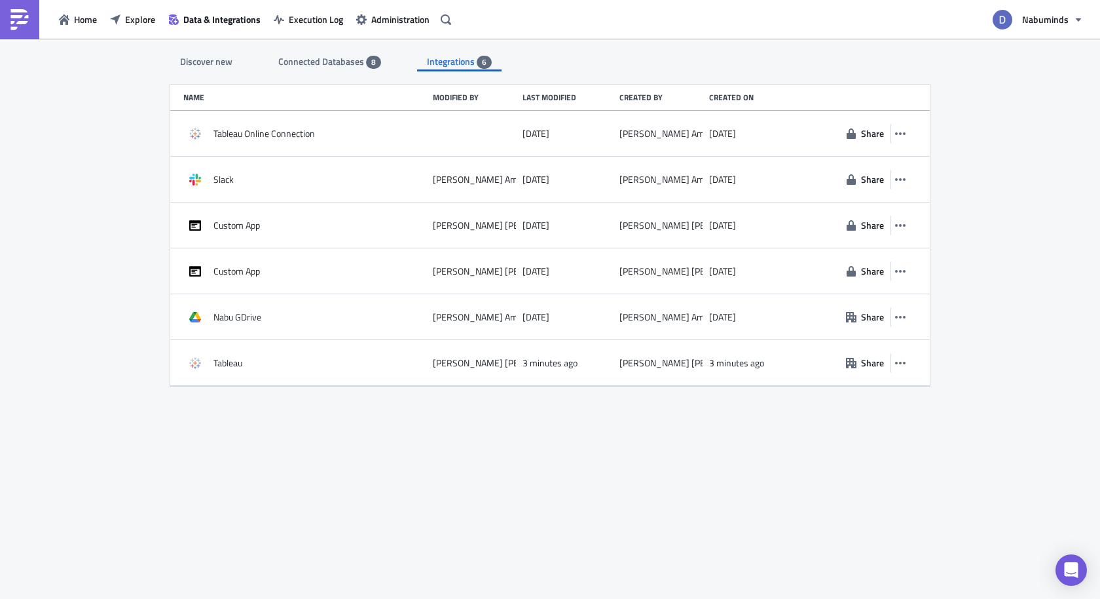
click at [354, 64] on span "Connected Databases" at bounding box center [322, 61] width 88 height 14
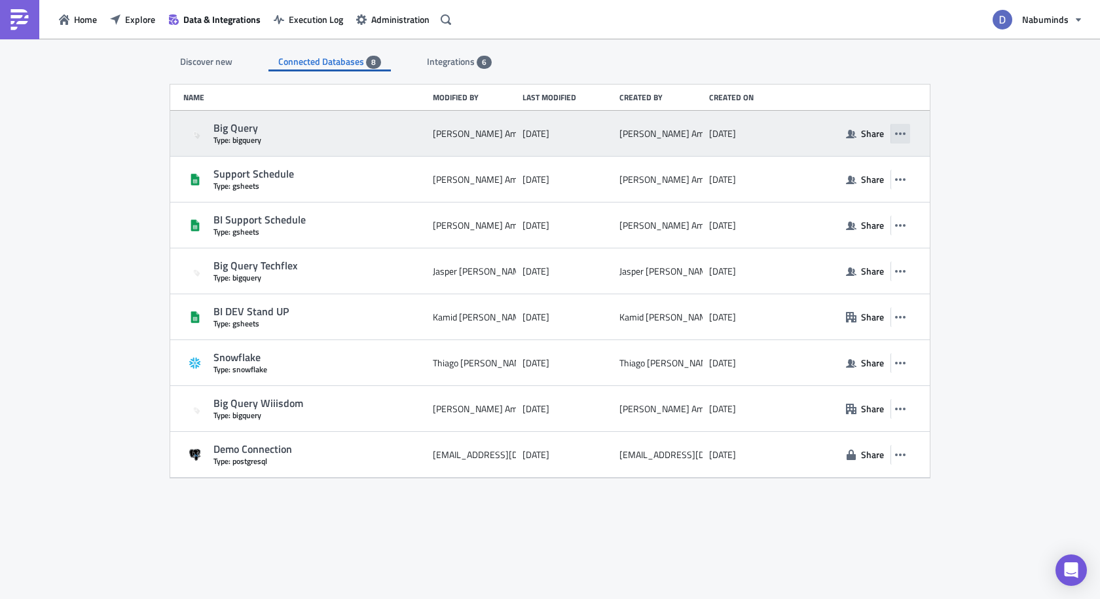
click at [903, 138] on icon "button" at bounding box center [900, 133] width 10 height 10
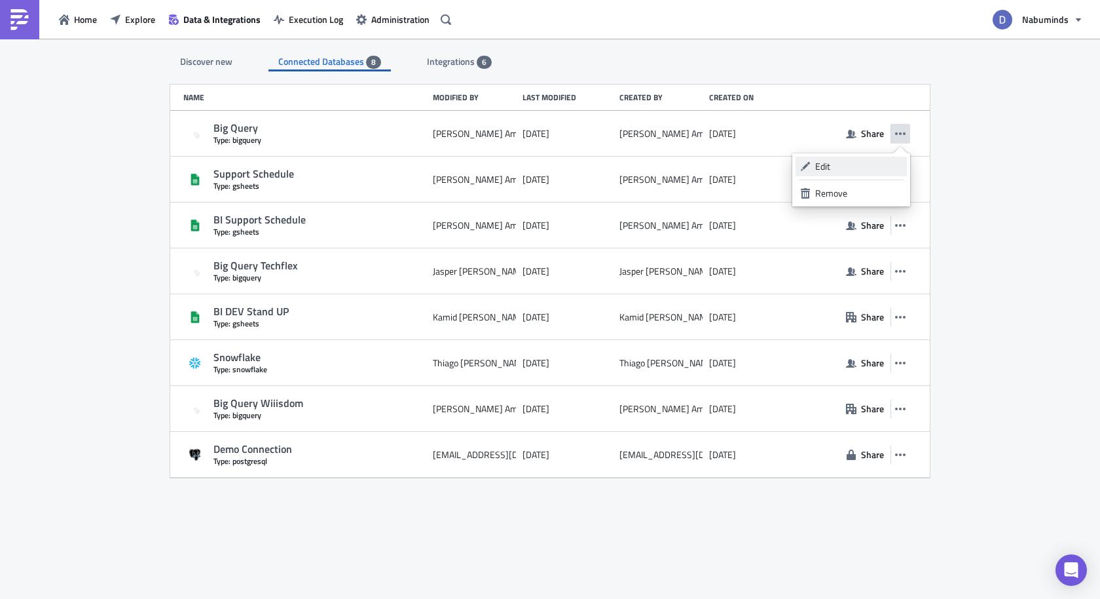
click at [883, 162] on div "Edit" at bounding box center [858, 166] width 87 height 13
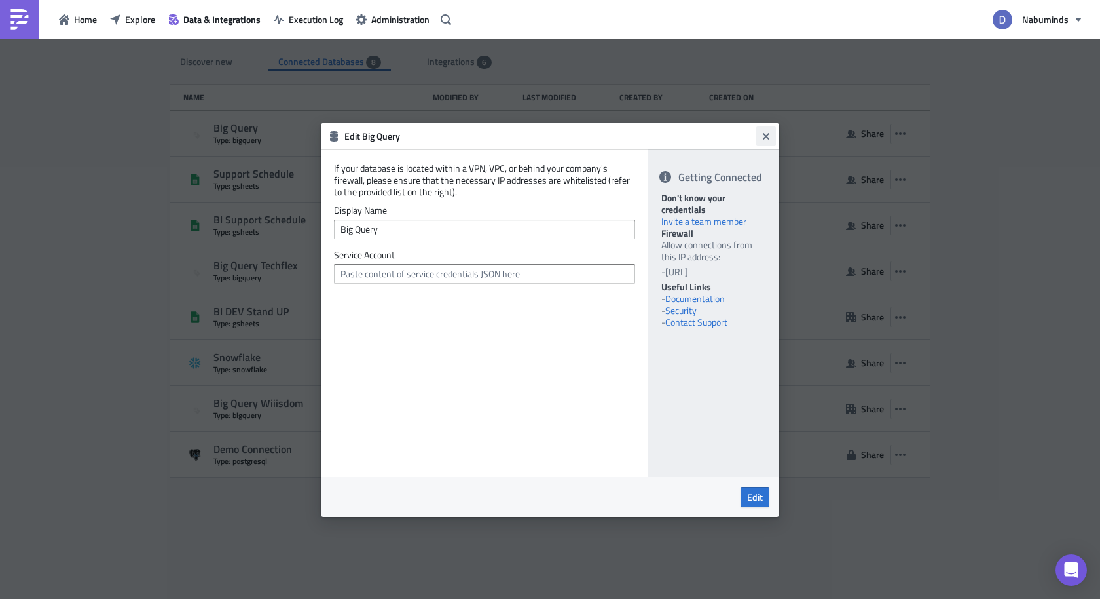
click at [763, 138] on icon "Close" at bounding box center [766, 135] width 7 height 7
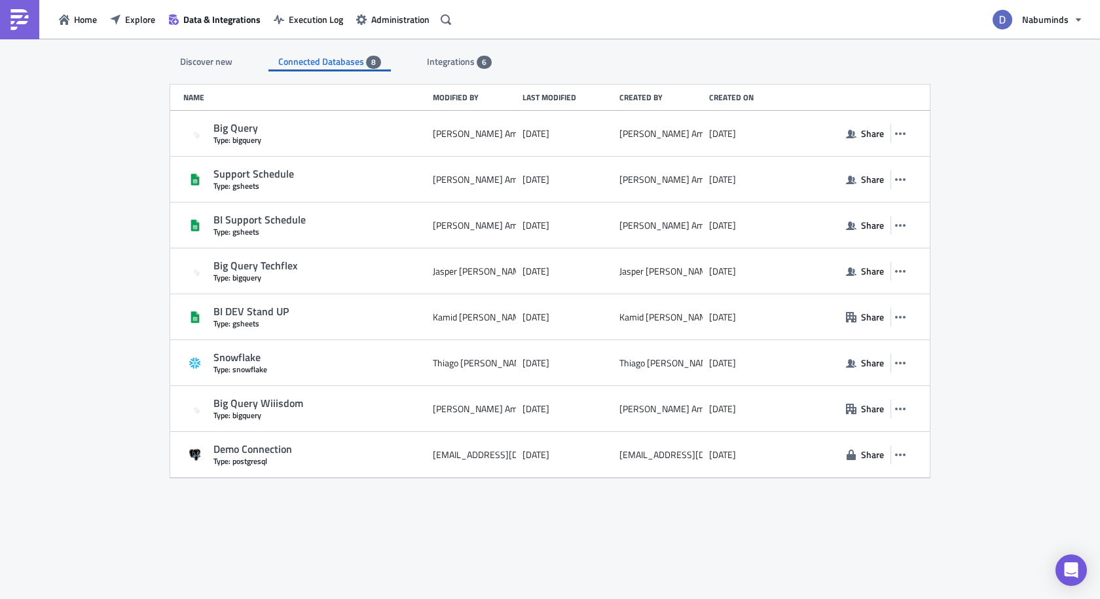
click at [459, 67] on span "Integrations" at bounding box center [452, 61] width 50 height 14
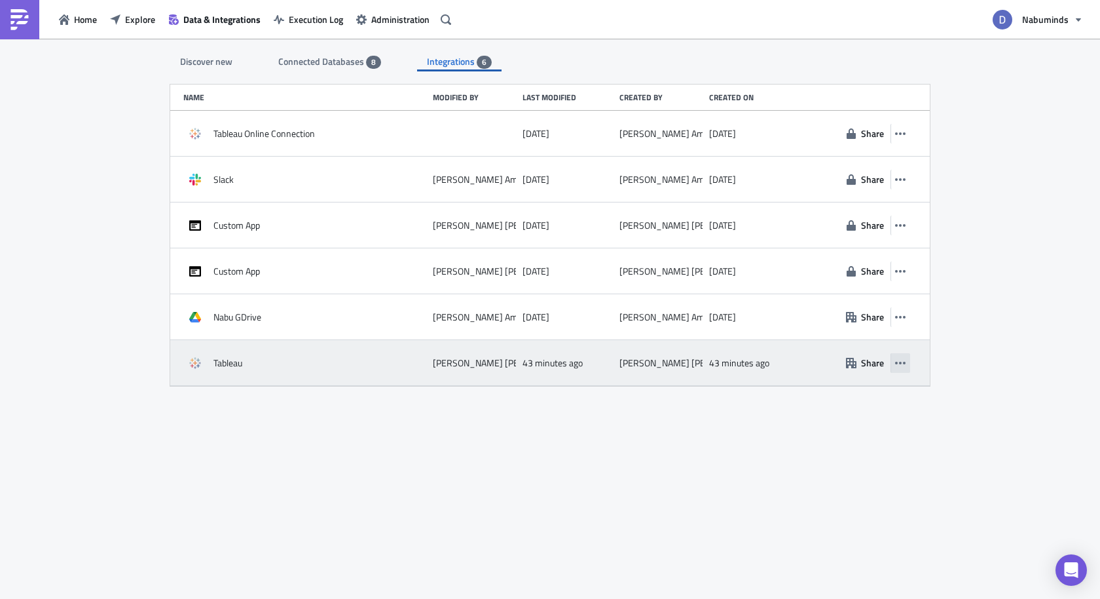
click at [897, 360] on icon "button" at bounding box center [900, 363] width 10 height 10
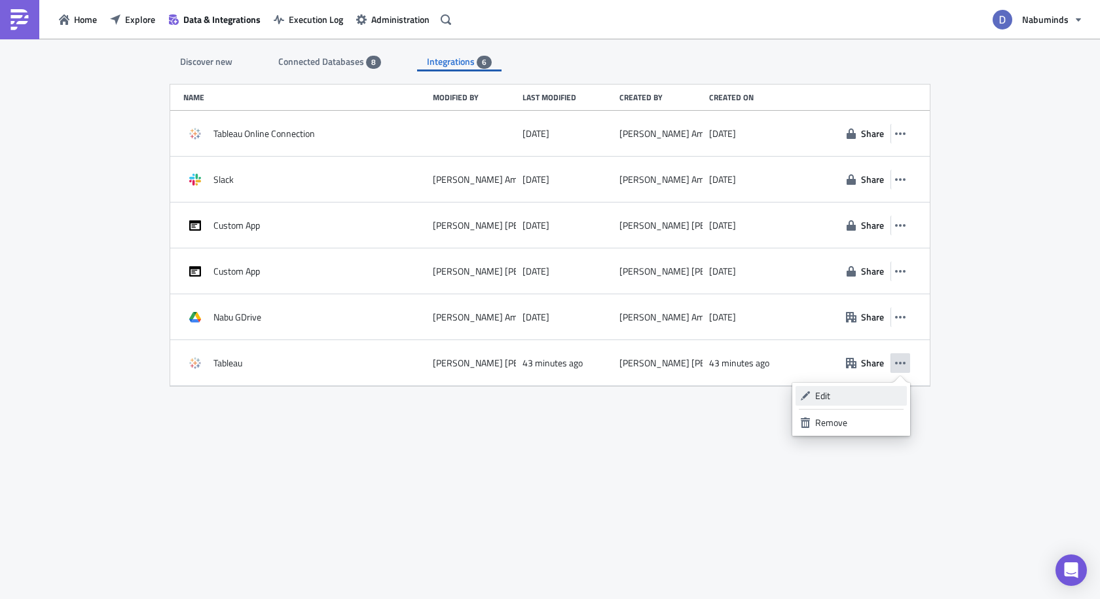
click at [847, 391] on div "Edit" at bounding box center [858, 395] width 87 height 13
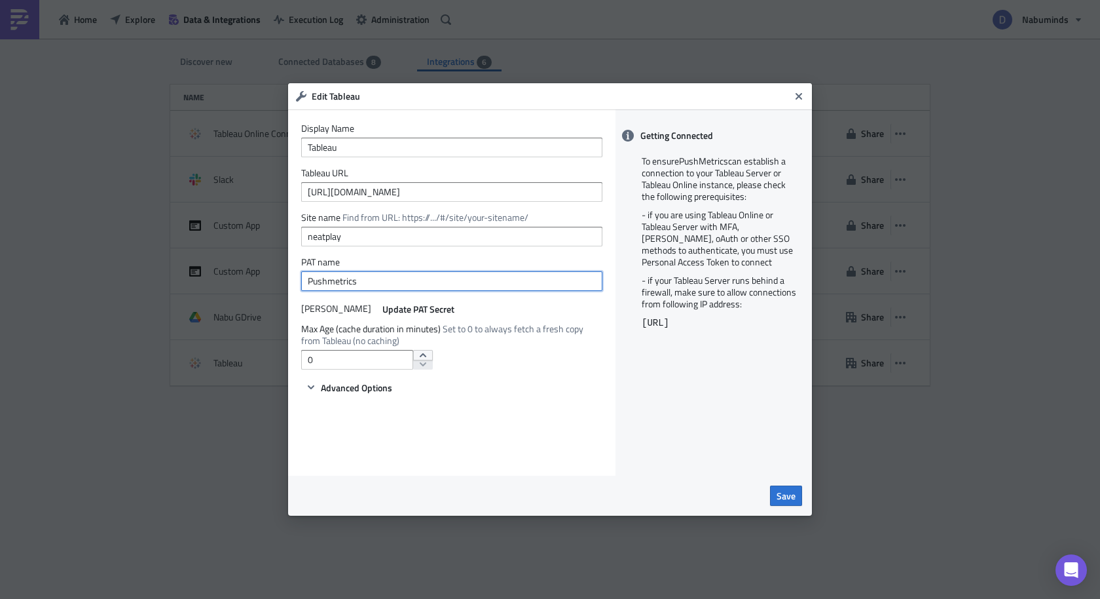
click at [542, 278] on input "Pushmetrics" at bounding box center [451, 281] width 301 height 20
click at [391, 383] on span "Advanced Options" at bounding box center [356, 387] width 71 height 14
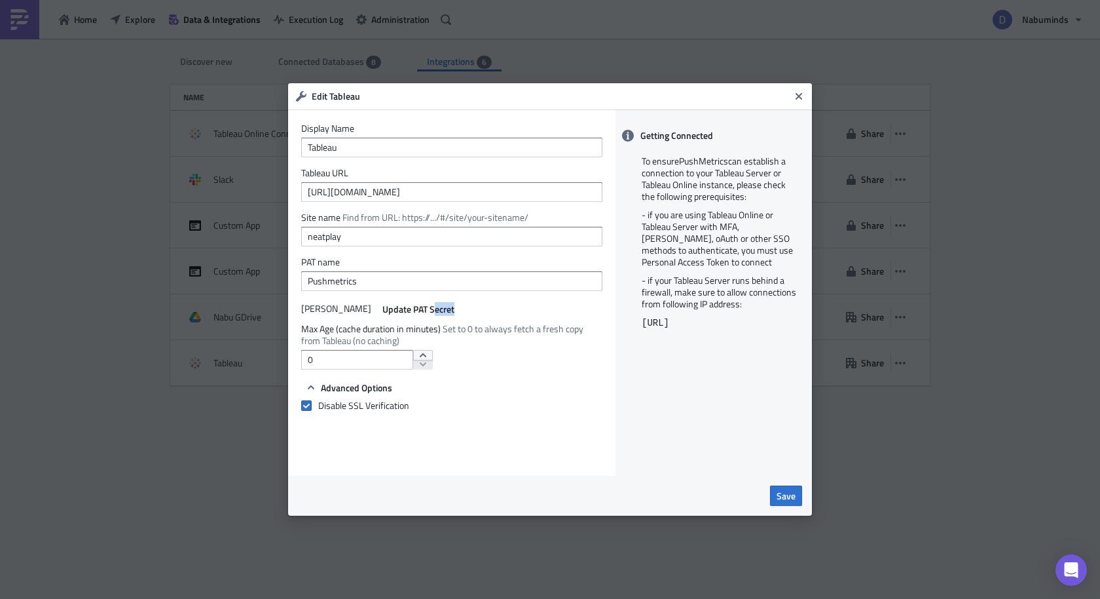
drag, startPoint x: 409, startPoint y: 306, endPoint x: 506, endPoint y: 303, distance: 97.0
click at [506, 303] on div "PAT Secret Update [PERSON_NAME]" at bounding box center [451, 309] width 301 height 16
click at [799, 96] on icon "Close" at bounding box center [799, 96] width 7 height 7
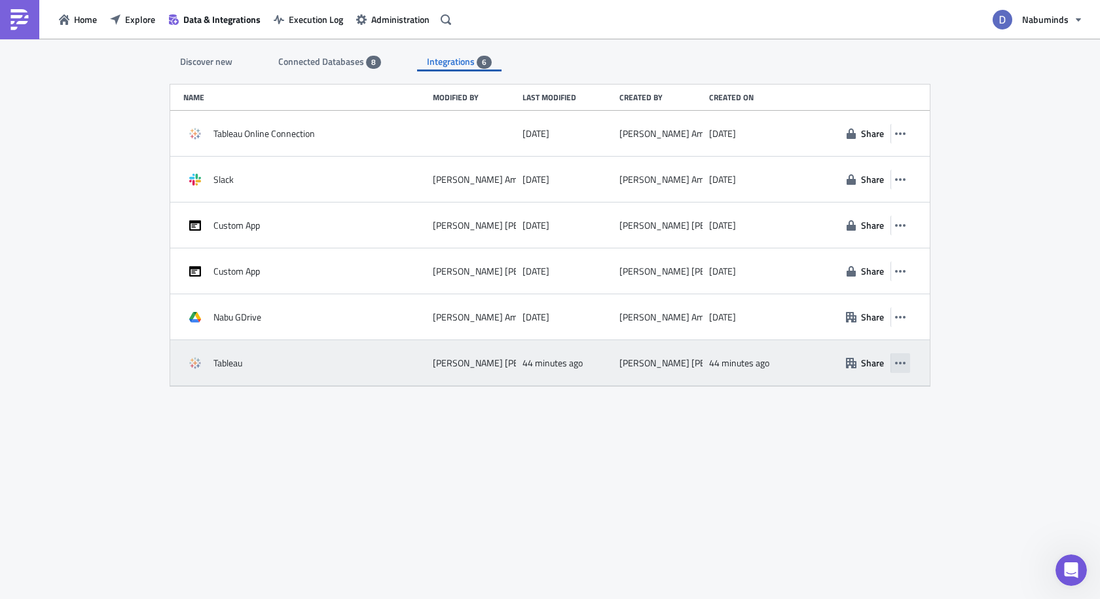
click at [907, 359] on button "button" at bounding box center [901, 363] width 20 height 20
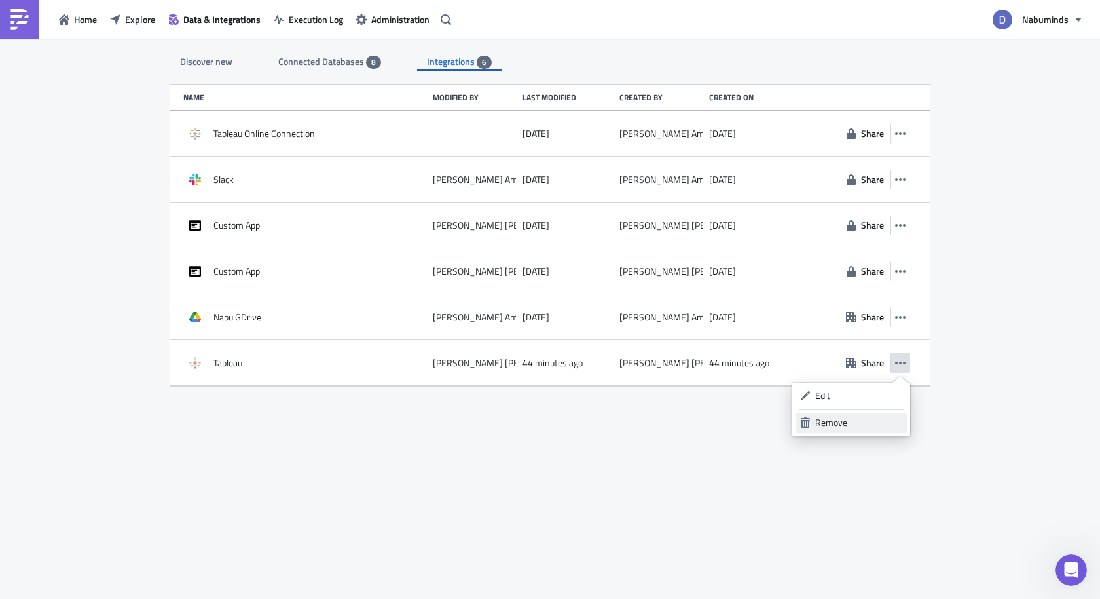
click at [852, 417] on div "Remove" at bounding box center [858, 422] width 87 height 13
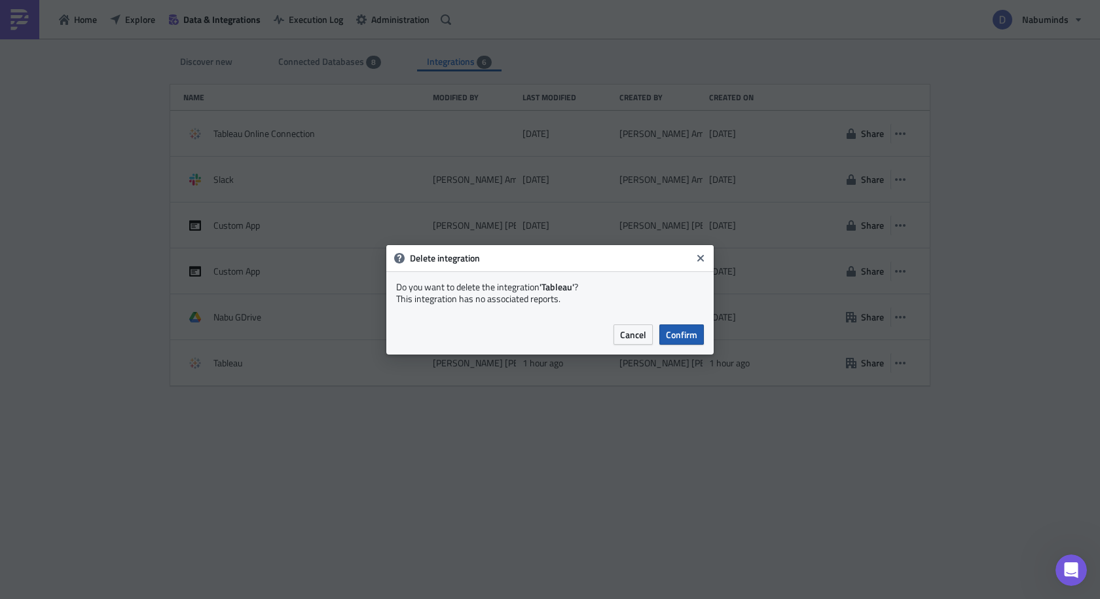
click at [692, 334] on span "Confirm" at bounding box center [681, 334] width 31 height 14
